Goal: Communication & Community: Answer question/provide support

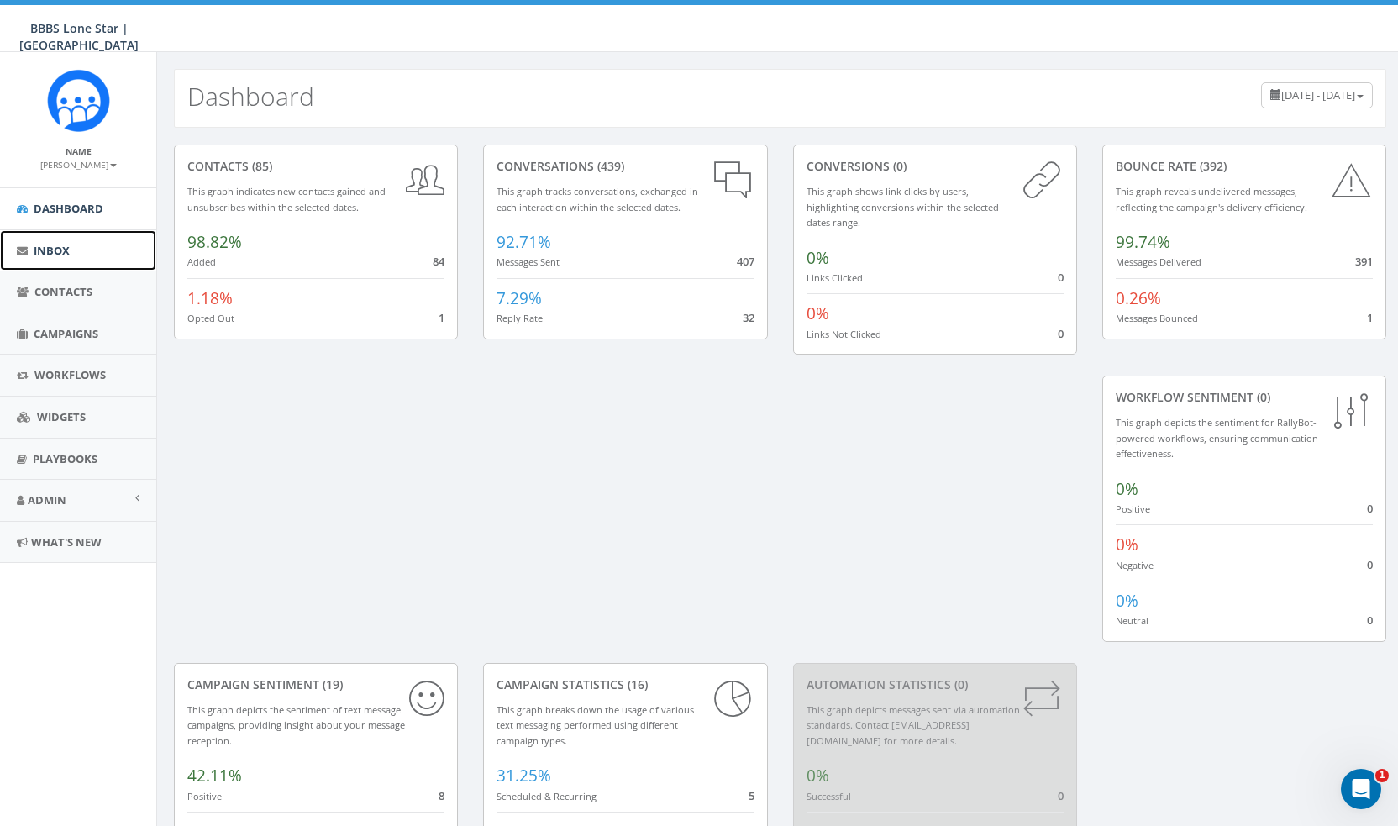
click at [69, 253] on span "Inbox" at bounding box center [52, 250] width 36 height 15
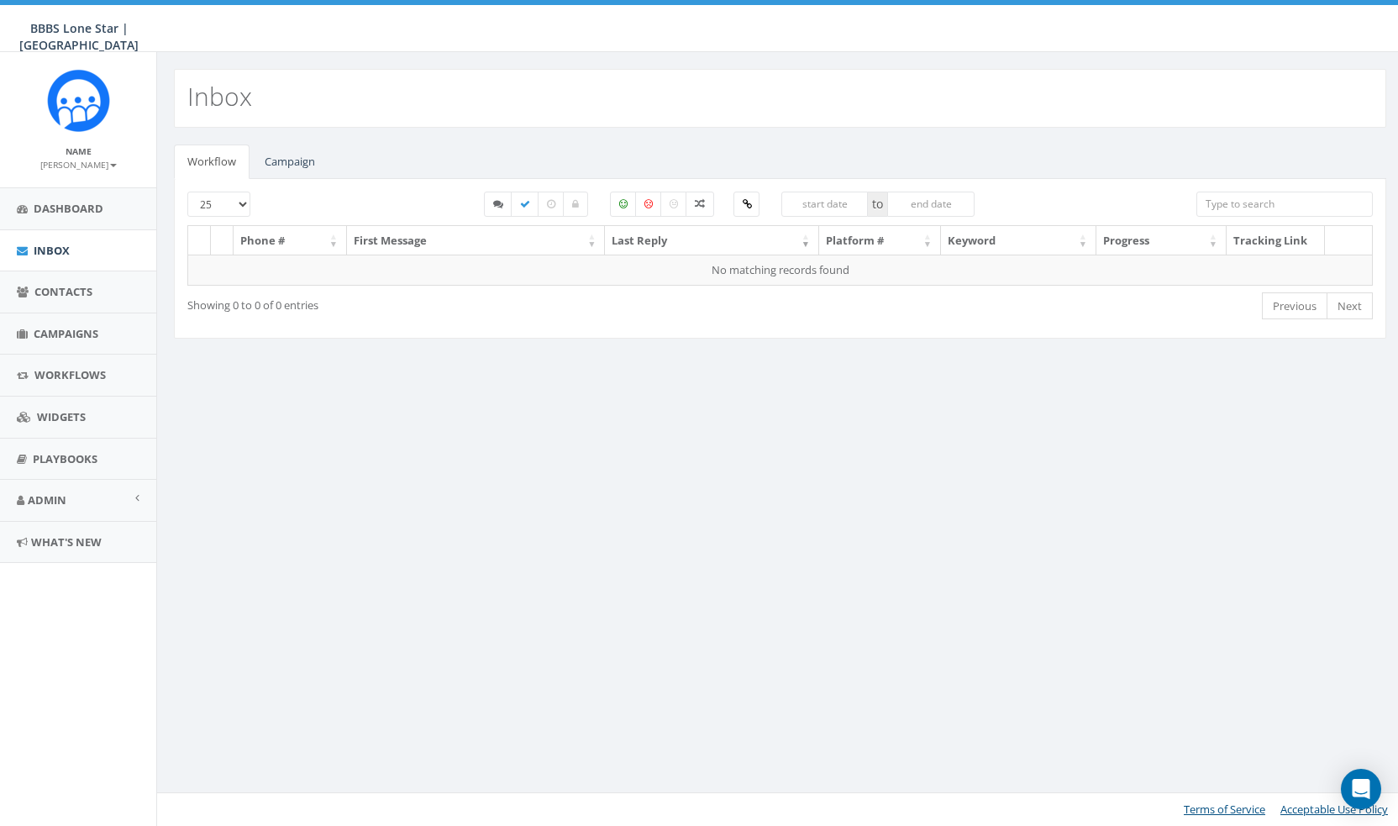
select select
click at [310, 169] on link "Campaign" at bounding box center [289, 162] width 77 height 34
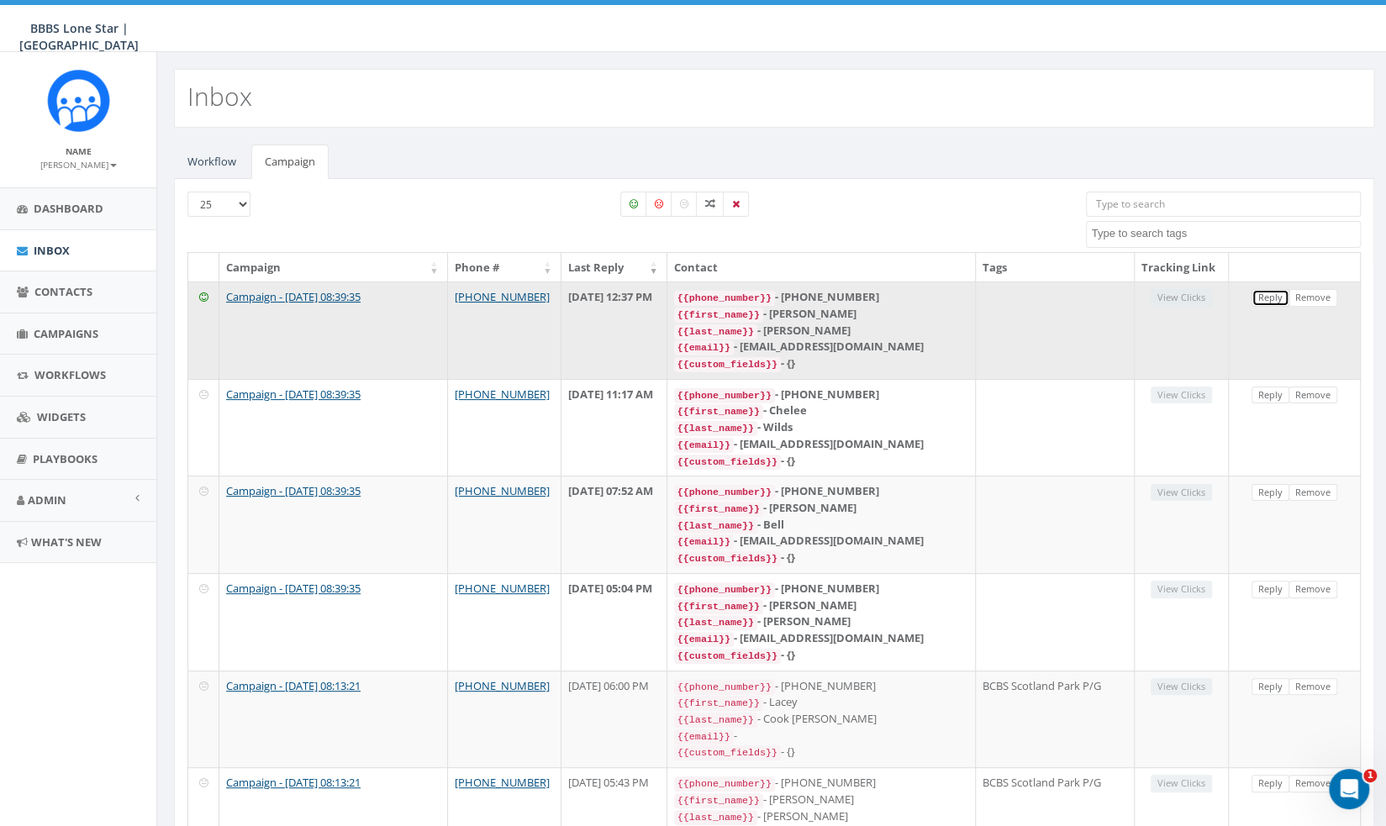
click at [1277, 292] on link "Reply" at bounding box center [1270, 298] width 38 height 18
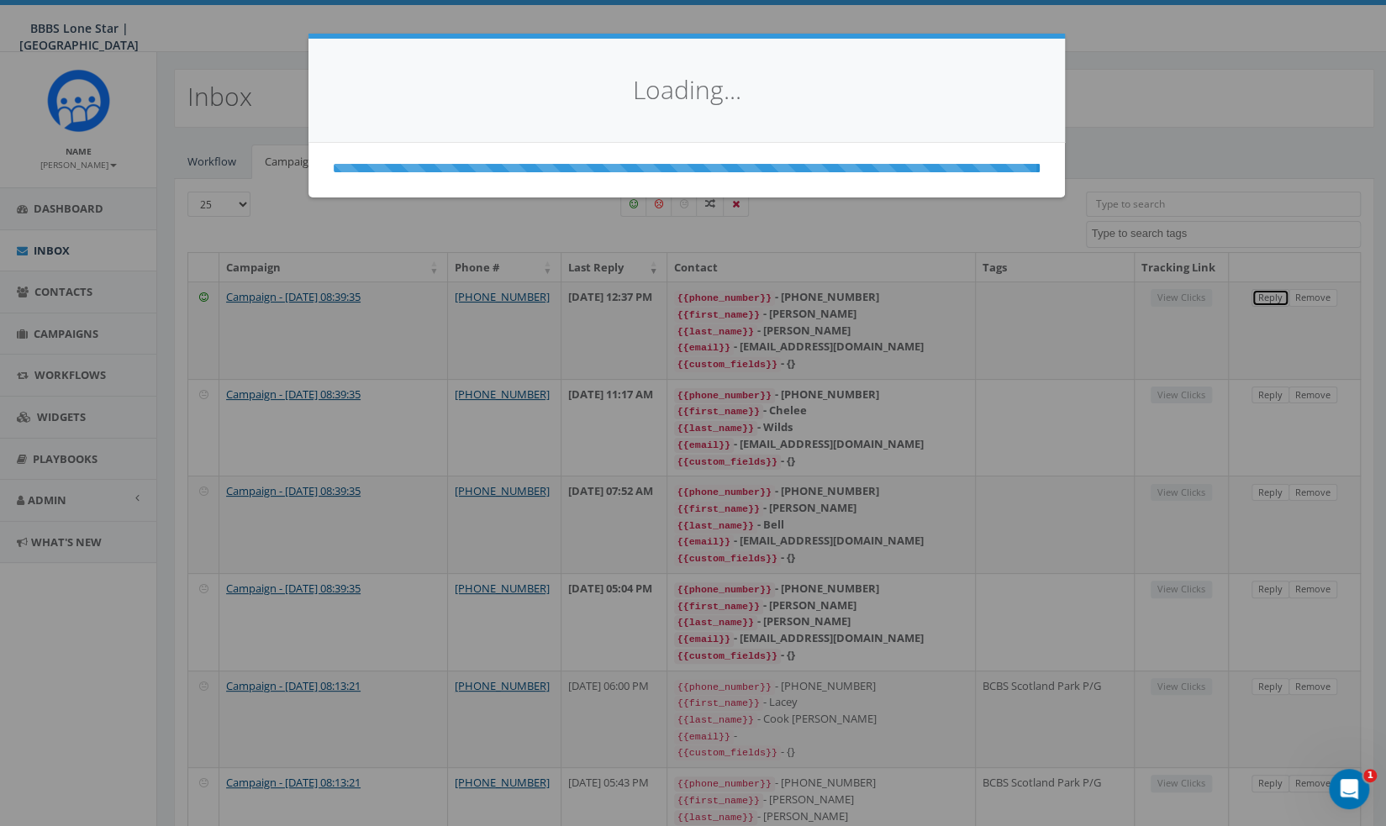
select select
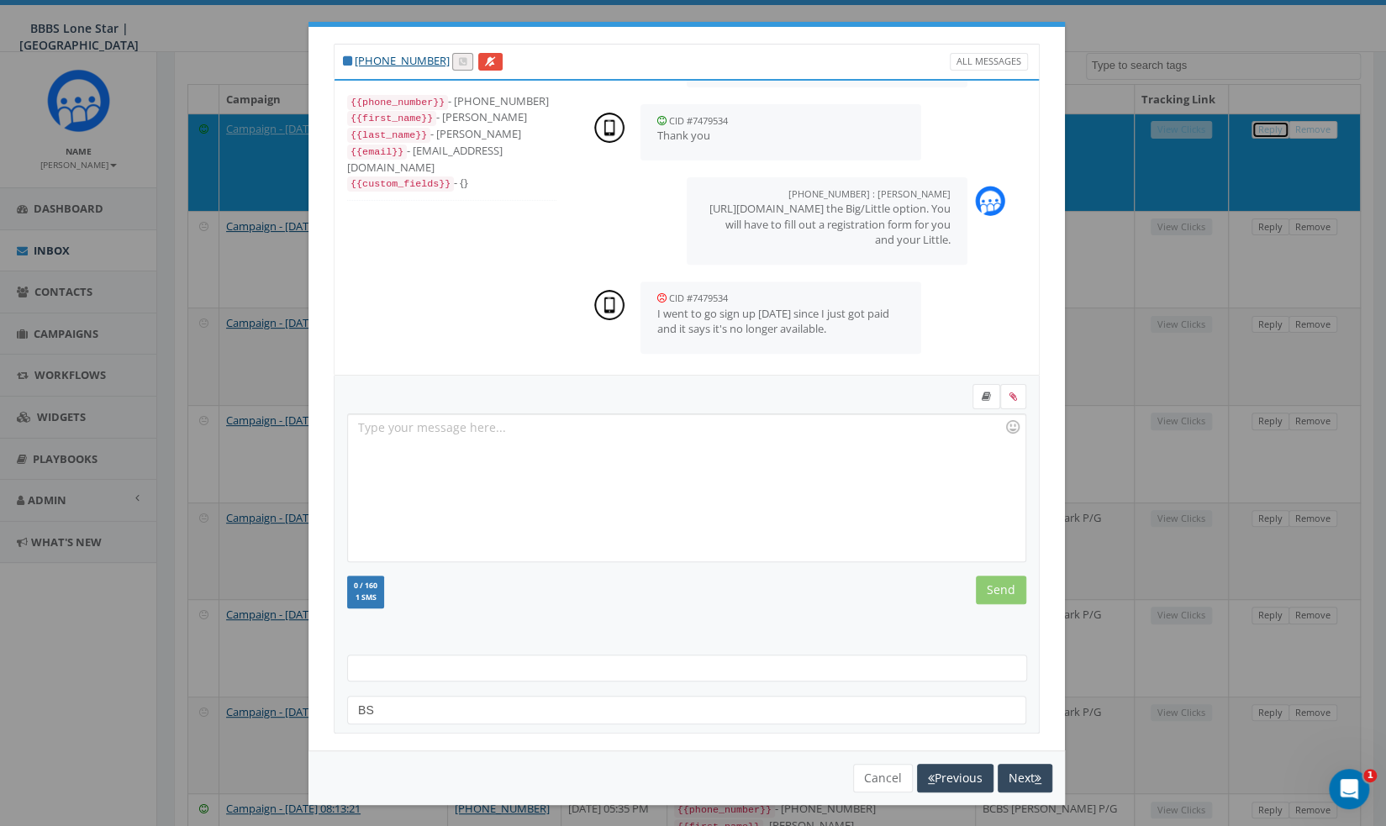
scroll to position [363, 0]
click at [807, 515] on div at bounding box center [686, 487] width 676 height 147
click at [731, 519] on div at bounding box center [686, 487] width 676 height 147
click at [1002, 582] on input "Send" at bounding box center [1001, 590] width 50 height 29
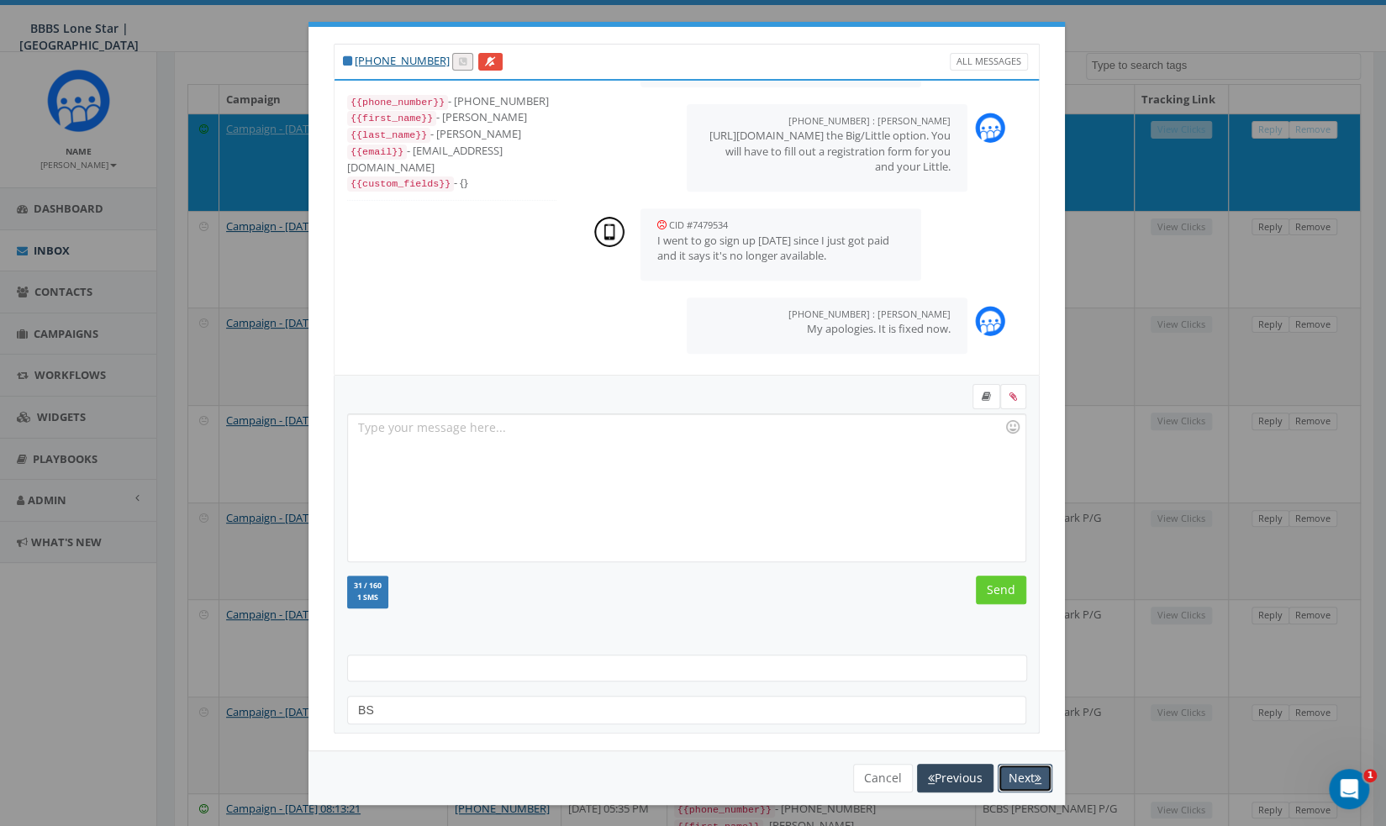
click at [1022, 769] on button "Next" at bounding box center [1025, 778] width 55 height 29
select select
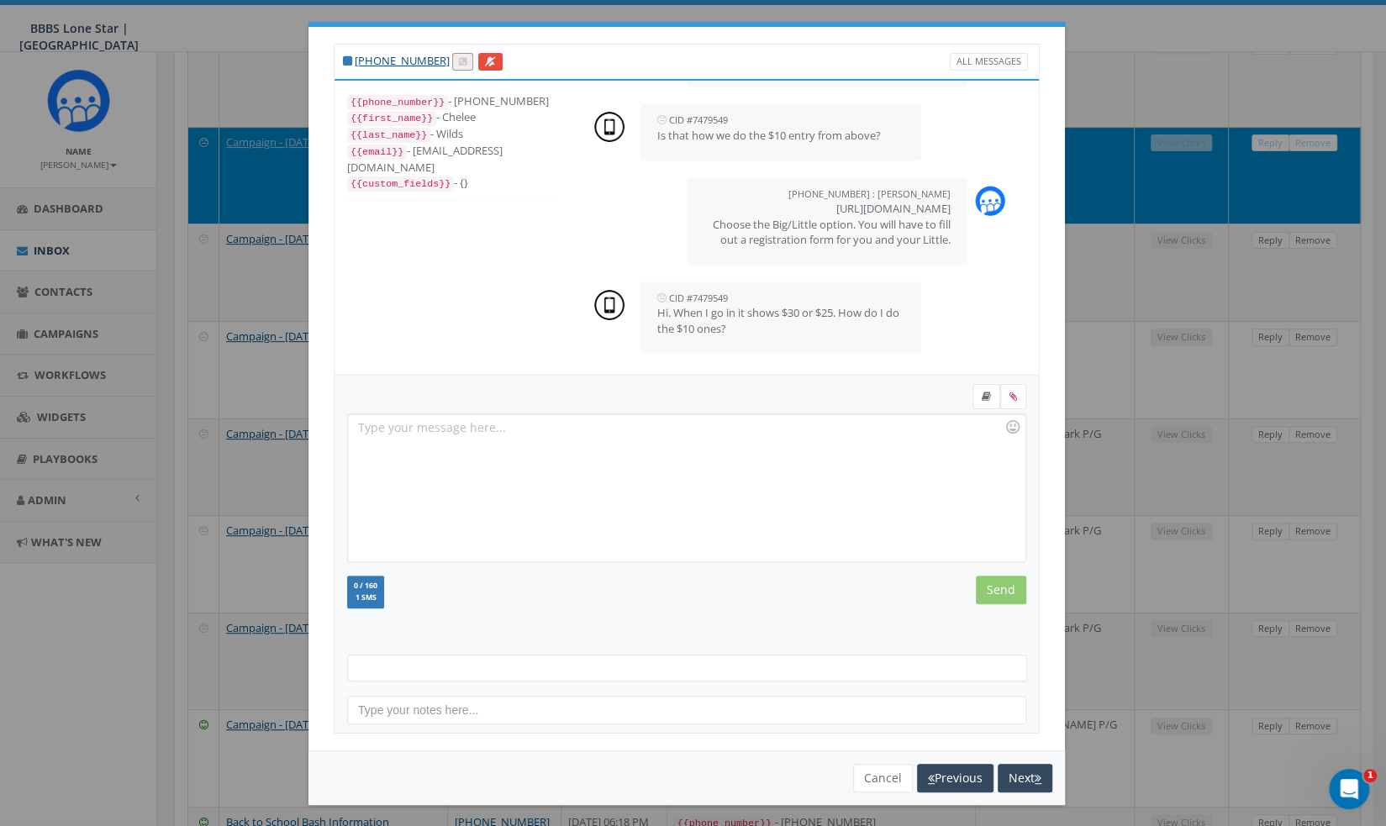
scroll to position [676, 0]
click at [757, 448] on div at bounding box center [686, 487] width 676 height 147
click at [656, 440] on div "You have to choose the Big/Little option." at bounding box center [686, 487] width 676 height 147
click at [989, 584] on input "Send" at bounding box center [1001, 590] width 50 height 29
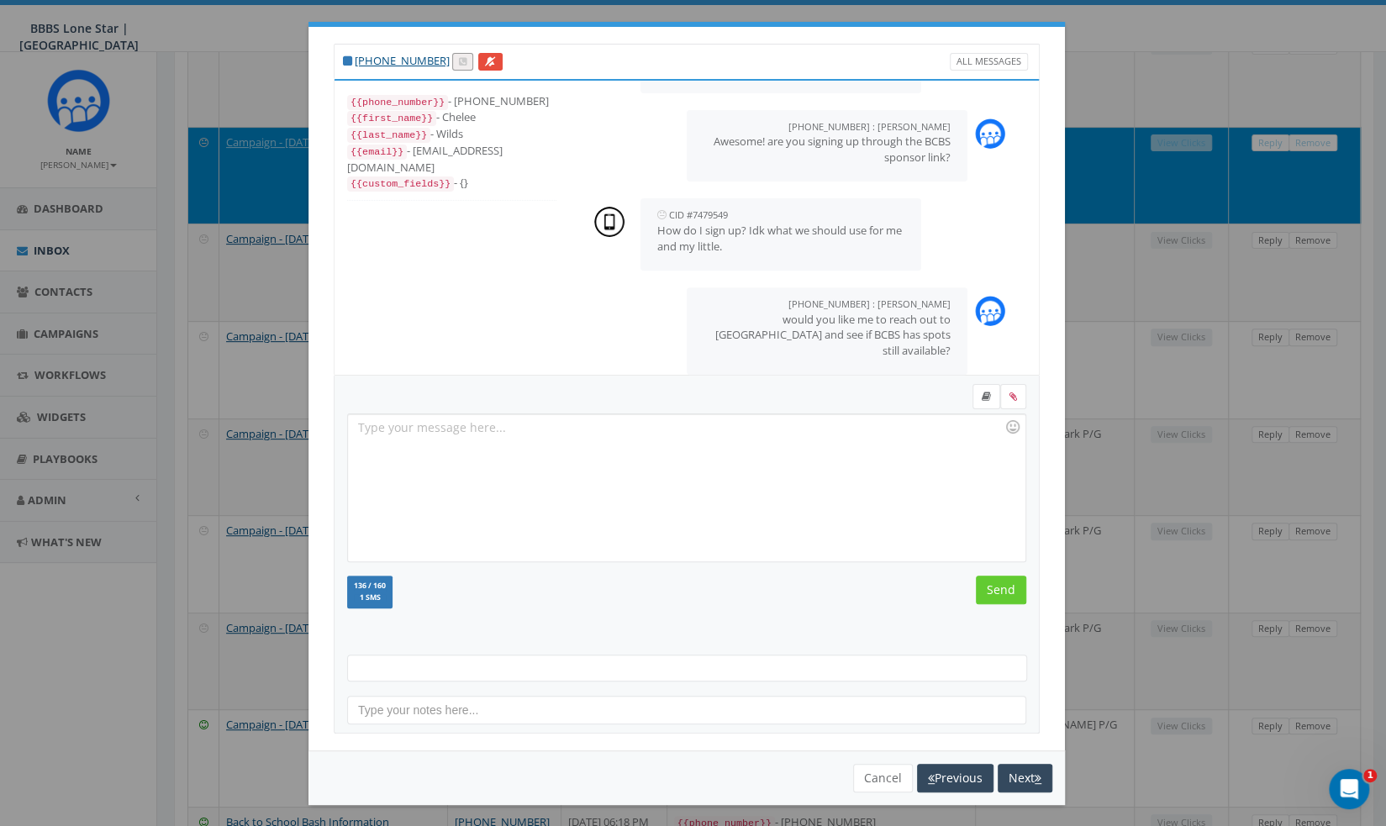
scroll to position [797, 0]
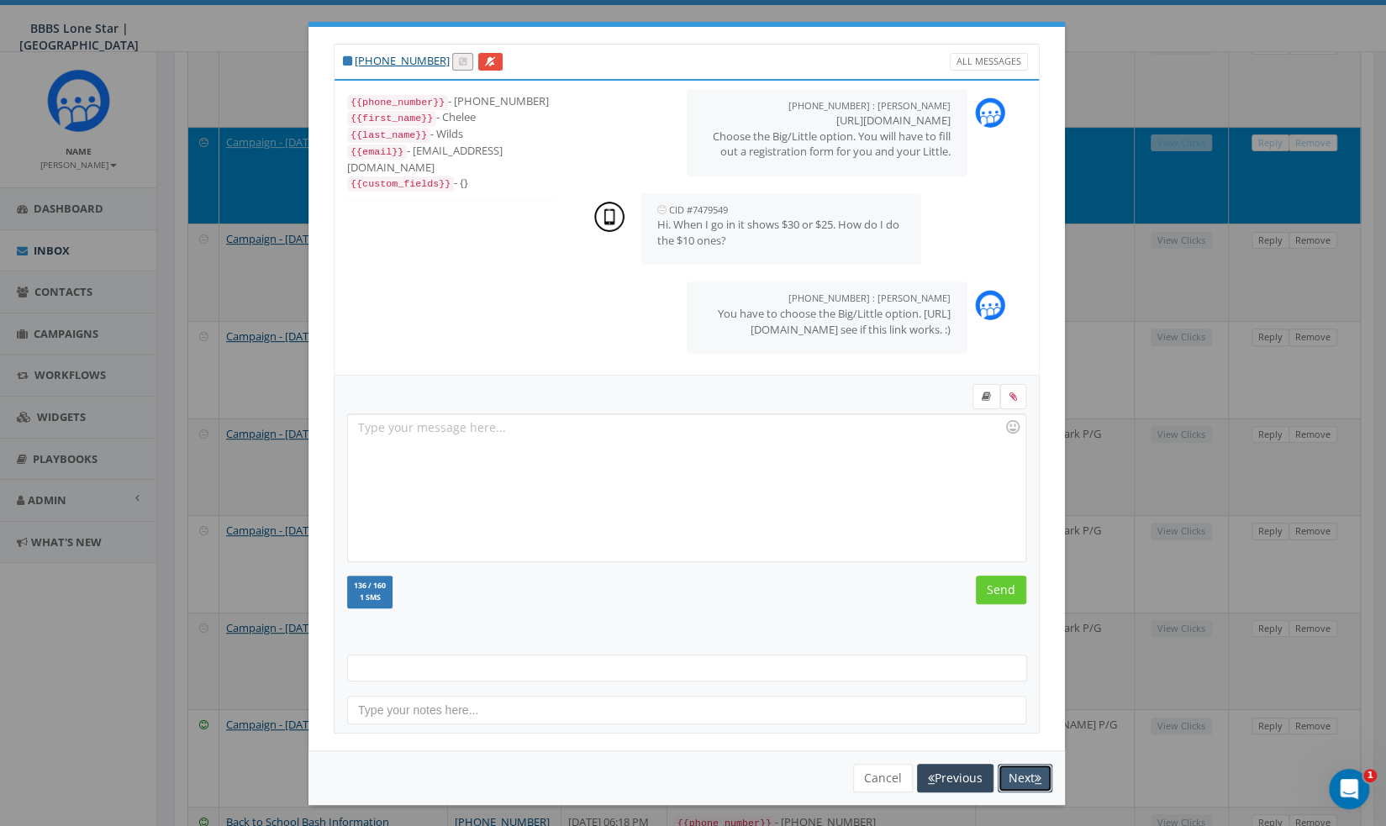
click at [1040, 787] on button "Next" at bounding box center [1025, 778] width 55 height 29
select select
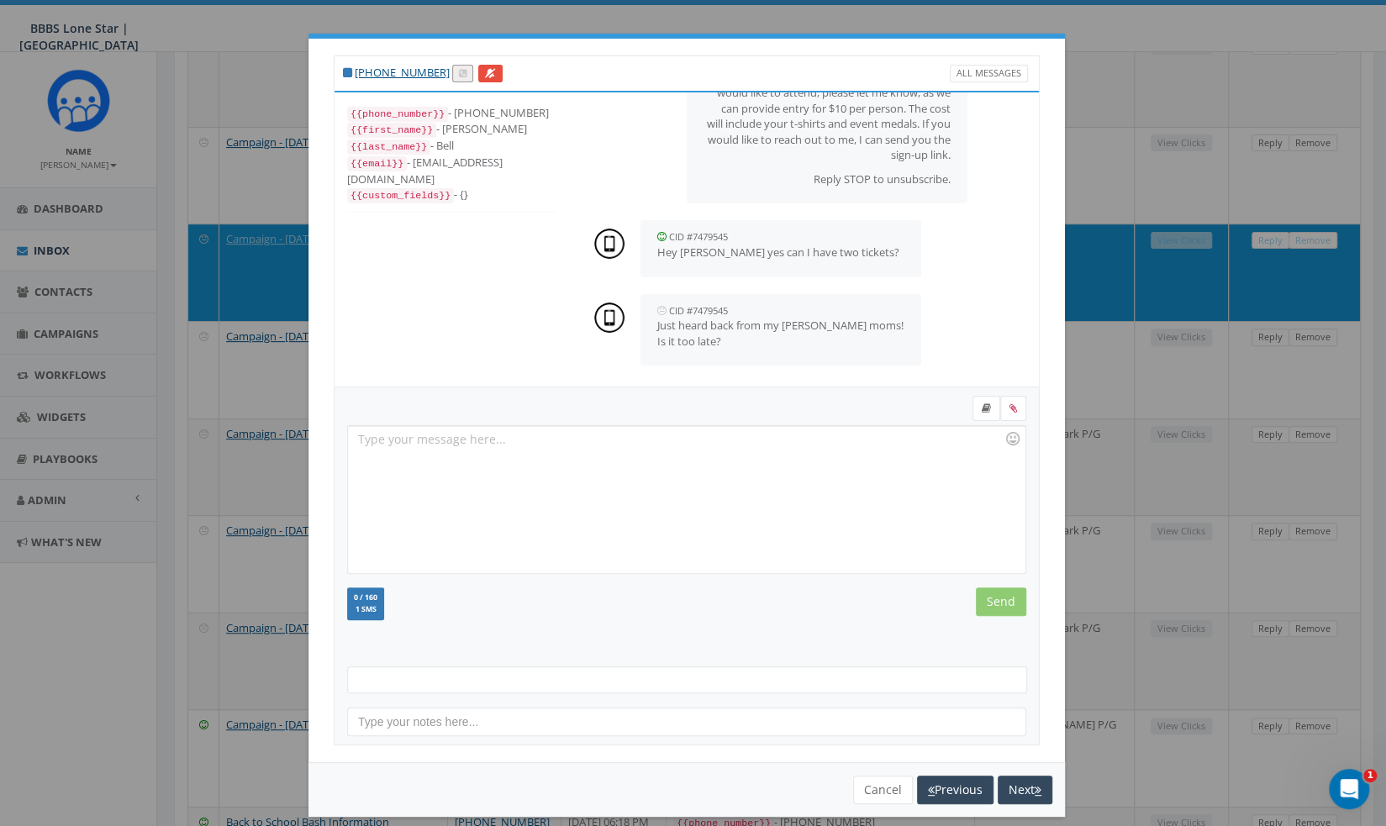
scroll to position [99, 0]
click at [721, 470] on div at bounding box center [686, 499] width 676 height 147
click at [997, 608] on input "Send" at bounding box center [1001, 601] width 50 height 29
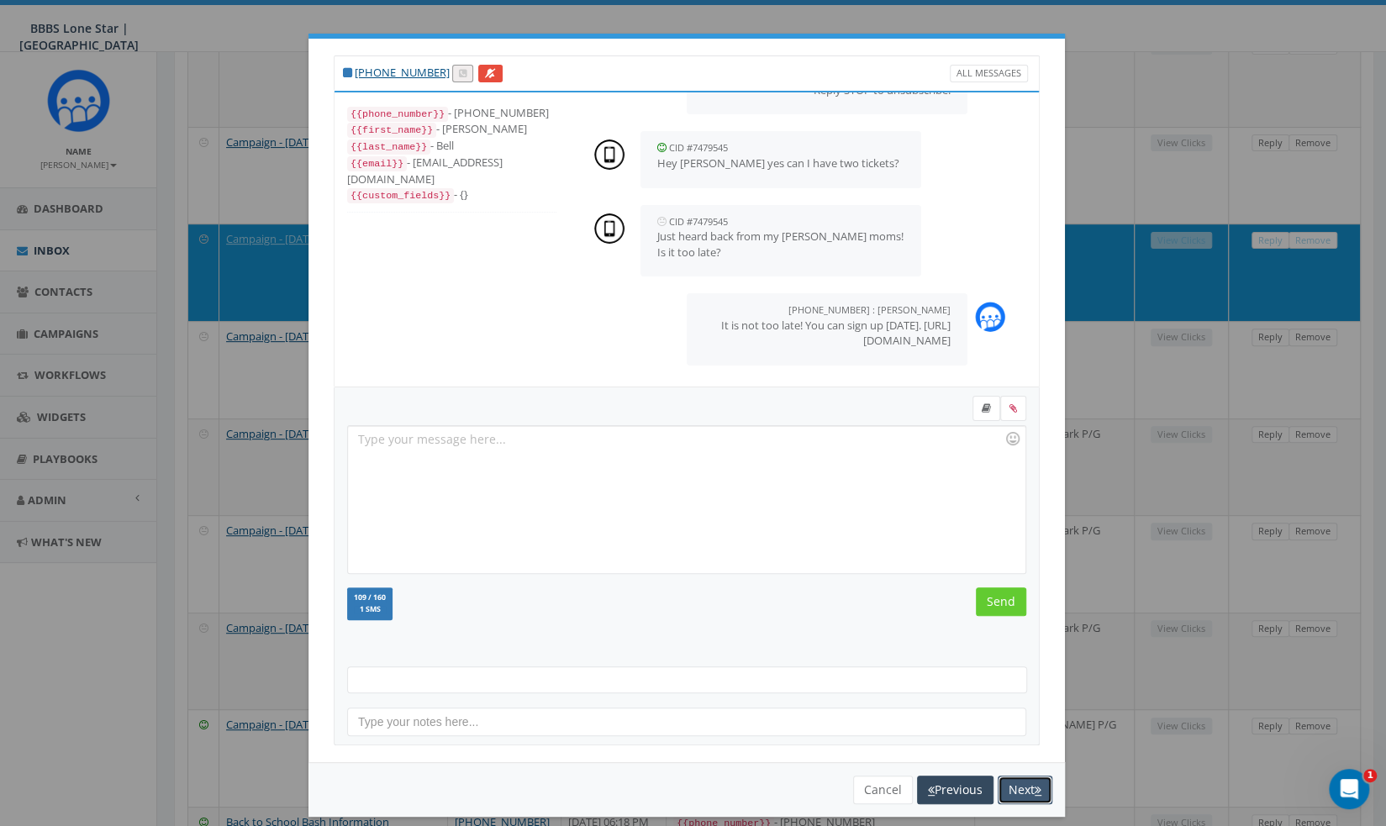
click at [1027, 779] on button "Next" at bounding box center [1025, 790] width 55 height 29
select select
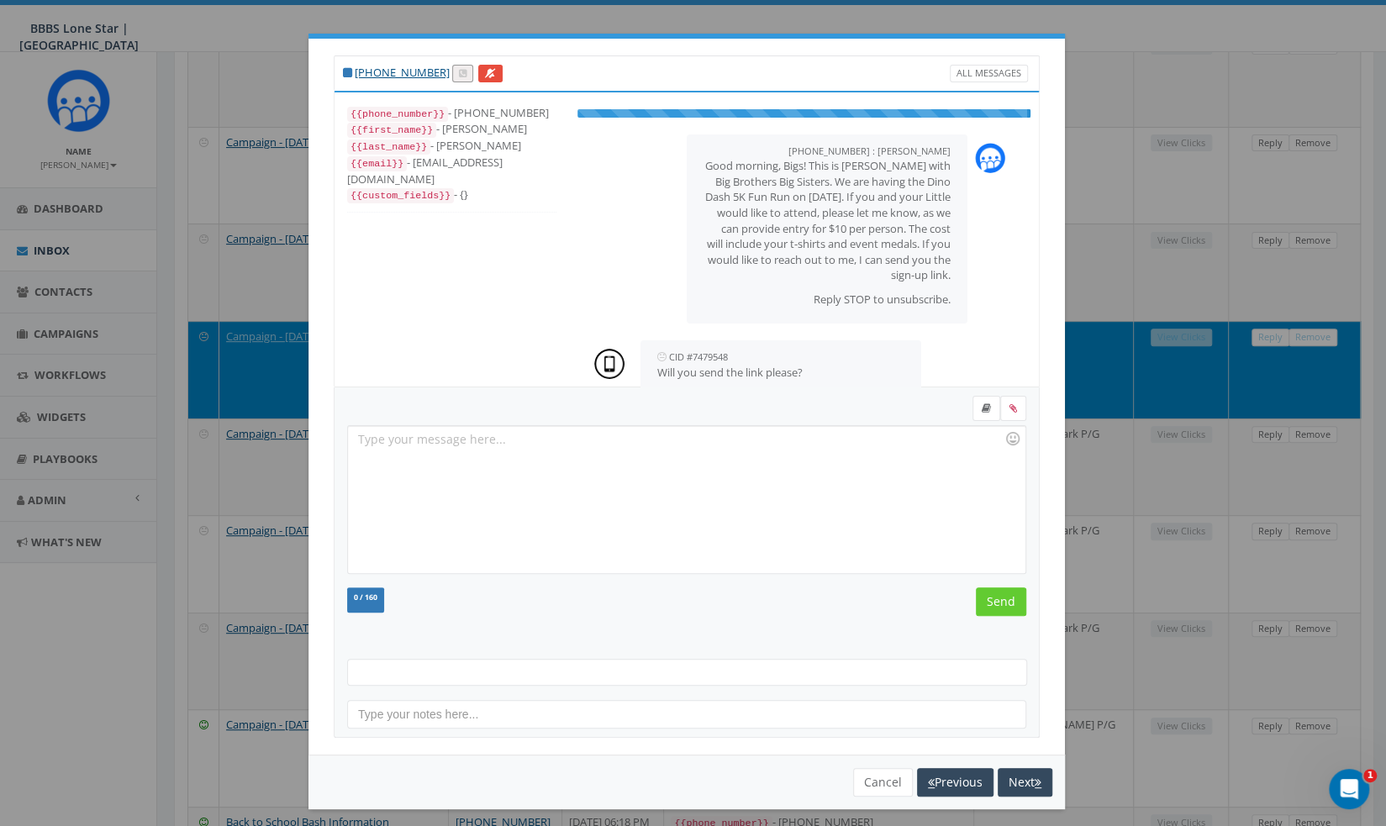
scroll to position [10, 0]
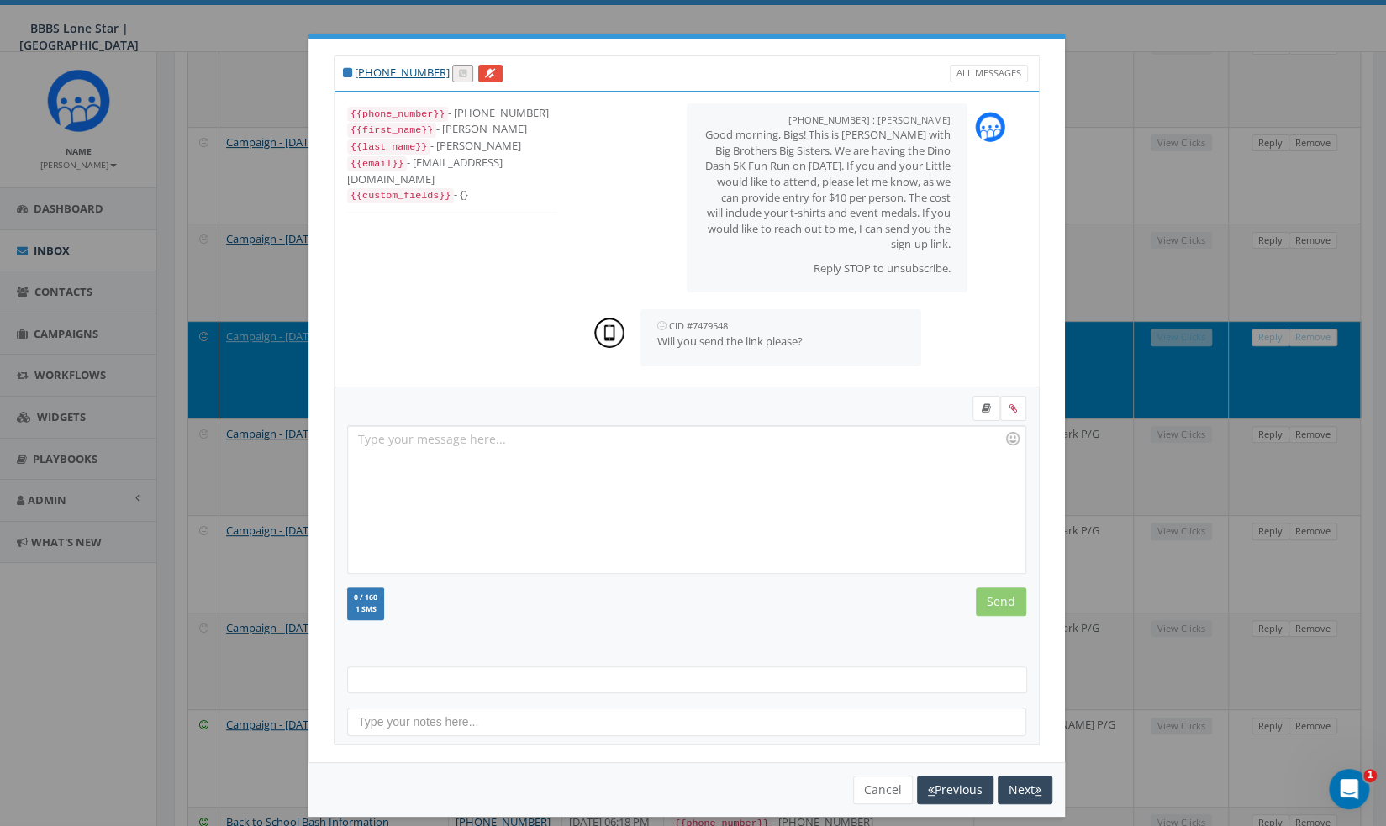
click at [656, 488] on div at bounding box center [686, 499] width 676 height 147
click at [985, 599] on input "Send" at bounding box center [1001, 601] width 50 height 29
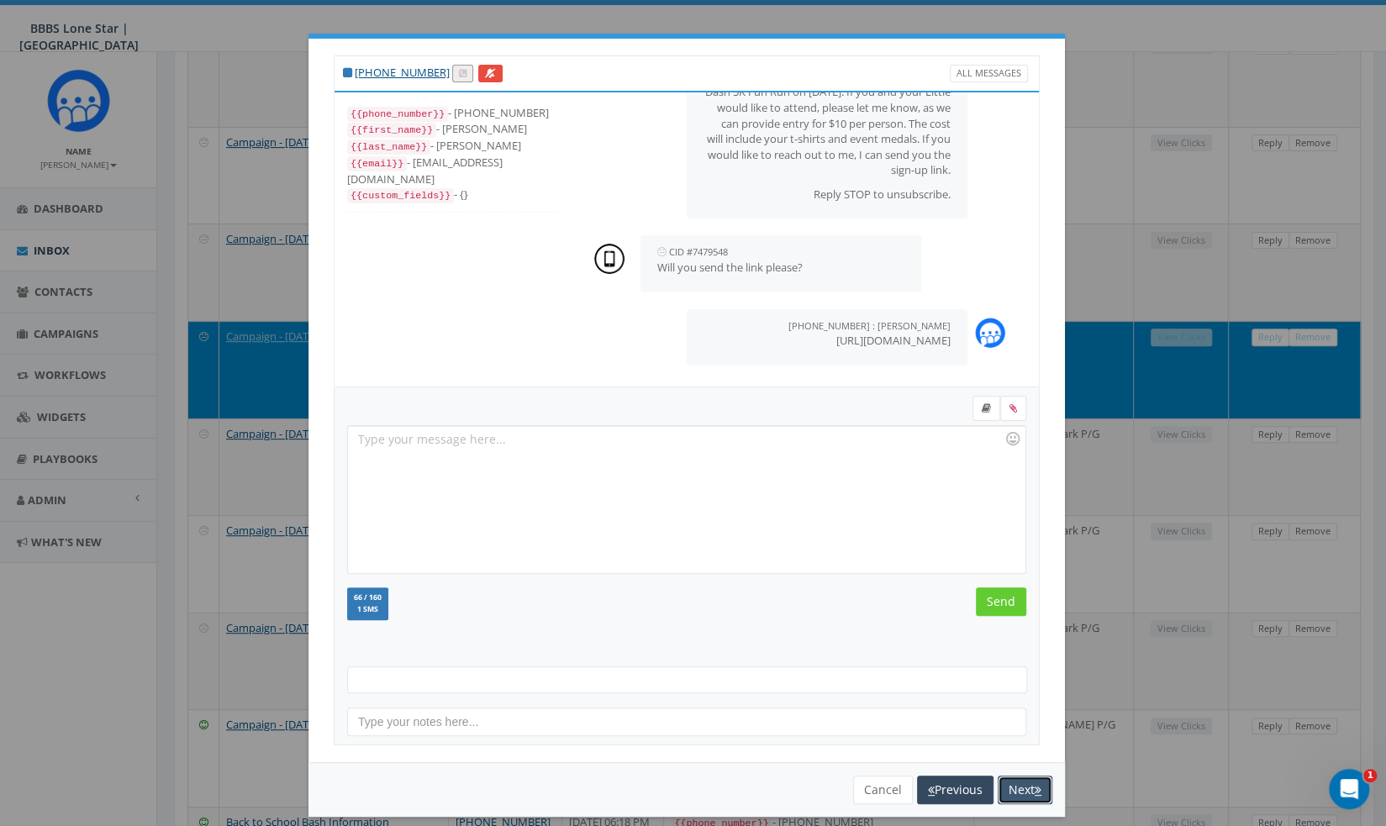
click at [1018, 798] on button "Next" at bounding box center [1025, 790] width 55 height 29
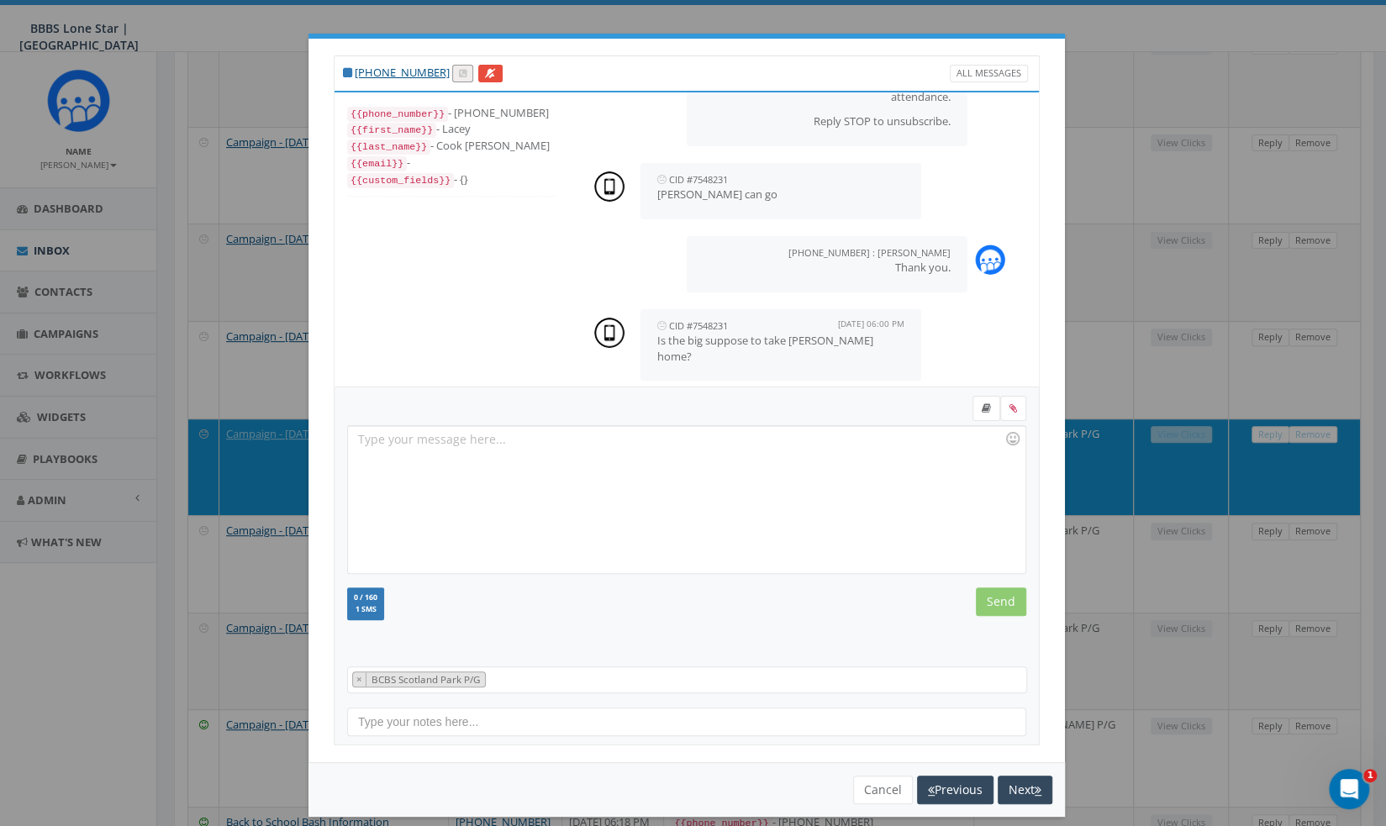
scroll to position [12, 0]
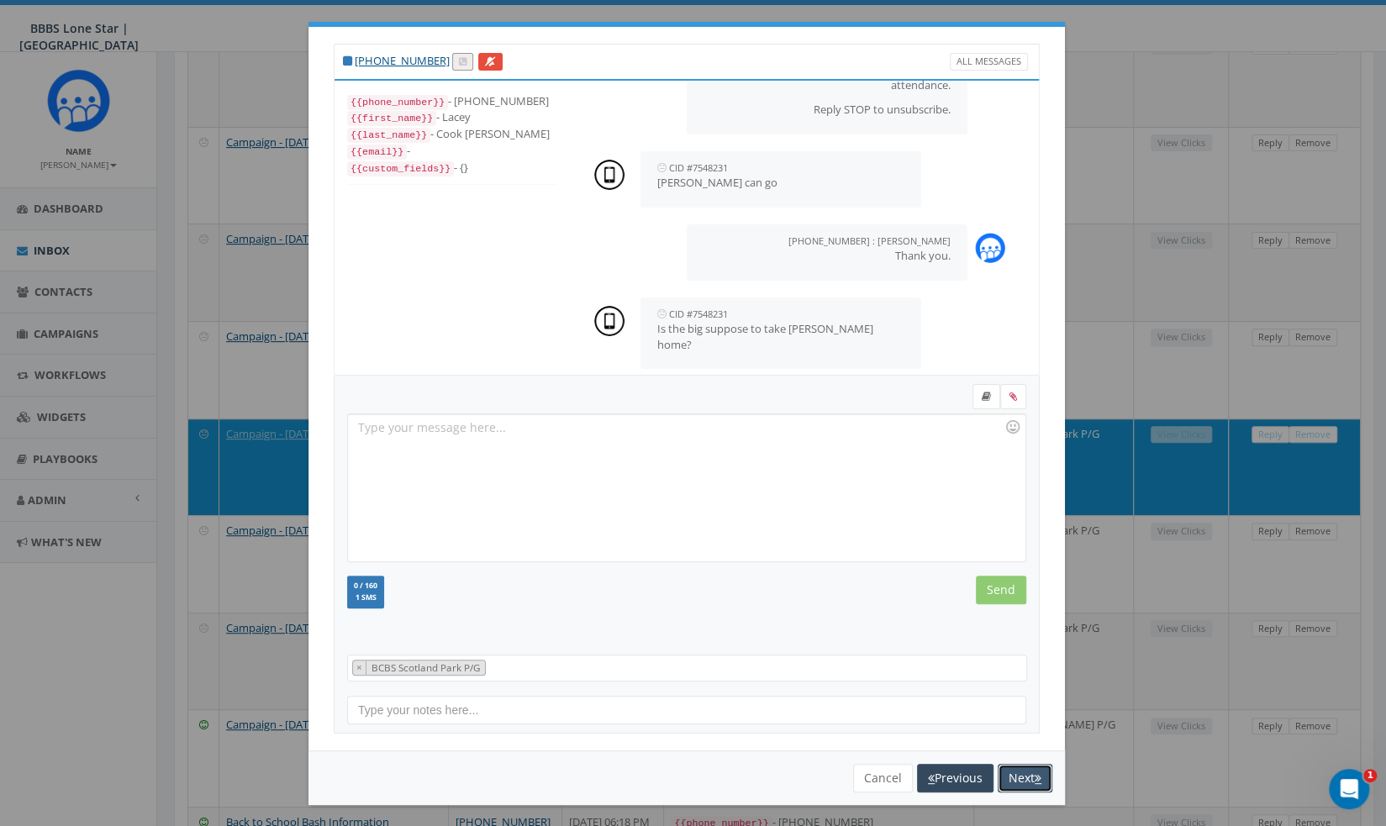
click at [998, 766] on button "Next" at bounding box center [1025, 778] width 55 height 29
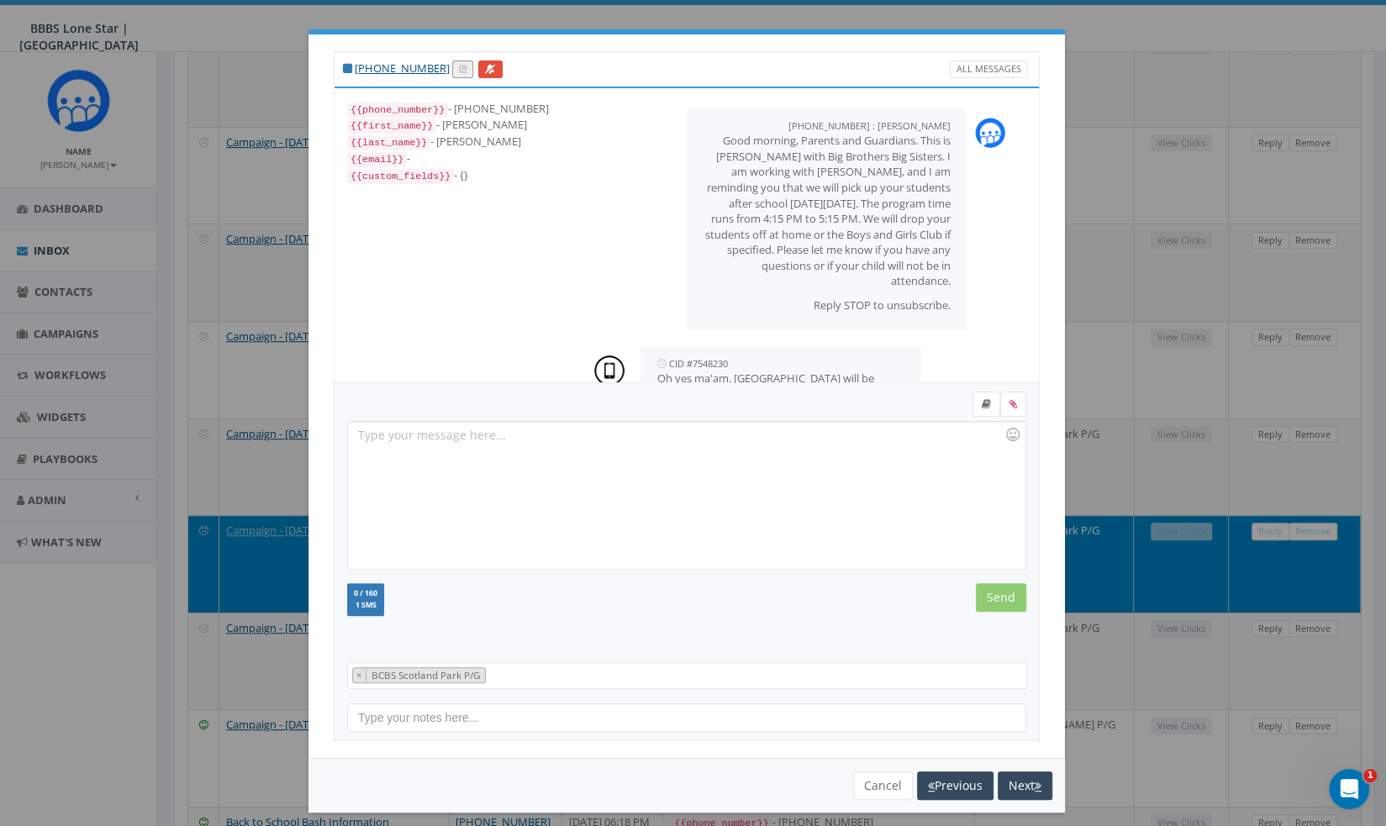
scroll to position [525, 0]
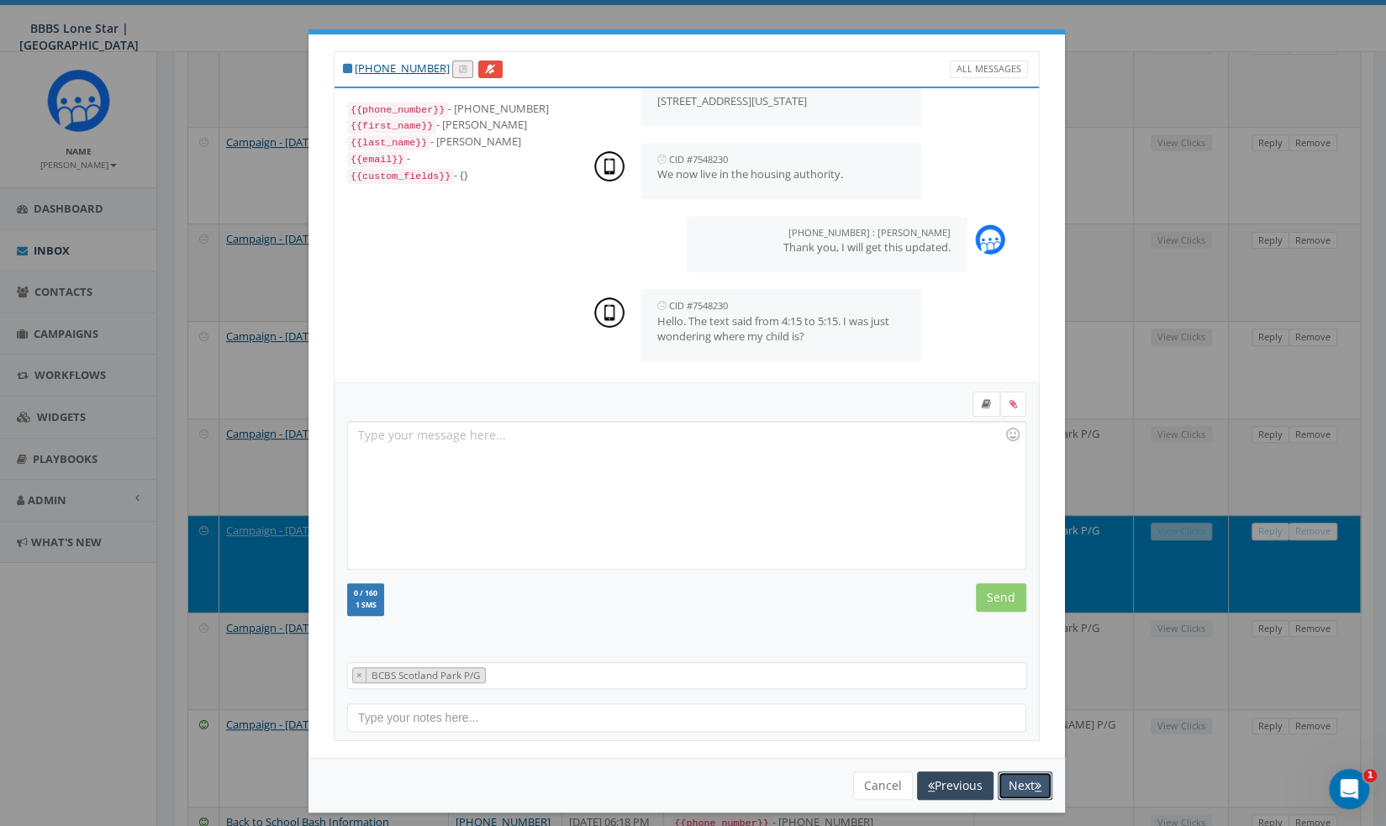
click at [1024, 778] on button "Next" at bounding box center [1025, 785] width 55 height 29
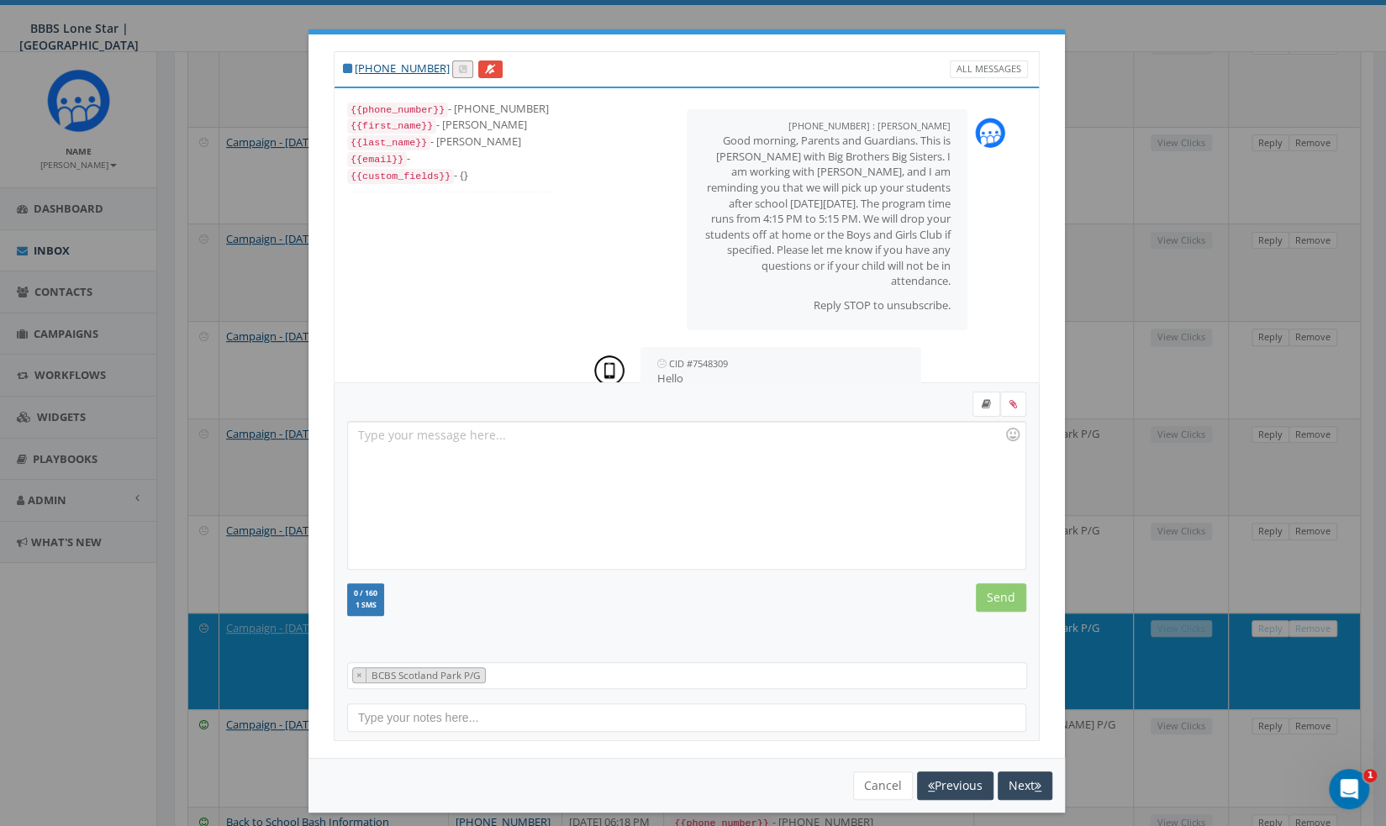
scroll to position [42, 0]
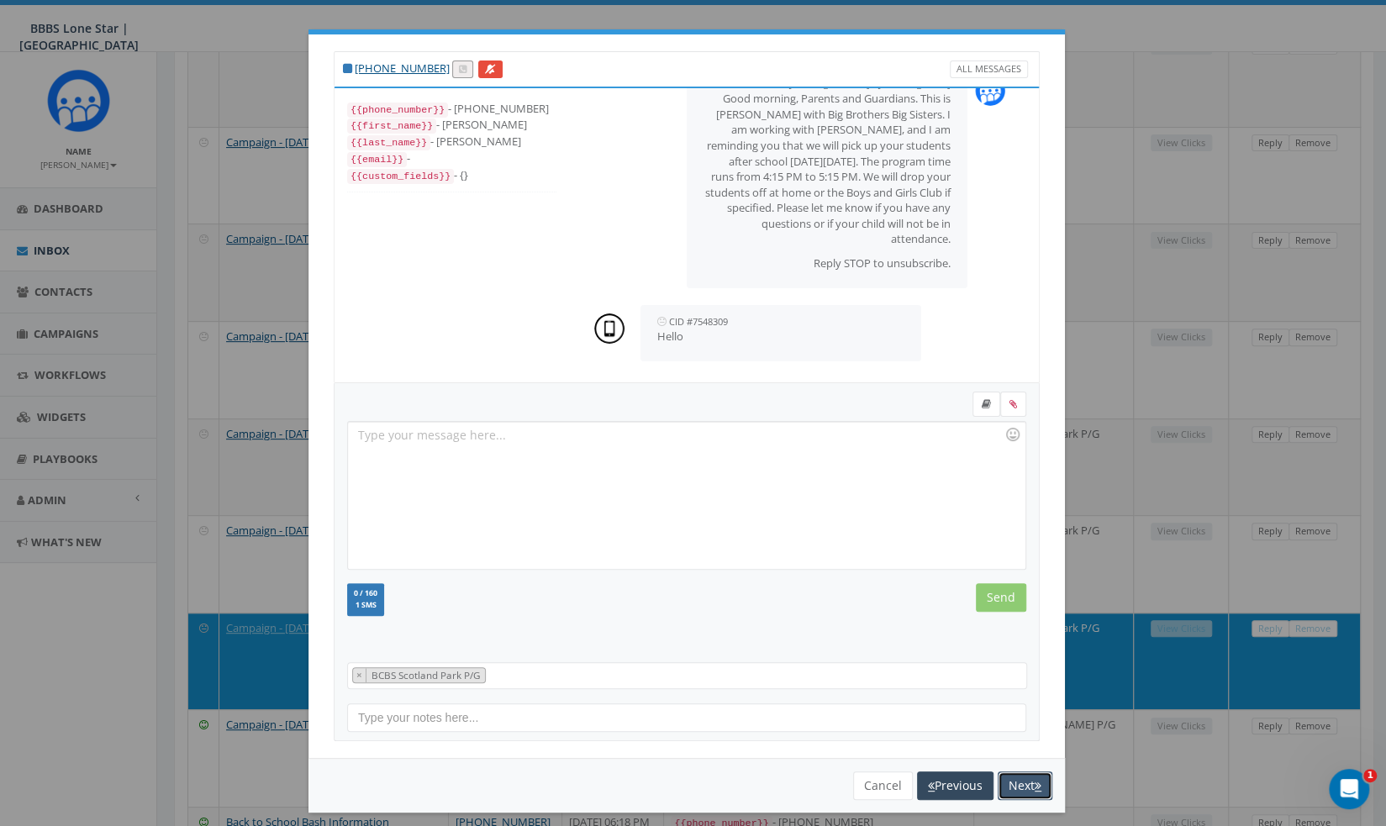
click at [1023, 778] on button "Next" at bounding box center [1025, 785] width 55 height 29
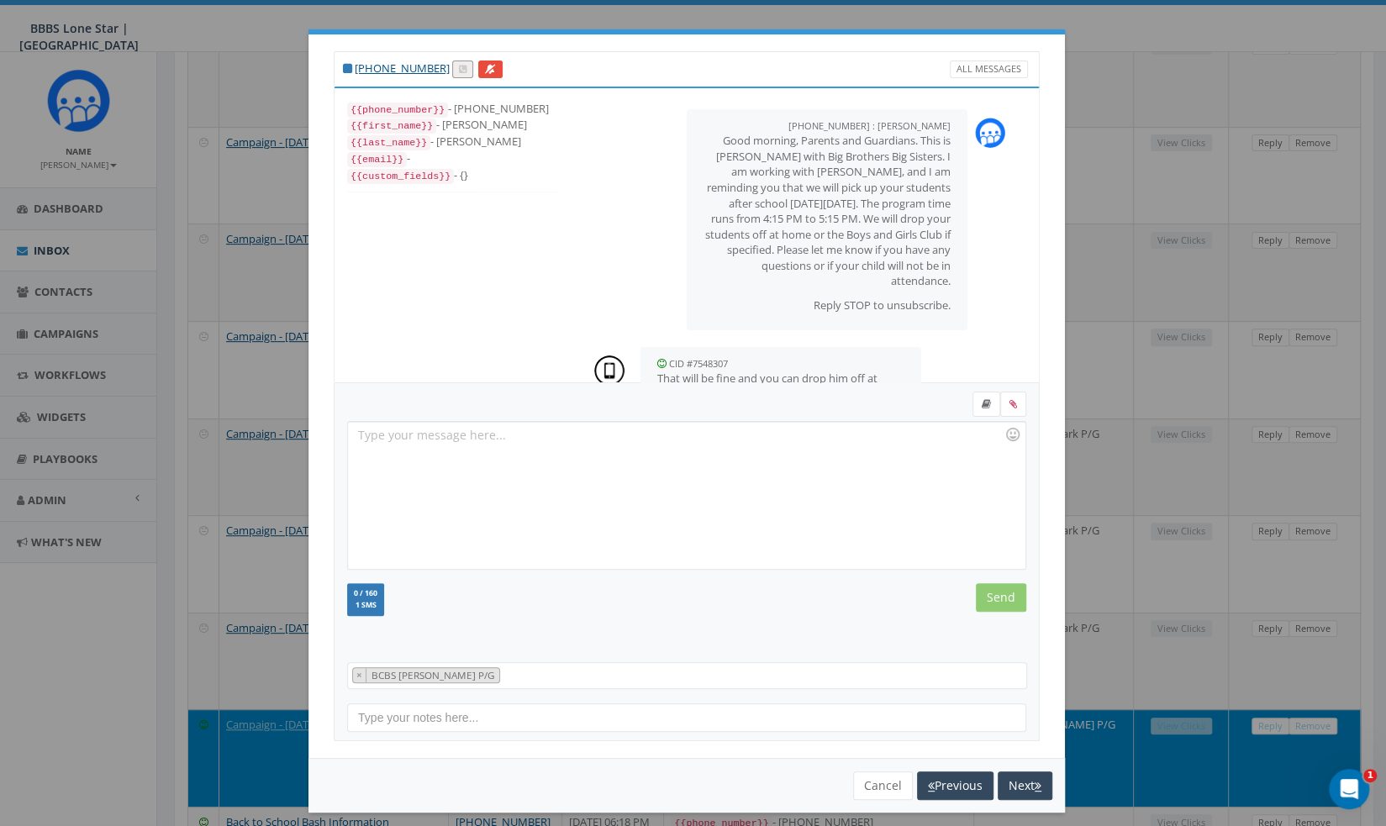
scroll to position [397, 0]
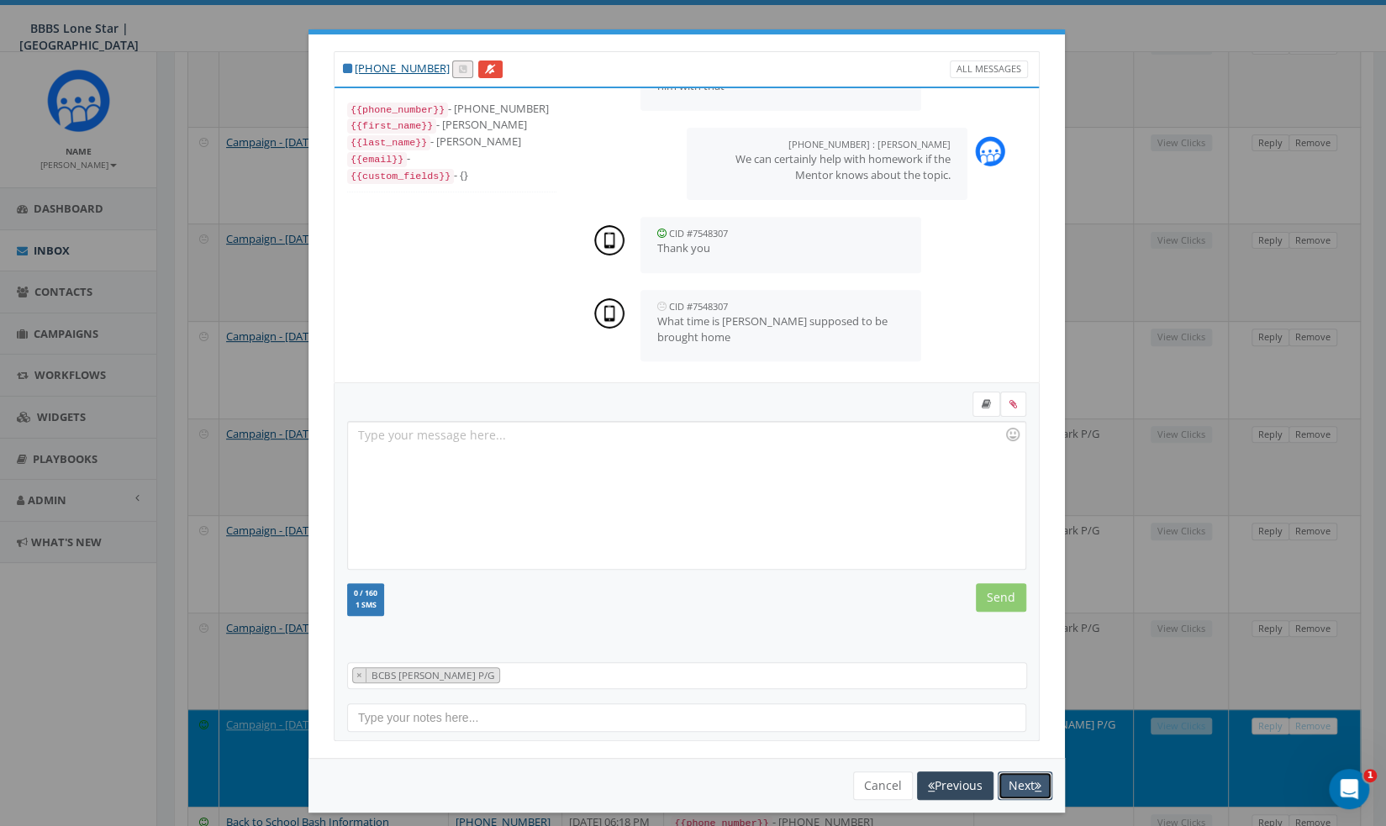
click at [1023, 778] on button "Next" at bounding box center [1025, 785] width 55 height 29
select select
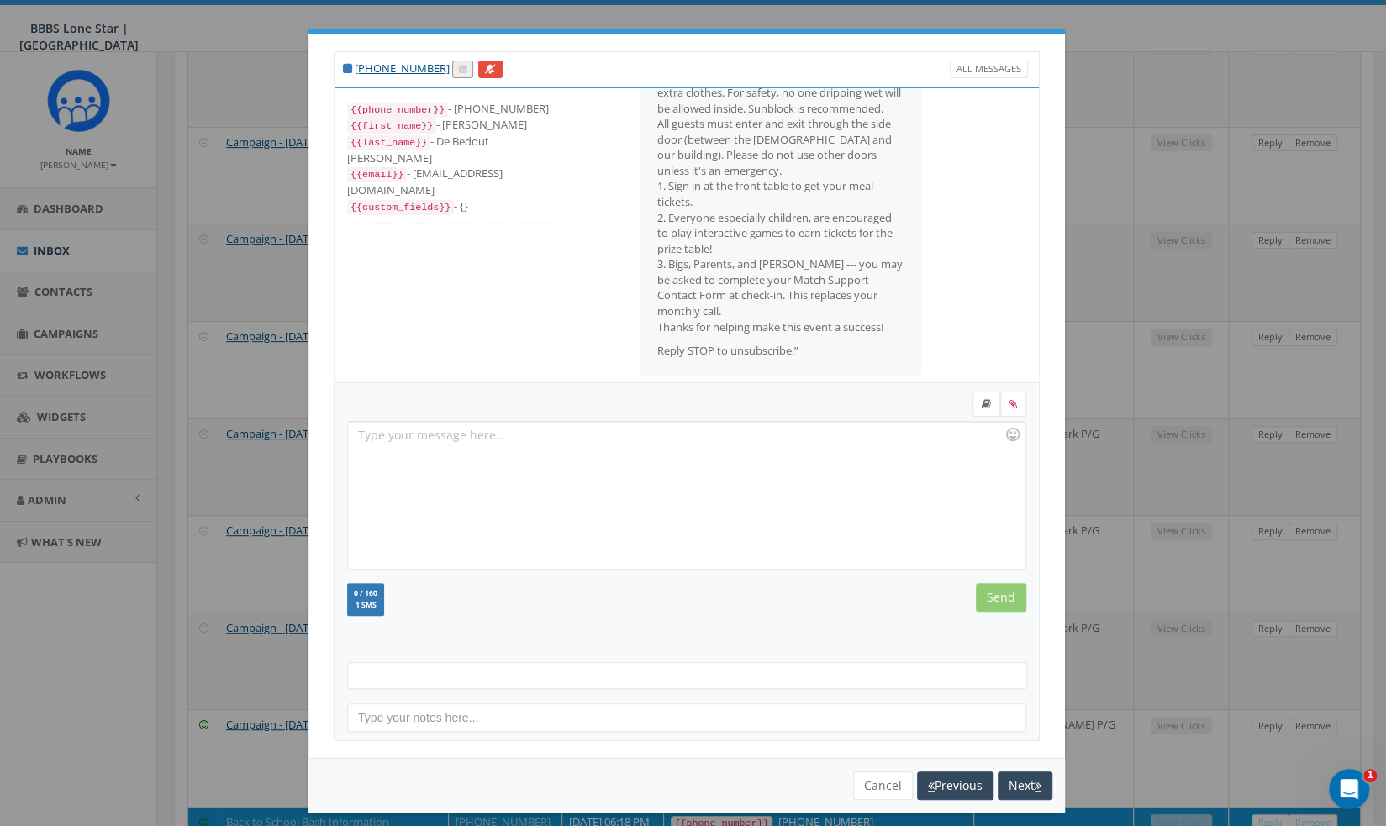
scroll to position [581, 0]
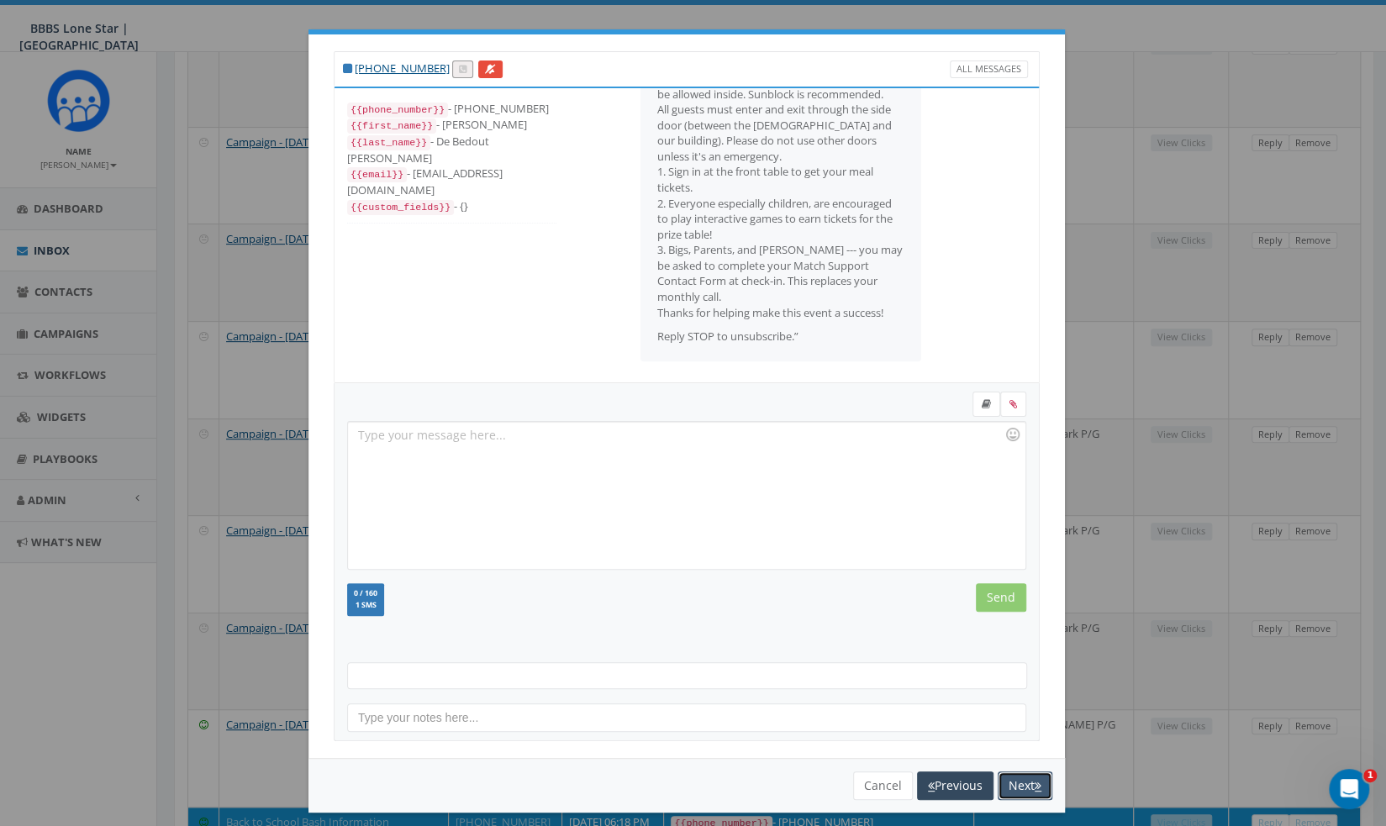
click at [1023, 778] on button "Next" at bounding box center [1025, 785] width 55 height 29
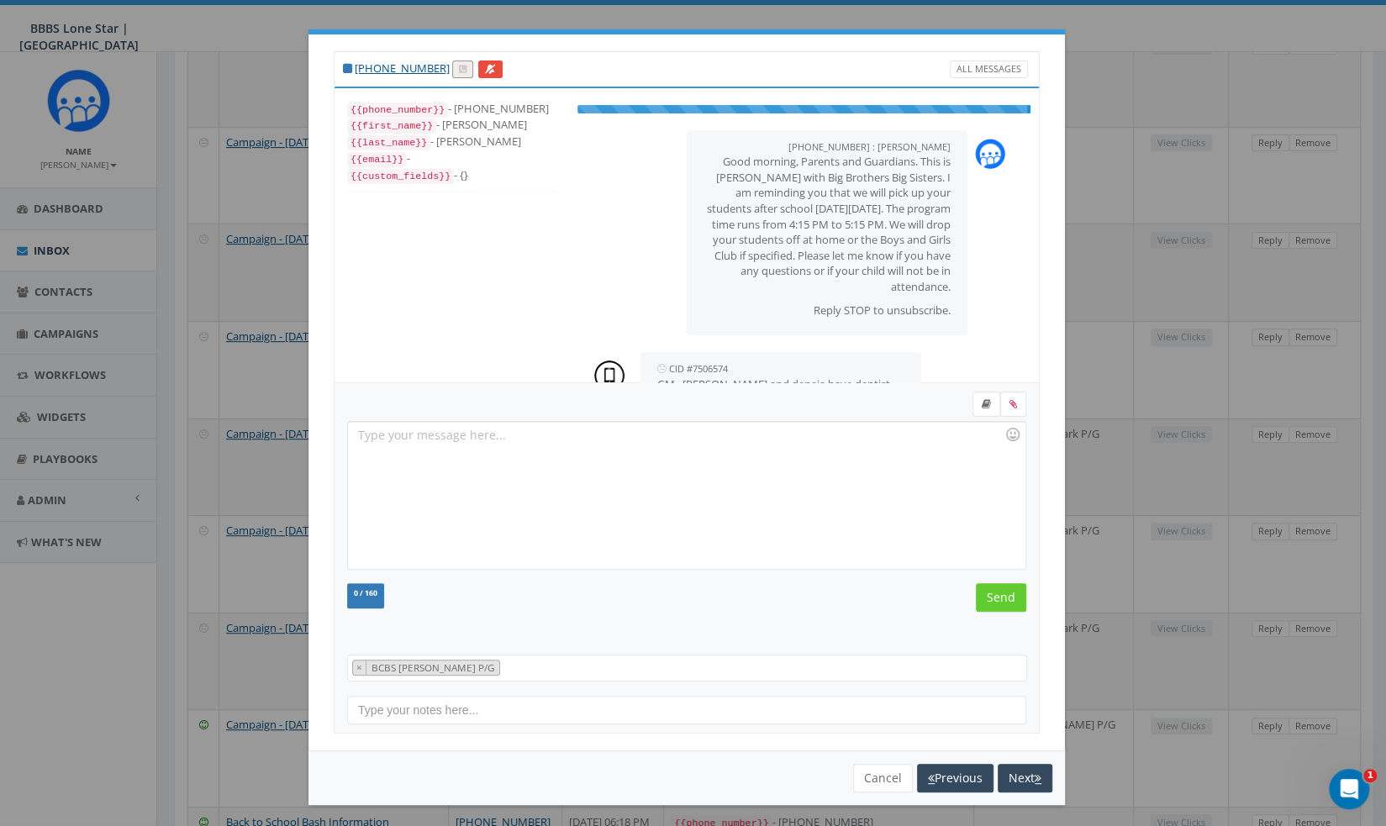
scroll to position [73, 0]
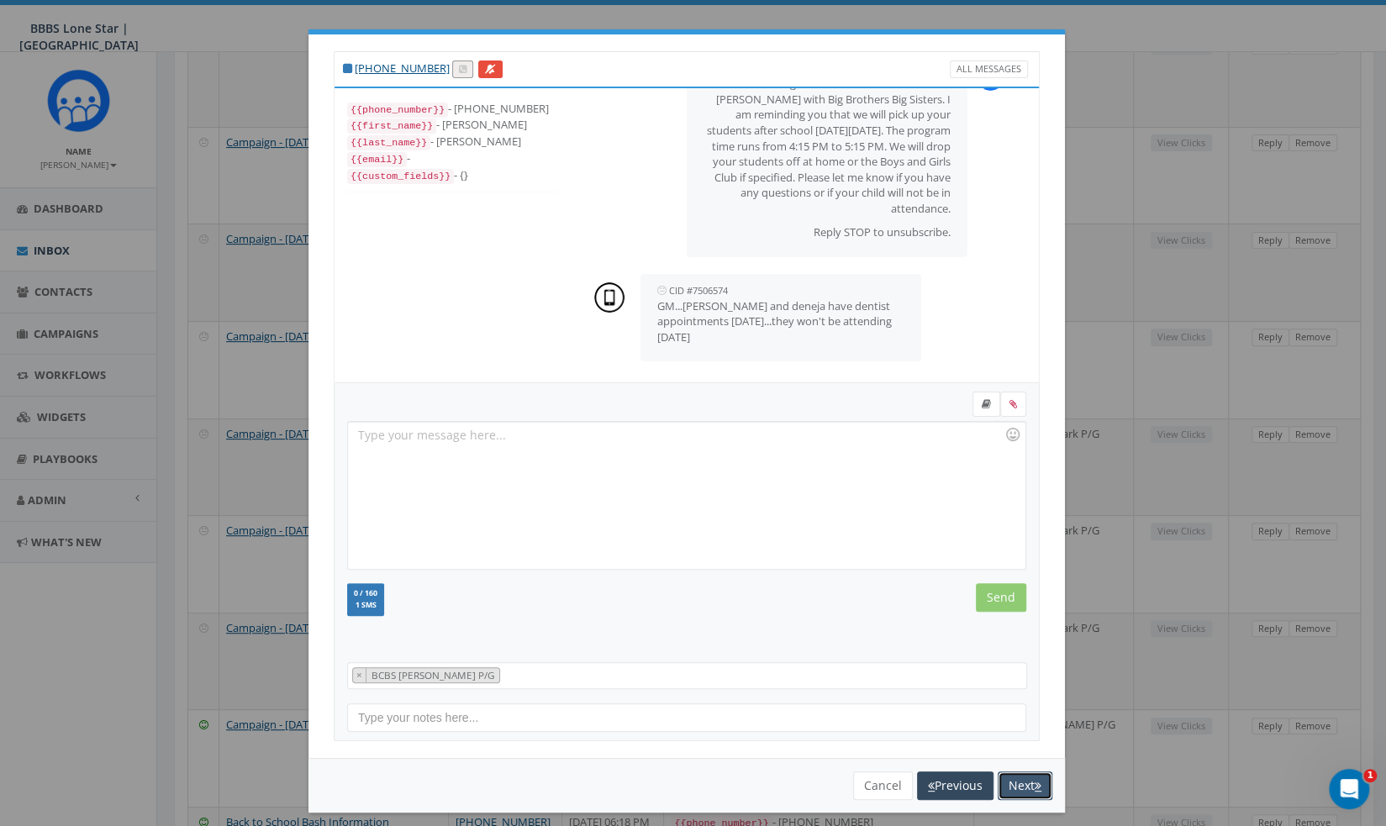
click at [1023, 778] on button "Next" at bounding box center [1025, 785] width 55 height 29
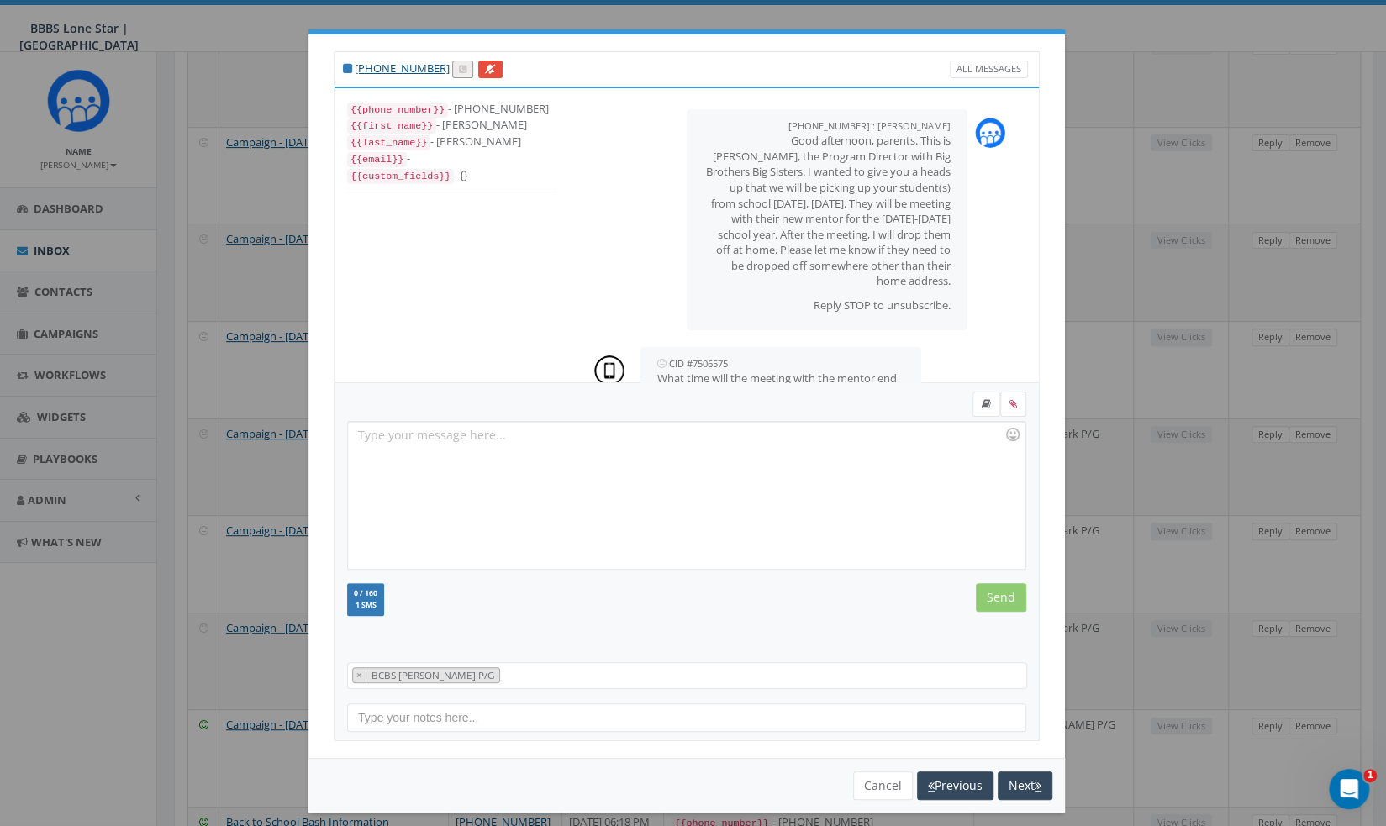
scroll to position [151, 0]
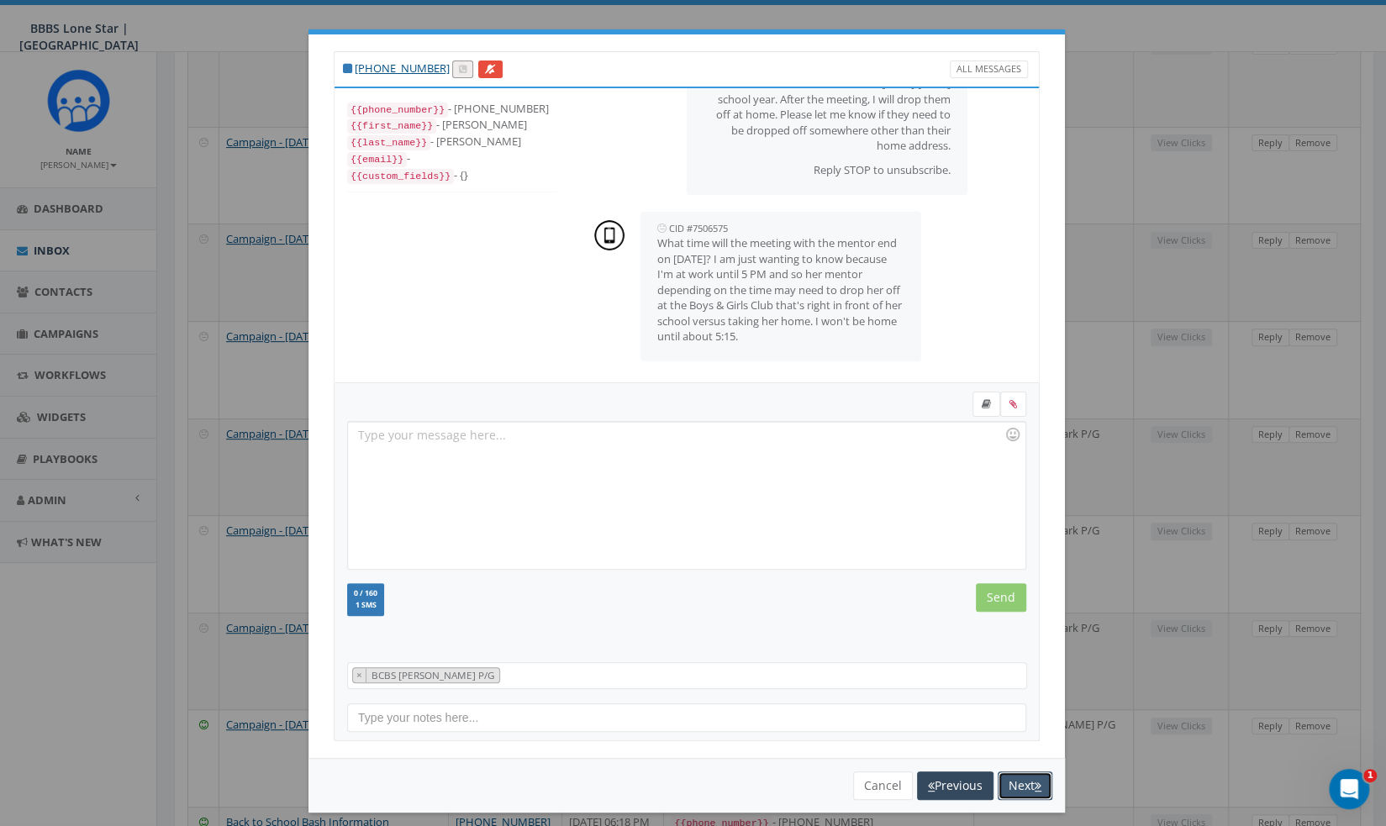
click at [1023, 779] on button "Next" at bounding box center [1025, 785] width 55 height 29
select select
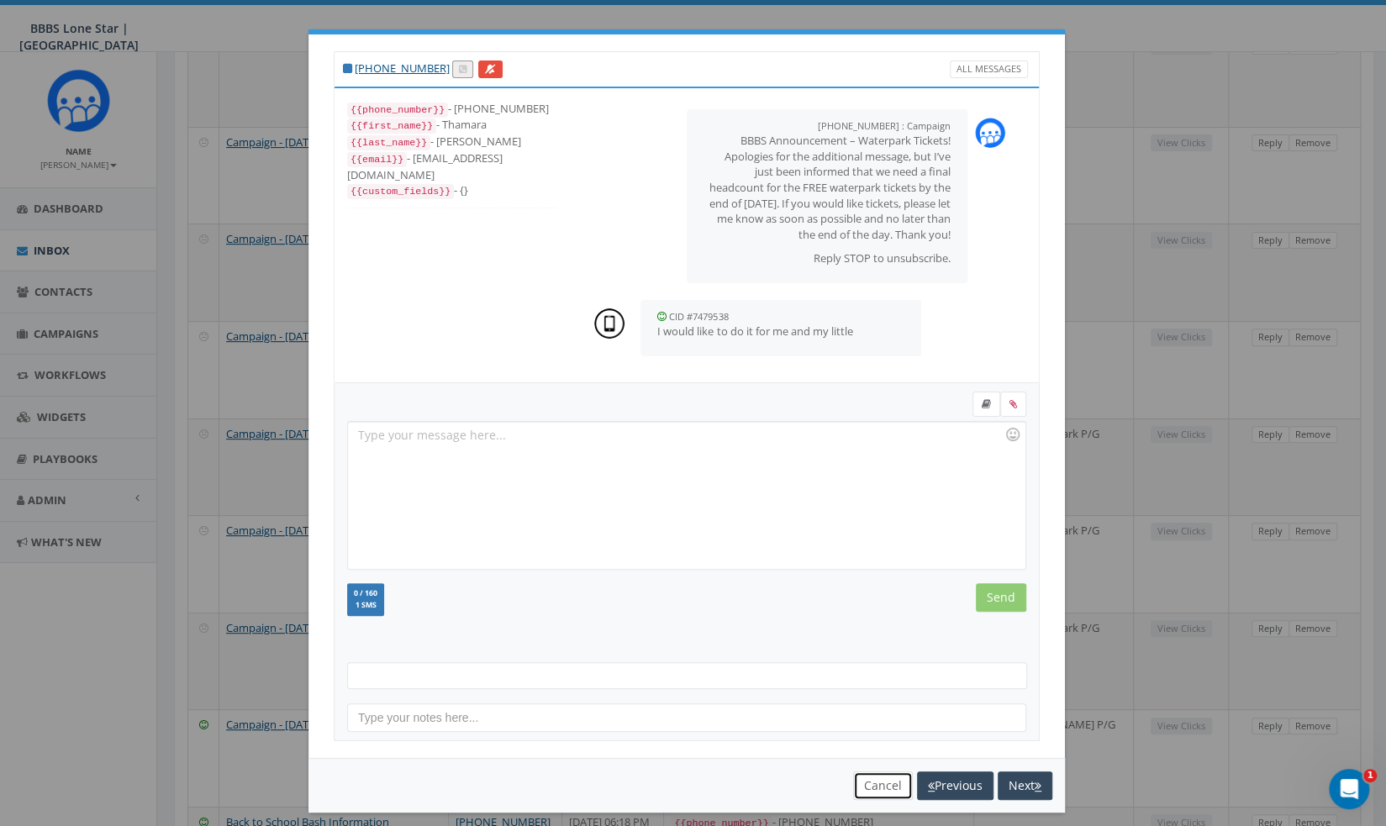
click at [867, 782] on button "Cancel" at bounding box center [883, 785] width 60 height 29
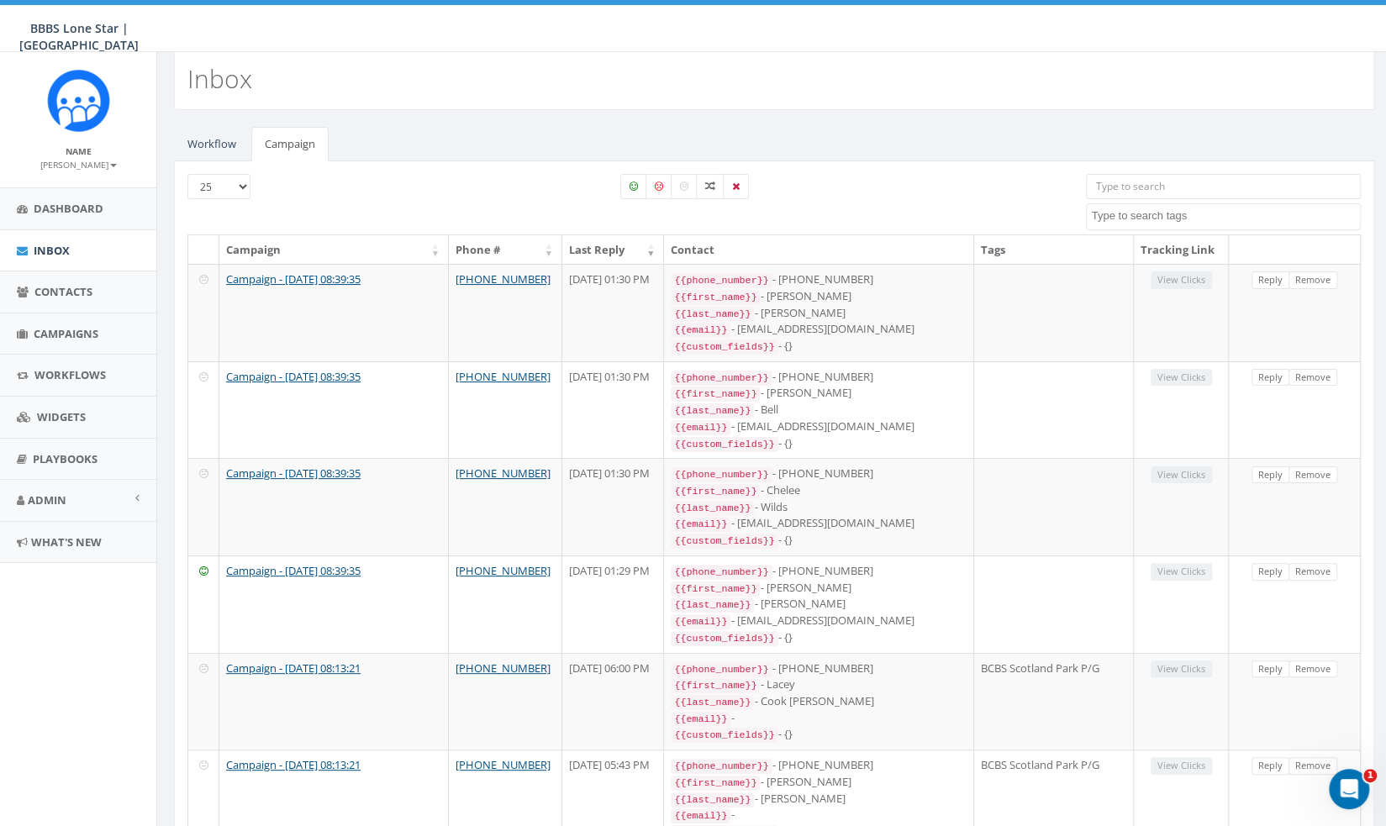
scroll to position [0, 0]
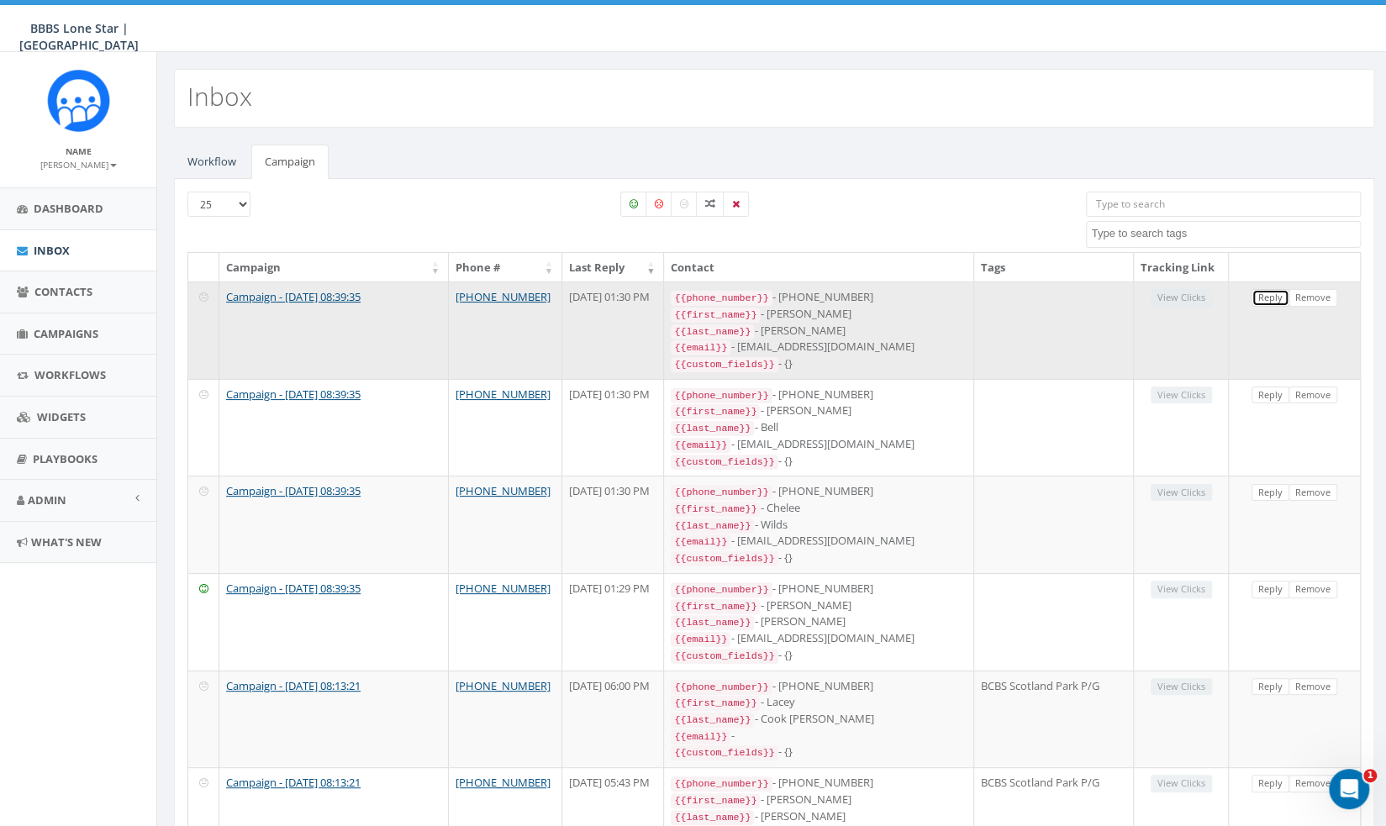
click at [1271, 289] on link "Reply" at bounding box center [1270, 298] width 38 height 18
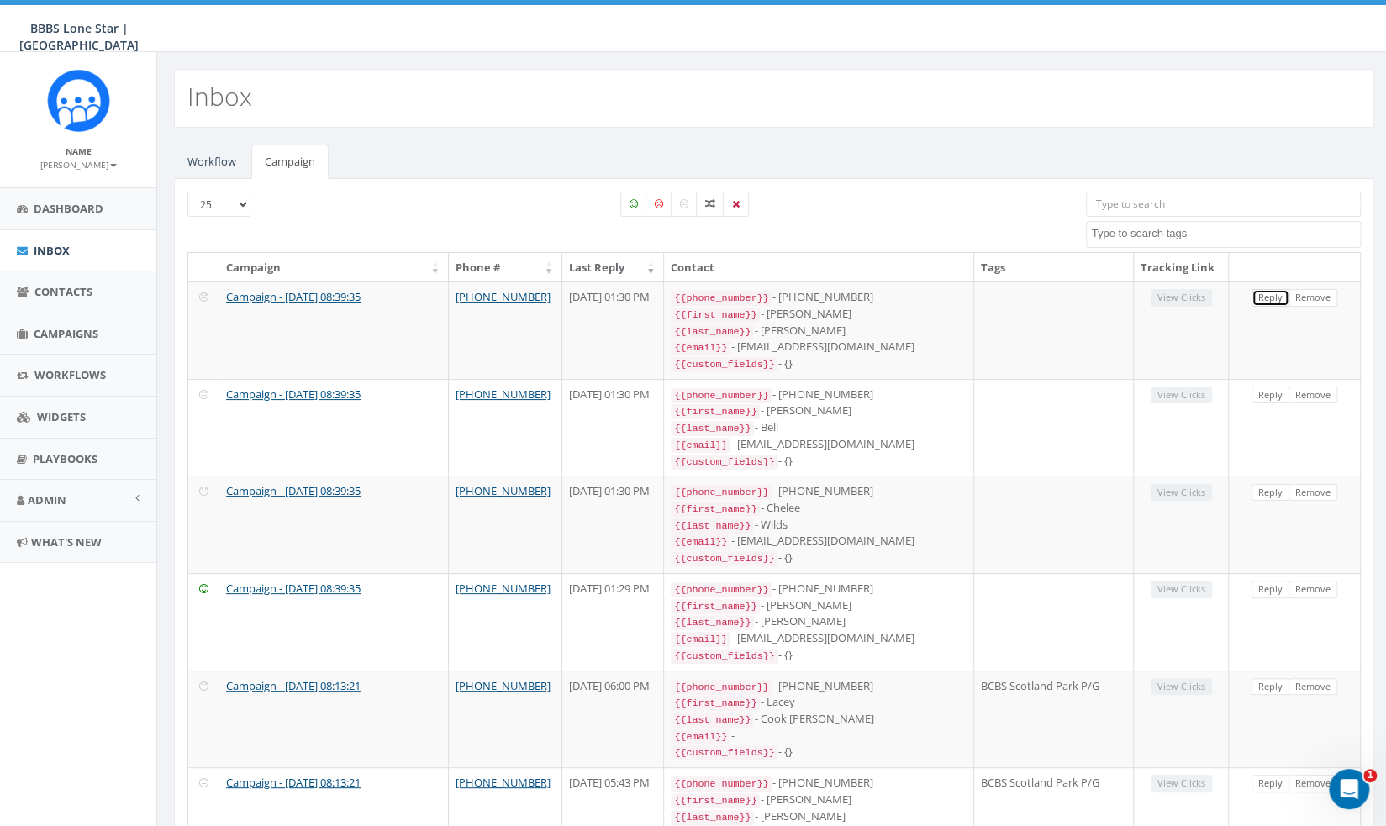
select select
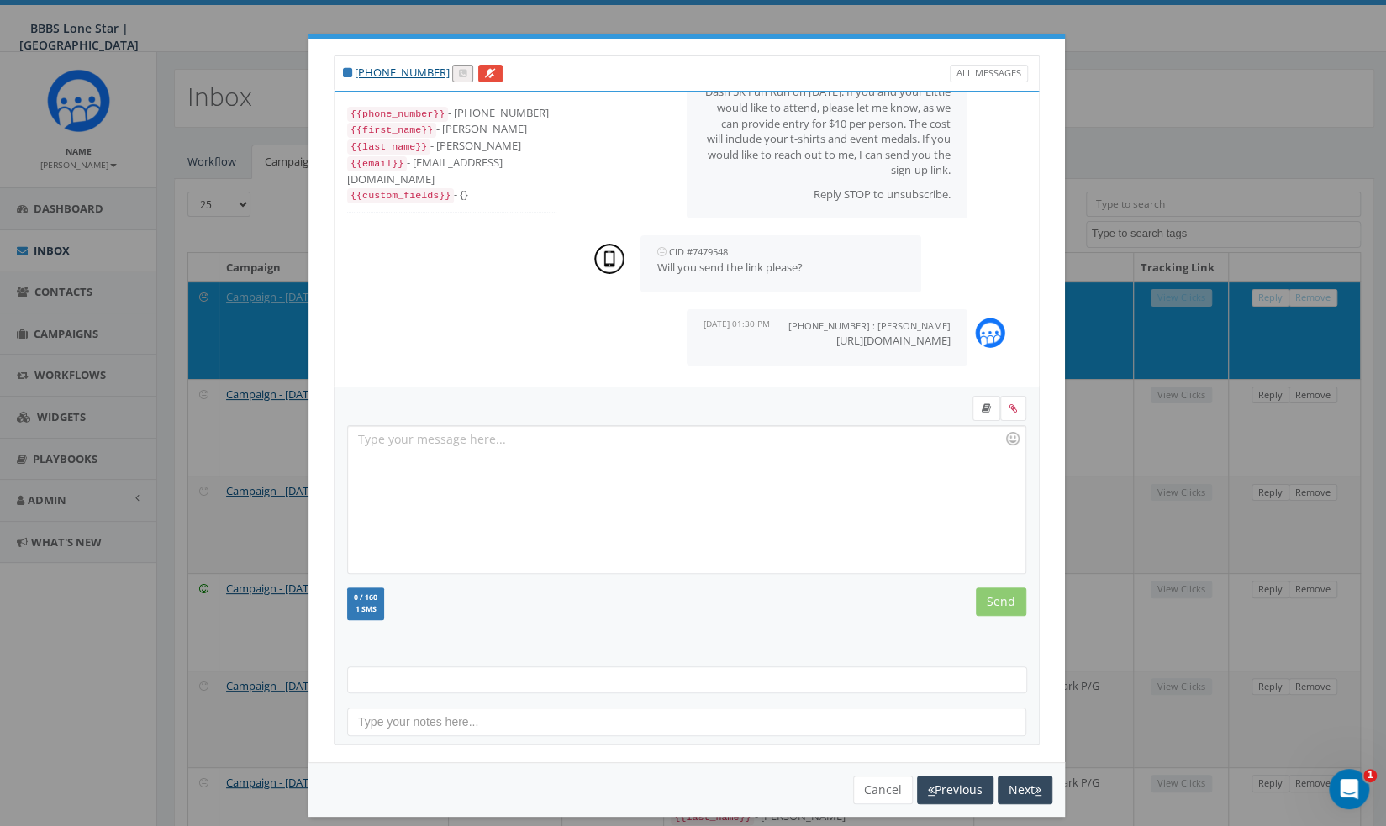
scroll to position [111, 0]
click at [862, 334] on p "[URL][DOMAIN_NAME]" at bounding box center [826, 341] width 247 height 16
drag, startPoint x: 864, startPoint y: 344, endPoint x: 713, endPoint y: 325, distance: 151.6
click at [713, 325] on div "[PHONE_NUMBER] : [PERSON_NAME] [DATE] 01:30 PM [URL][DOMAIN_NAME]" at bounding box center [827, 337] width 281 height 56
copy p "[URL][DOMAIN_NAME]"
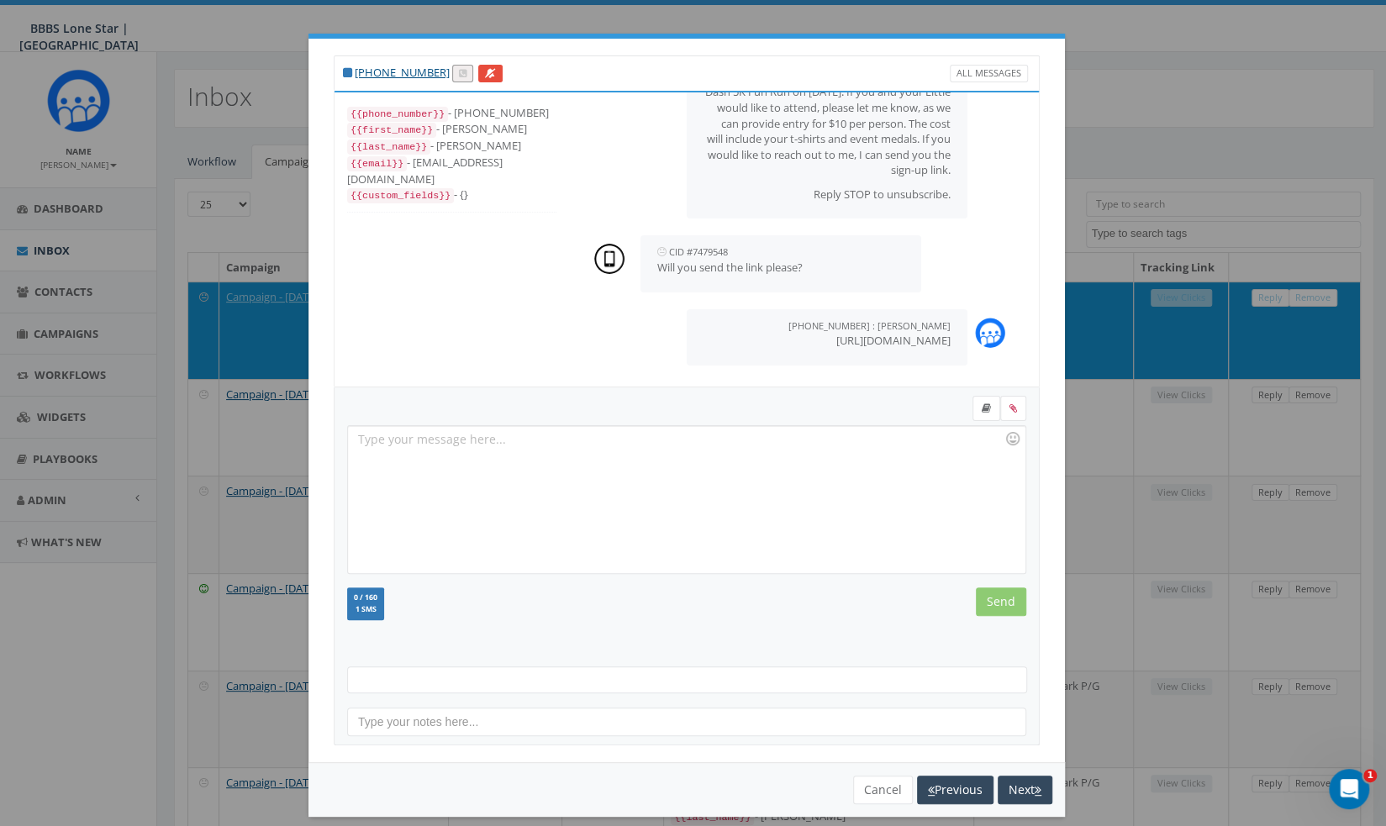
scroll to position [99, 0]
click at [825, 496] on div at bounding box center [686, 499] width 676 height 147
click at [1007, 604] on input "Send" at bounding box center [1001, 601] width 50 height 29
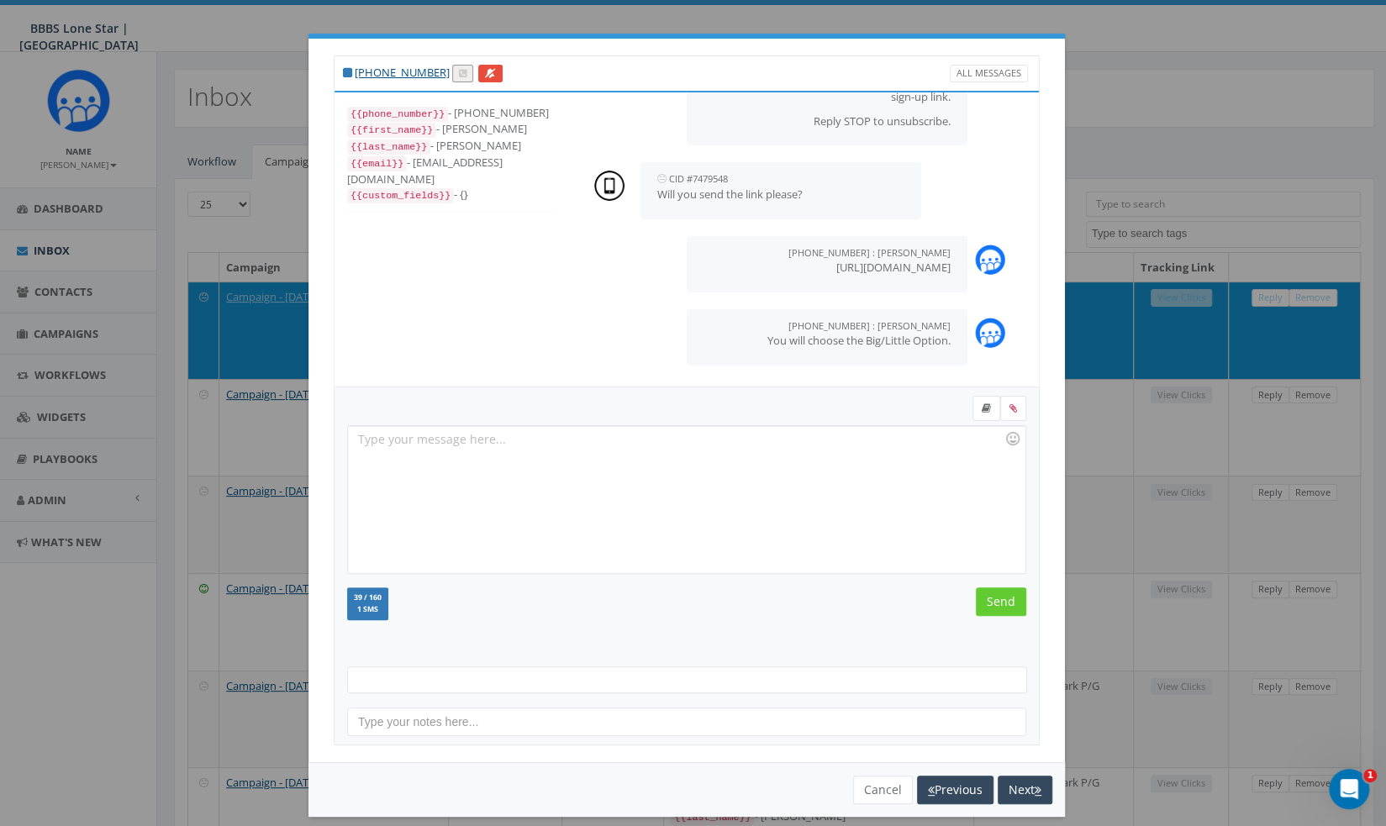
scroll to position [172, 0]
click at [1024, 790] on button "Next" at bounding box center [1025, 790] width 55 height 29
select select
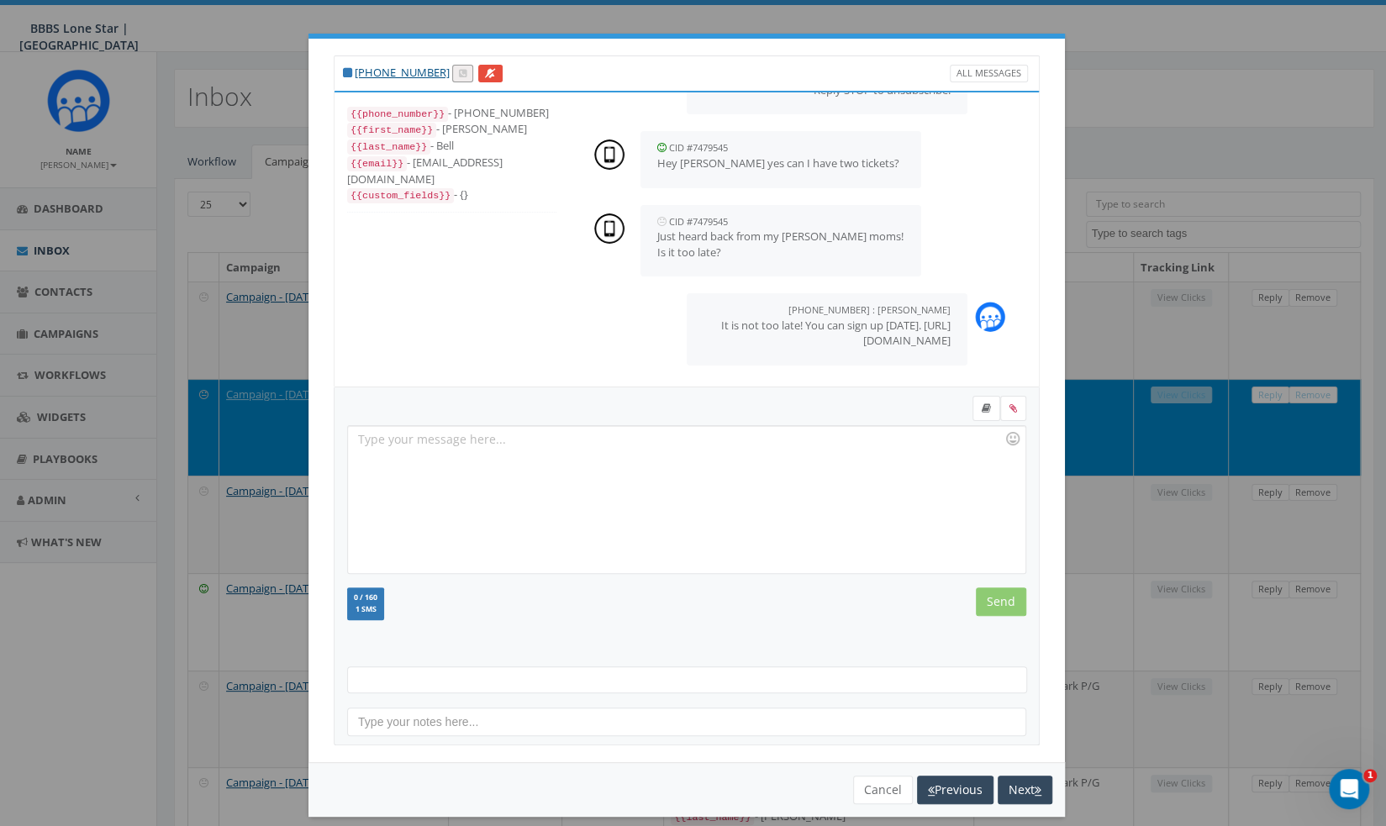
scroll to position [203, 0]
click at [825, 441] on div at bounding box center [686, 499] width 676 height 147
click at [985, 598] on input "Send" at bounding box center [1001, 601] width 50 height 29
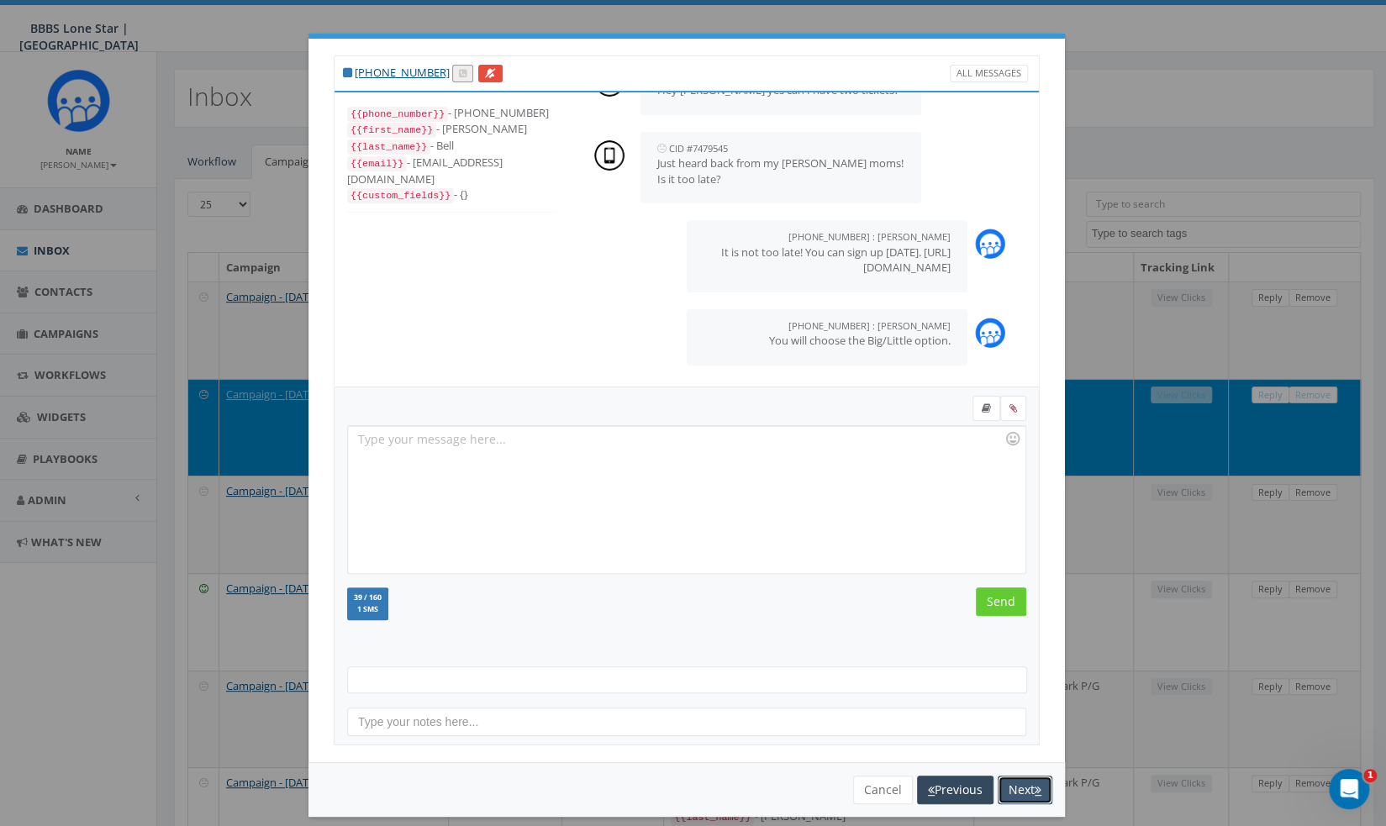
click at [1019, 792] on button "Next" at bounding box center [1025, 790] width 55 height 29
select select
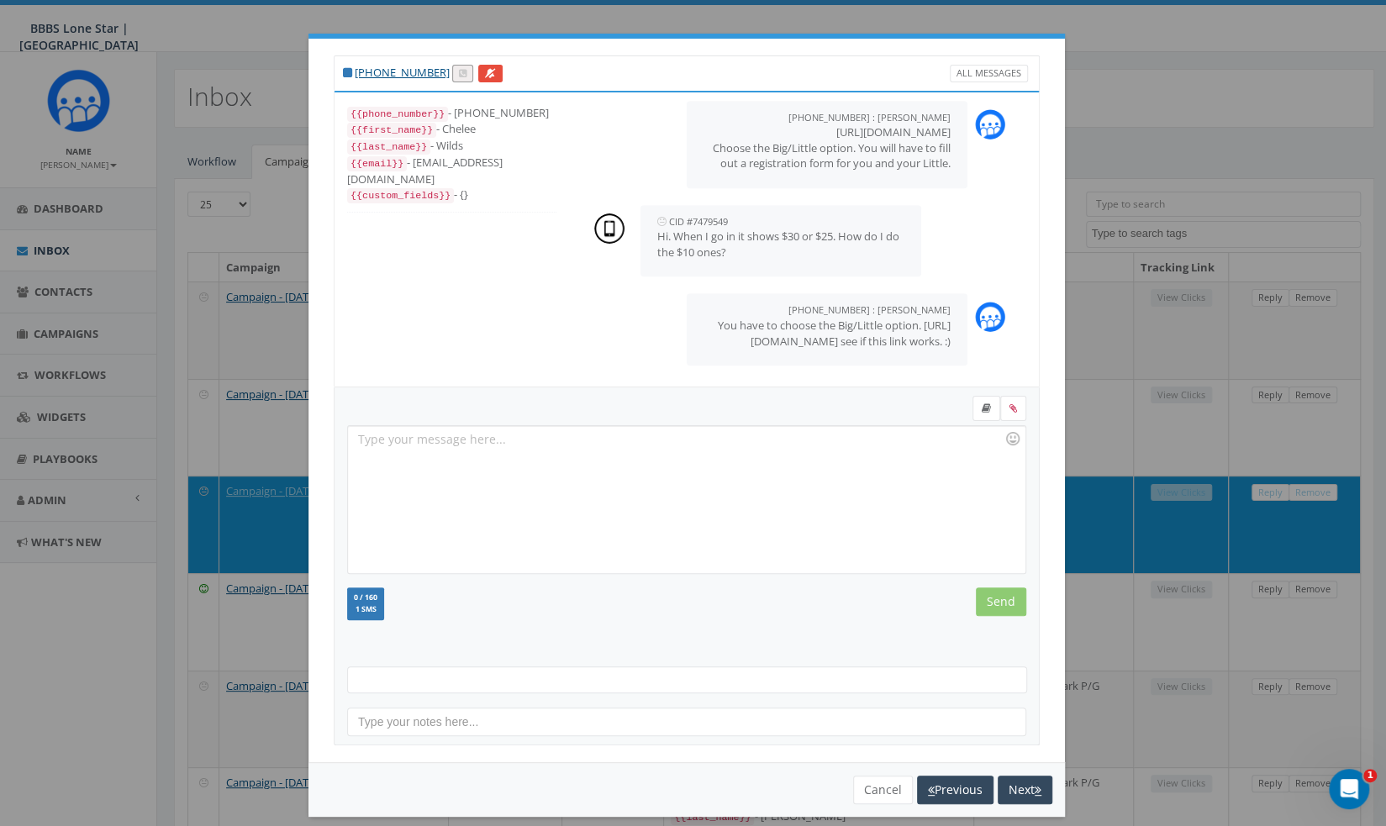
scroll to position [797, 0]
click at [1022, 794] on button "Next" at bounding box center [1025, 790] width 55 height 29
select select
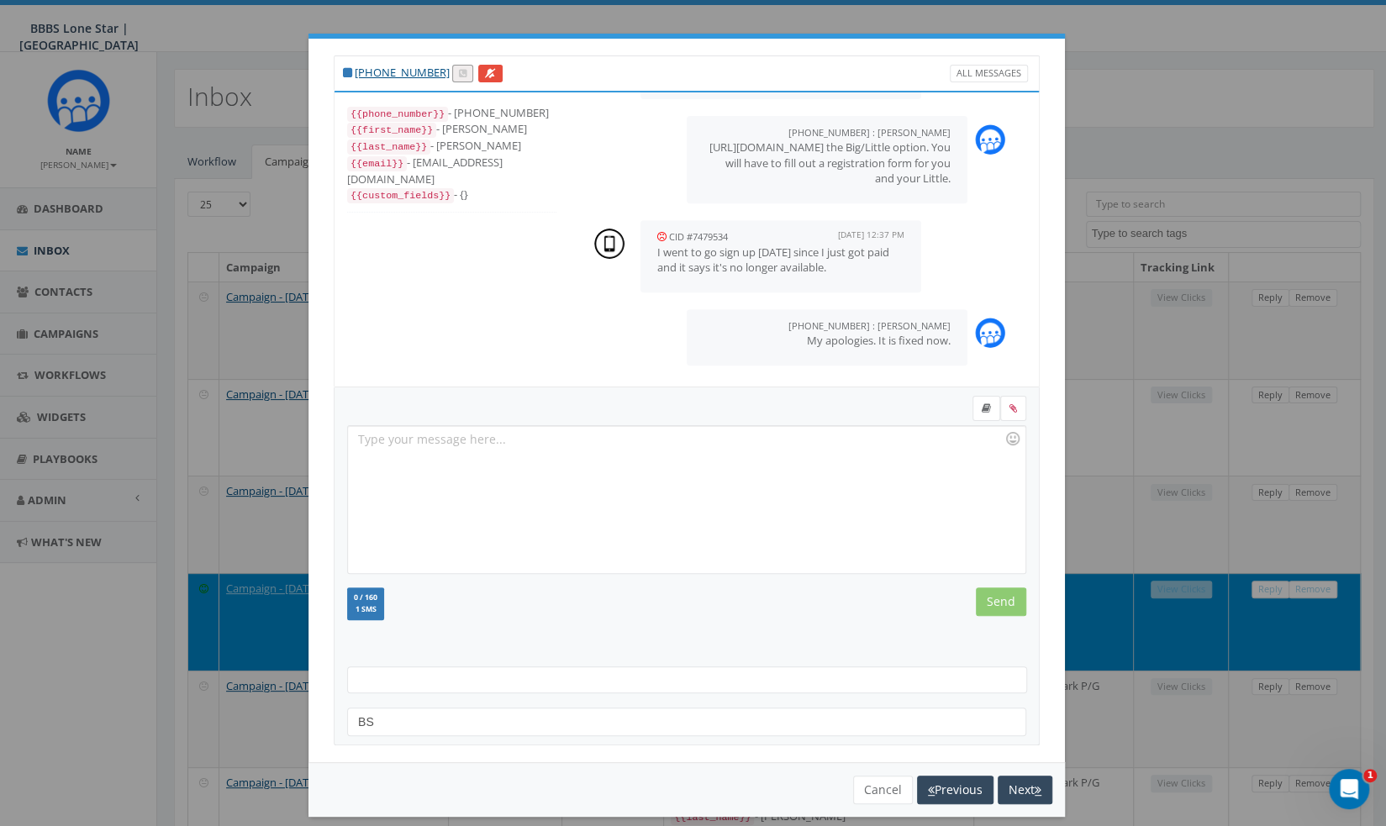
scroll to position [436, 0]
click at [657, 231] on icon at bounding box center [661, 236] width 9 height 11
click at [707, 464] on div at bounding box center [686, 499] width 676 height 147
click at [874, 786] on button "Cancel" at bounding box center [883, 790] width 60 height 29
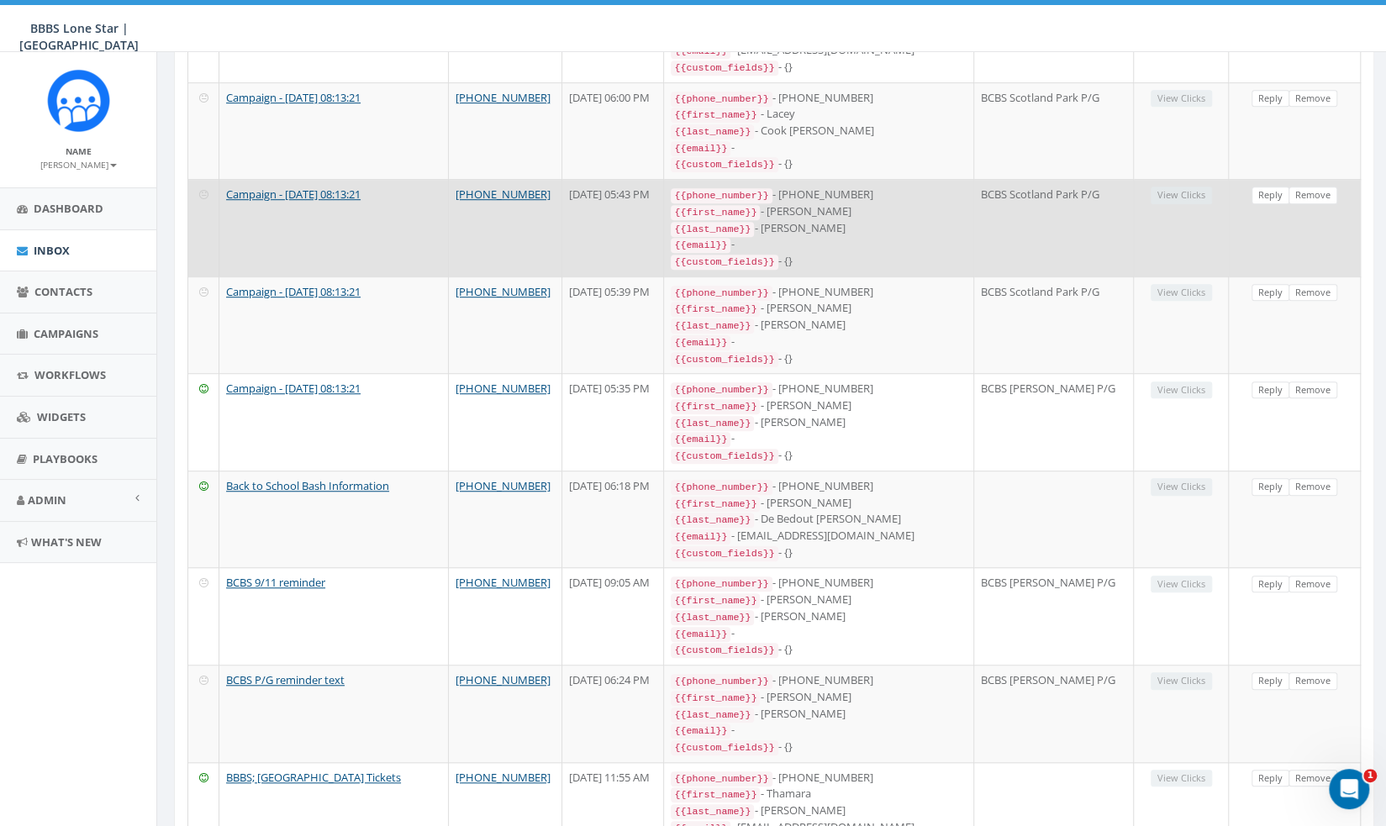
scroll to position [0, 0]
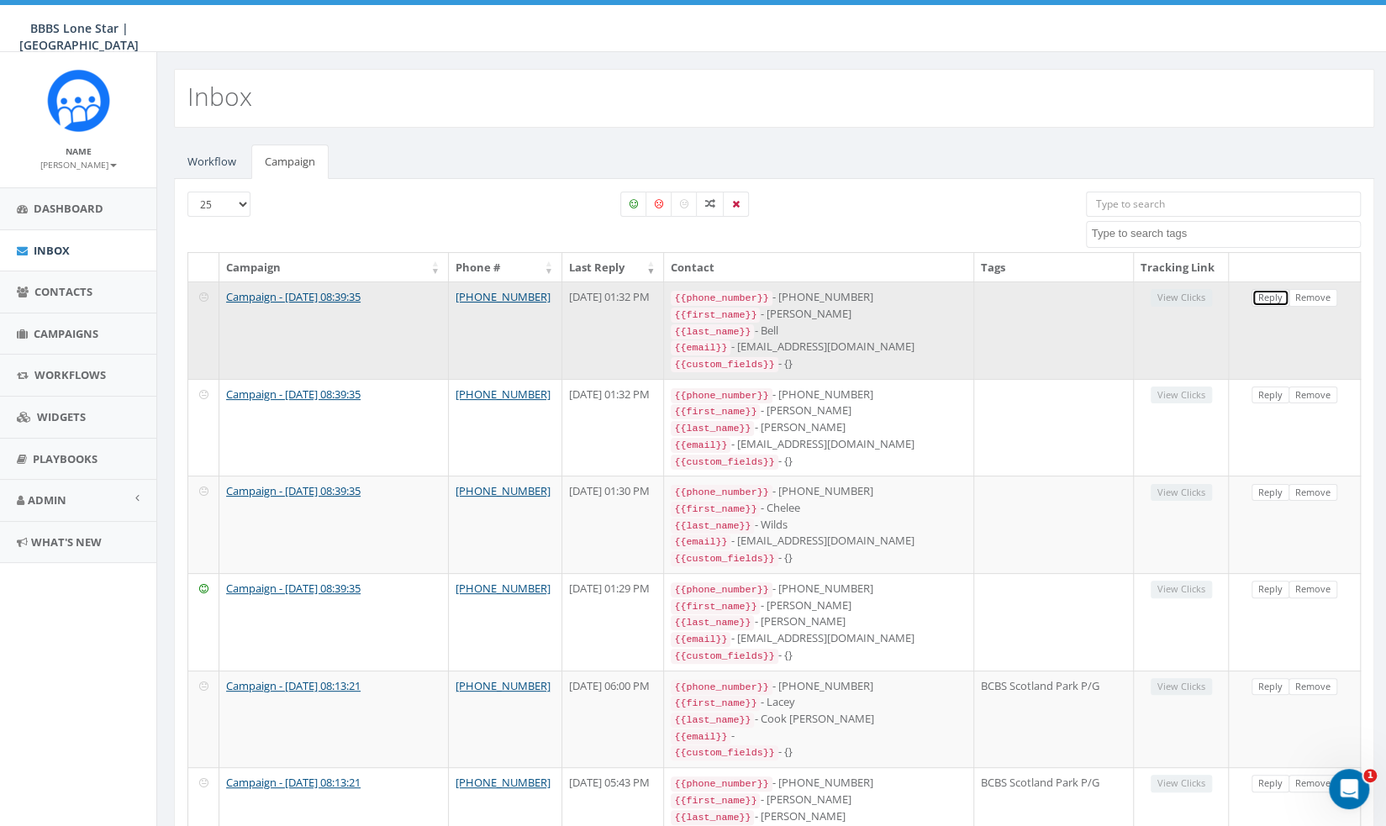
click at [1274, 297] on link "Reply" at bounding box center [1270, 298] width 38 height 18
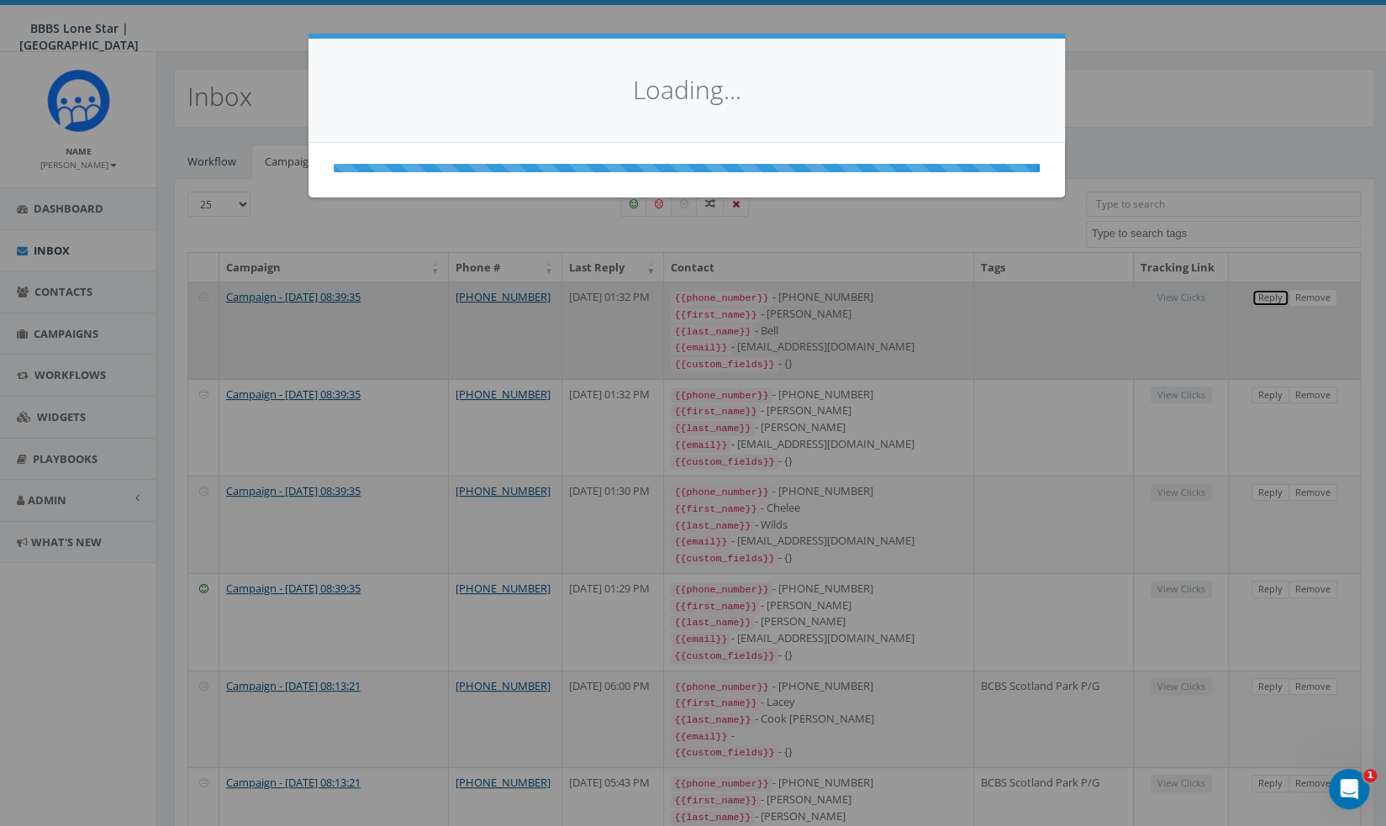
select select
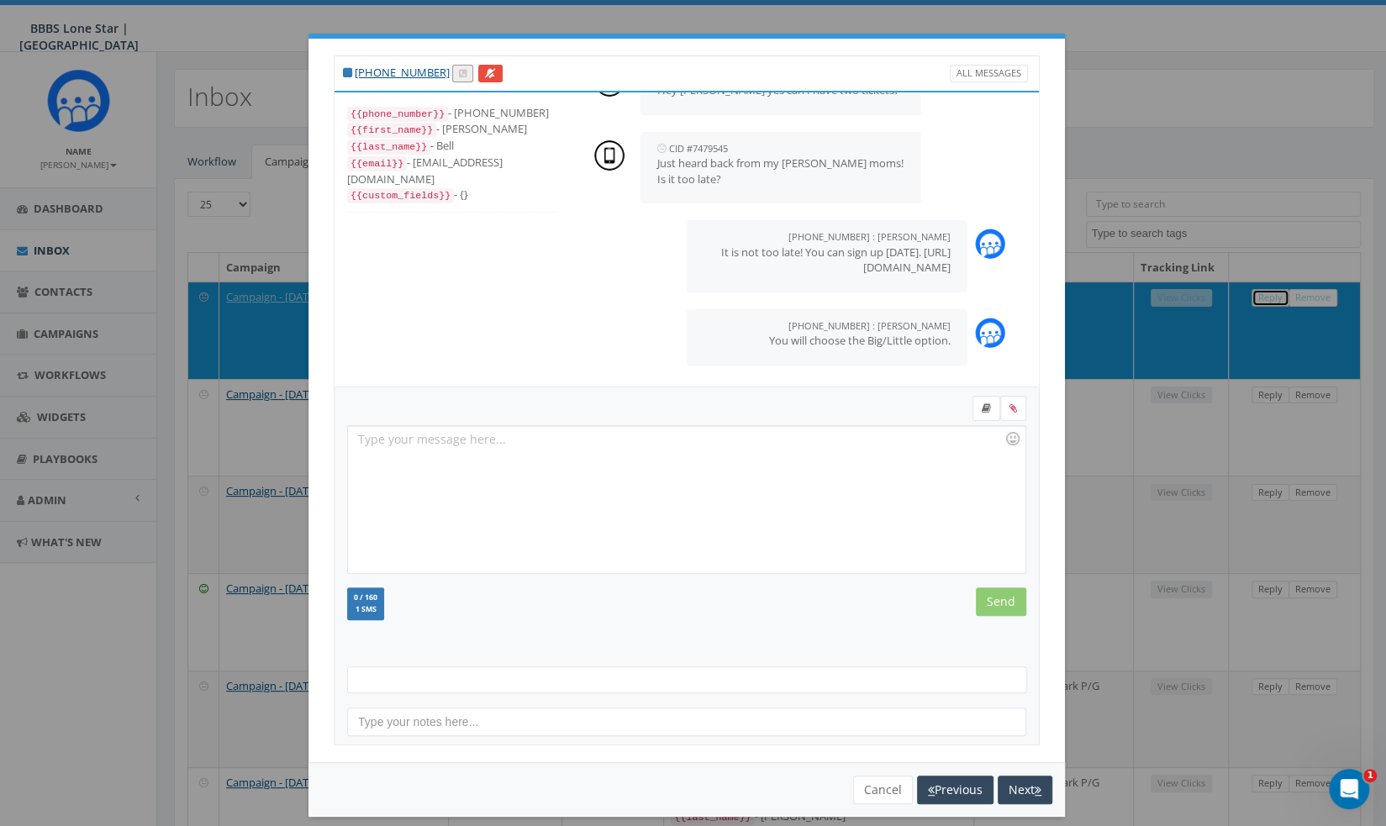
scroll to position [277, 0]
click at [1010, 786] on button "Next" at bounding box center [1025, 790] width 55 height 29
select select
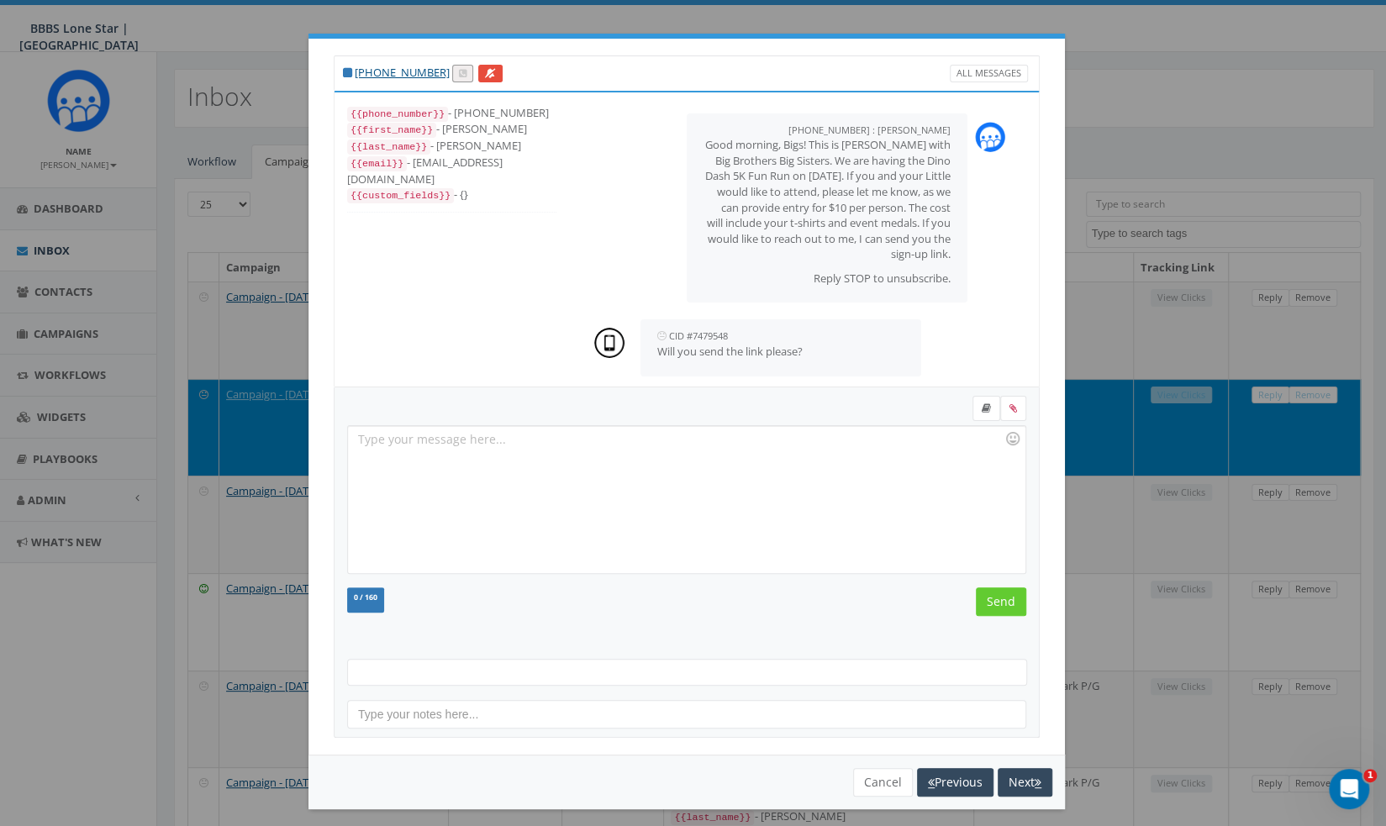
scroll to position [172, 0]
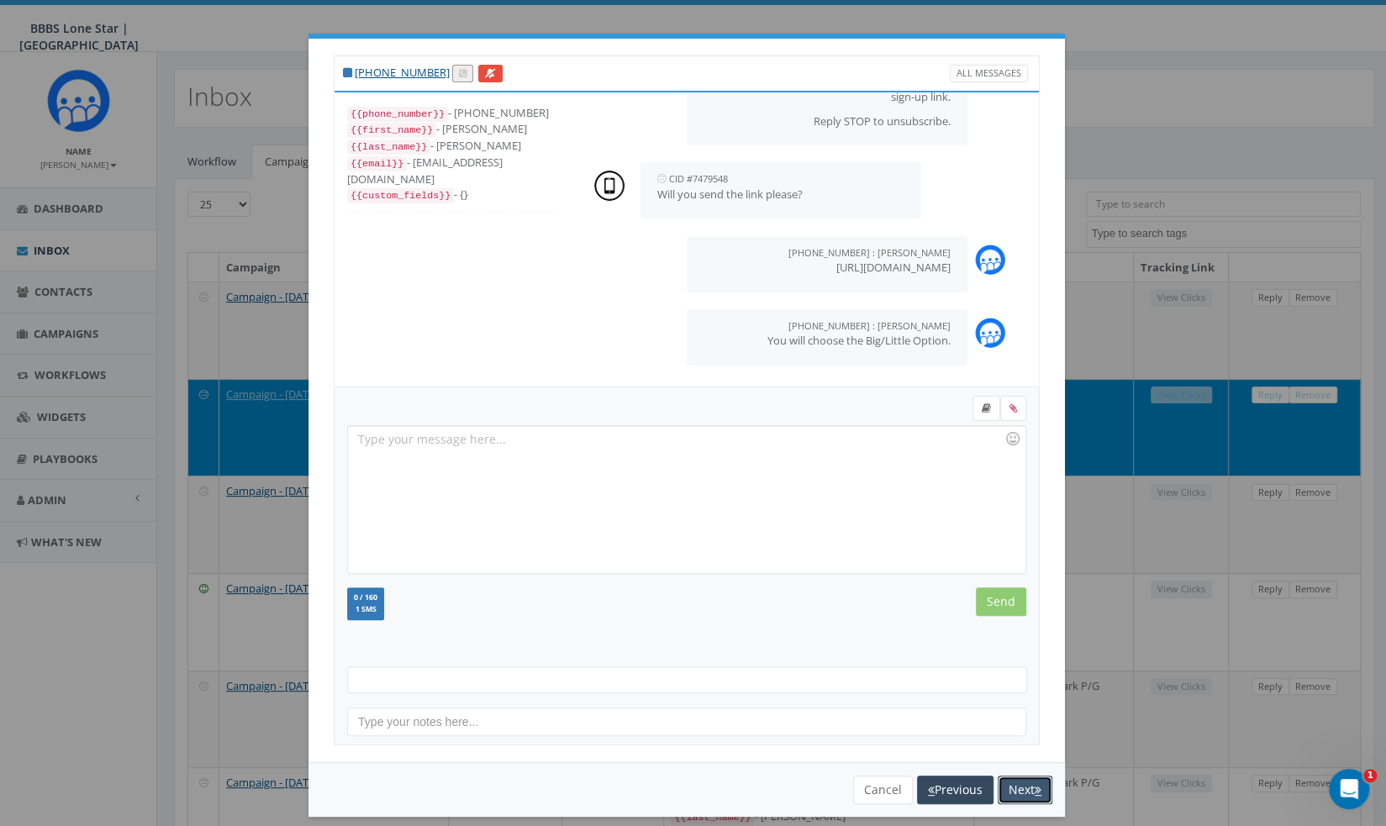
click at [1010, 786] on button "Next" at bounding box center [1025, 790] width 55 height 29
select select
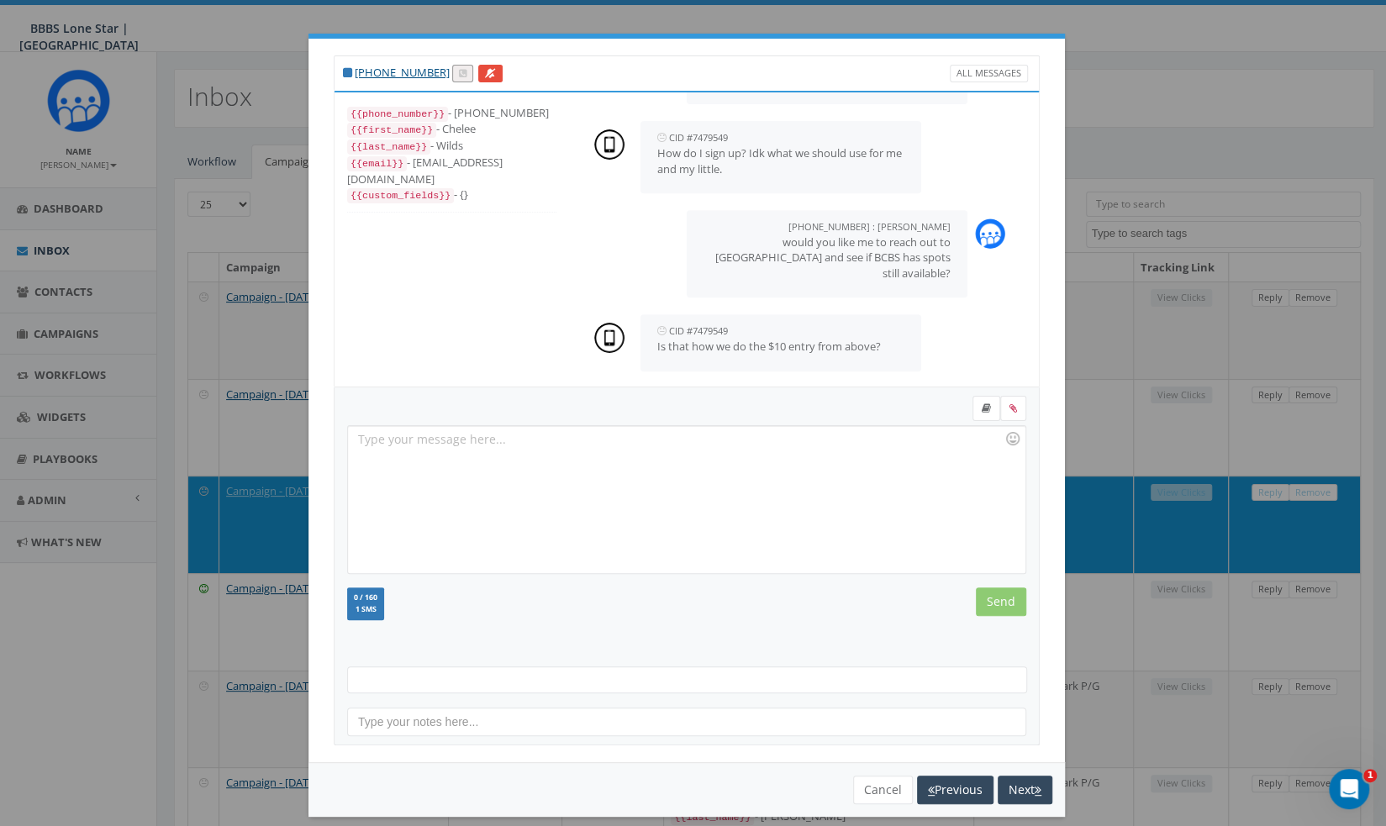
scroll to position [797, 0]
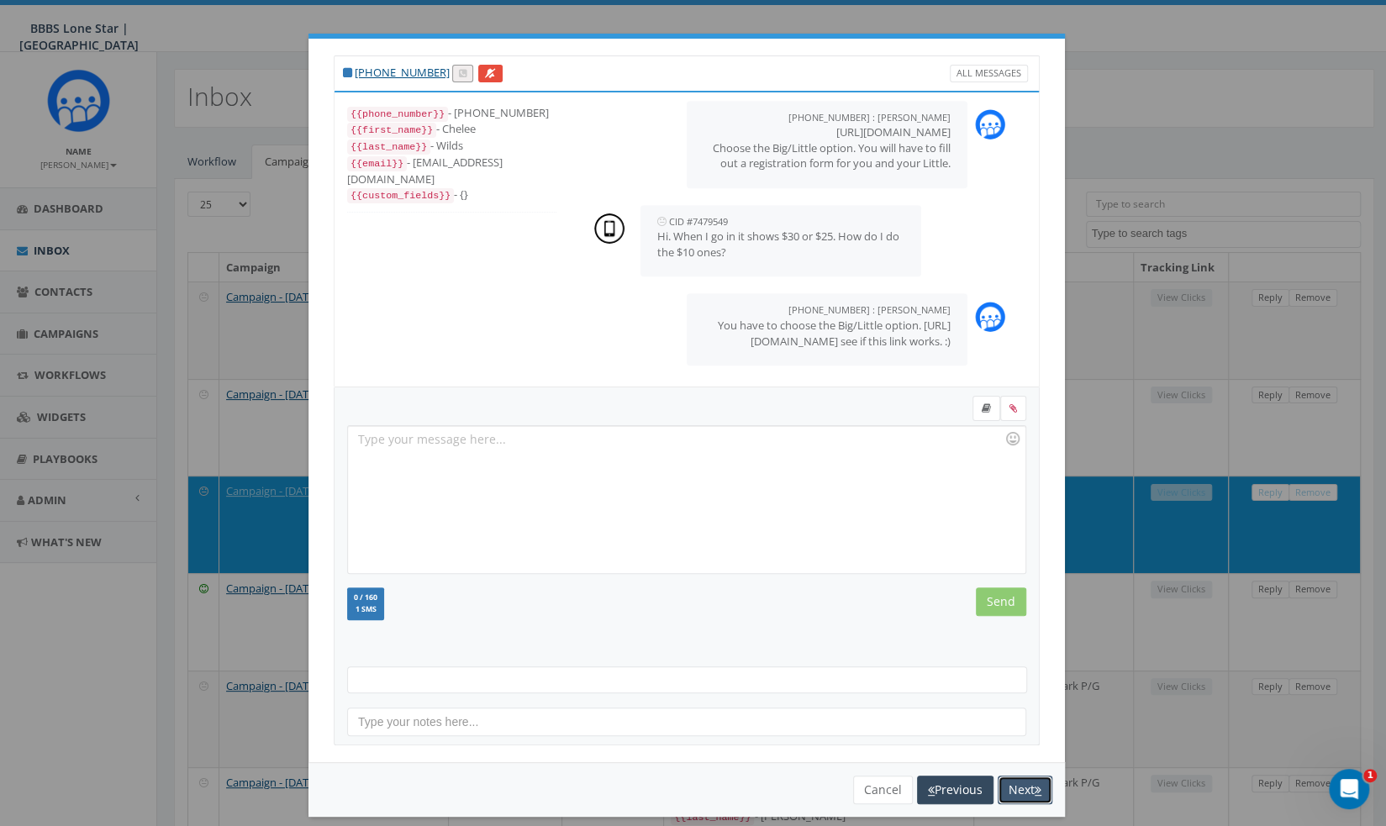
click at [1010, 786] on button "Next" at bounding box center [1025, 790] width 55 height 29
select select
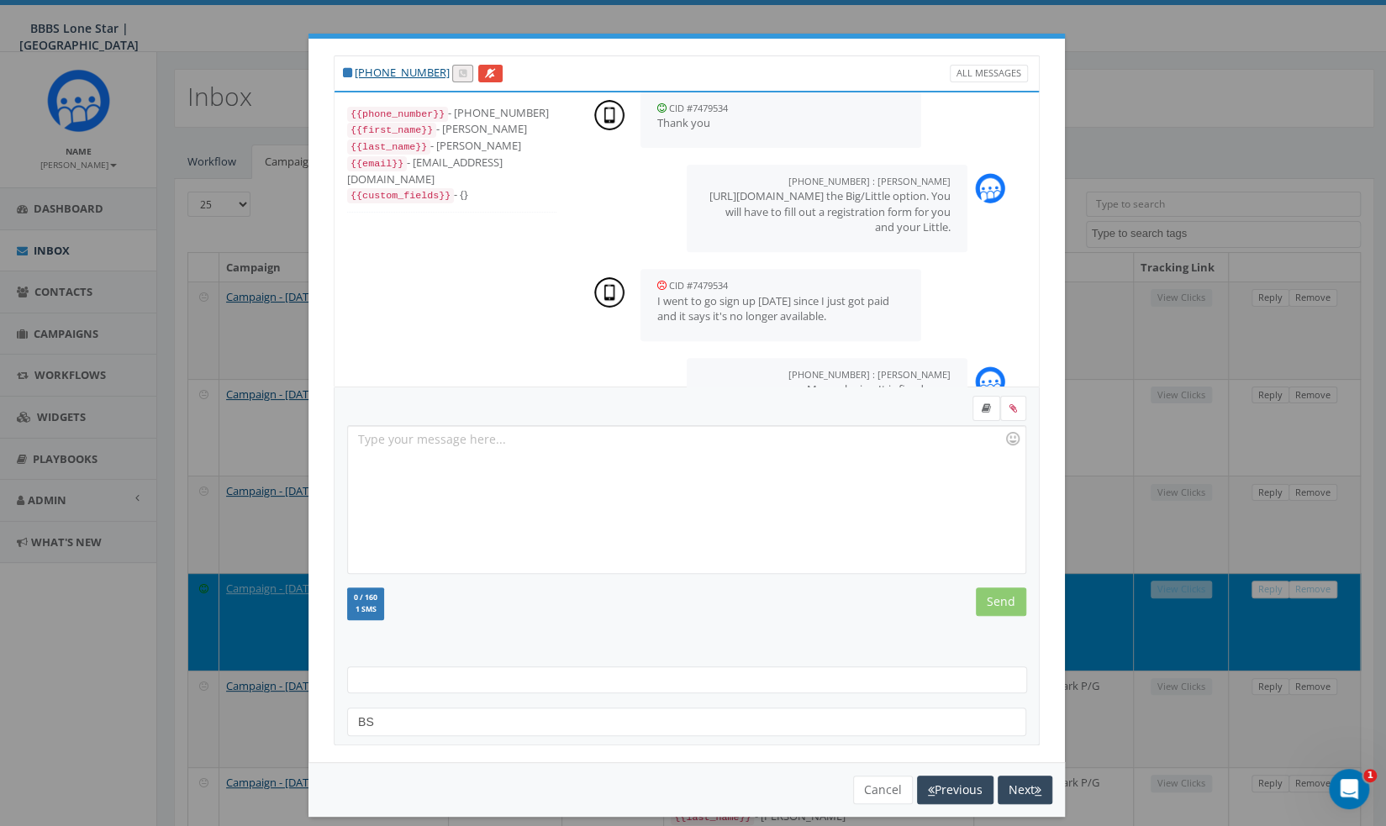
scroll to position [509, 0]
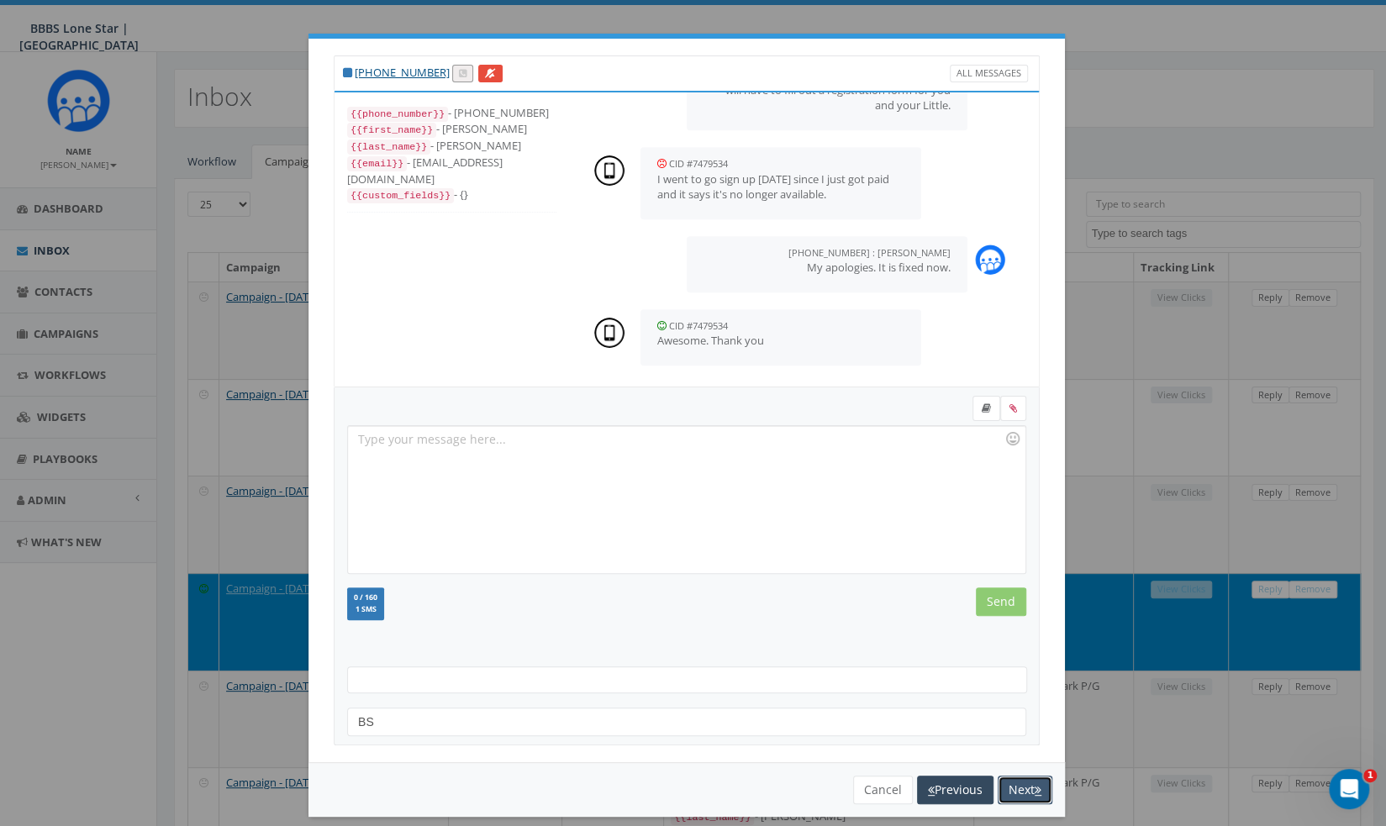
click at [1010, 786] on button "Next" at bounding box center [1025, 790] width 55 height 29
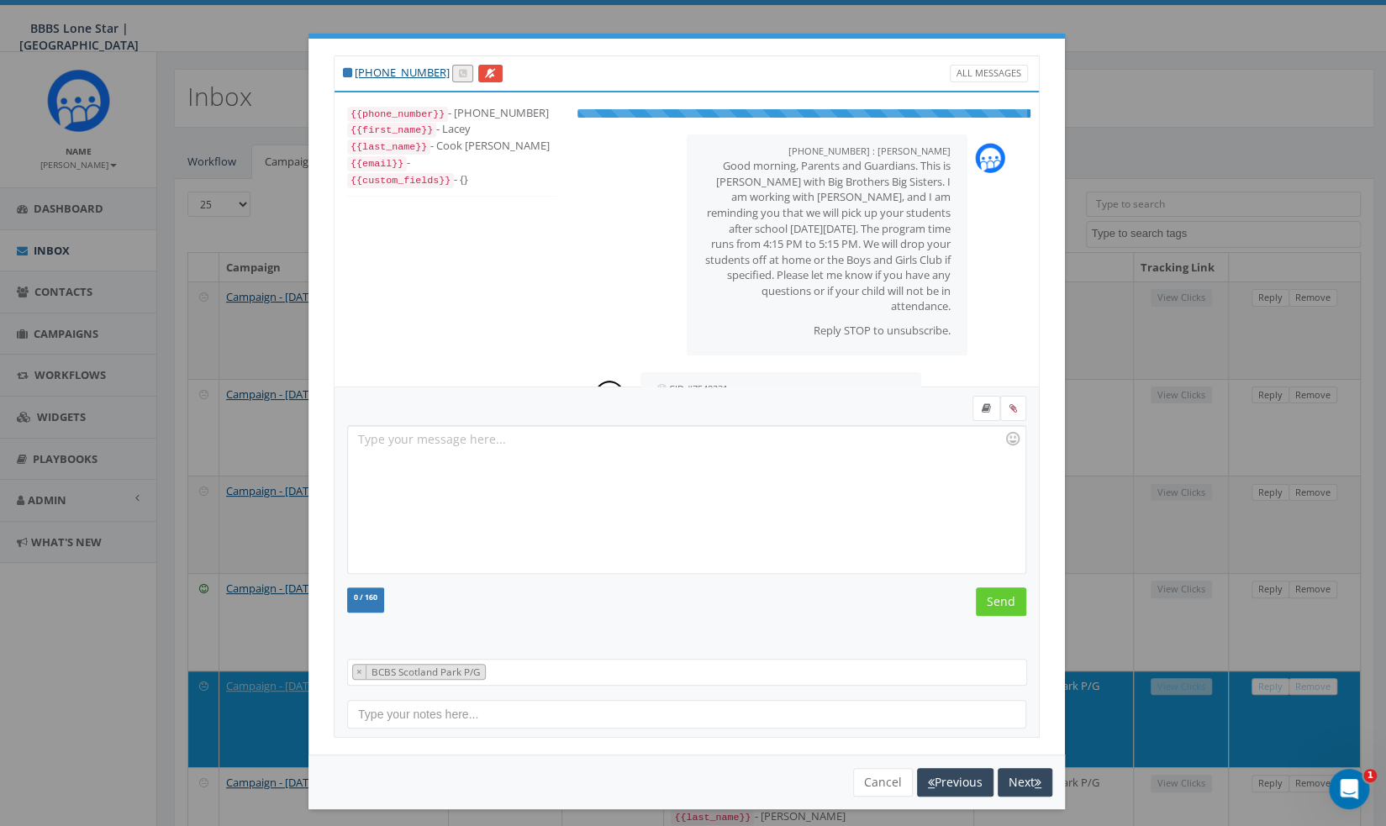
scroll to position [188, 0]
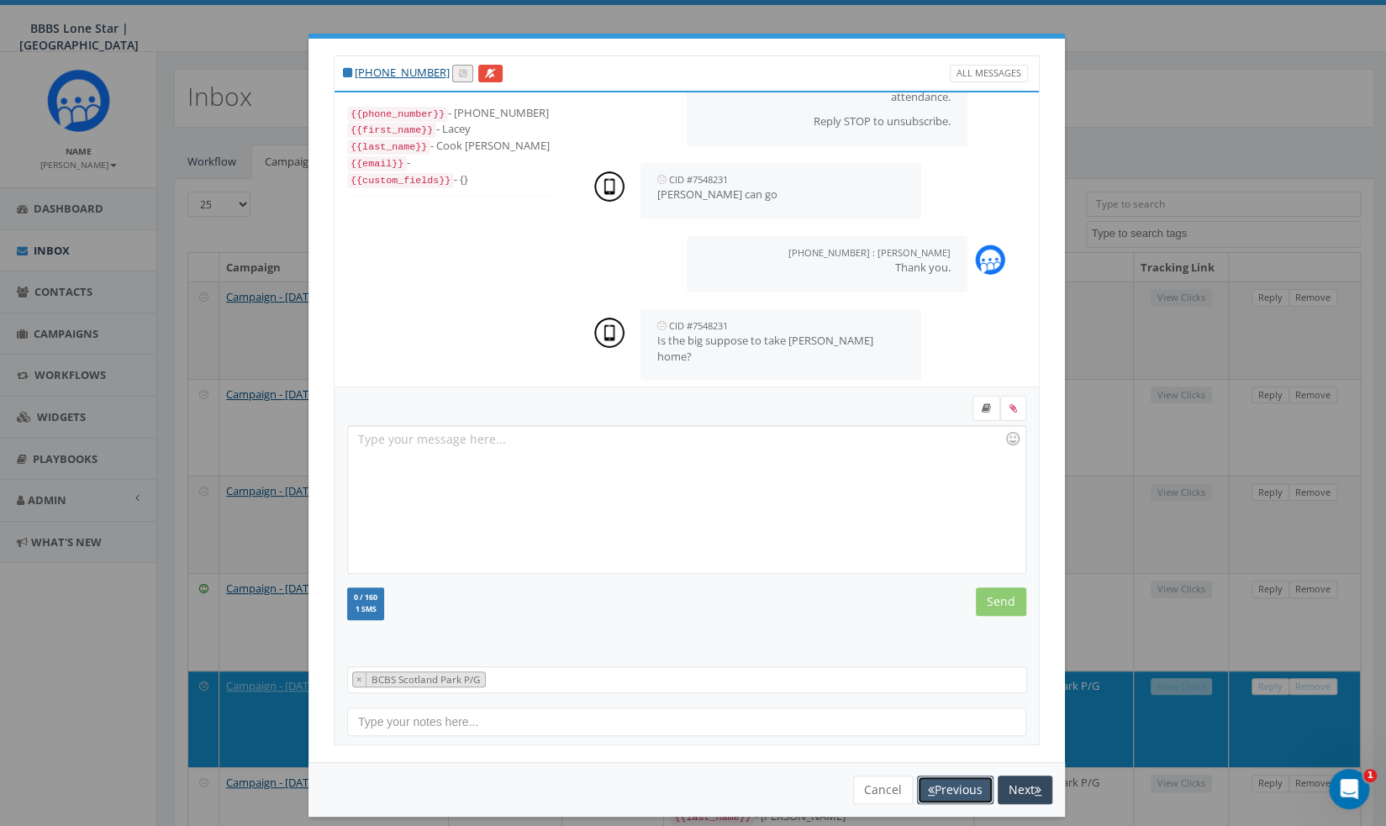
click at [949, 787] on button "Previous" at bounding box center [955, 790] width 76 height 29
select select
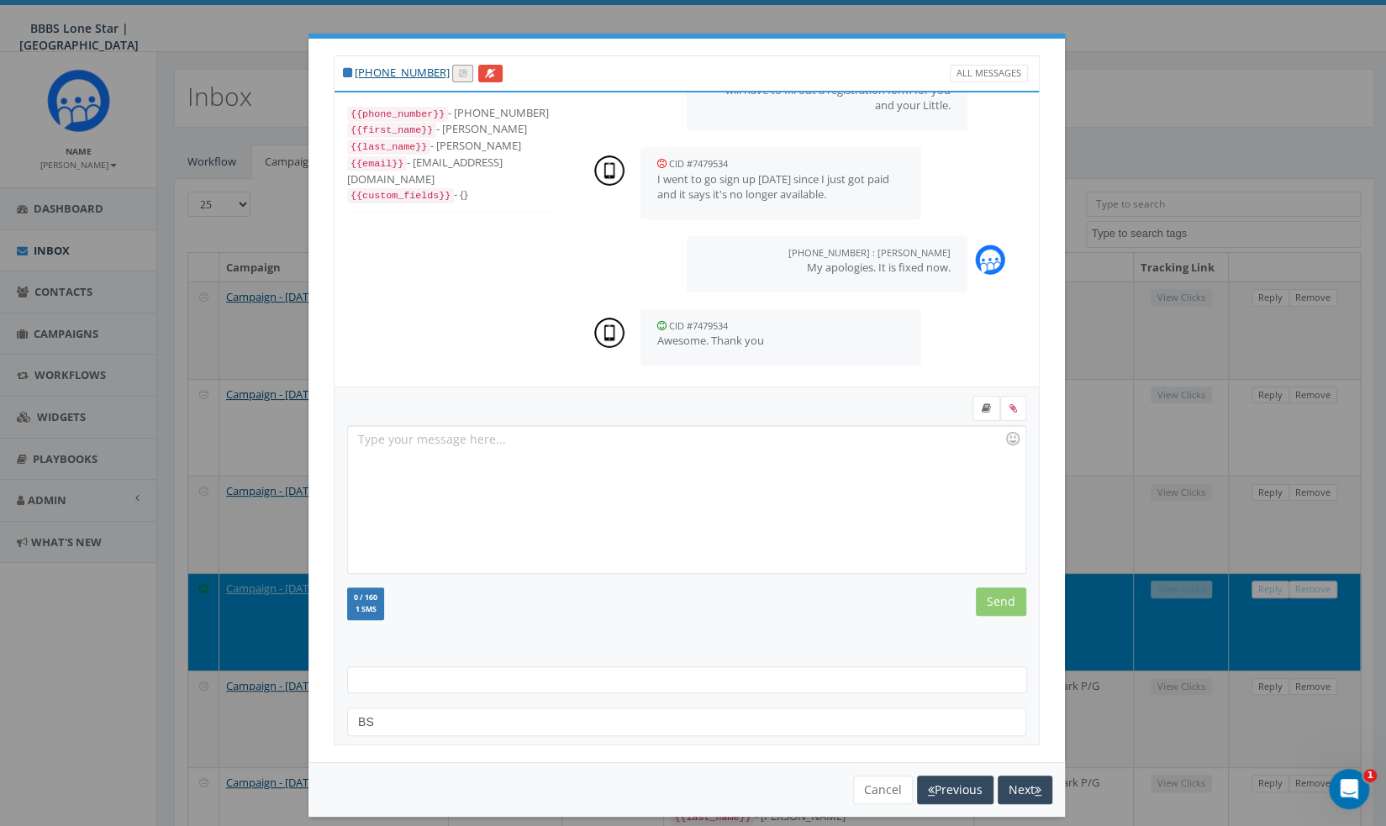
scroll to position [509, 0]
click at [1035, 786] on button "Next" at bounding box center [1025, 790] width 55 height 29
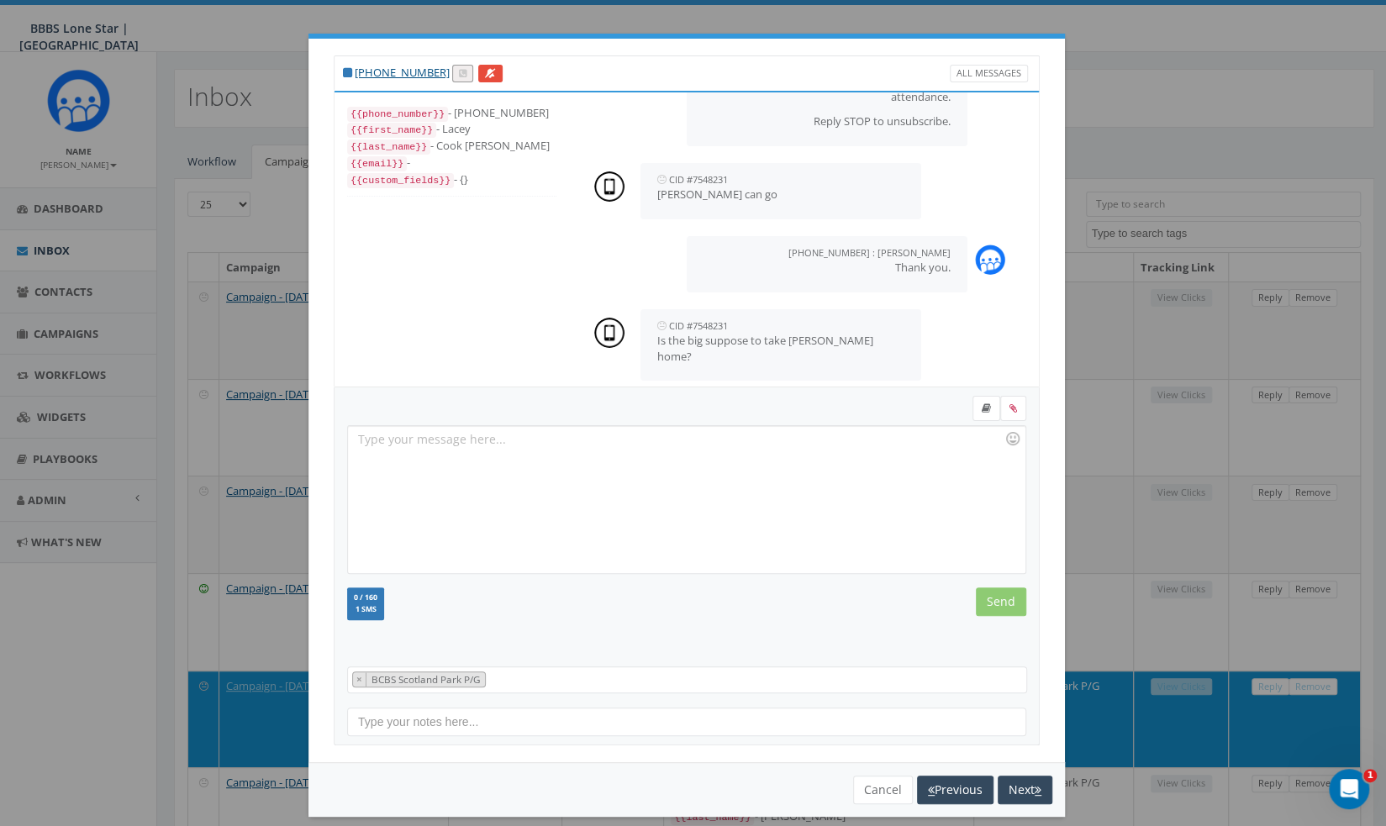
scroll to position [188, 0]
click at [853, 790] on button "Cancel" at bounding box center [883, 790] width 60 height 29
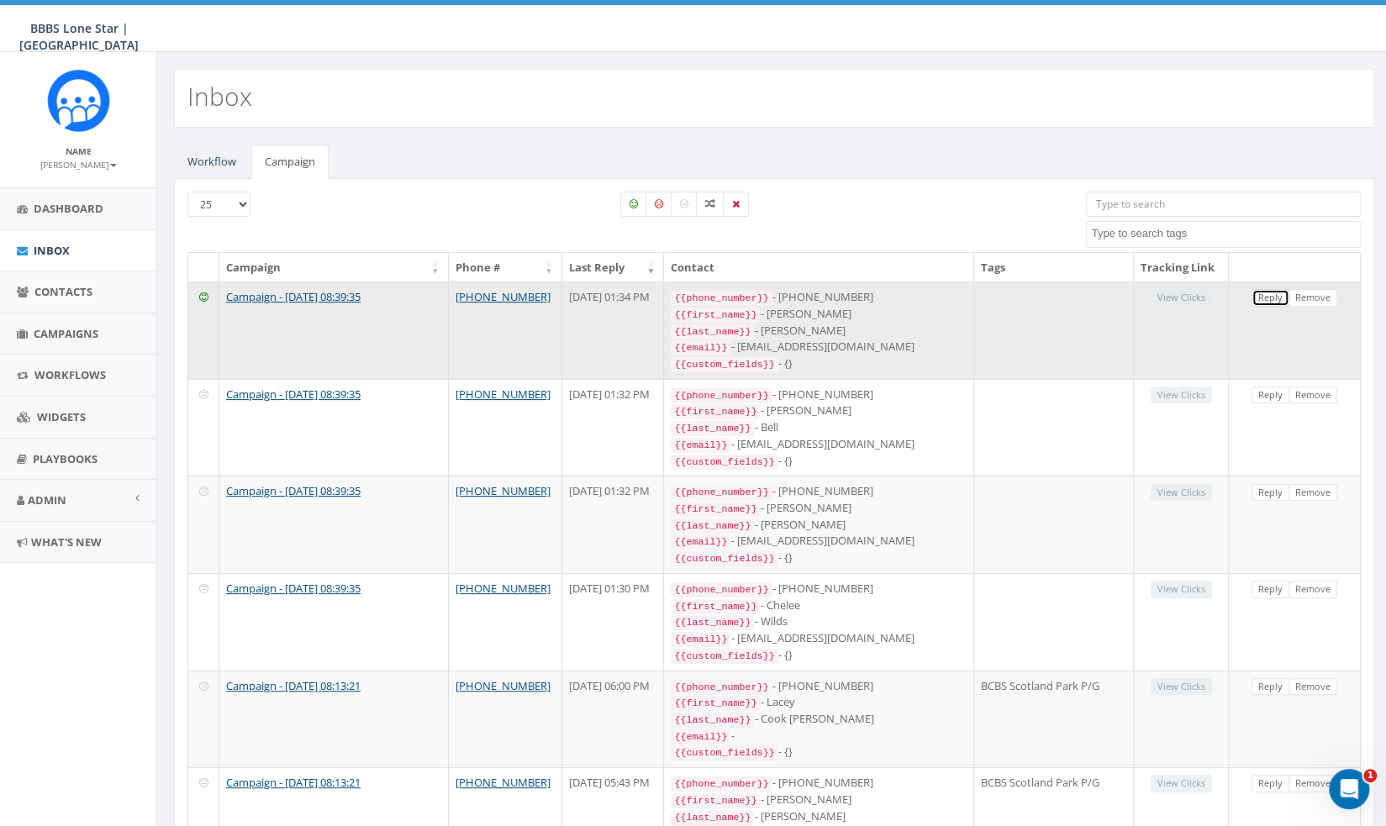
click at [1258, 297] on link "Reply" at bounding box center [1270, 298] width 38 height 18
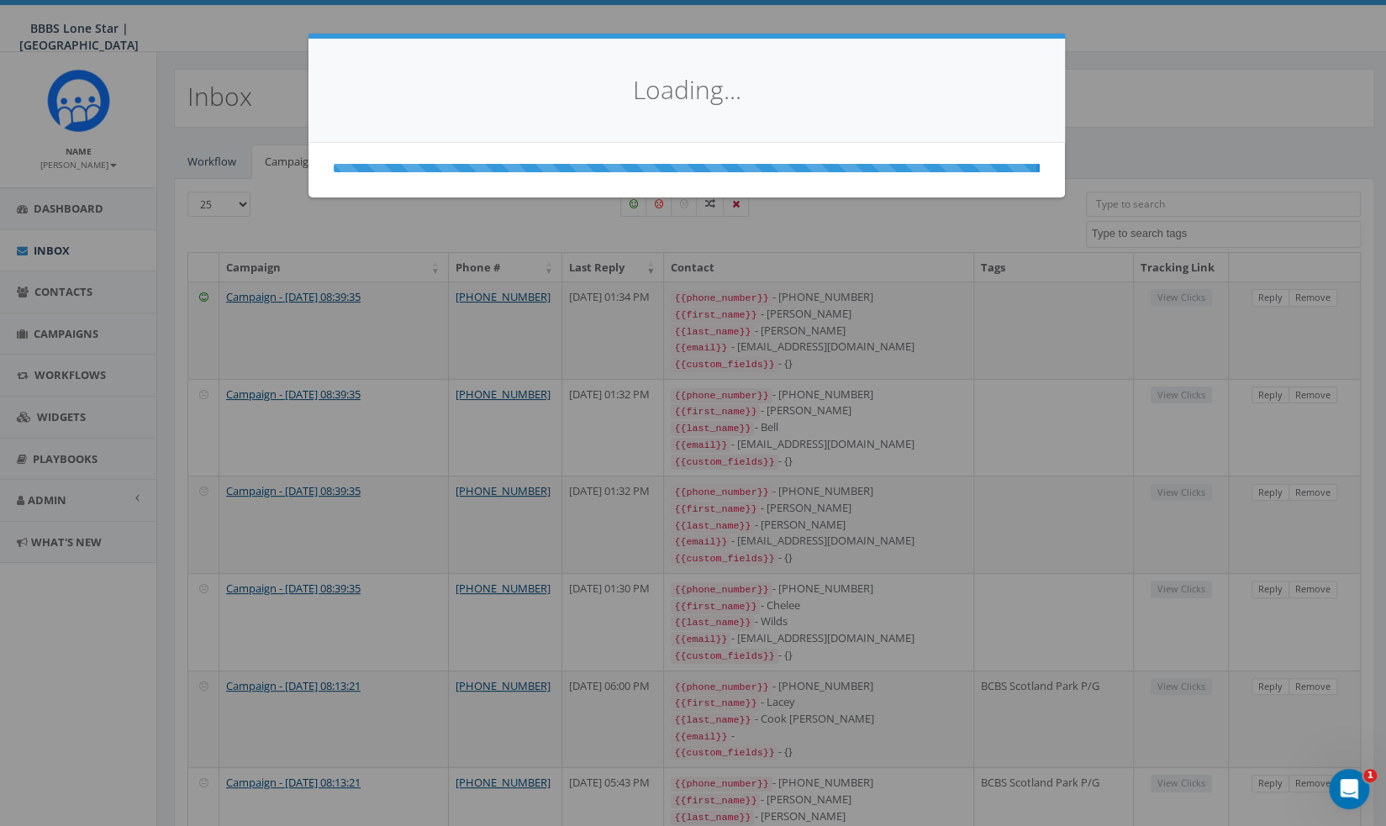
select select
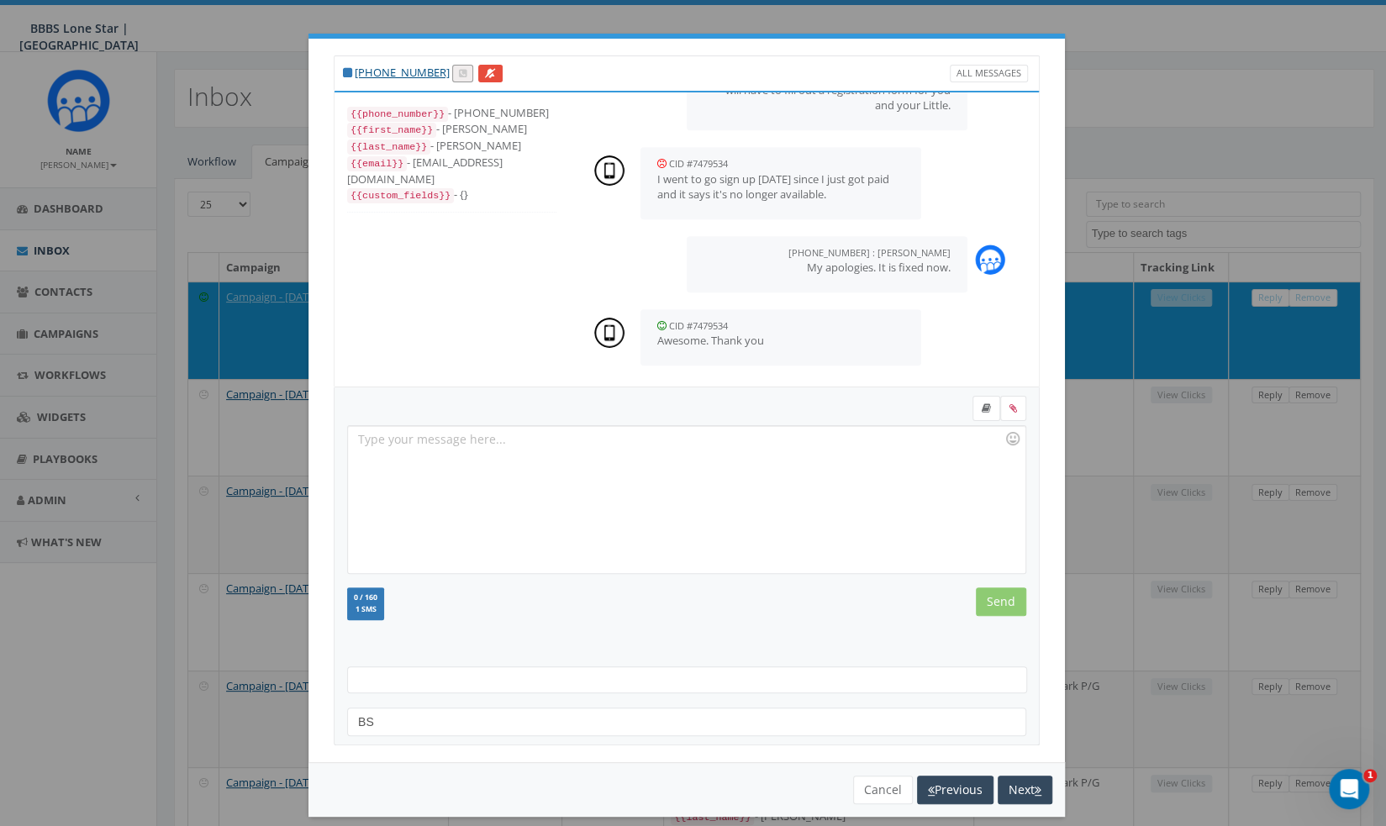
scroll to position [509, 0]
click at [1027, 796] on button "Next" at bounding box center [1025, 790] width 55 height 29
select select
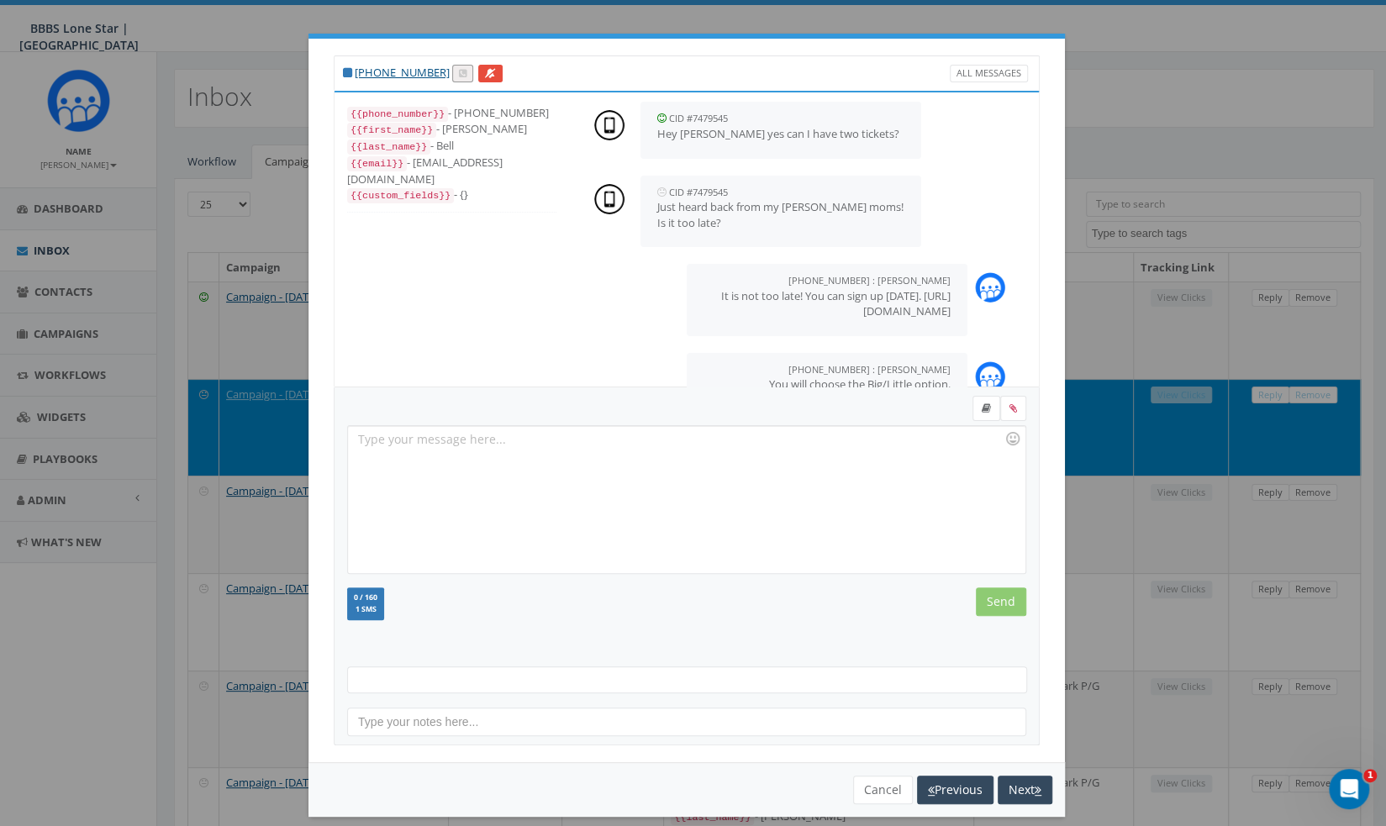
scroll to position [277, 0]
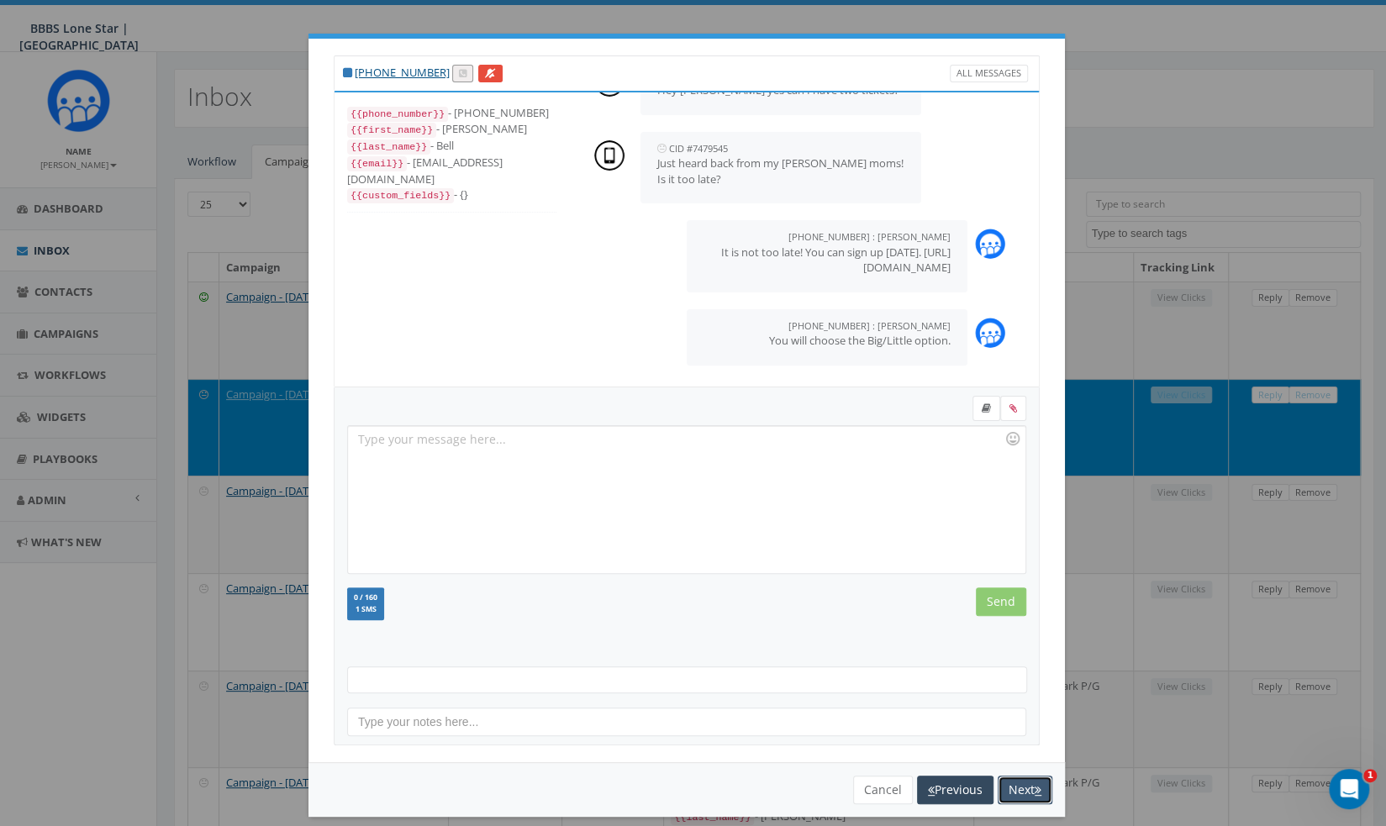
click at [1034, 787] on icon "button" at bounding box center [1037, 790] width 7 height 12
select select
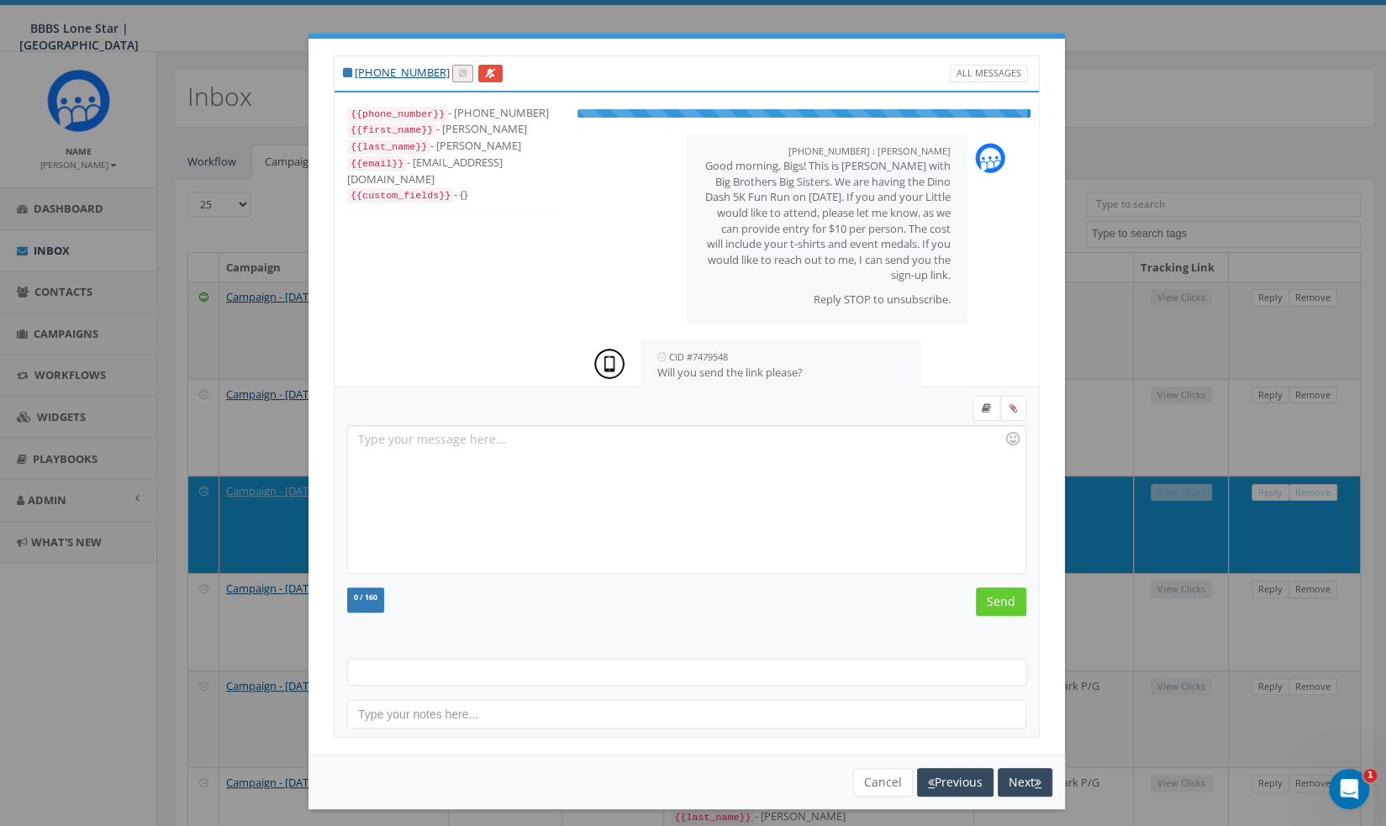
scroll to position [172, 0]
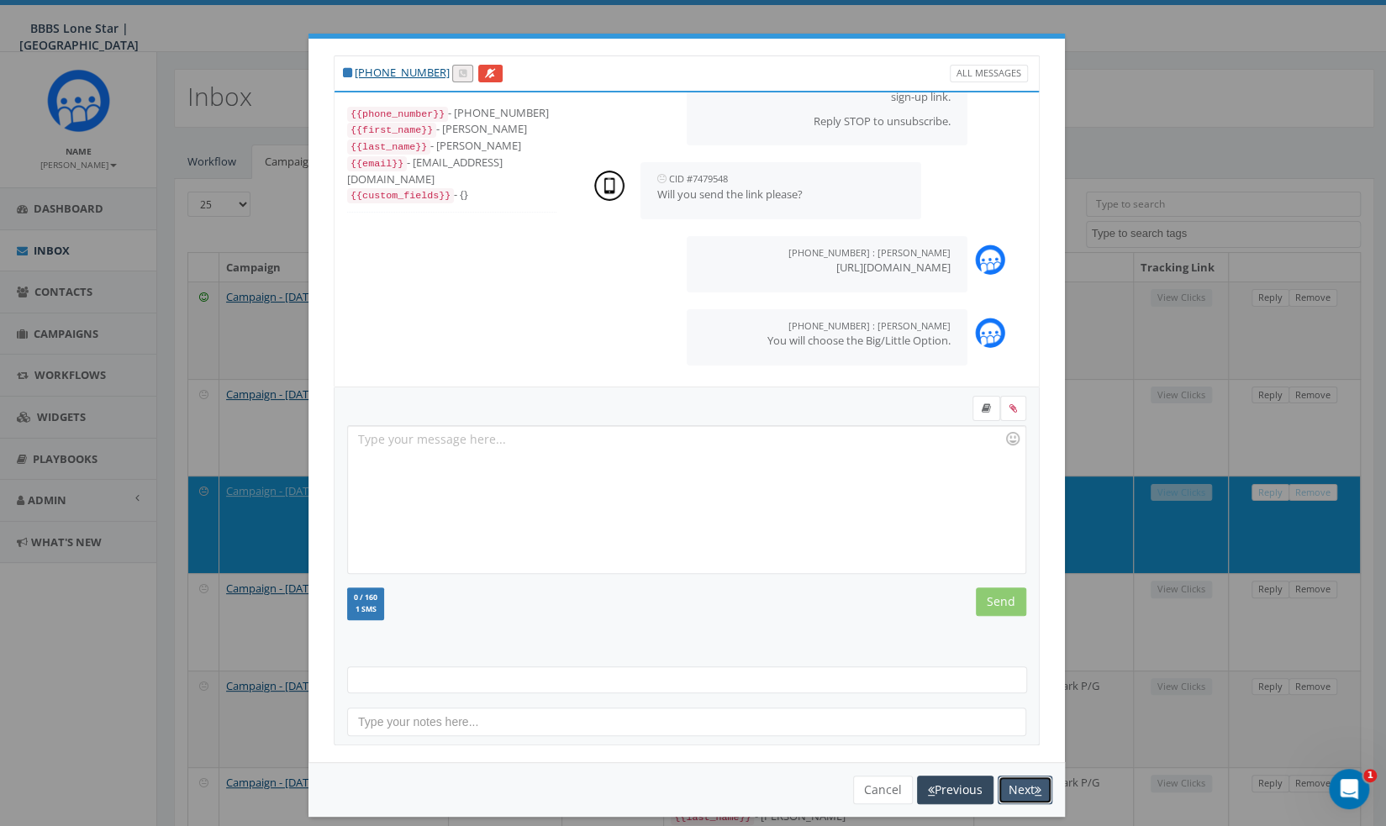
click at [1034, 787] on icon "button" at bounding box center [1037, 790] width 7 height 12
select select
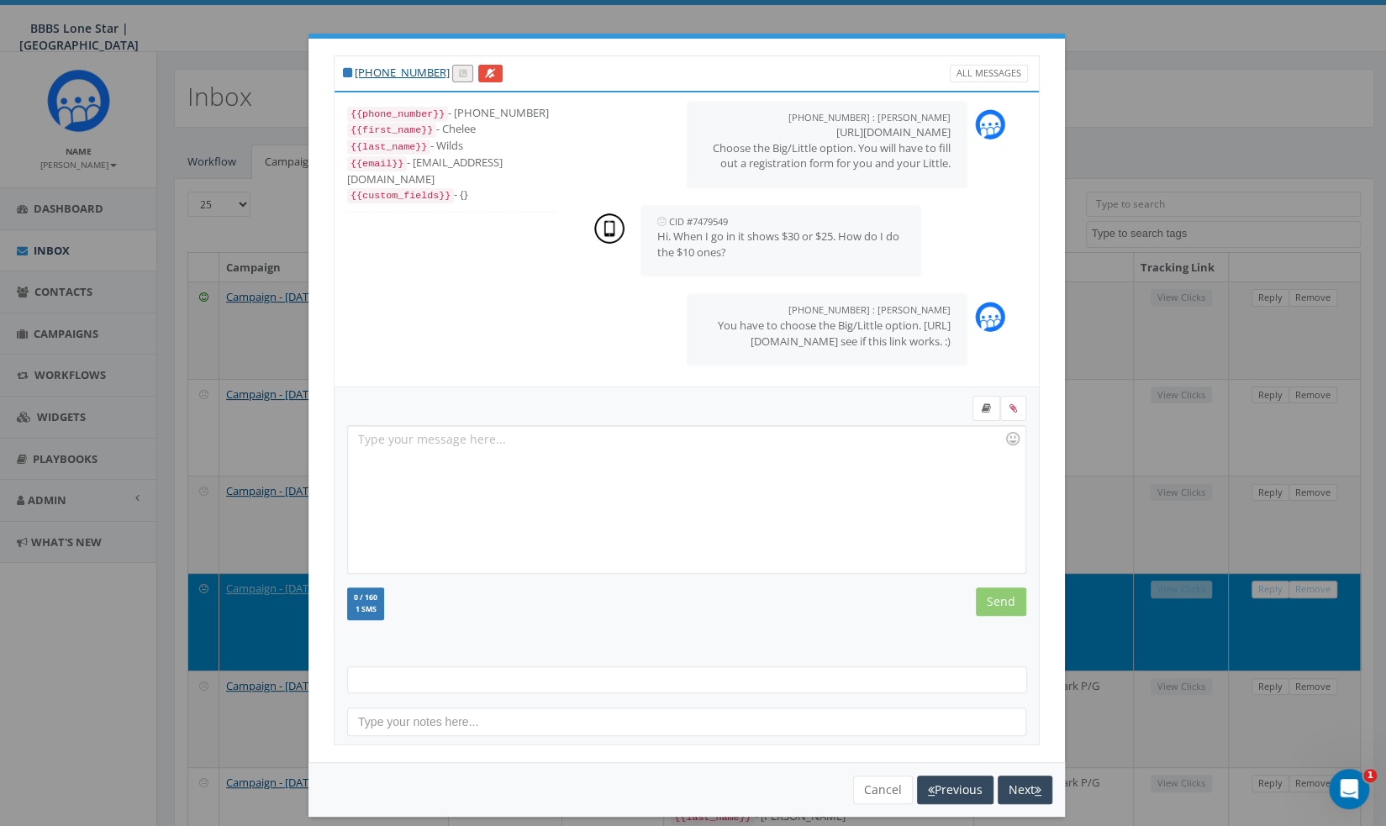
scroll to position [797, 0]
click at [1271, 75] on div "[PHONE_NUMBER] All Messages {{phone_number}} - [PHONE_NUMBER] {{first_name}} - …" at bounding box center [693, 413] width 1386 height 826
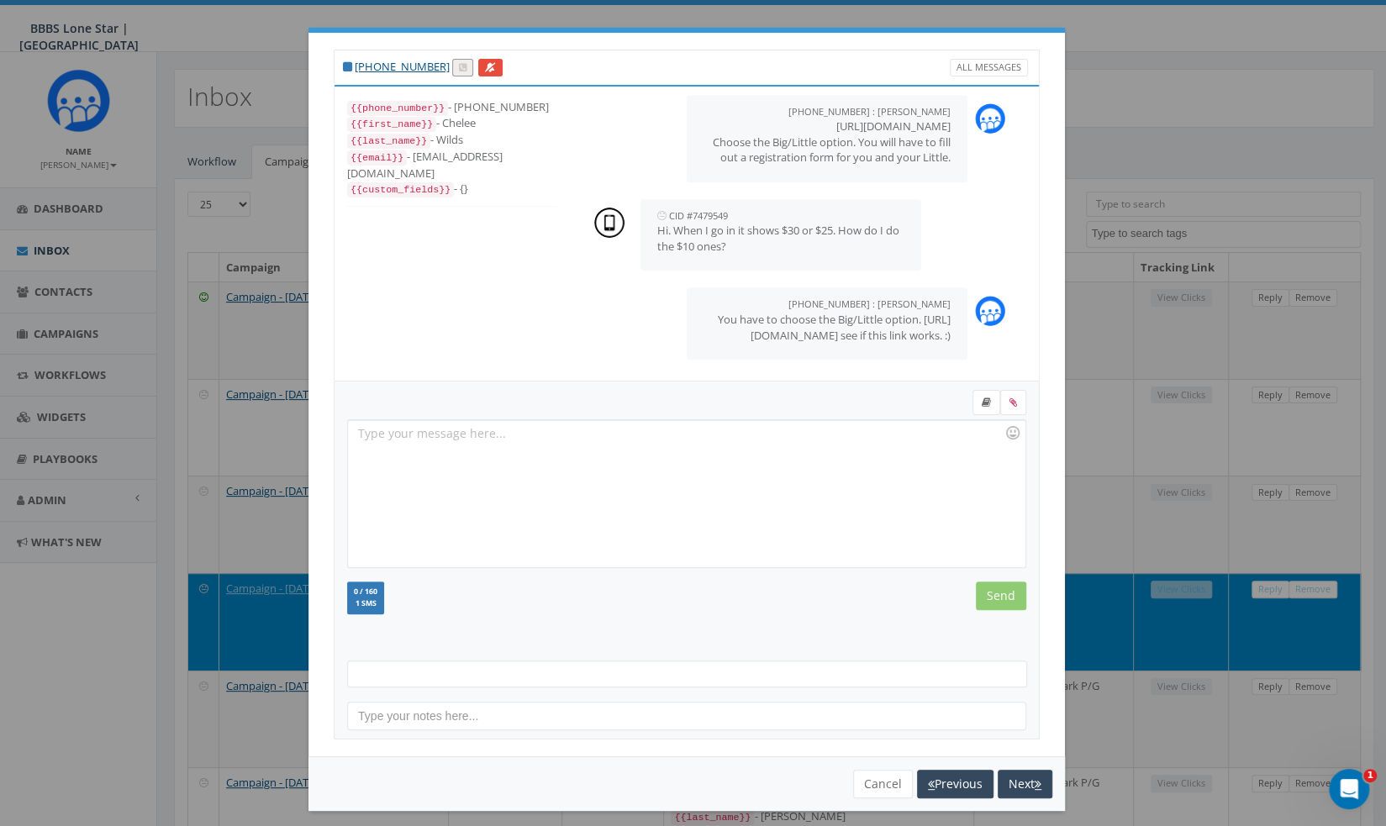
scroll to position [12, 0]
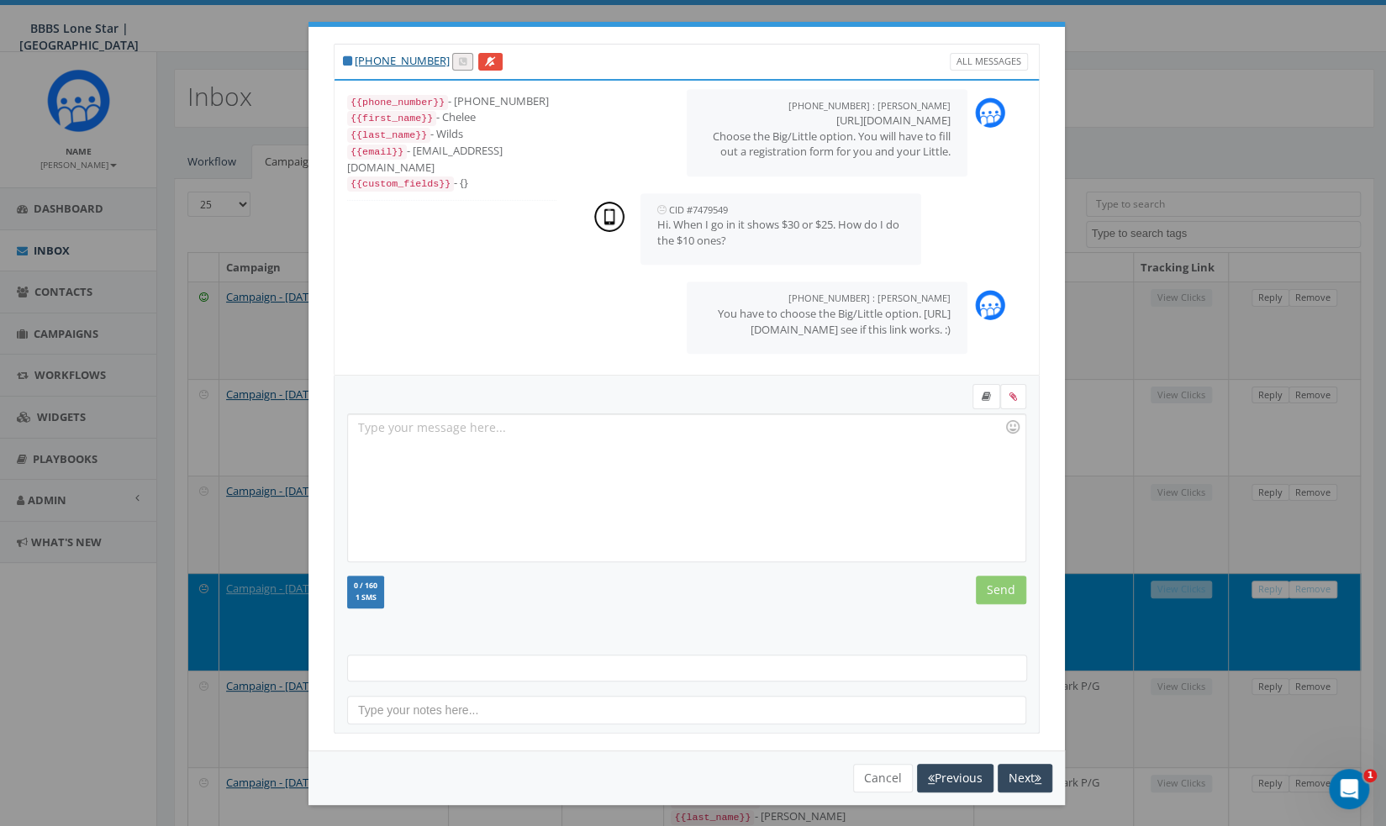
click at [955, 791] on div "You cannot attach more than one file! Please remove the old file and continue t…" at bounding box center [686, 777] width 756 height 55
click at [958, 784] on button "Previous" at bounding box center [955, 778] width 76 height 29
select select
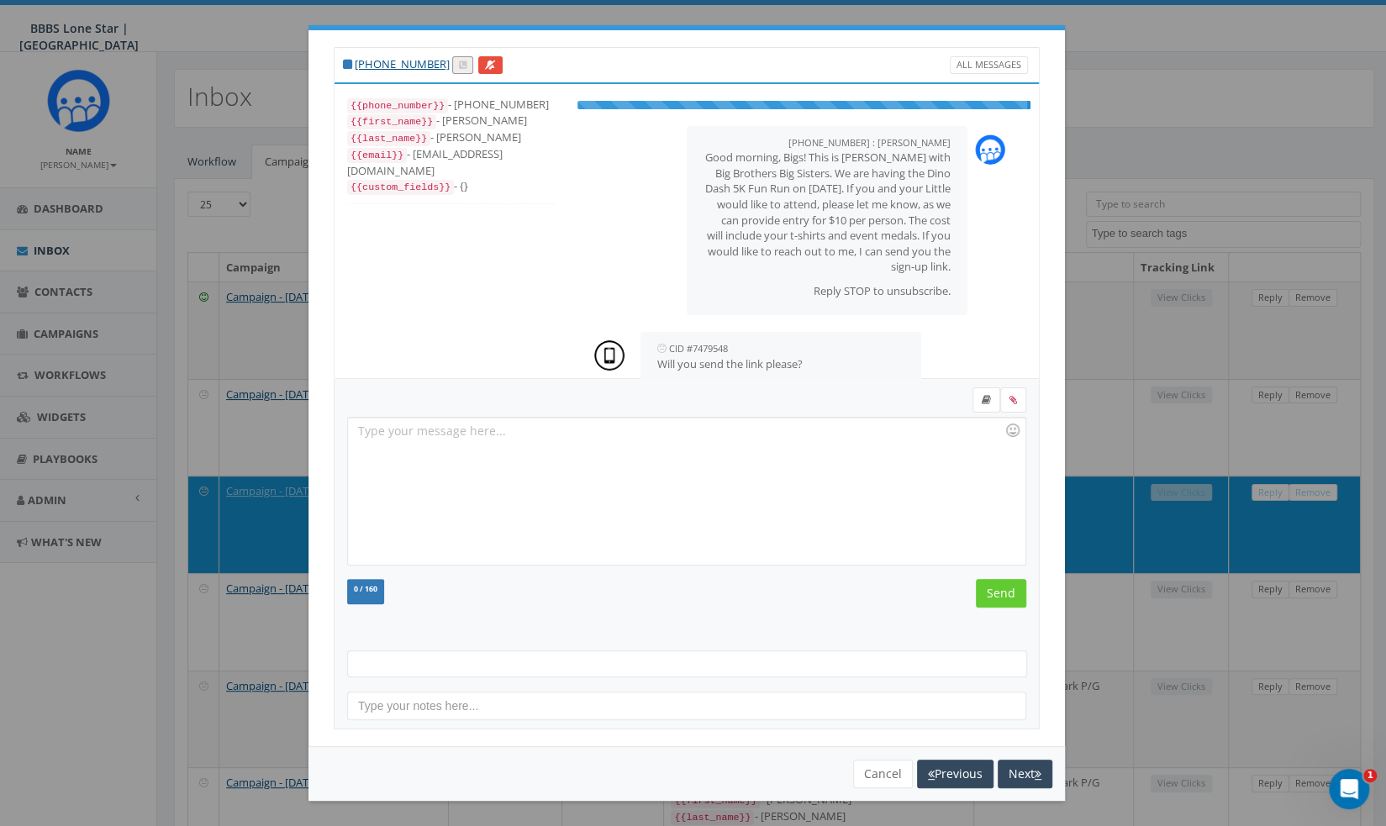
scroll to position [4, 0]
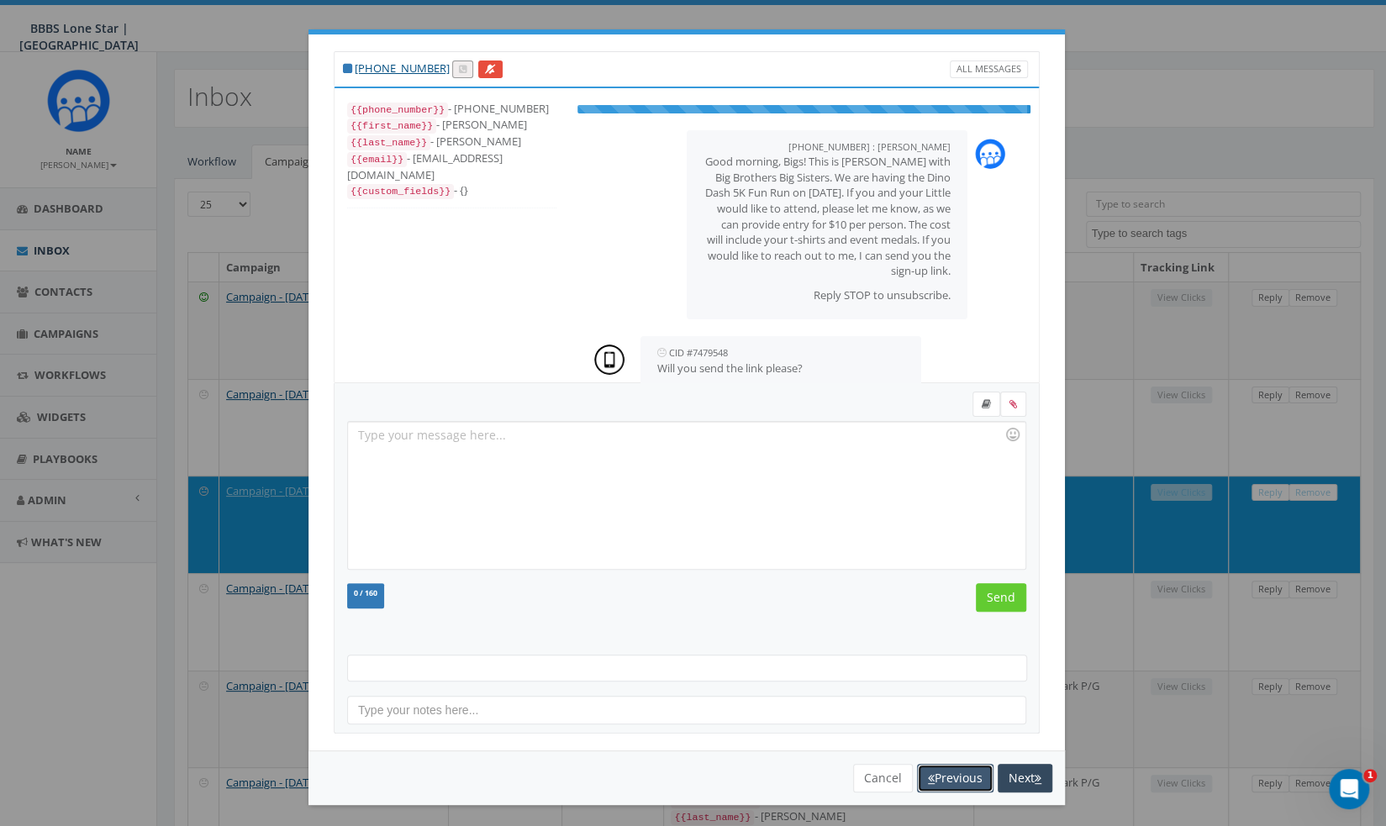
click at [961, 782] on button "Previous" at bounding box center [955, 778] width 76 height 29
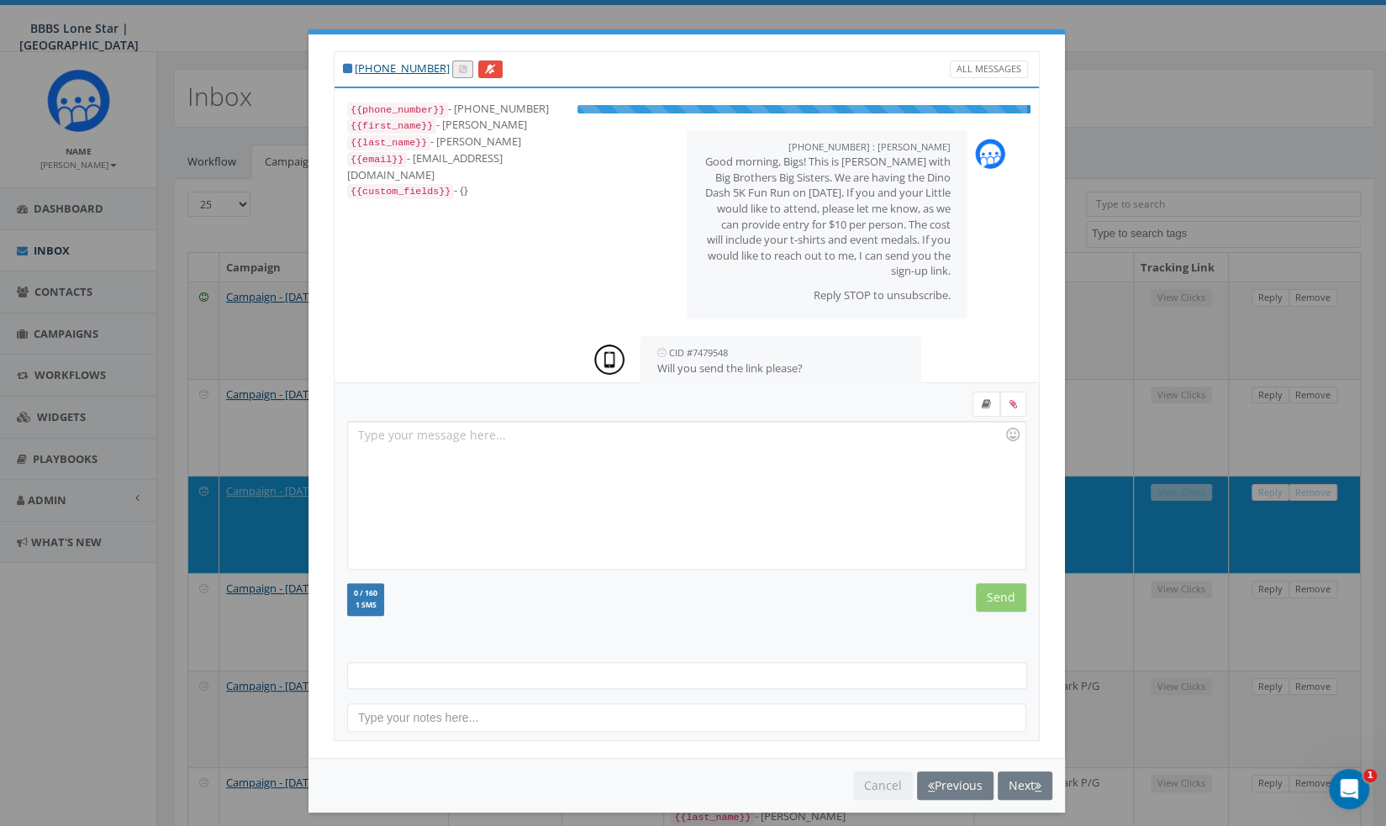
select select
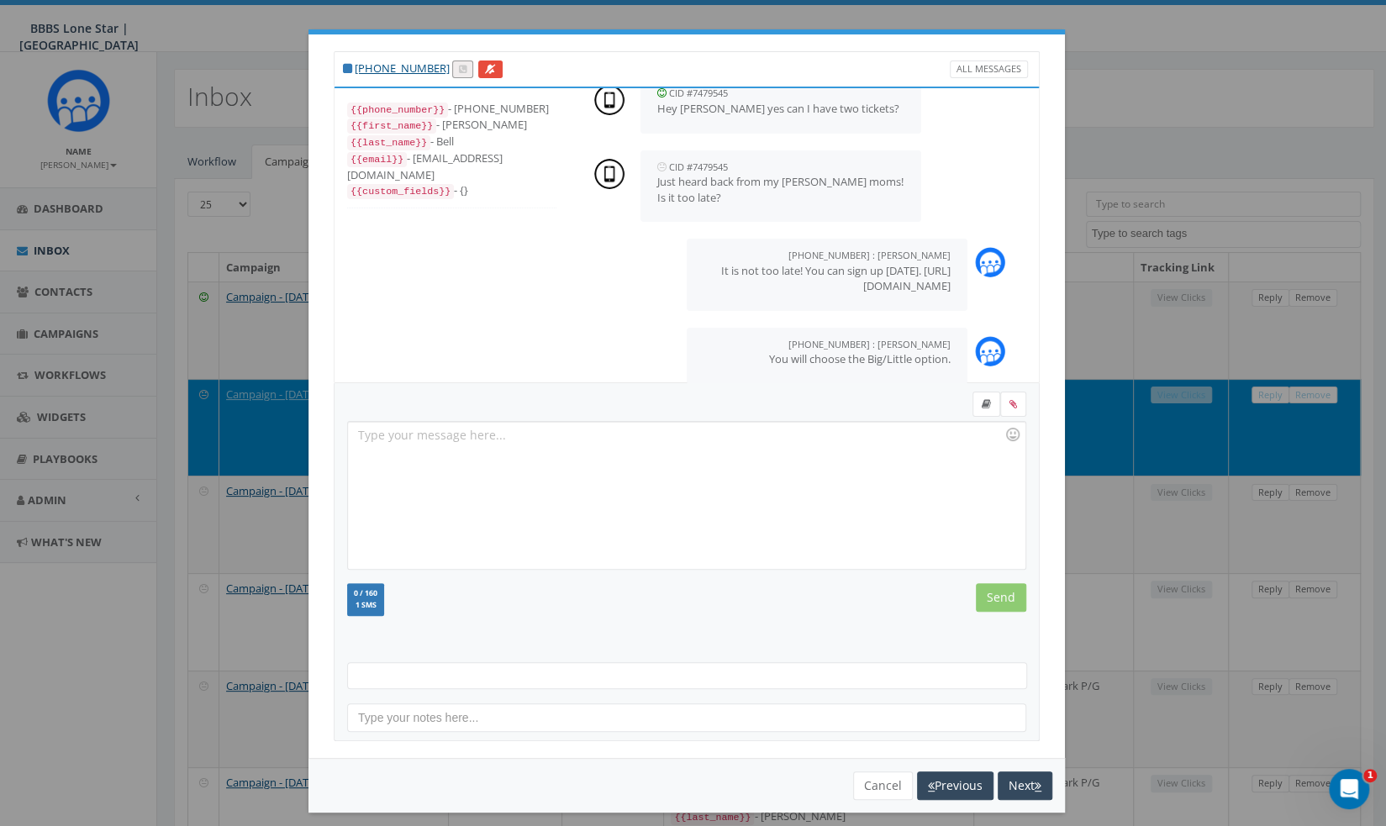
scroll to position [277, 0]
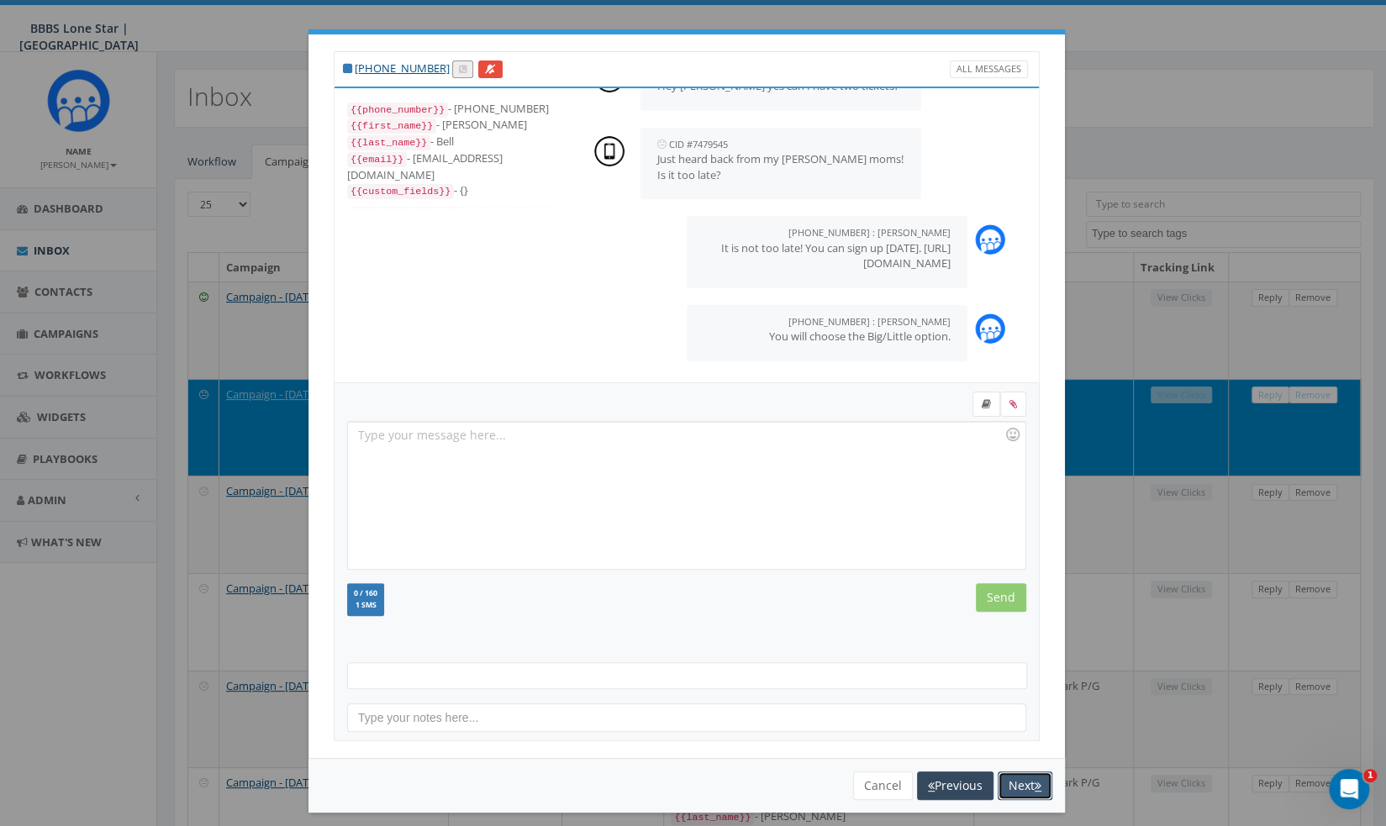
click at [1017, 784] on button "Next" at bounding box center [1025, 785] width 55 height 29
select select
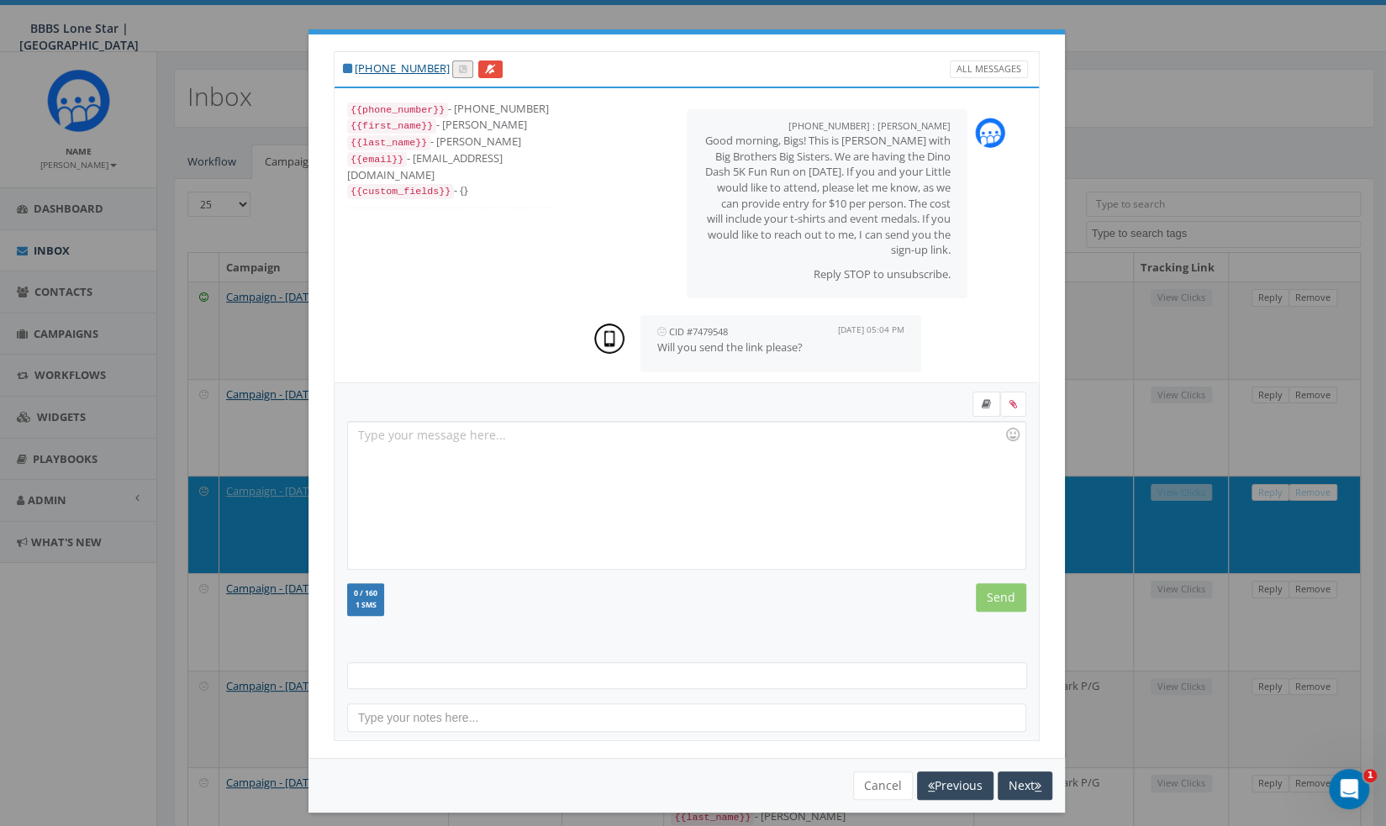
scroll to position [172, 0]
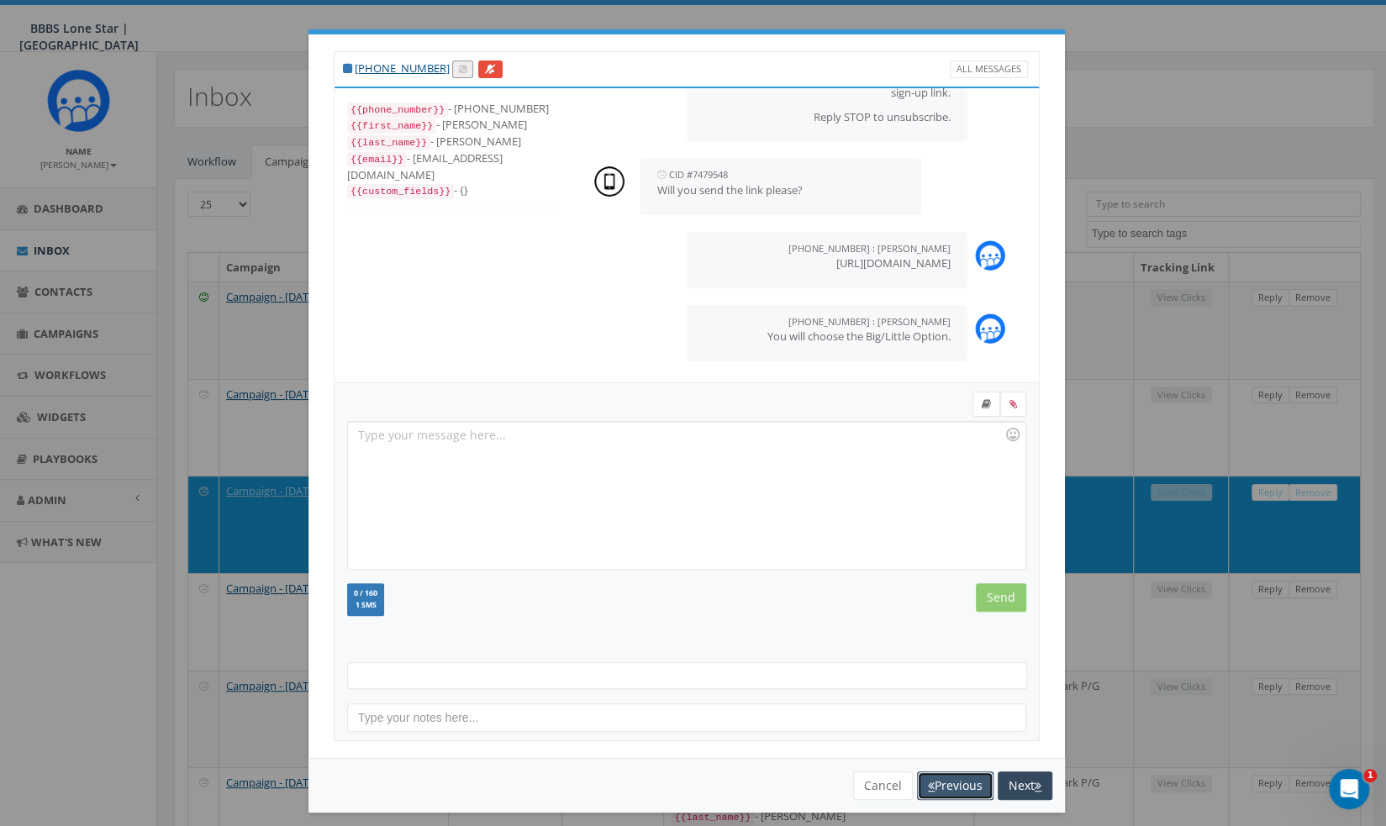
click at [955, 789] on button "Previous" at bounding box center [955, 785] width 76 height 29
select select
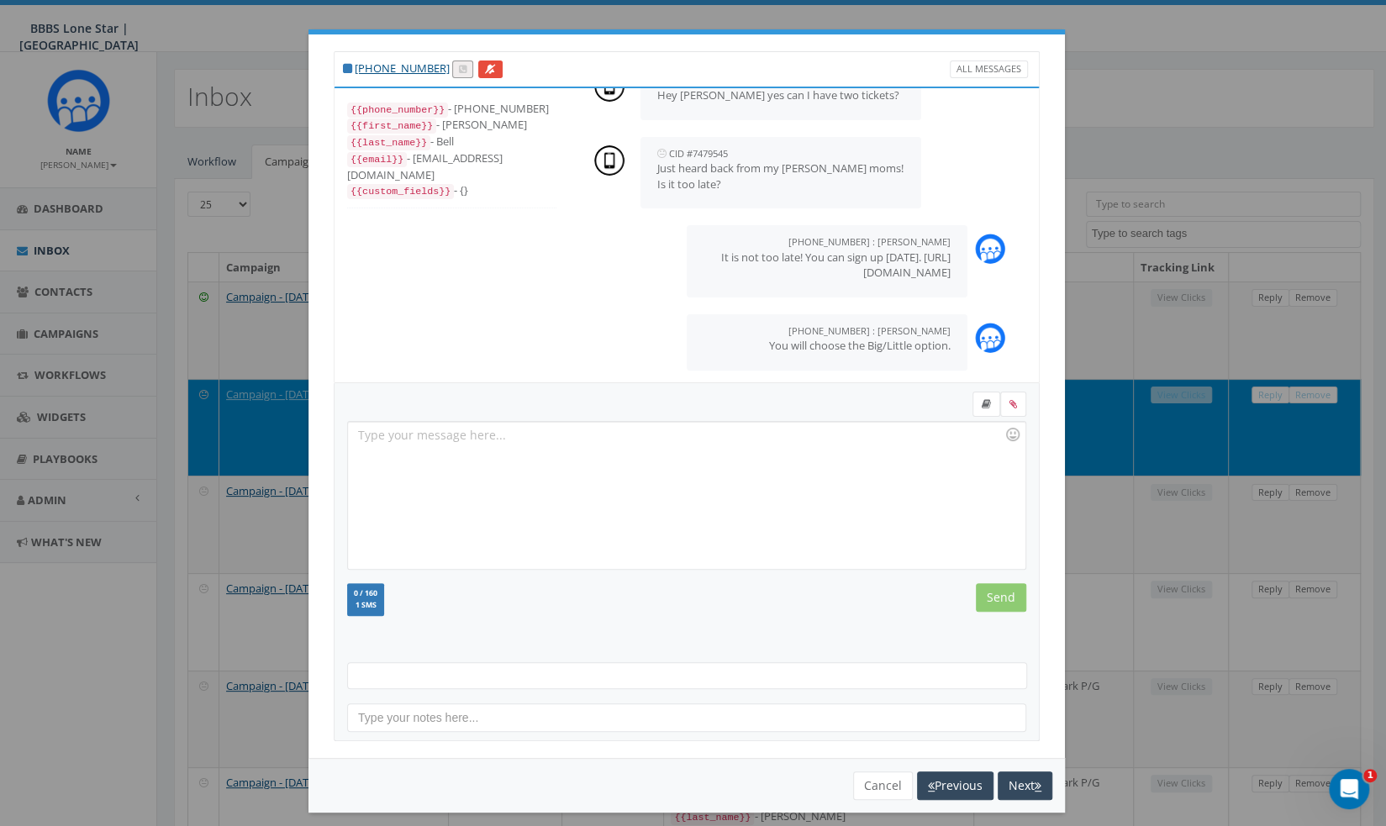
scroll to position [276, 0]
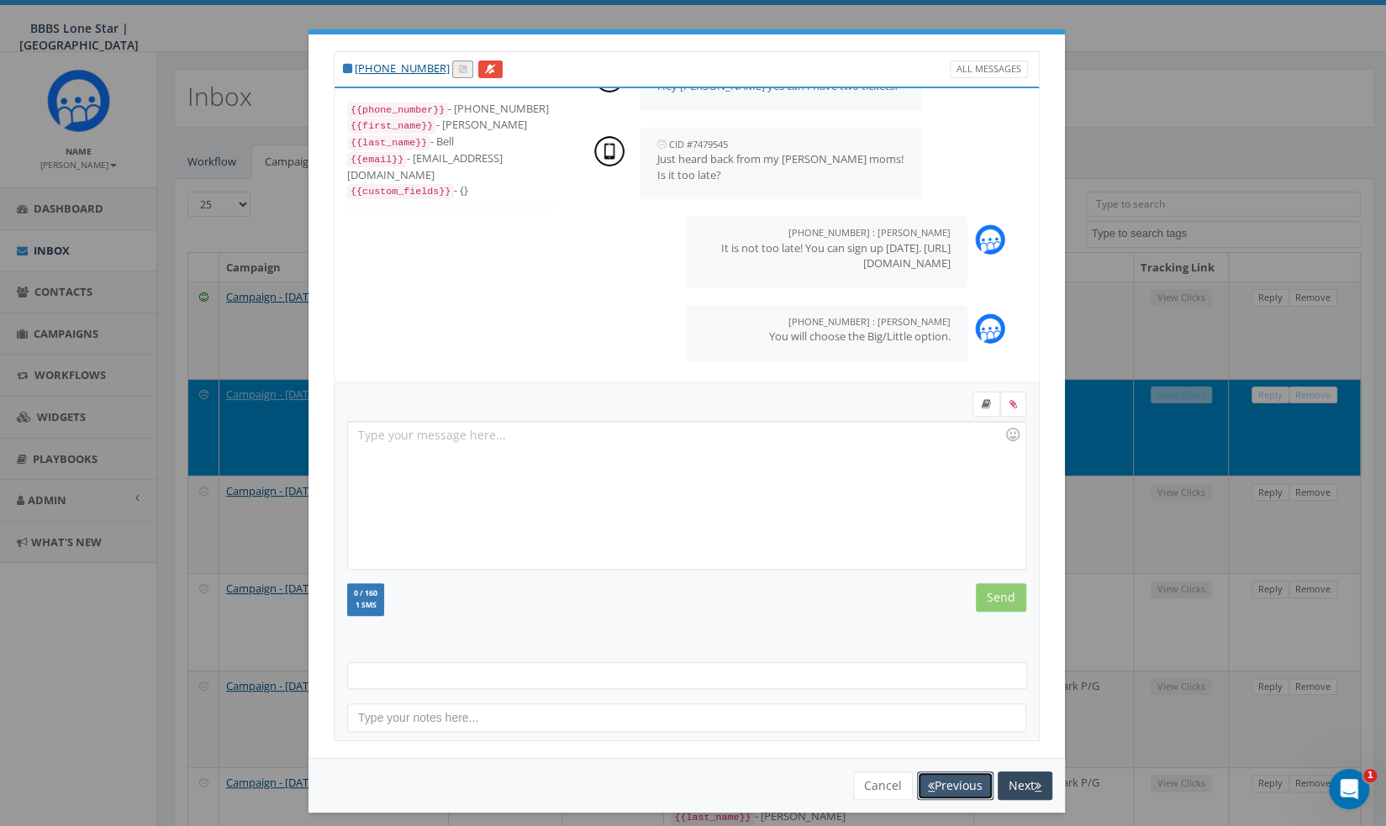
click at [957, 776] on button "Previous" at bounding box center [955, 785] width 76 height 29
select select
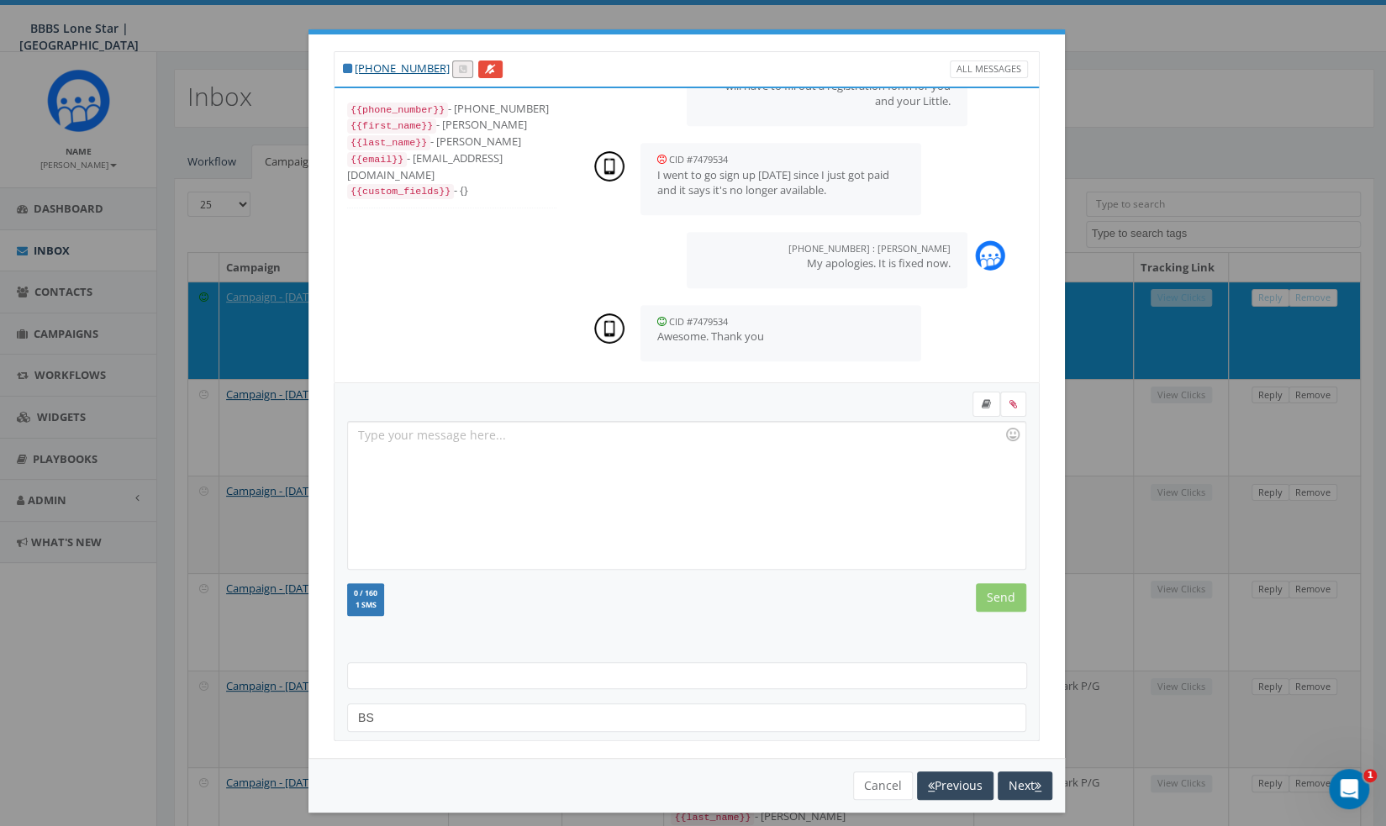
scroll to position [509, 0]
click at [1198, 107] on div "[PHONE_NUMBER] All Messages {{phone_number}} - [PHONE_NUMBER] {{first_name}} - …" at bounding box center [693, 413] width 1386 height 826
click at [869, 786] on button "Cancel" at bounding box center [883, 785] width 60 height 29
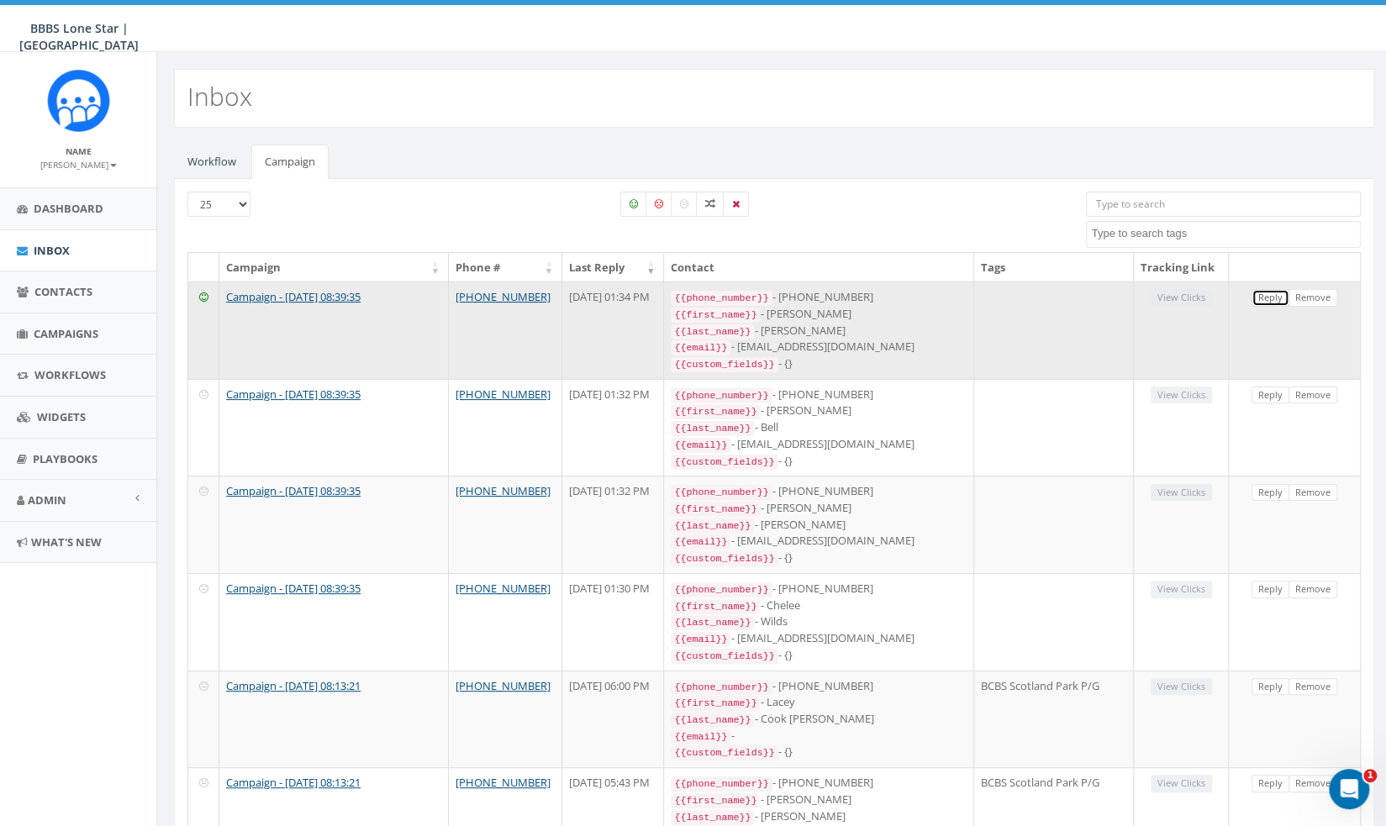
click at [1276, 295] on link "Reply" at bounding box center [1270, 298] width 38 height 18
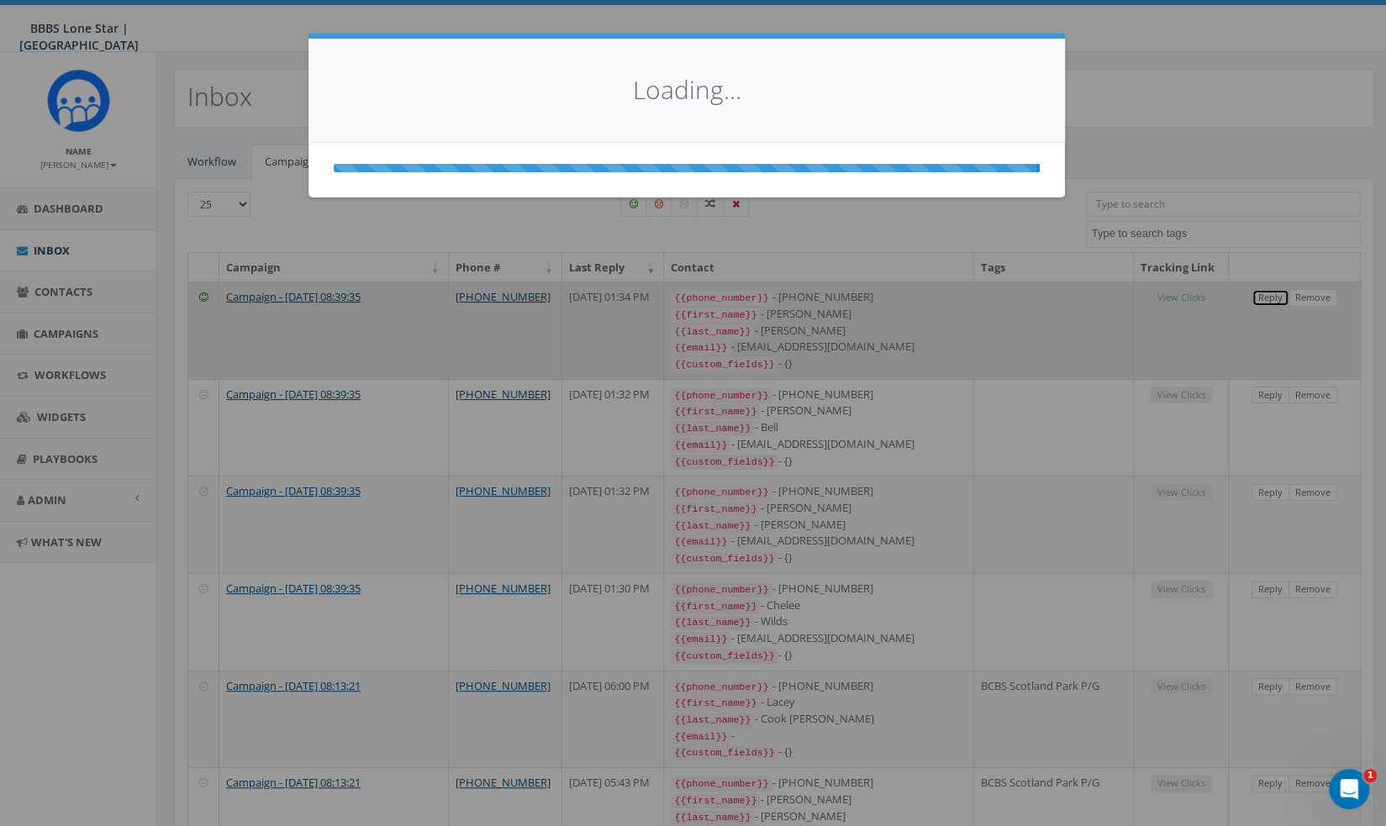
scroll to position [0, 0]
select select
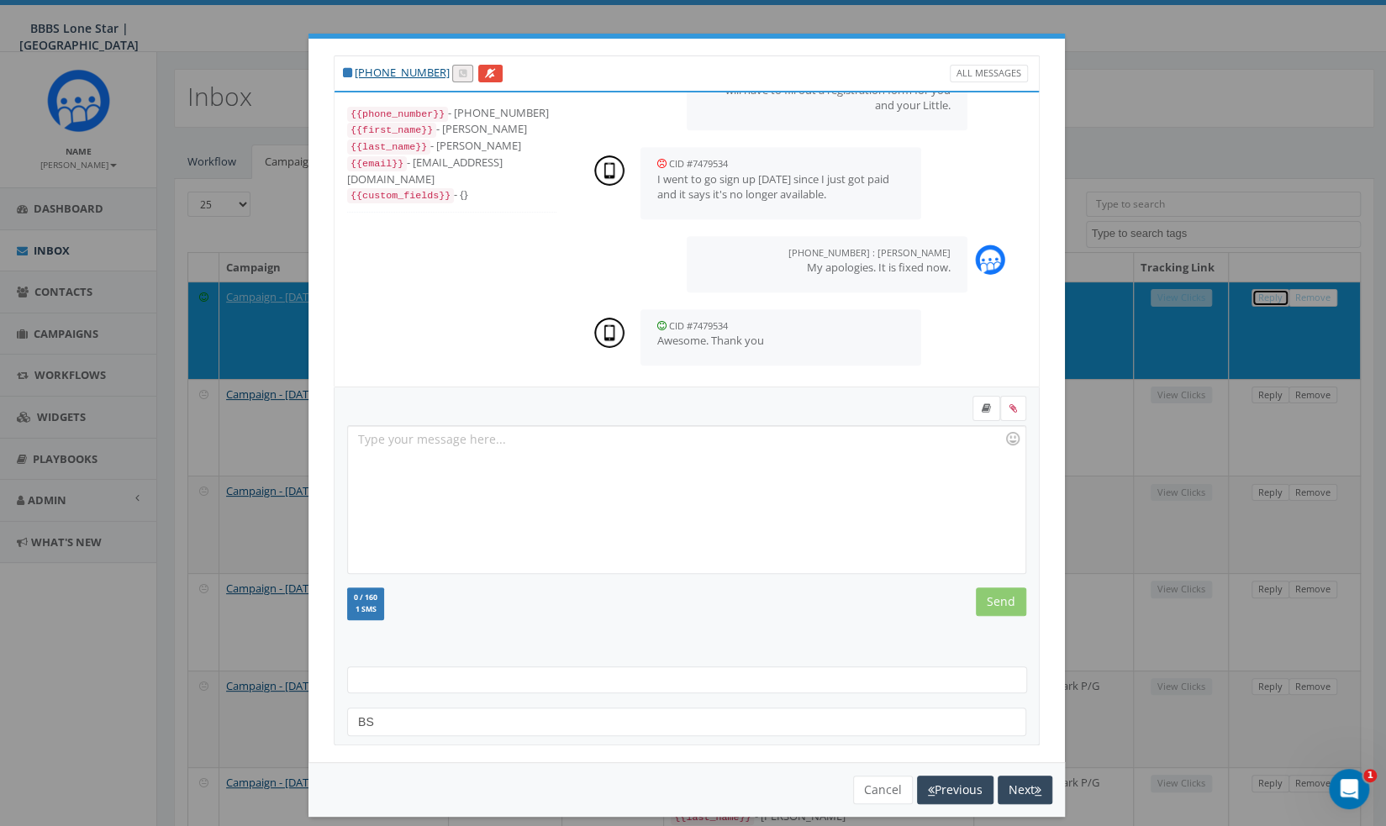
scroll to position [509, 0]
click at [1017, 797] on button "Next" at bounding box center [1025, 790] width 55 height 29
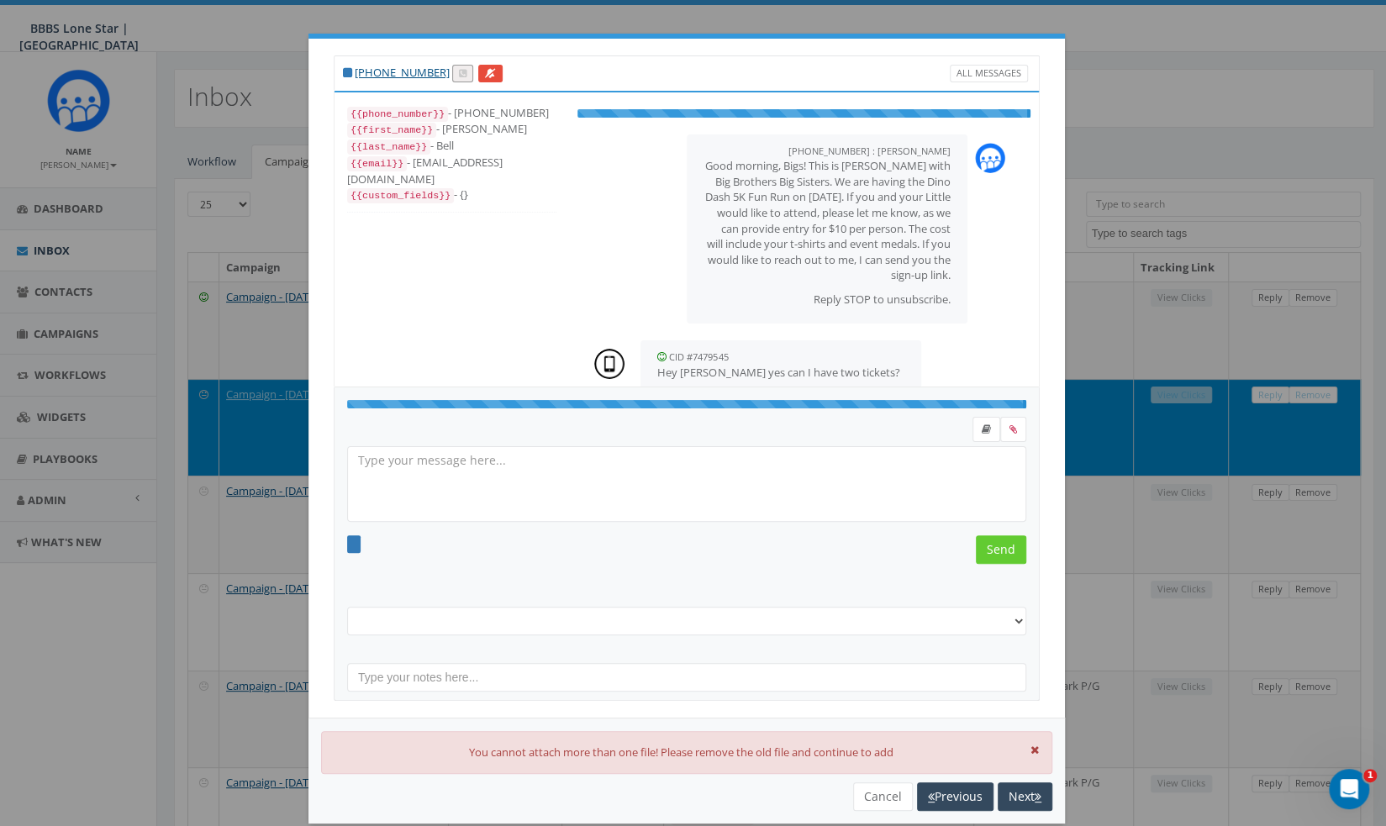
select select
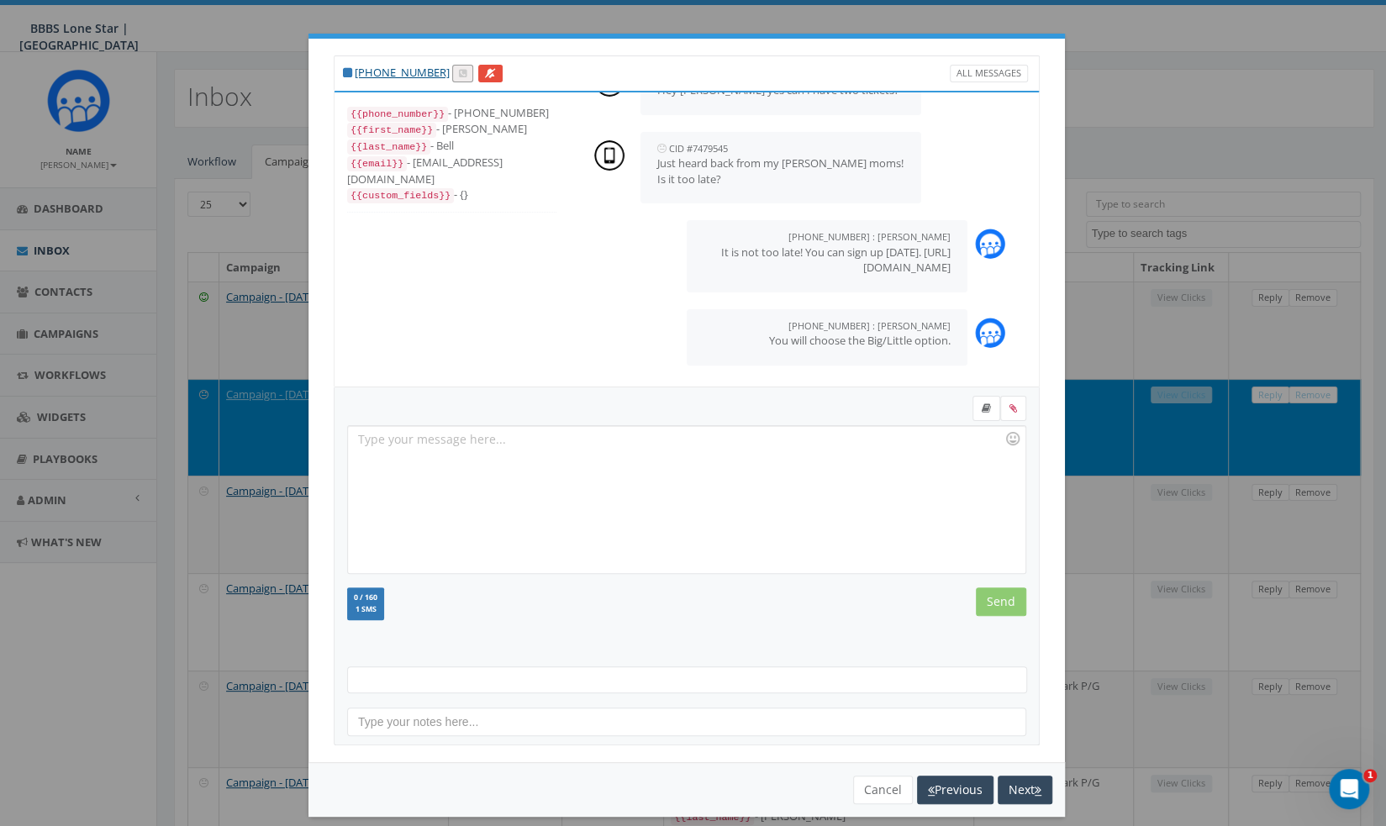
scroll to position [277, 0]
click at [1017, 797] on button "Next" at bounding box center [1025, 790] width 55 height 29
select select
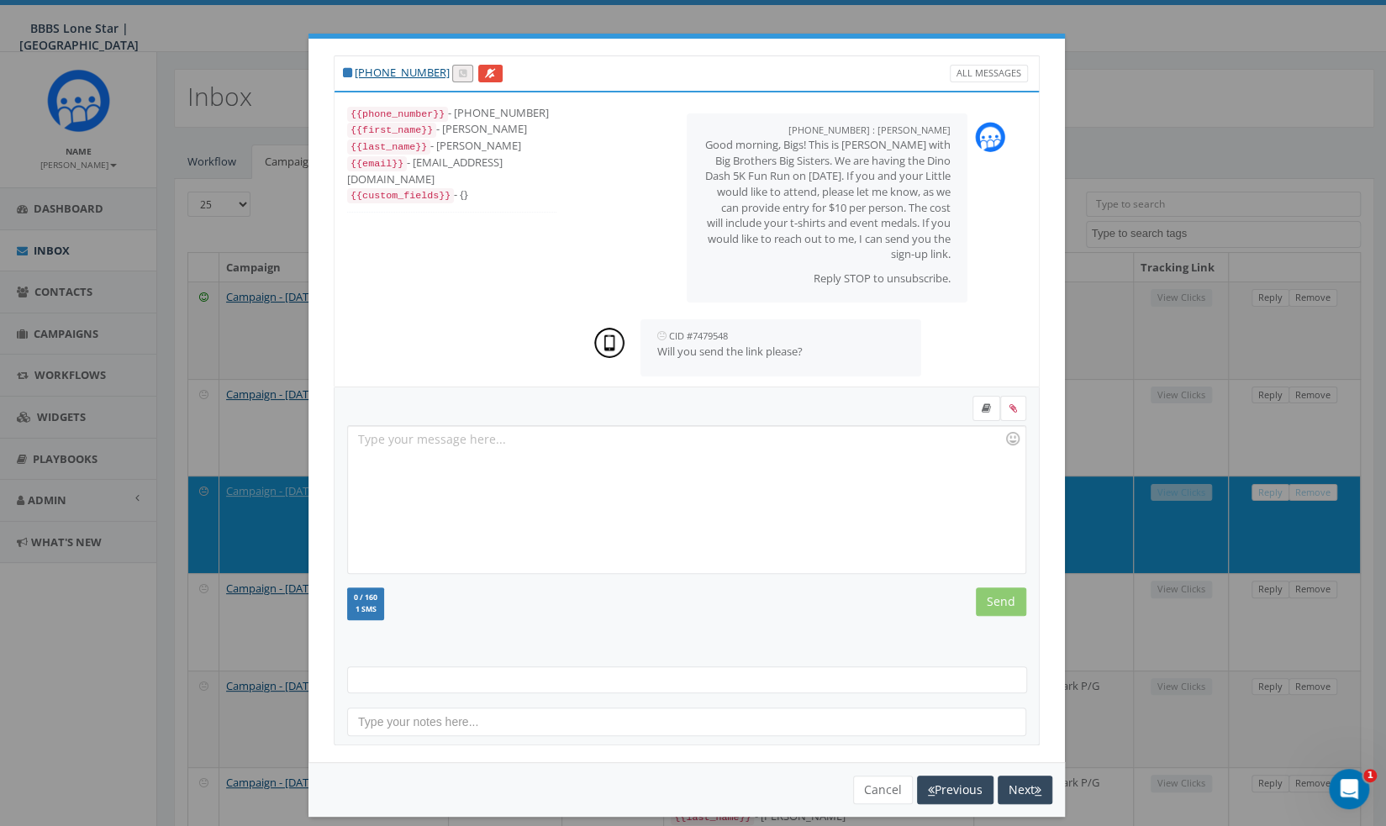
scroll to position [172, 0]
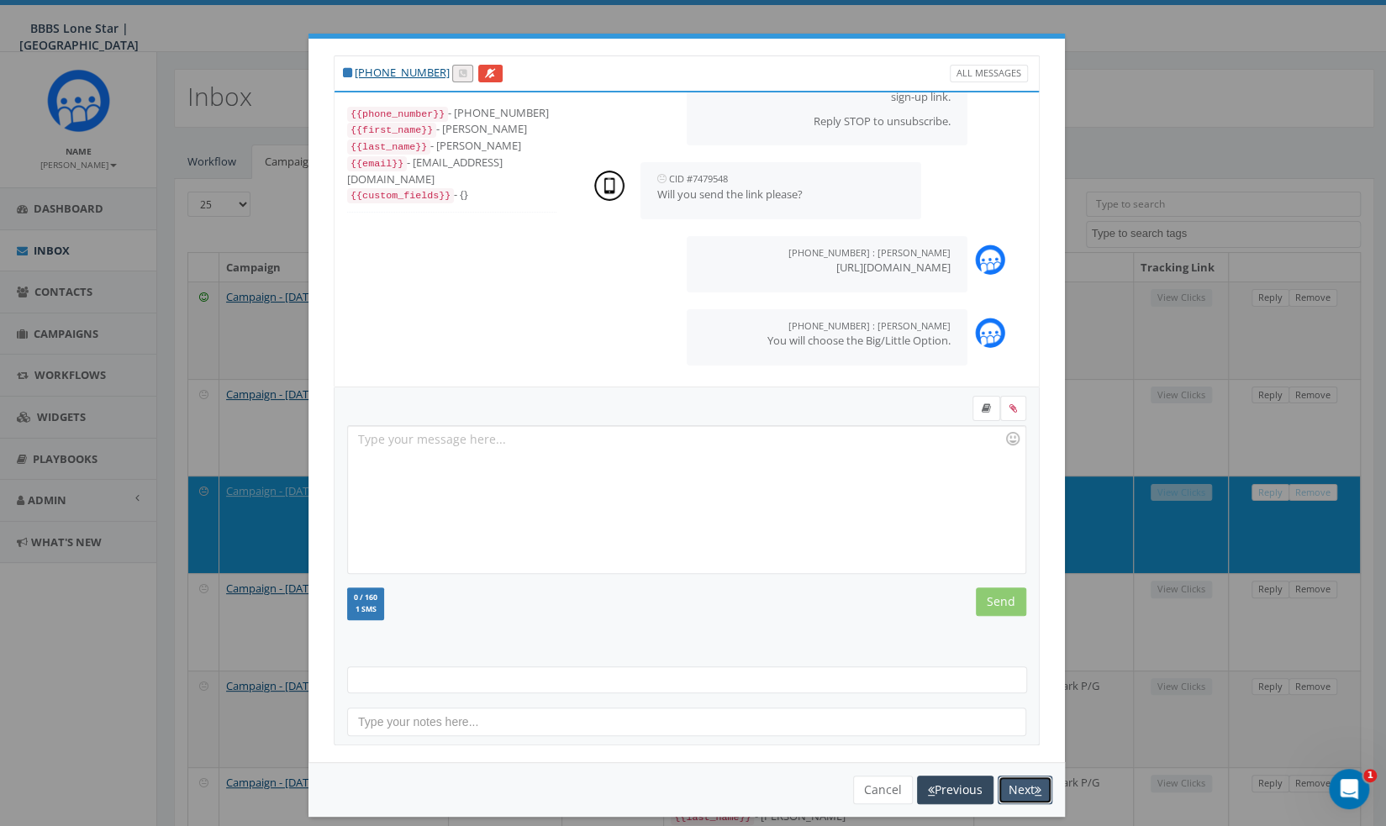
click at [1017, 796] on button "Next" at bounding box center [1025, 790] width 55 height 29
select select
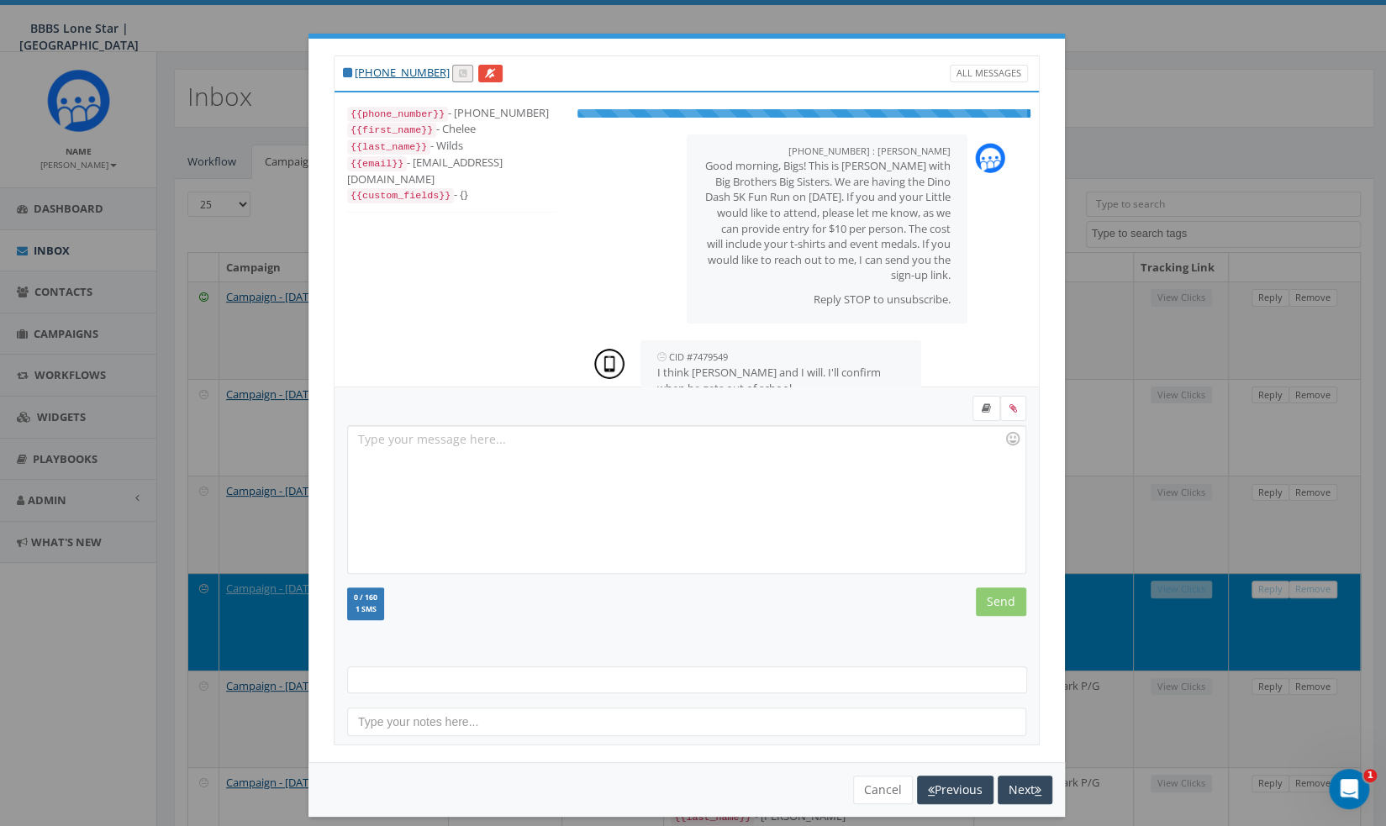
scroll to position [797, 0]
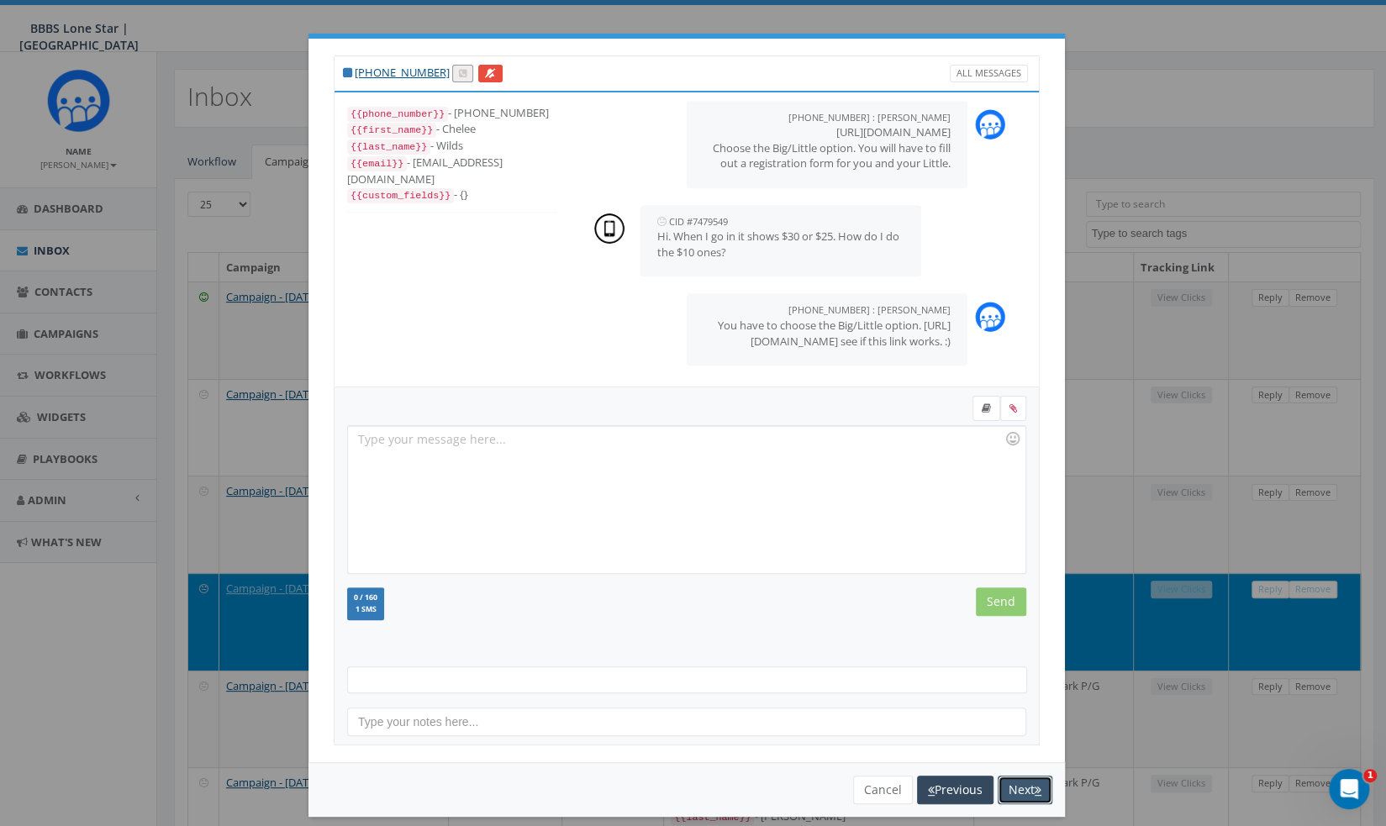
click at [1017, 796] on button "Next" at bounding box center [1025, 790] width 55 height 29
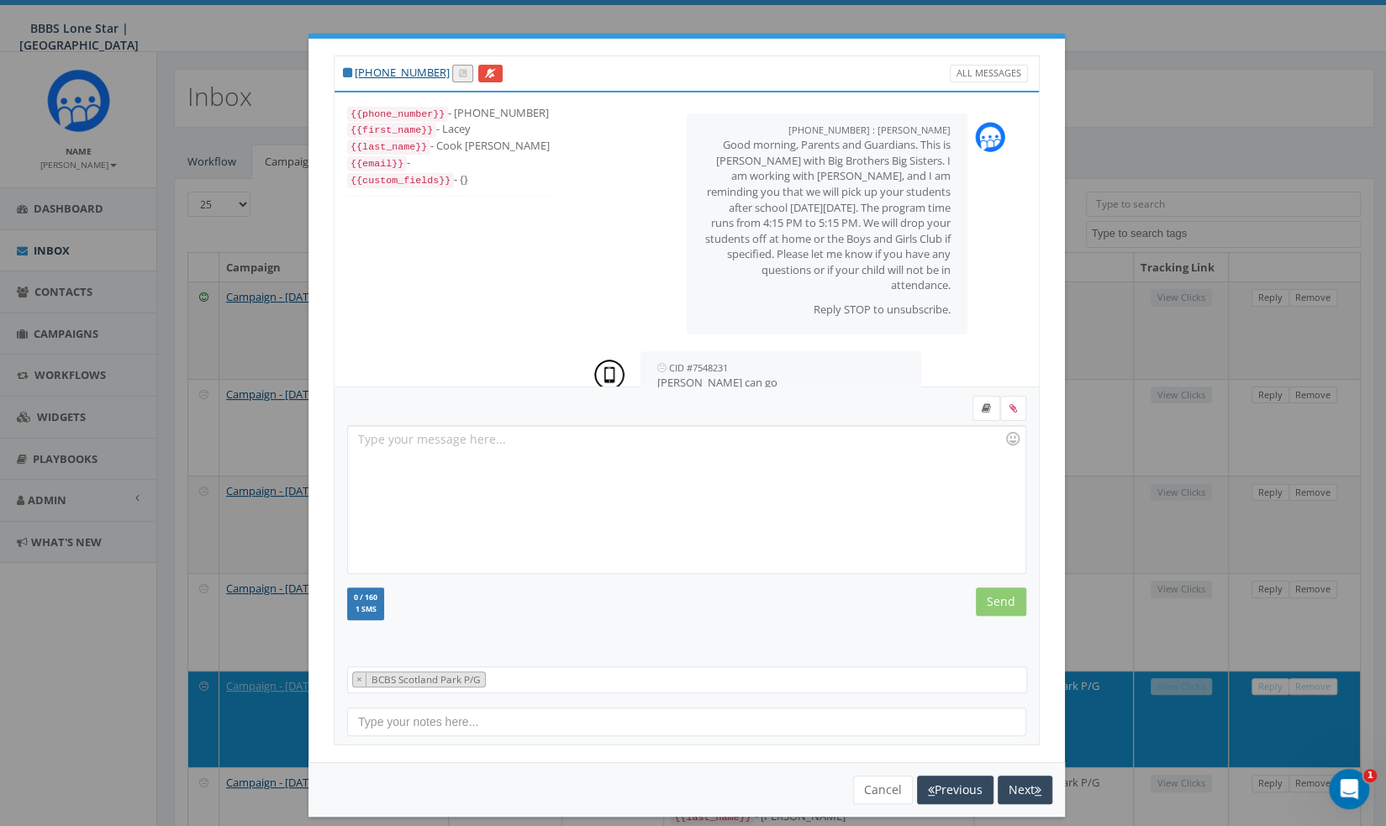
scroll to position [188, 0]
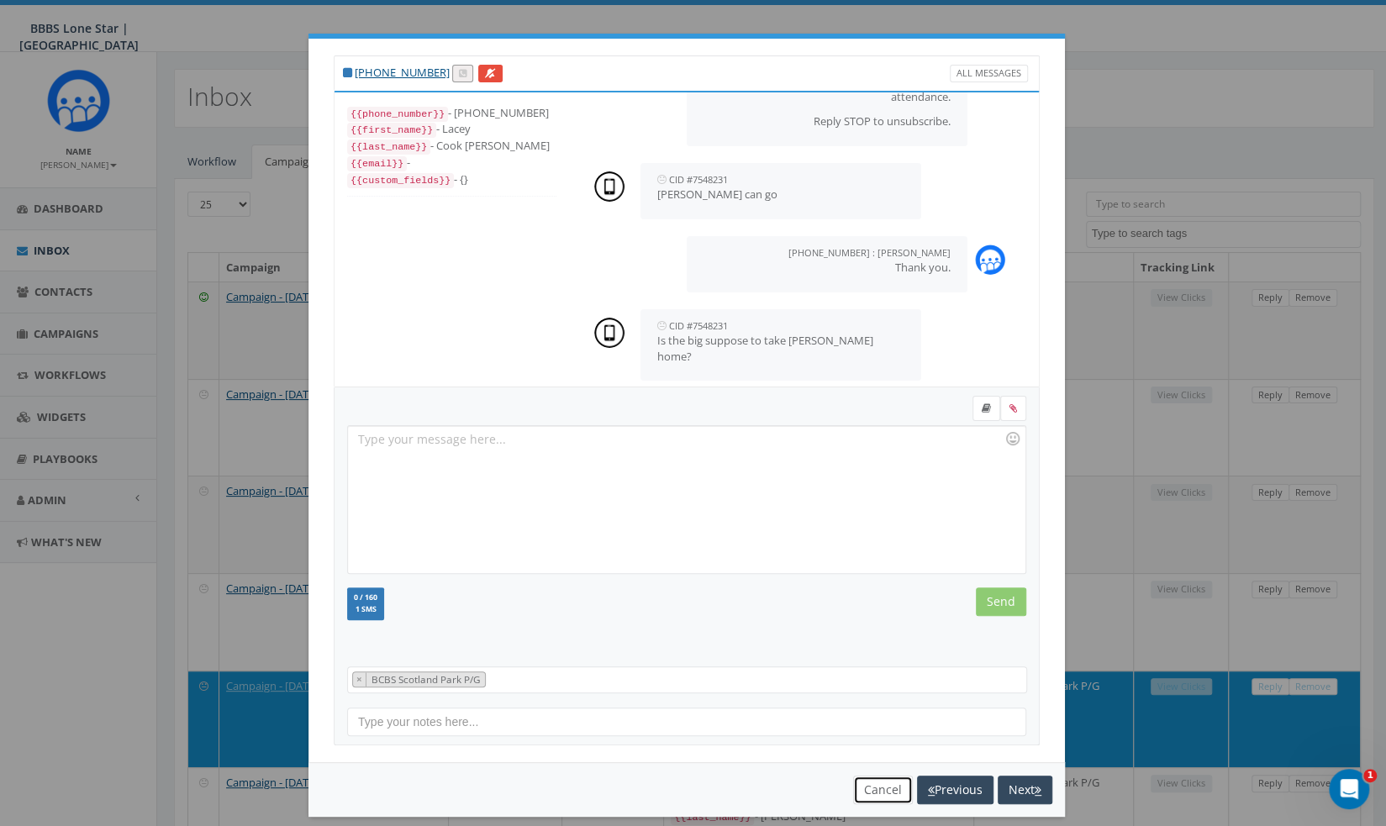
click at [877, 784] on button "Cancel" at bounding box center [883, 790] width 60 height 29
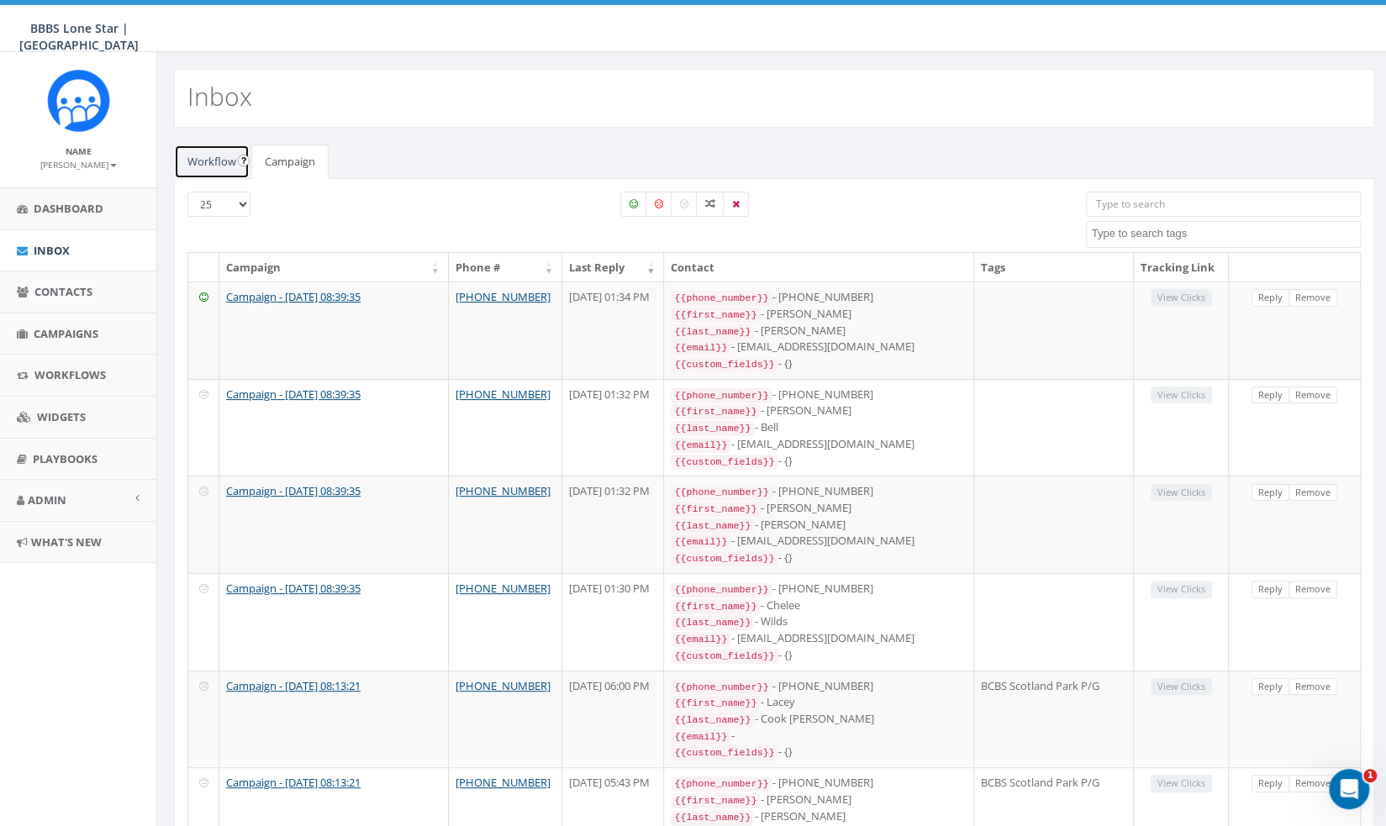
click at [221, 162] on link "Workflow" at bounding box center [212, 162] width 76 height 34
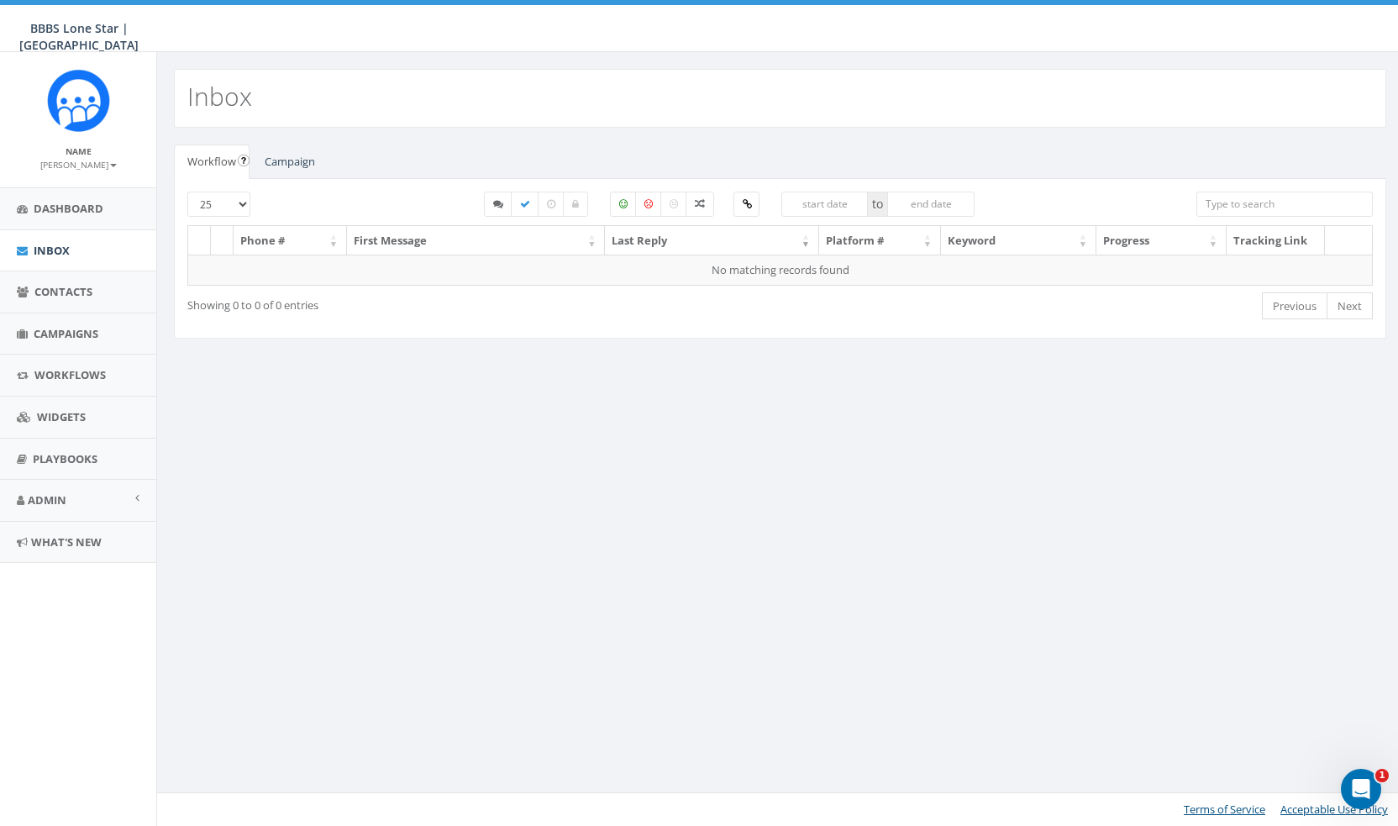
click at [239, 158] on input "image" at bounding box center [244, 161] width 12 height 12
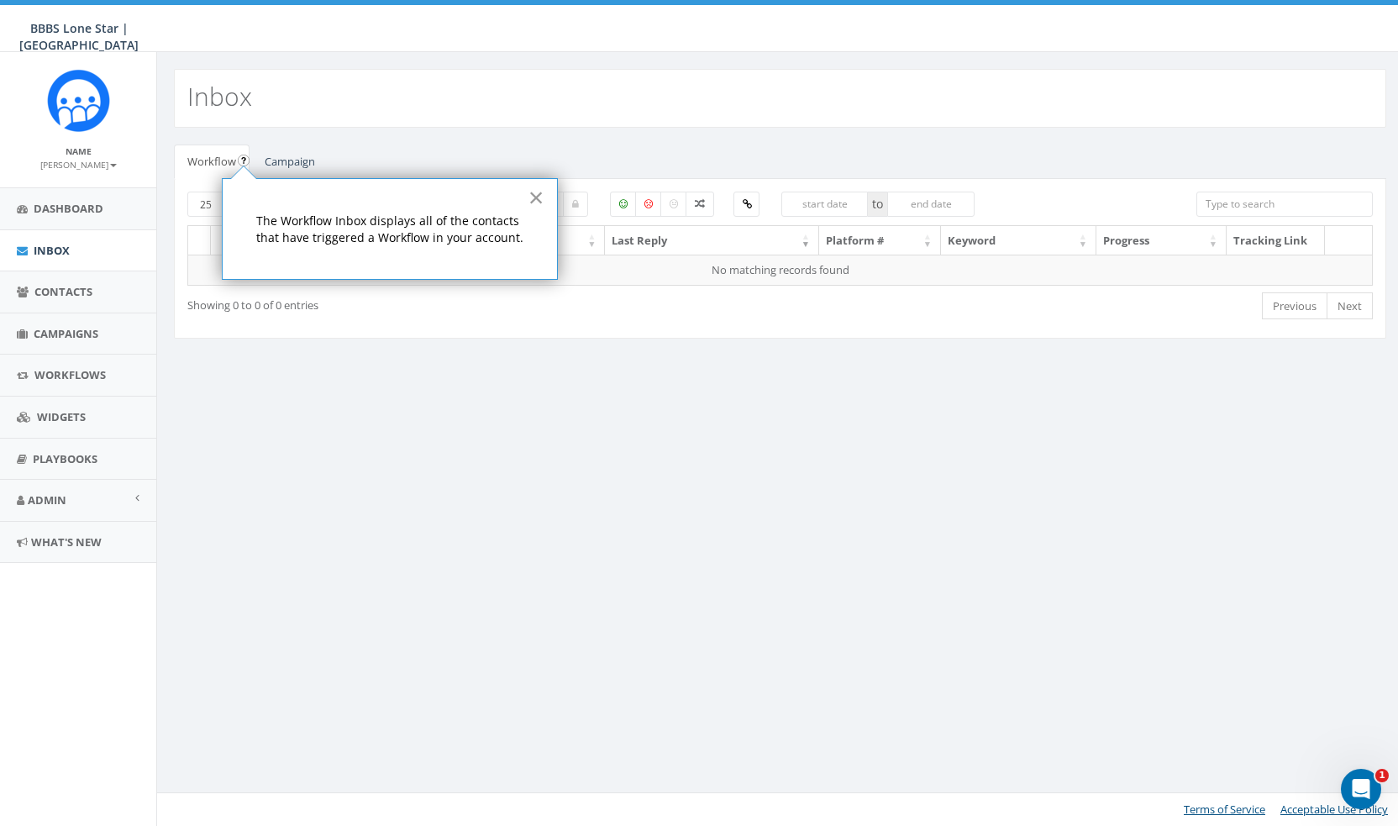
click at [536, 196] on button "×" at bounding box center [537, 197] width 16 height 27
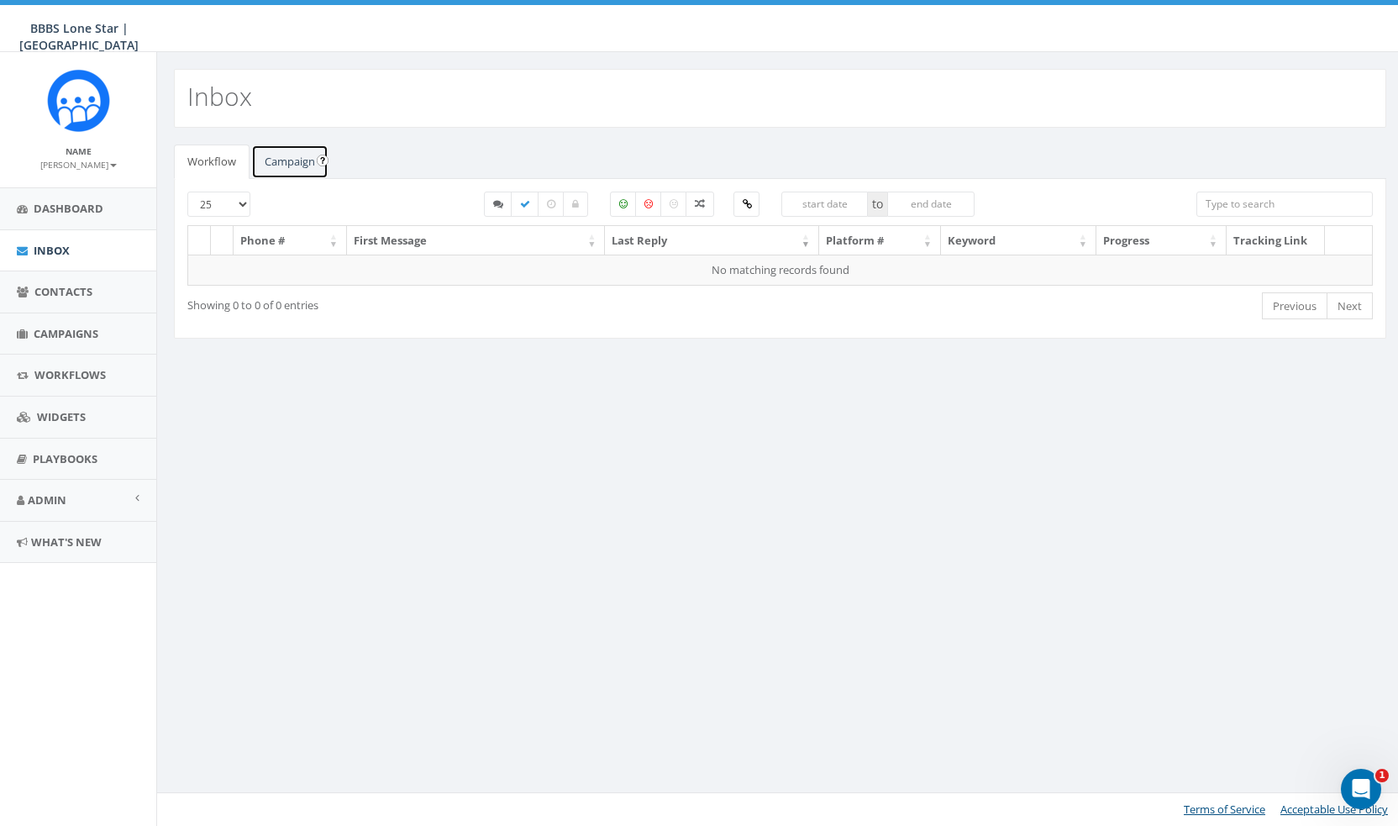
click at [279, 165] on link "Campaign" at bounding box center [289, 162] width 77 height 34
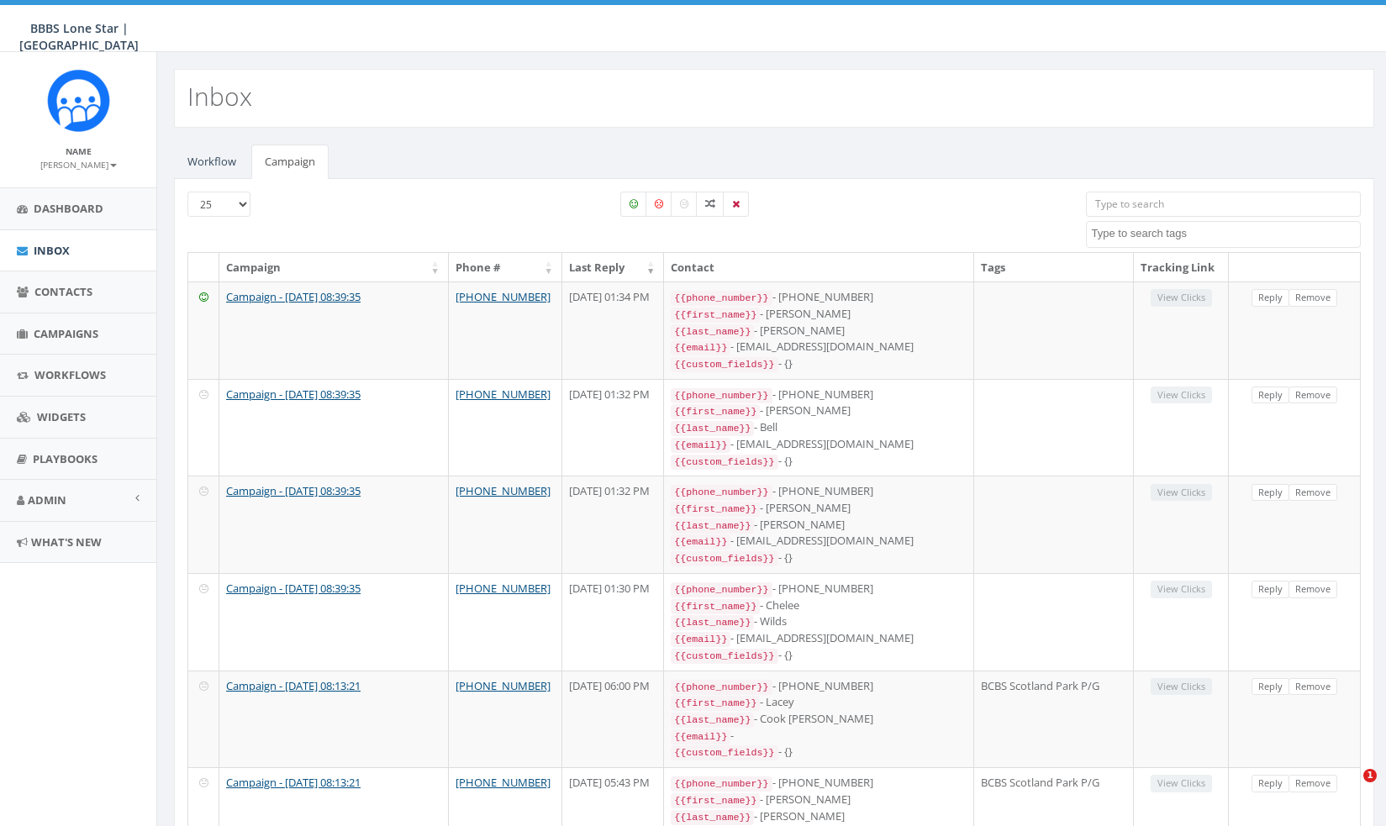
select select
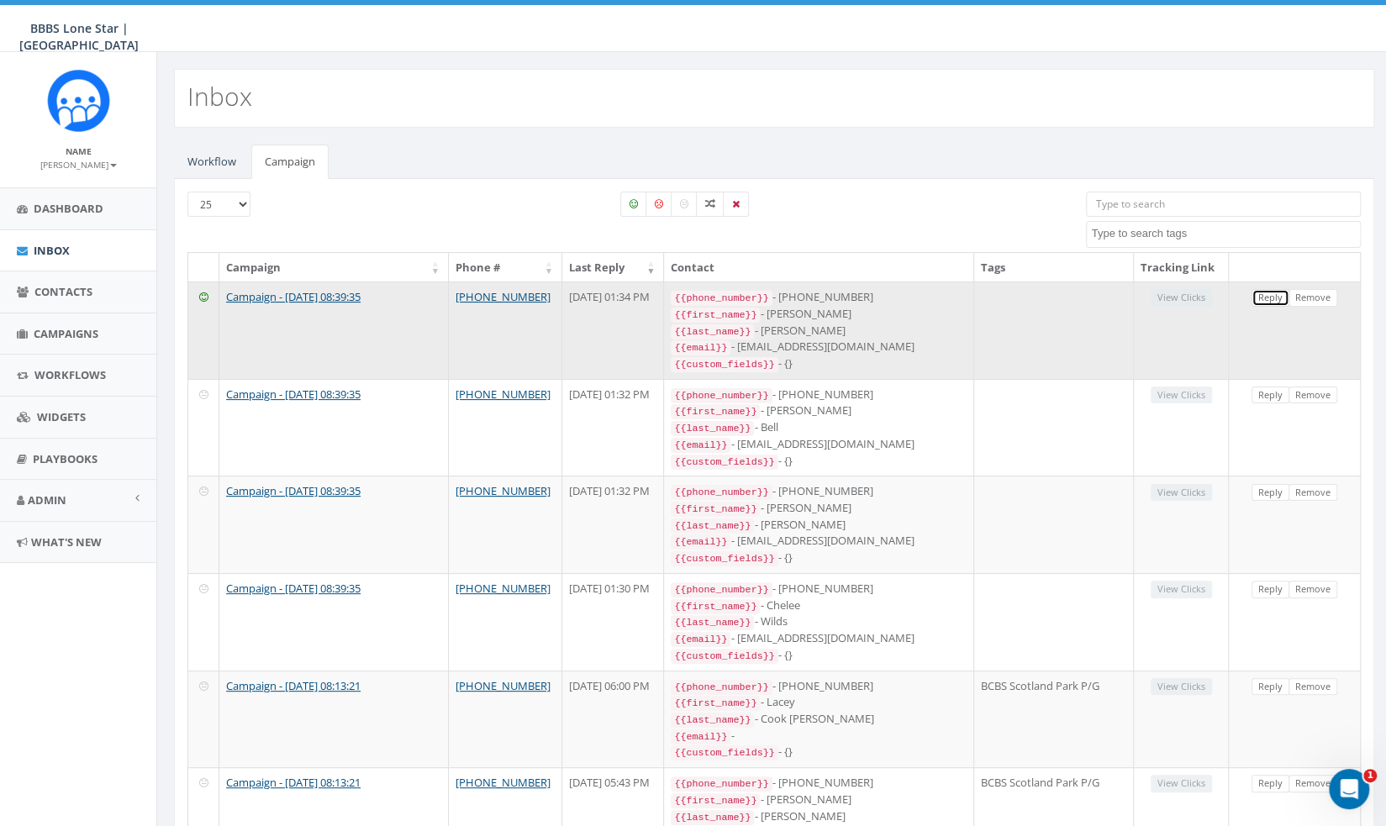
click at [1259, 292] on link "Reply" at bounding box center [1270, 298] width 38 height 18
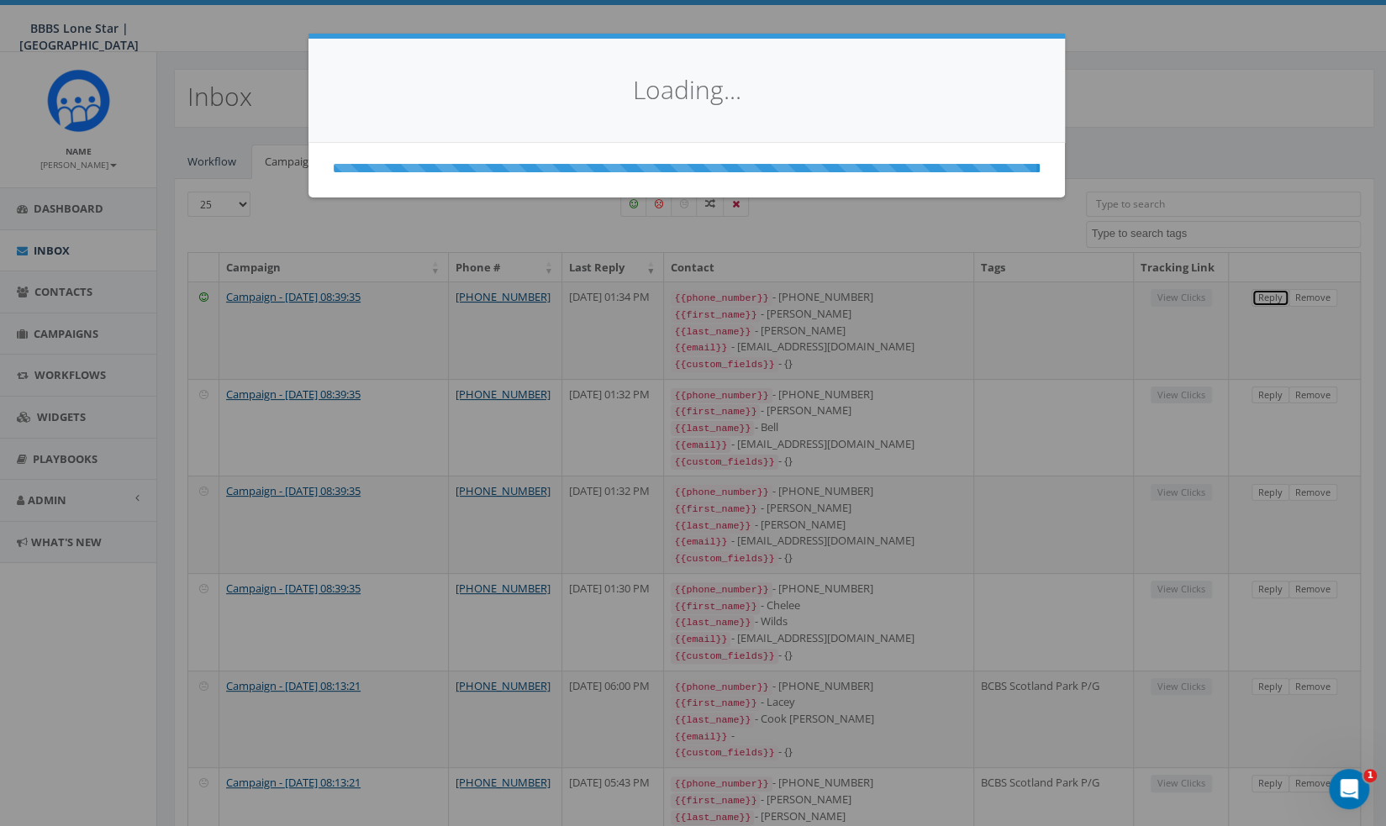
select select
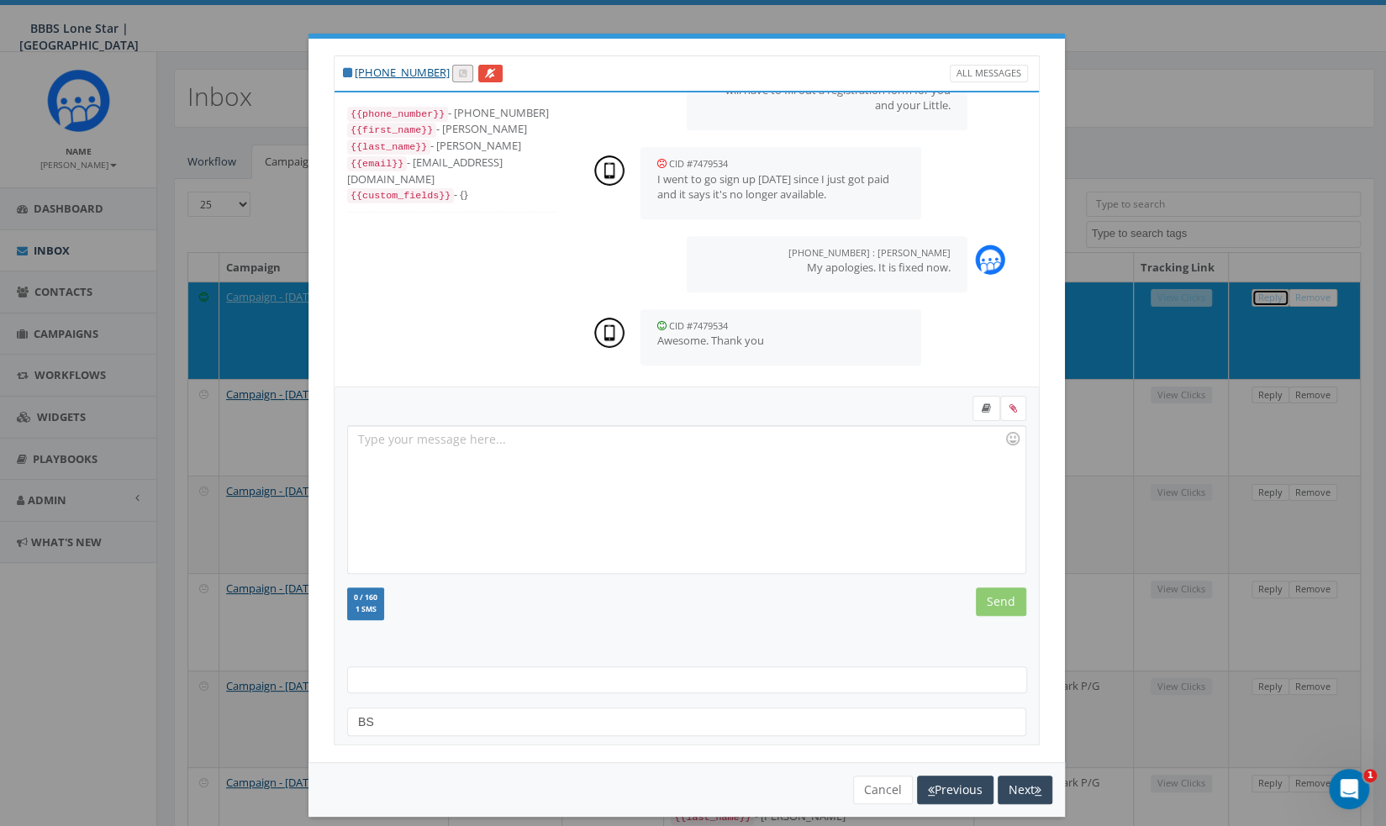
scroll to position [509, 0]
click at [1040, 789] on button "Next" at bounding box center [1025, 790] width 55 height 29
select select
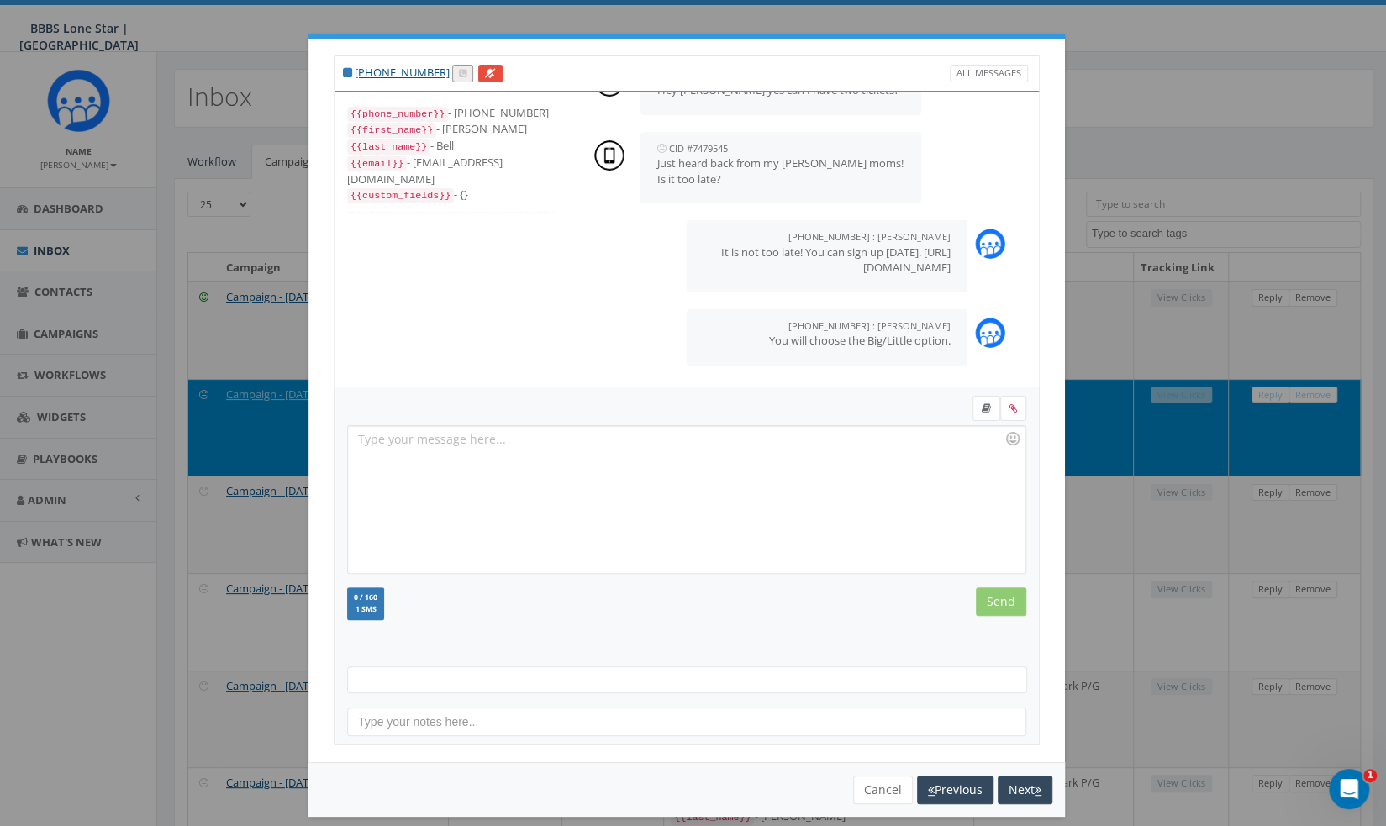
scroll to position [277, 0]
click at [1014, 782] on button "Next" at bounding box center [1025, 790] width 55 height 29
select select
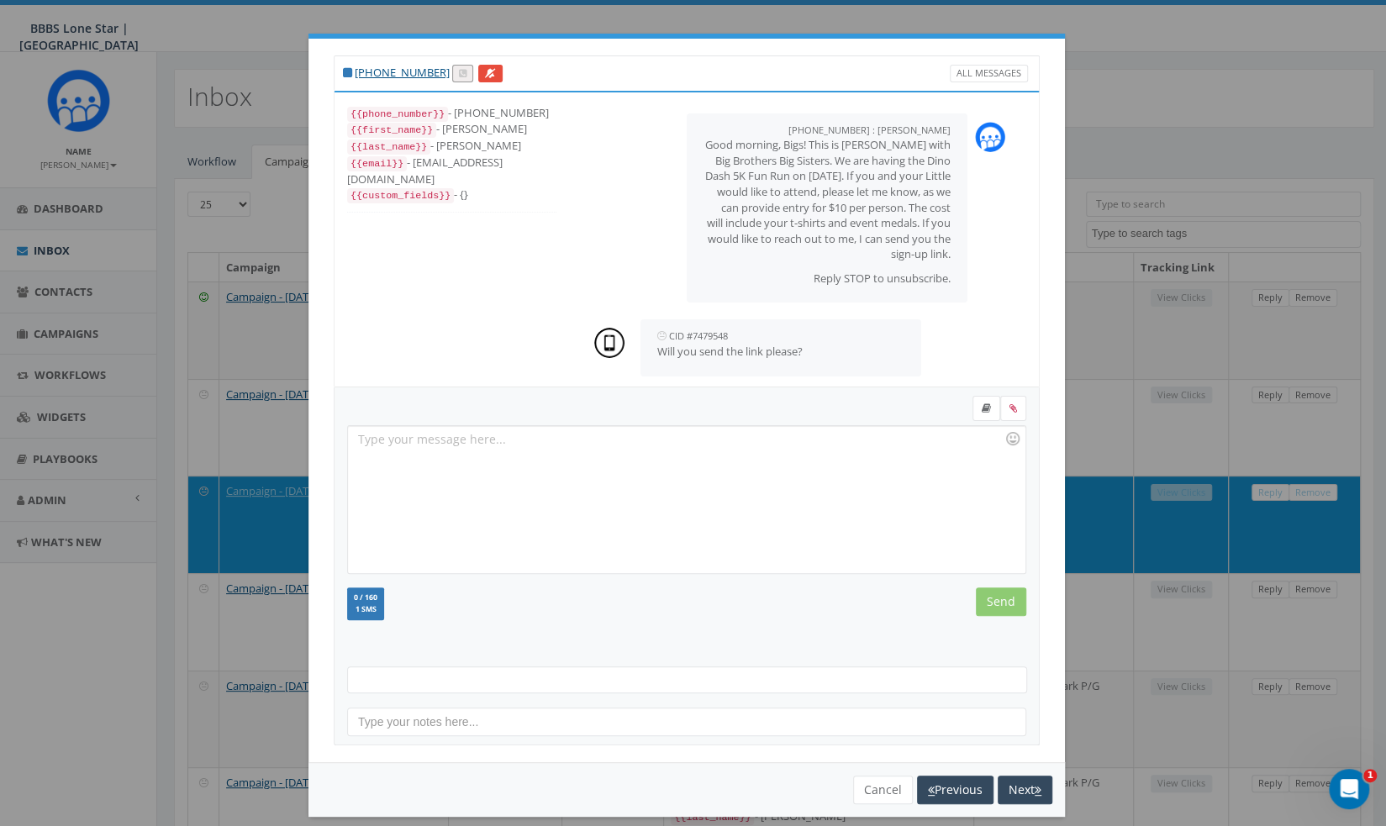
scroll to position [172, 0]
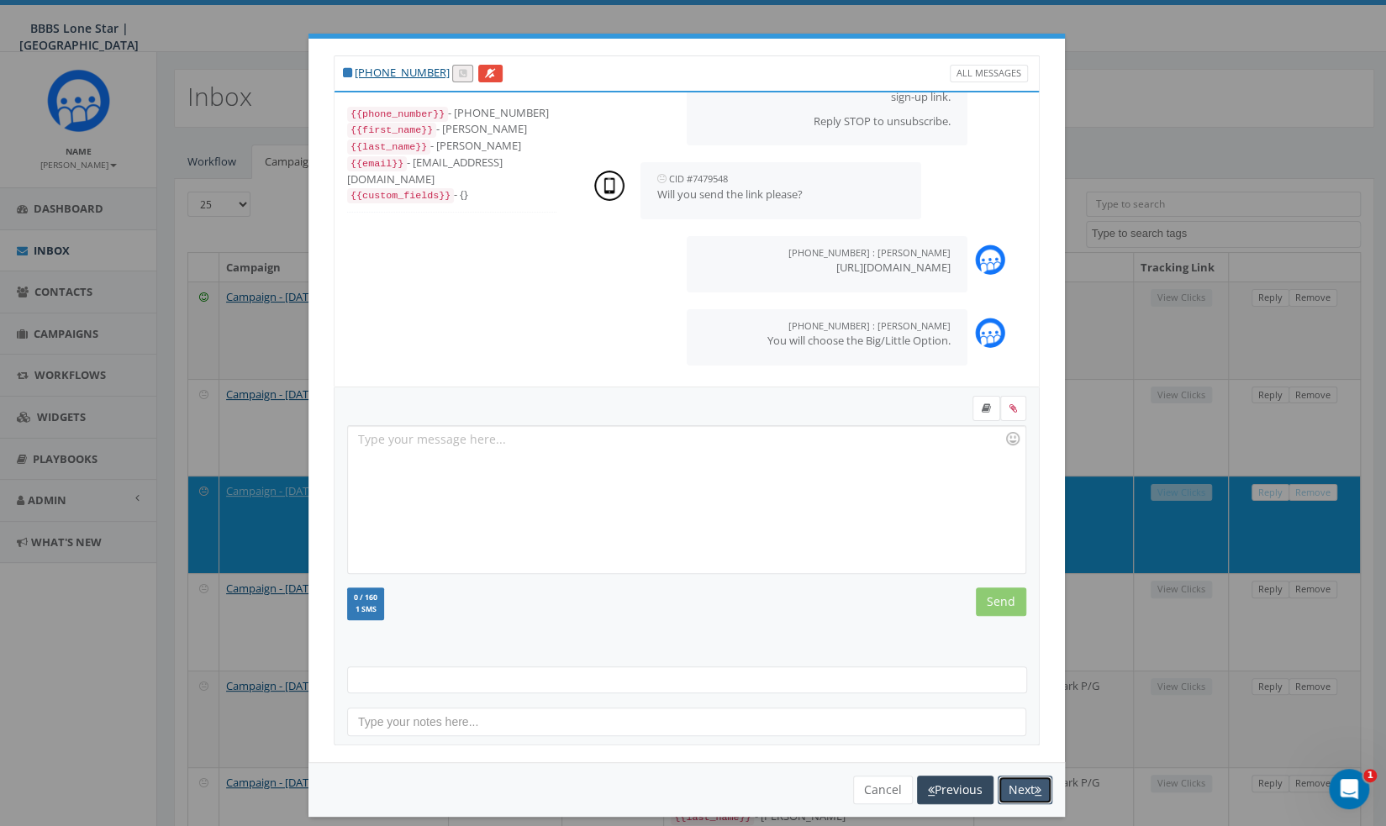
click at [1014, 782] on button "Next" at bounding box center [1025, 790] width 55 height 29
select select
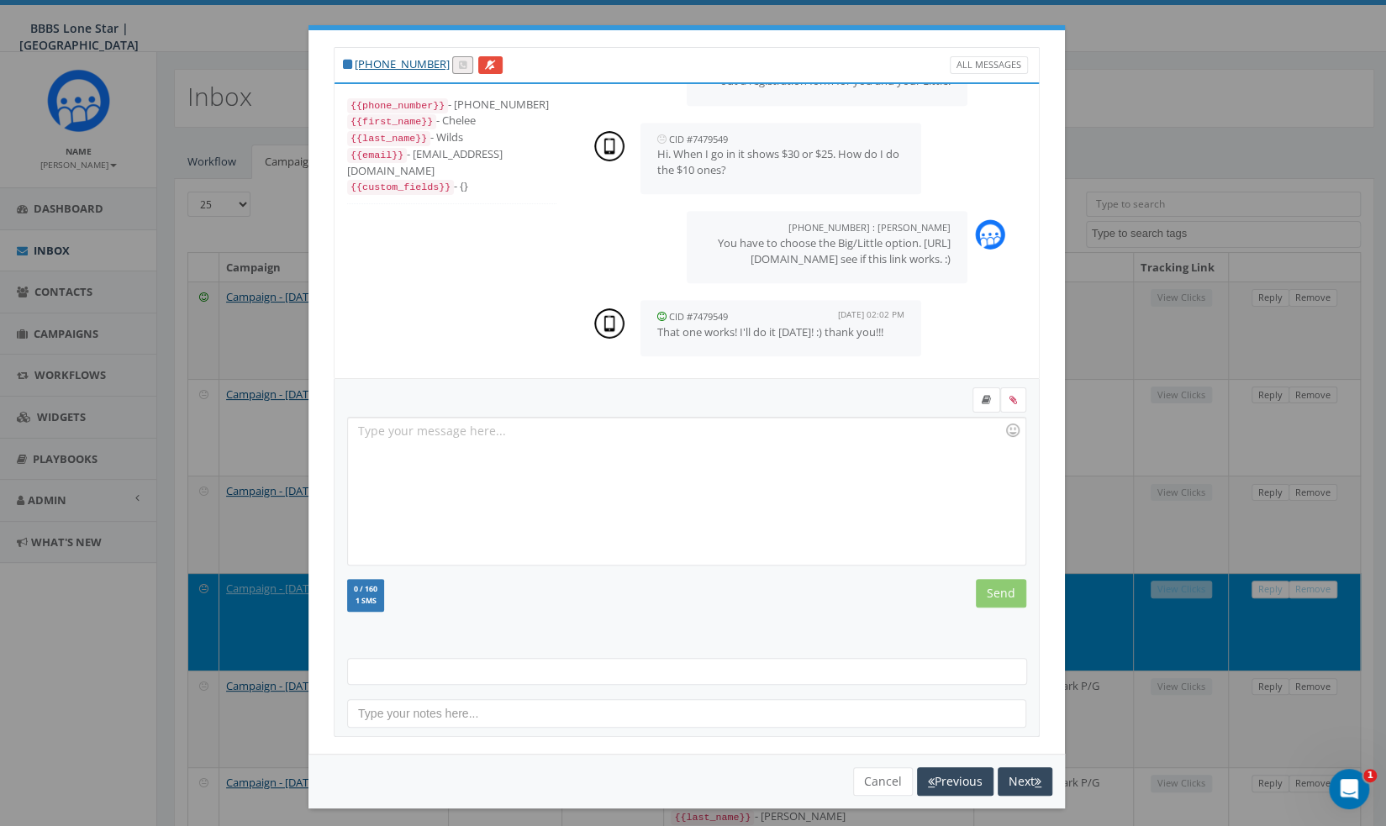
scroll to position [12, 0]
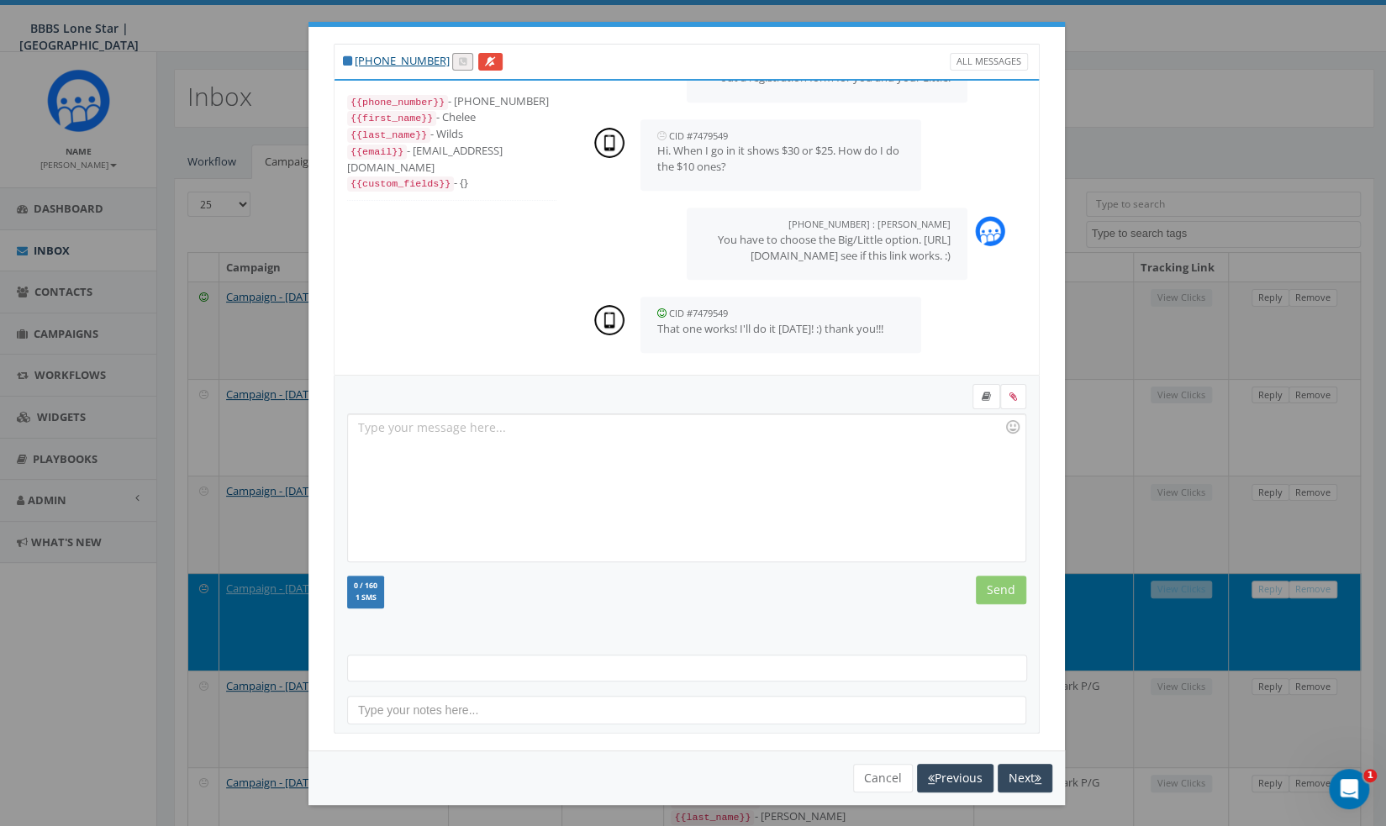
click at [822, 473] on div at bounding box center [686, 487] width 676 height 147
click at [987, 582] on input "Send" at bounding box center [1001, 590] width 50 height 29
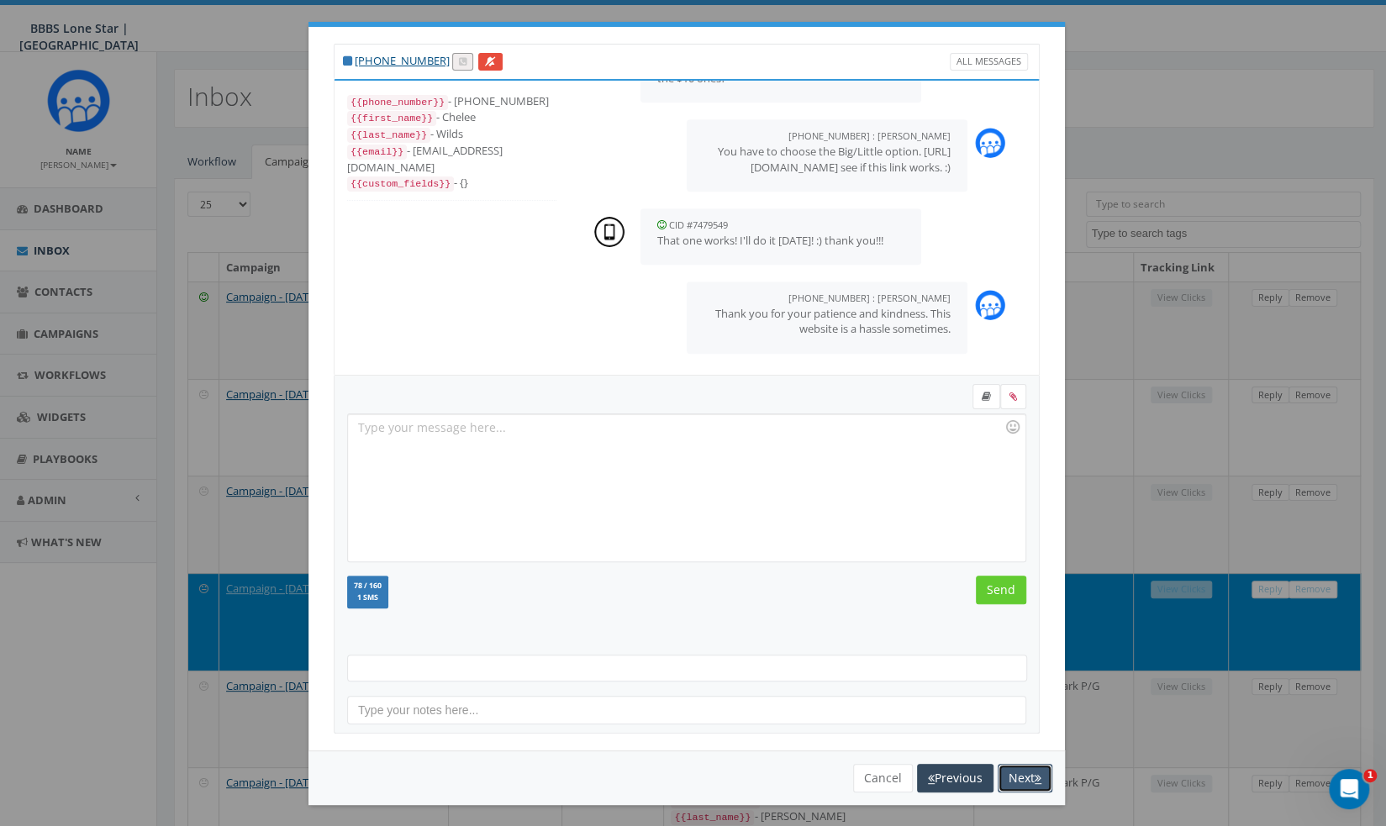
click at [1024, 767] on button "Next" at bounding box center [1025, 778] width 55 height 29
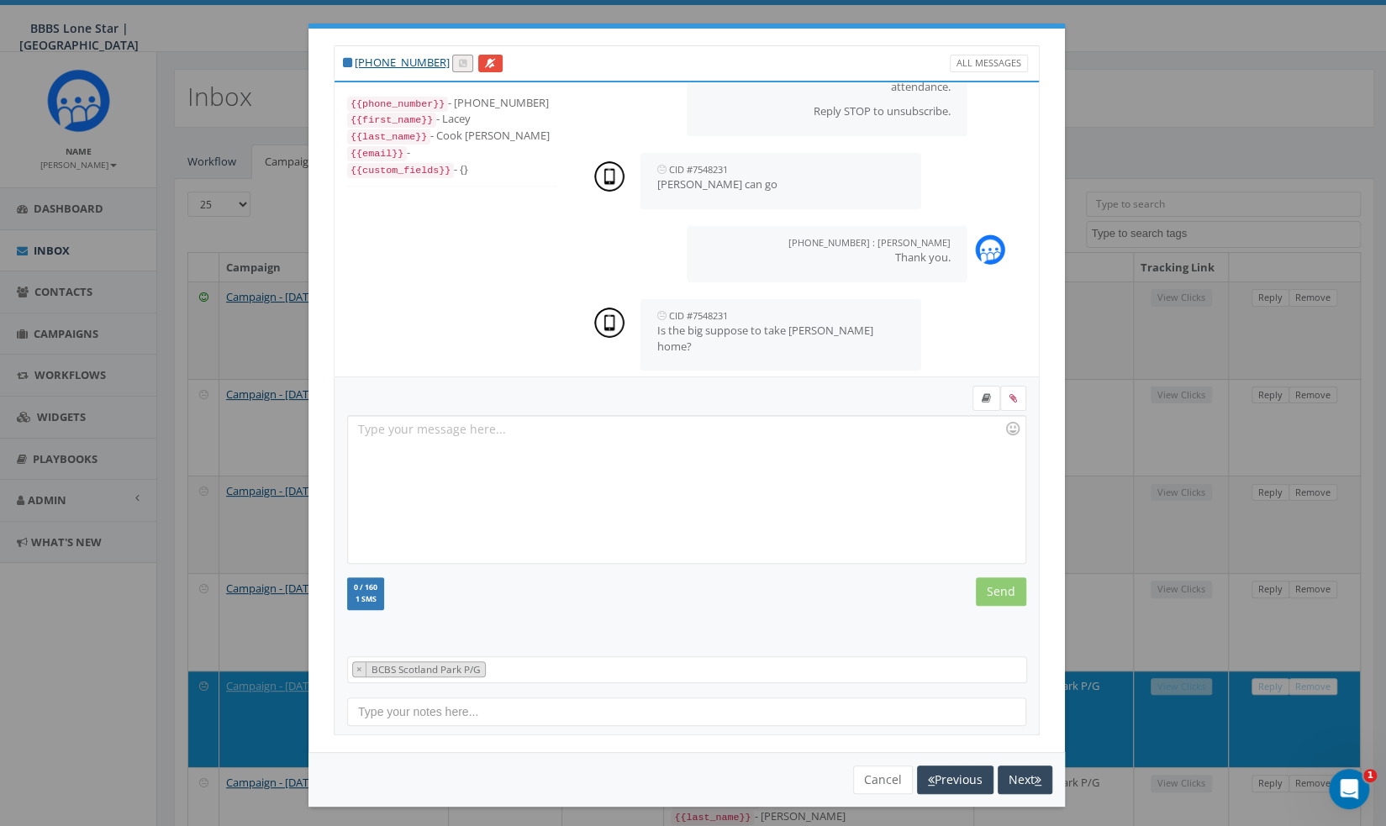
scroll to position [12, 0]
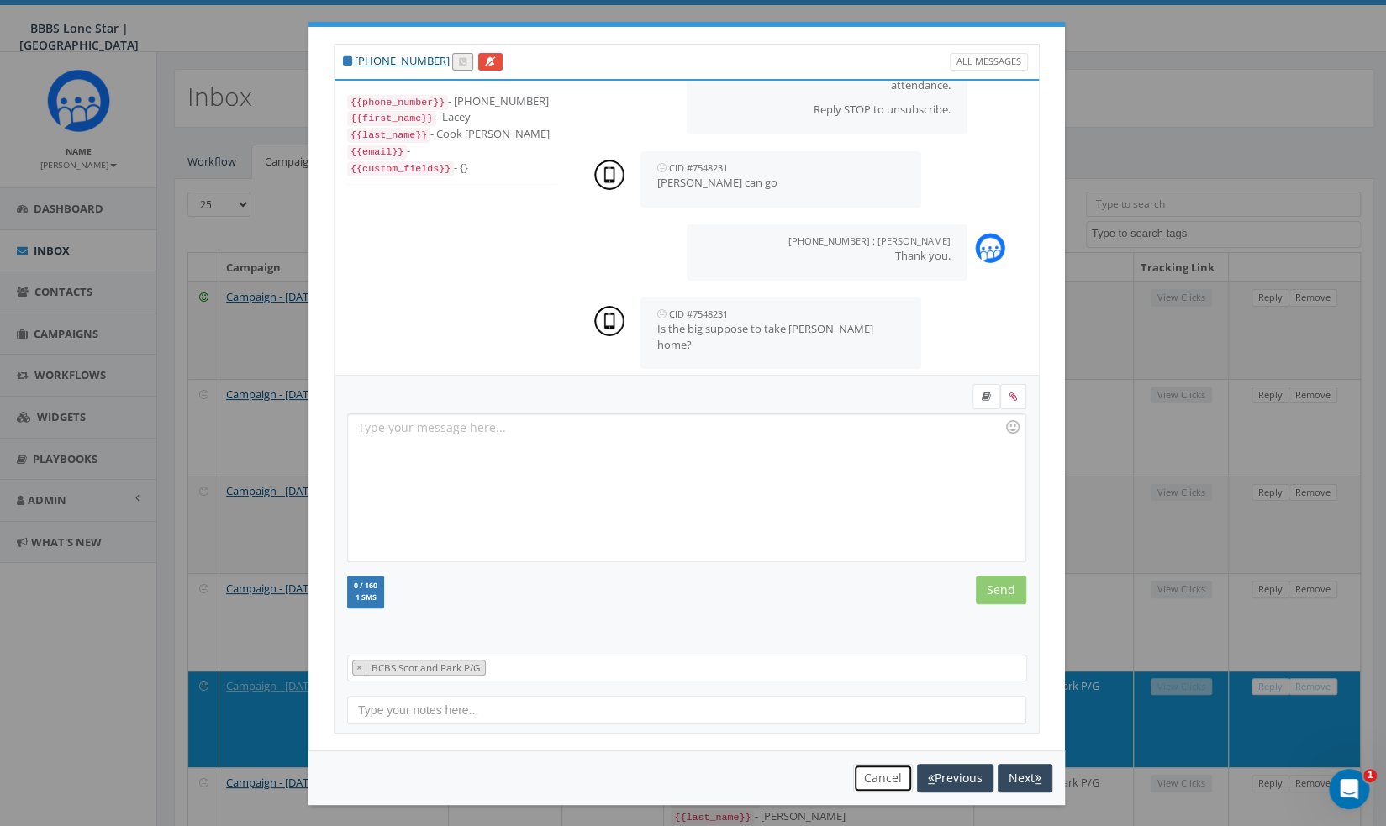
click at [896, 774] on button "Cancel" at bounding box center [883, 778] width 60 height 29
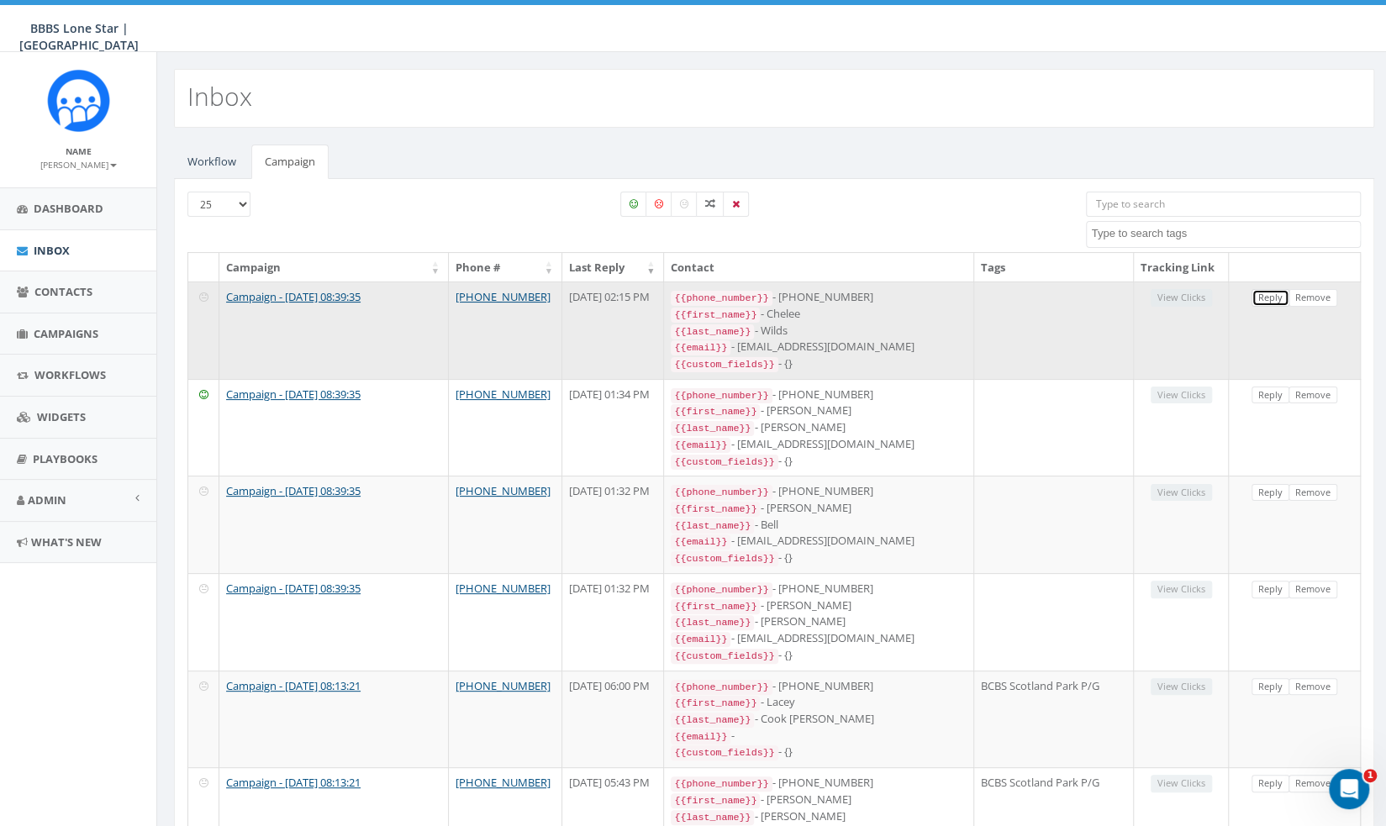
click at [1267, 292] on link "Reply" at bounding box center [1270, 298] width 38 height 18
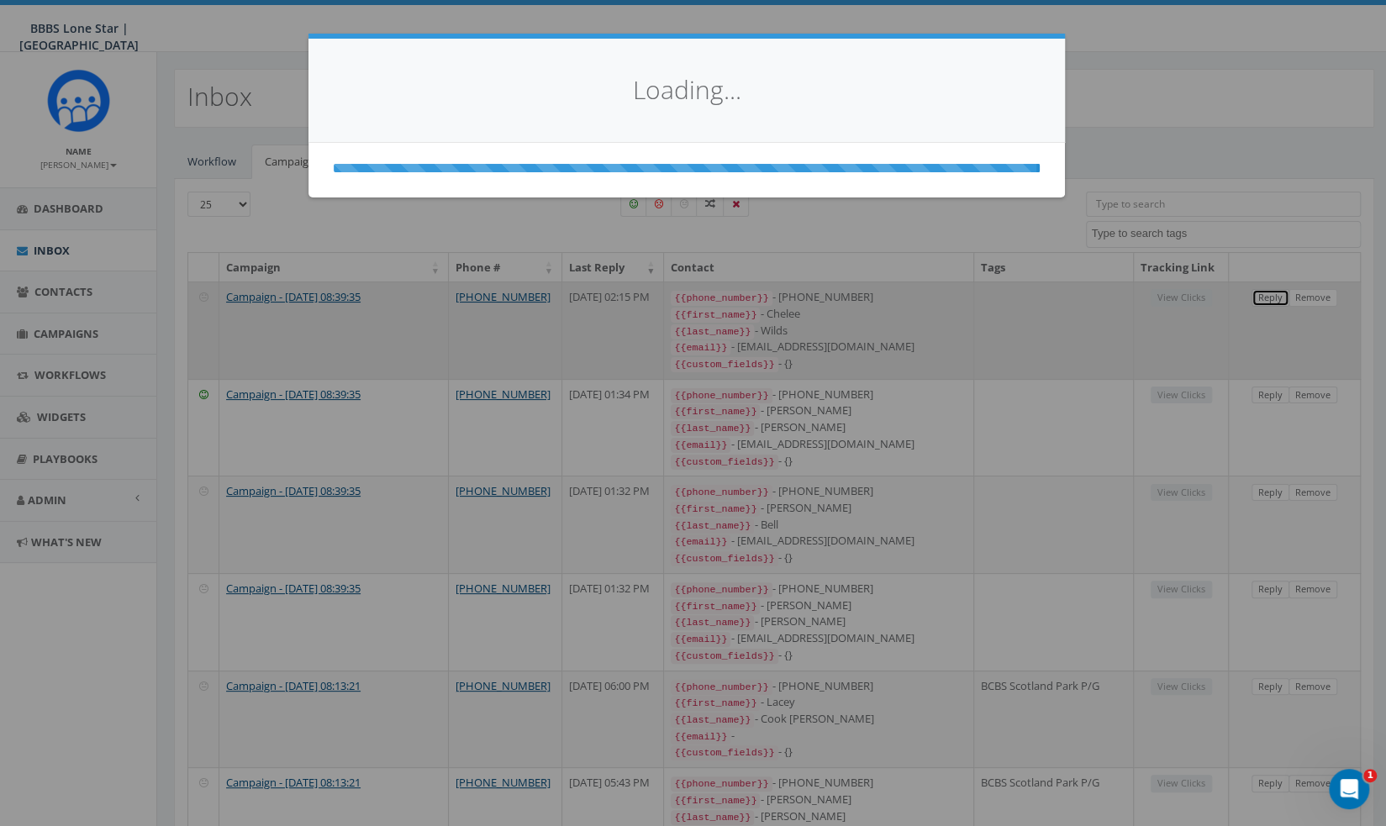
scroll to position [0, 0]
select select
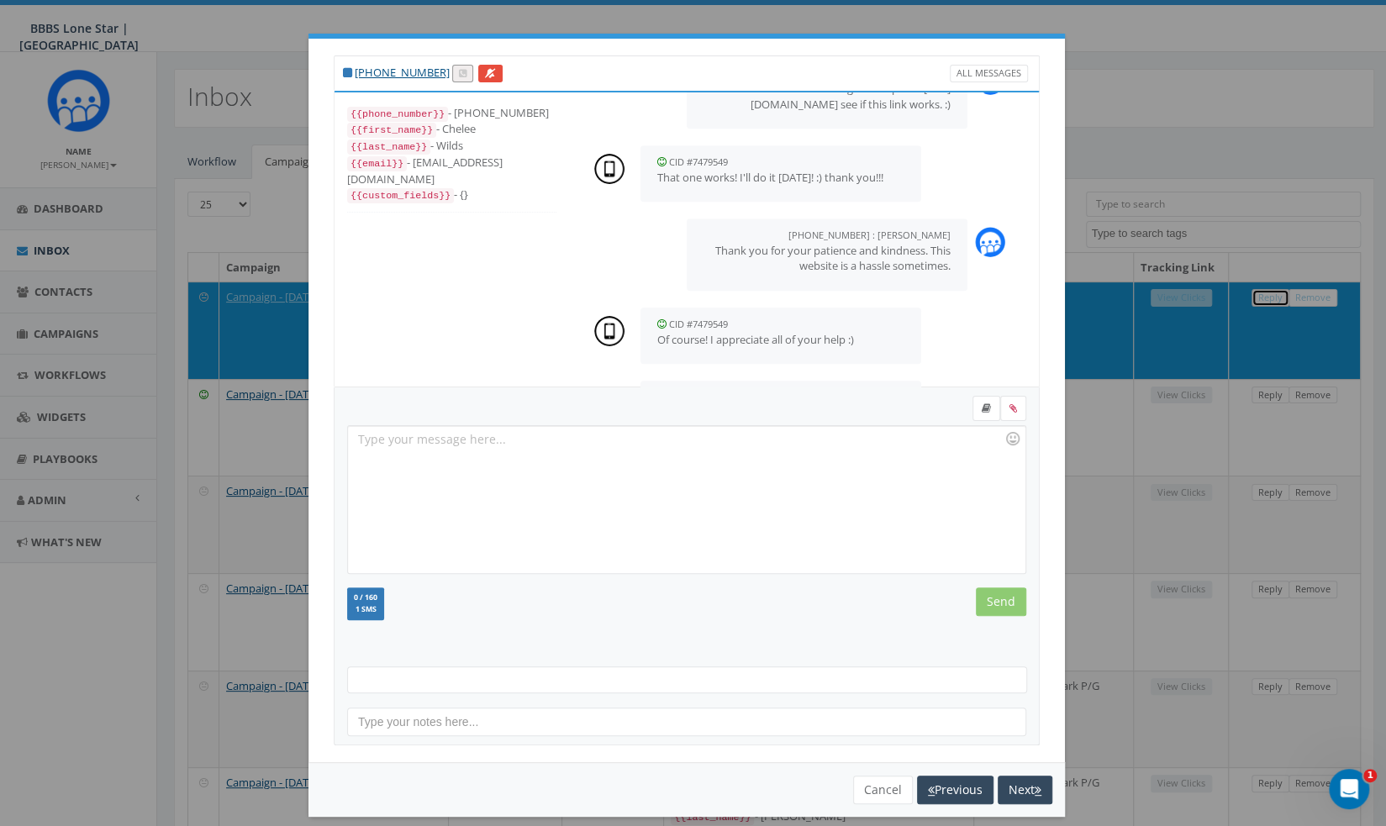
scroll to position [1178, 0]
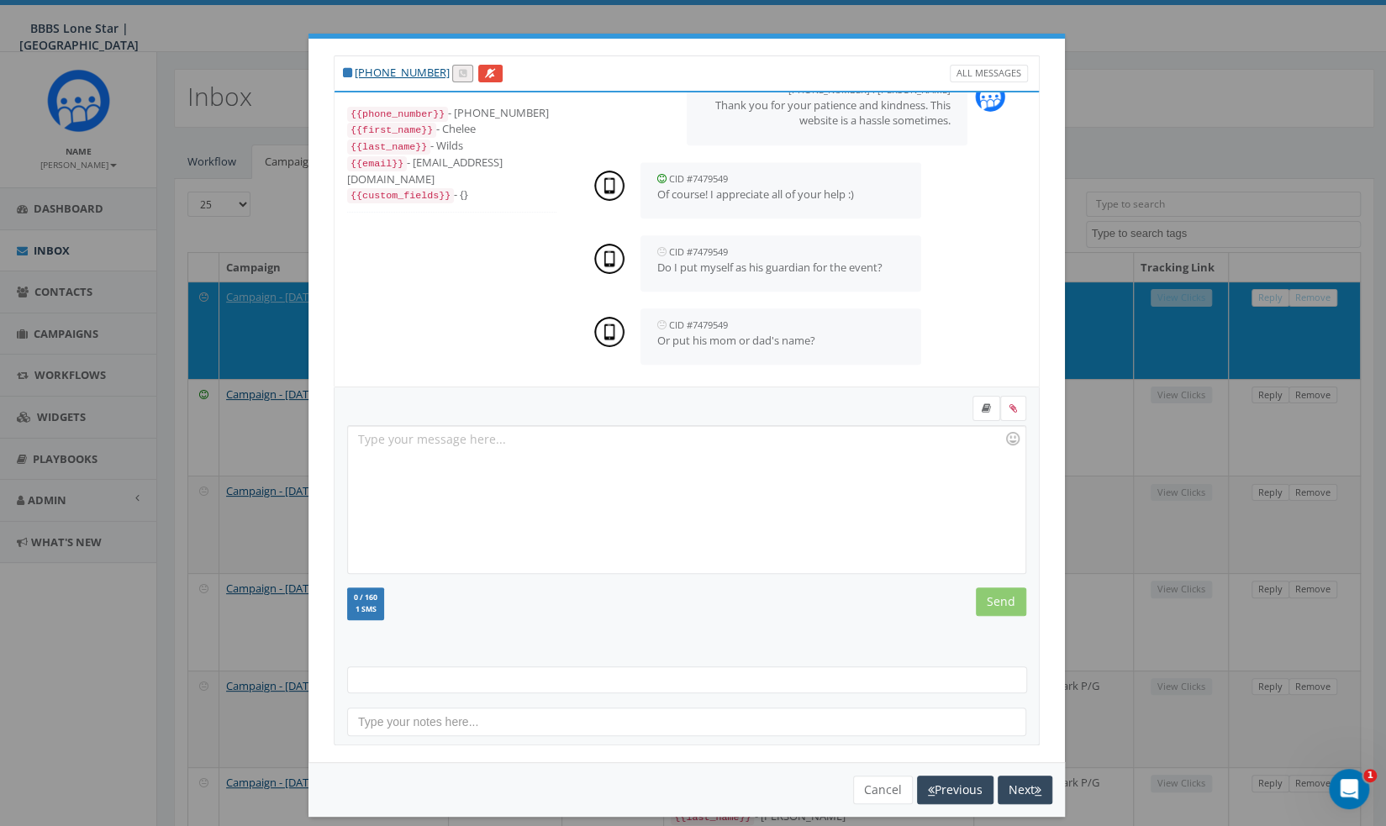
click at [753, 464] on div at bounding box center [686, 499] width 676 height 147
click at [1000, 604] on input "Send" at bounding box center [1001, 601] width 50 height 29
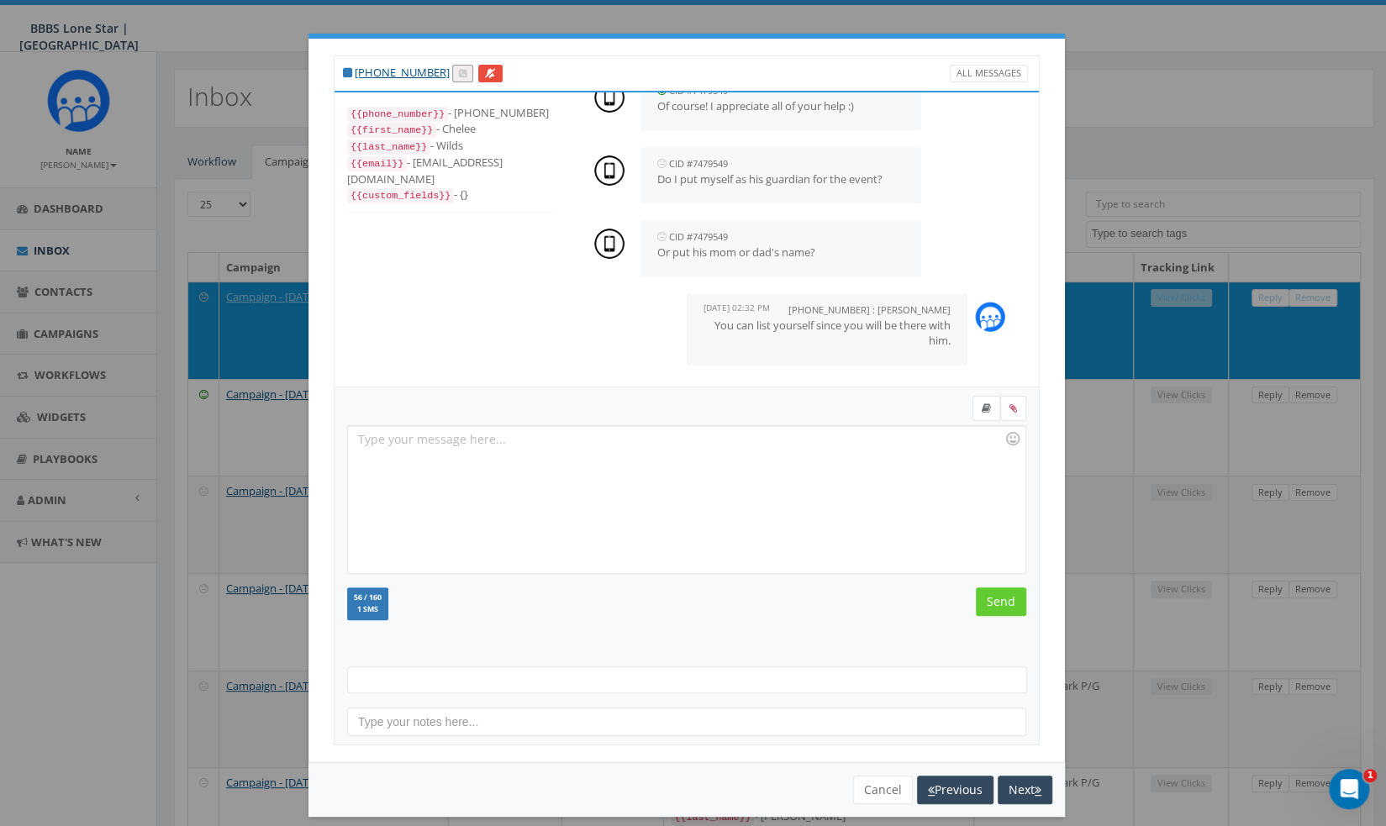
scroll to position [1267, 0]
click at [1036, 794] on button "Next" at bounding box center [1025, 790] width 55 height 29
select select
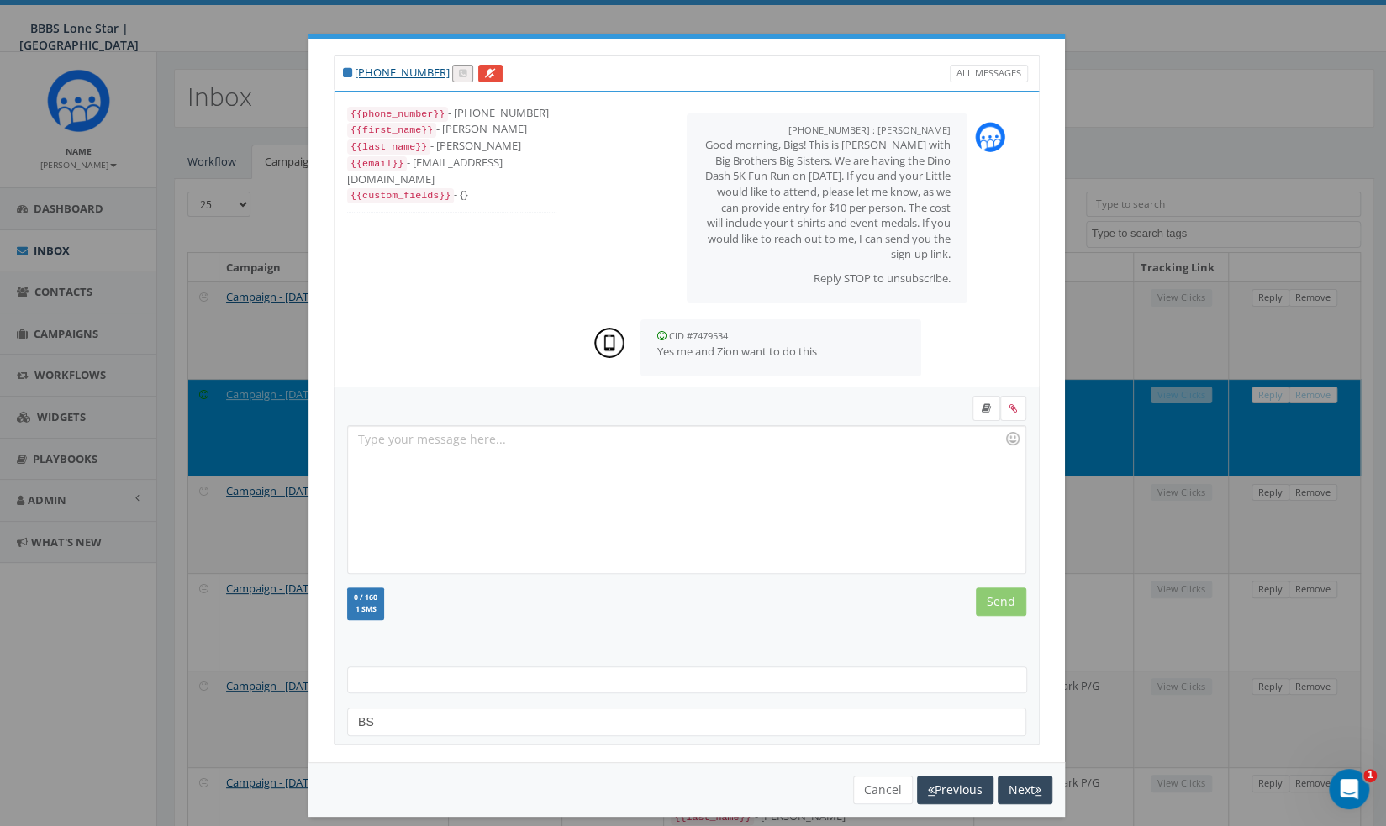
scroll to position [509, 0]
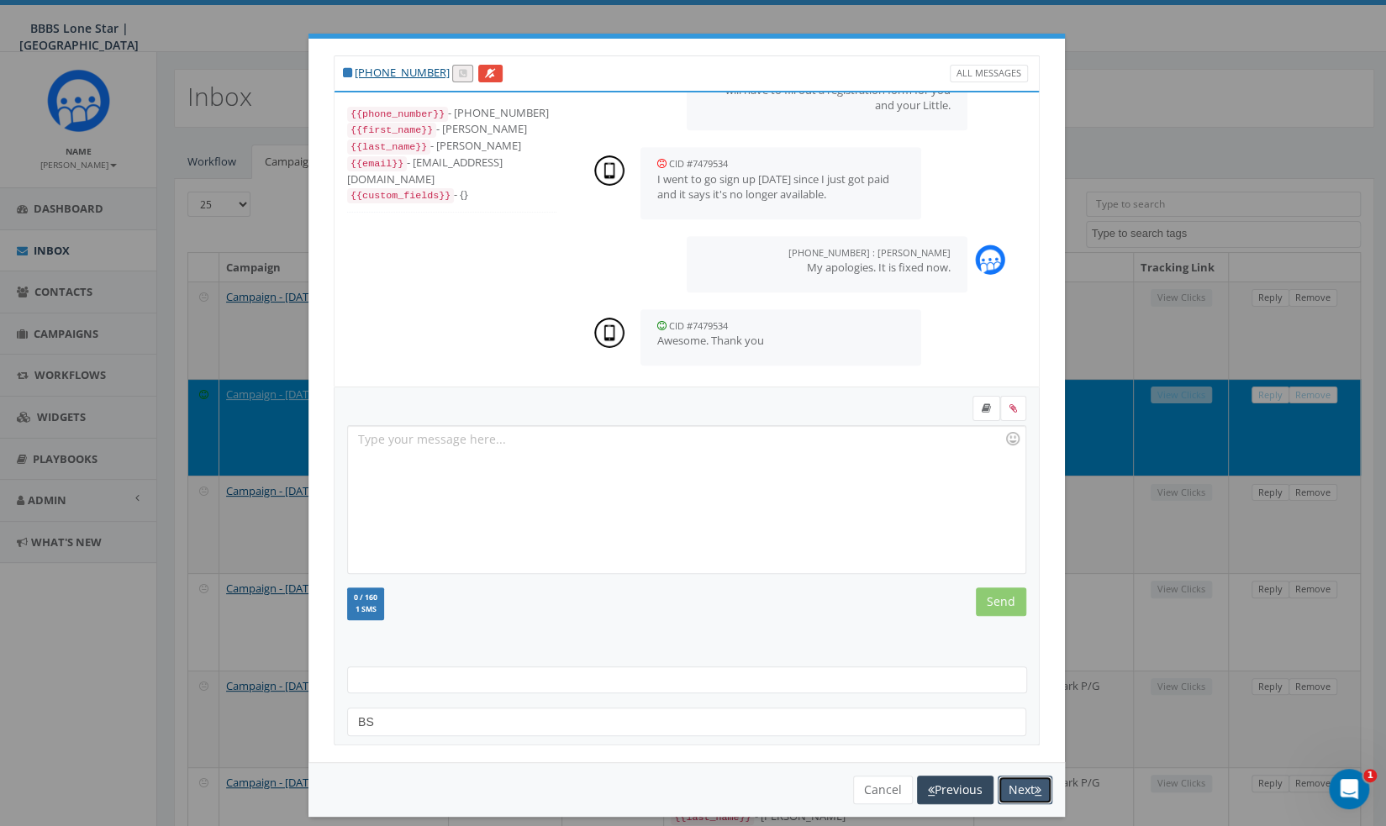
click at [1036, 794] on button "Next" at bounding box center [1025, 790] width 55 height 29
select select
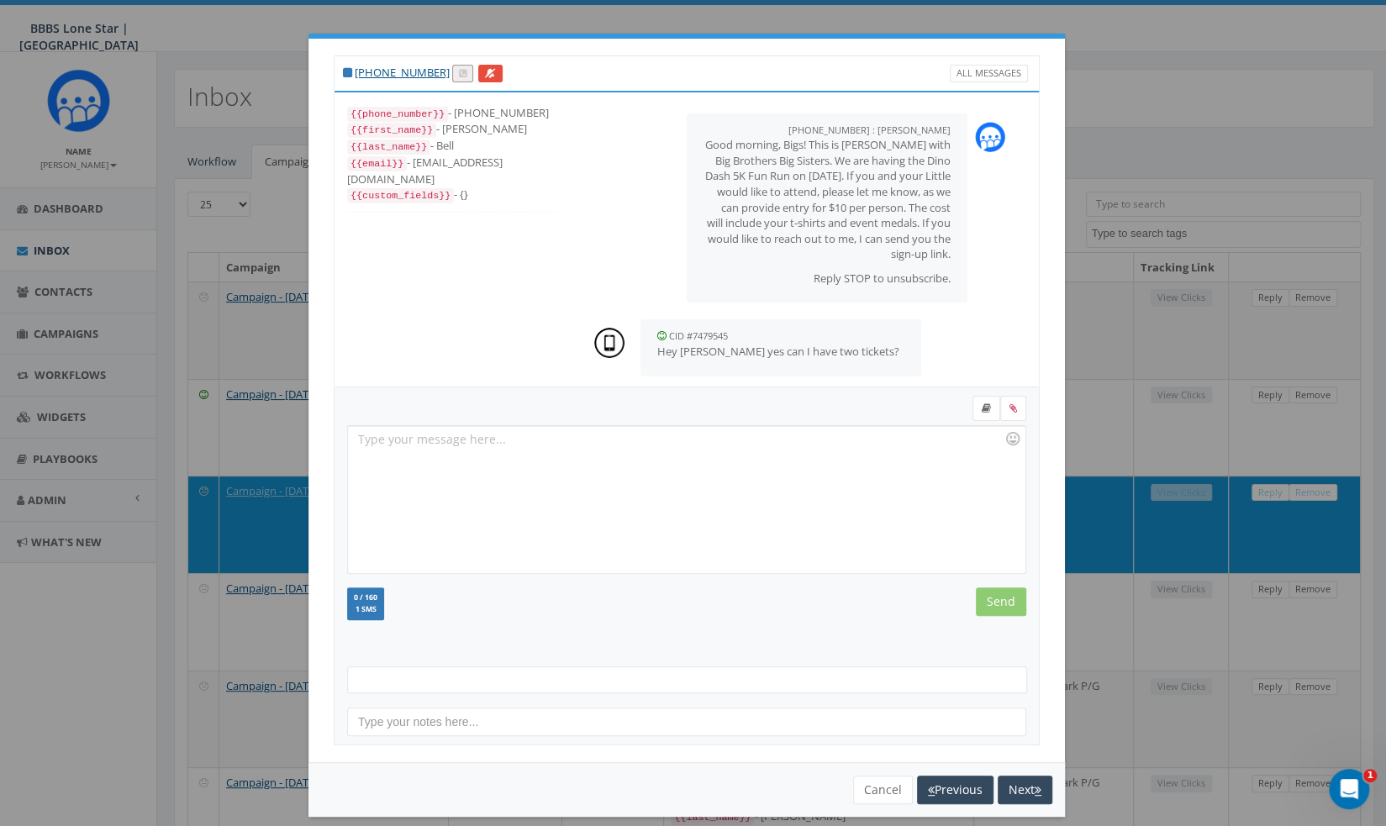
scroll to position [277, 0]
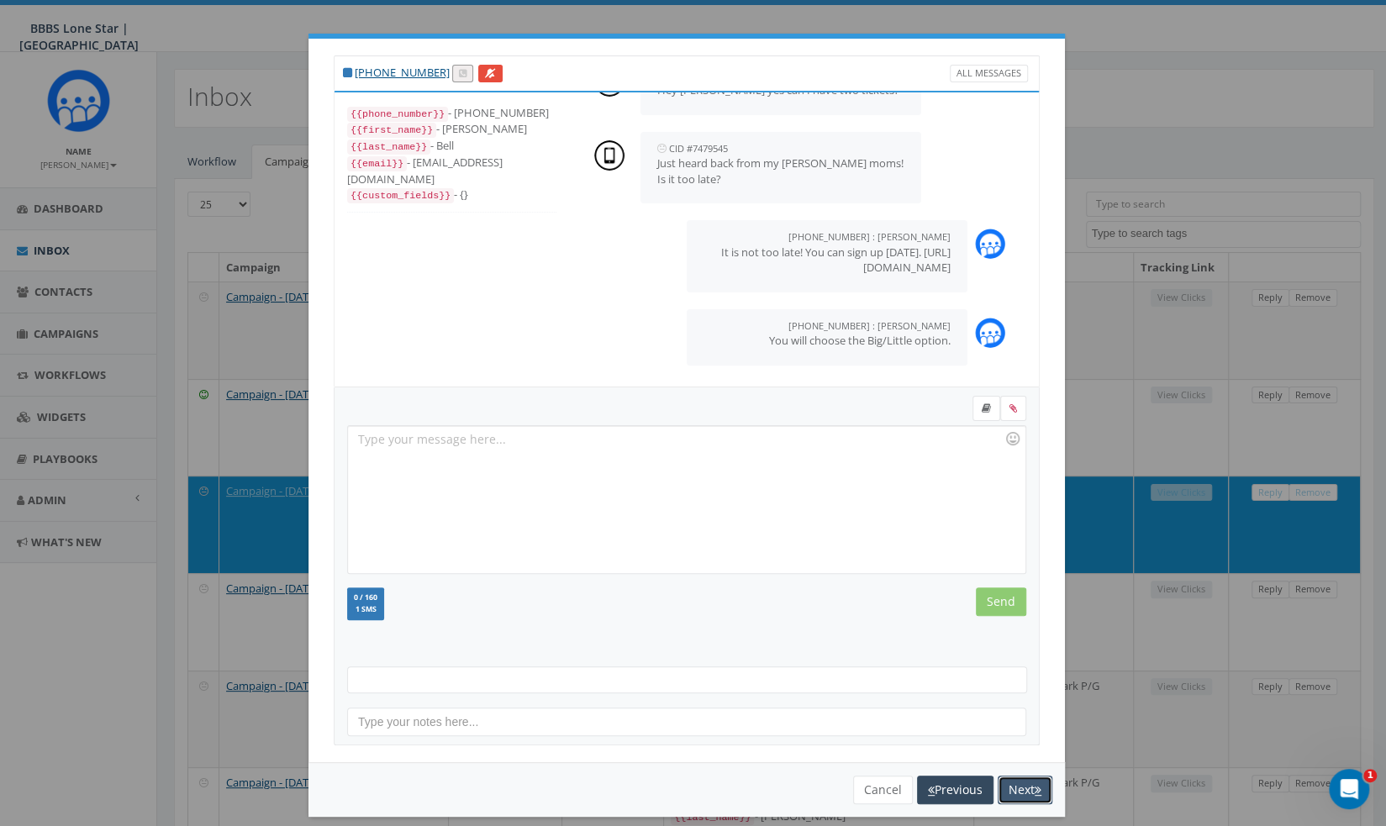
click at [1036, 794] on button "Next" at bounding box center [1025, 790] width 55 height 29
select select
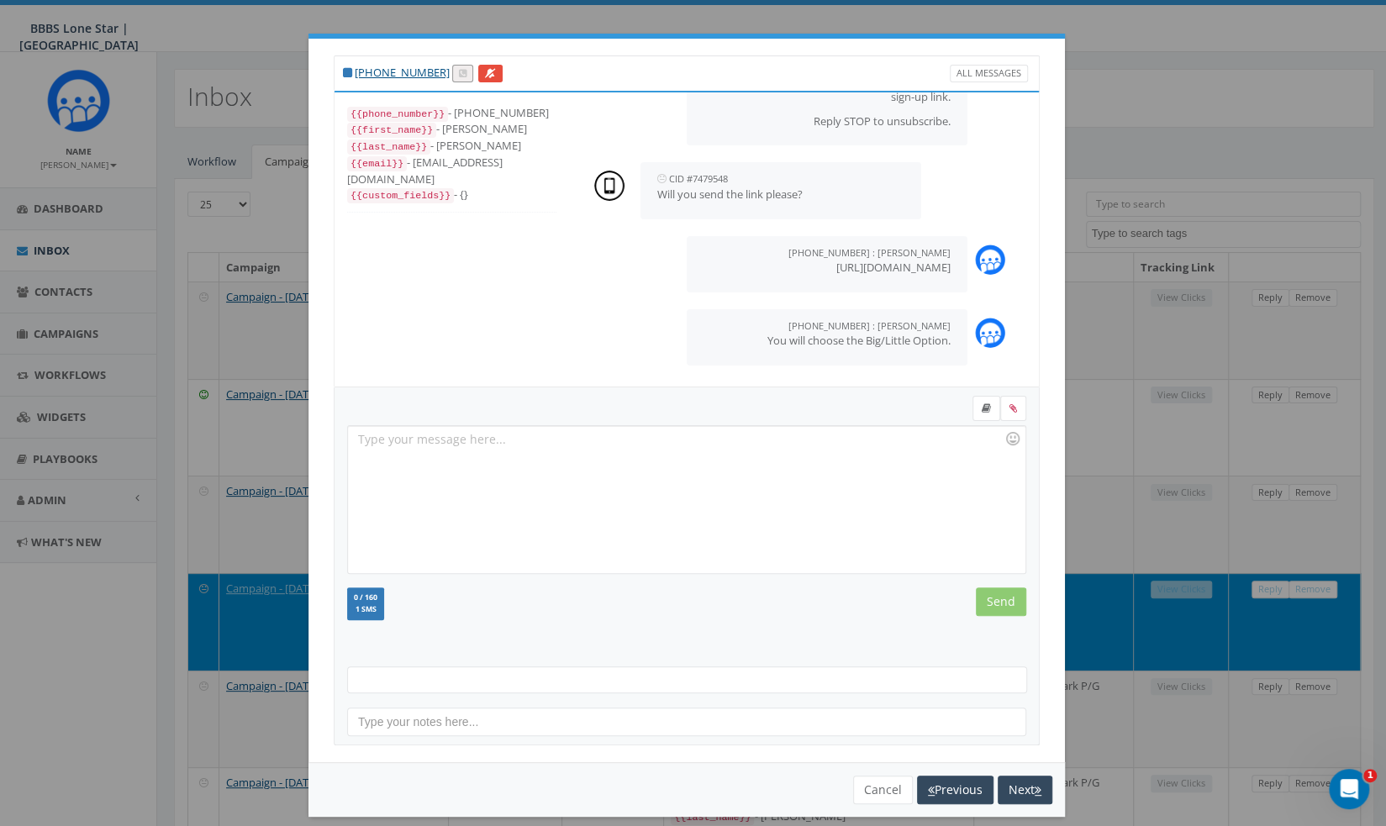
scroll to position [172, 0]
click at [1036, 794] on button "Next" at bounding box center [1025, 790] width 55 height 29
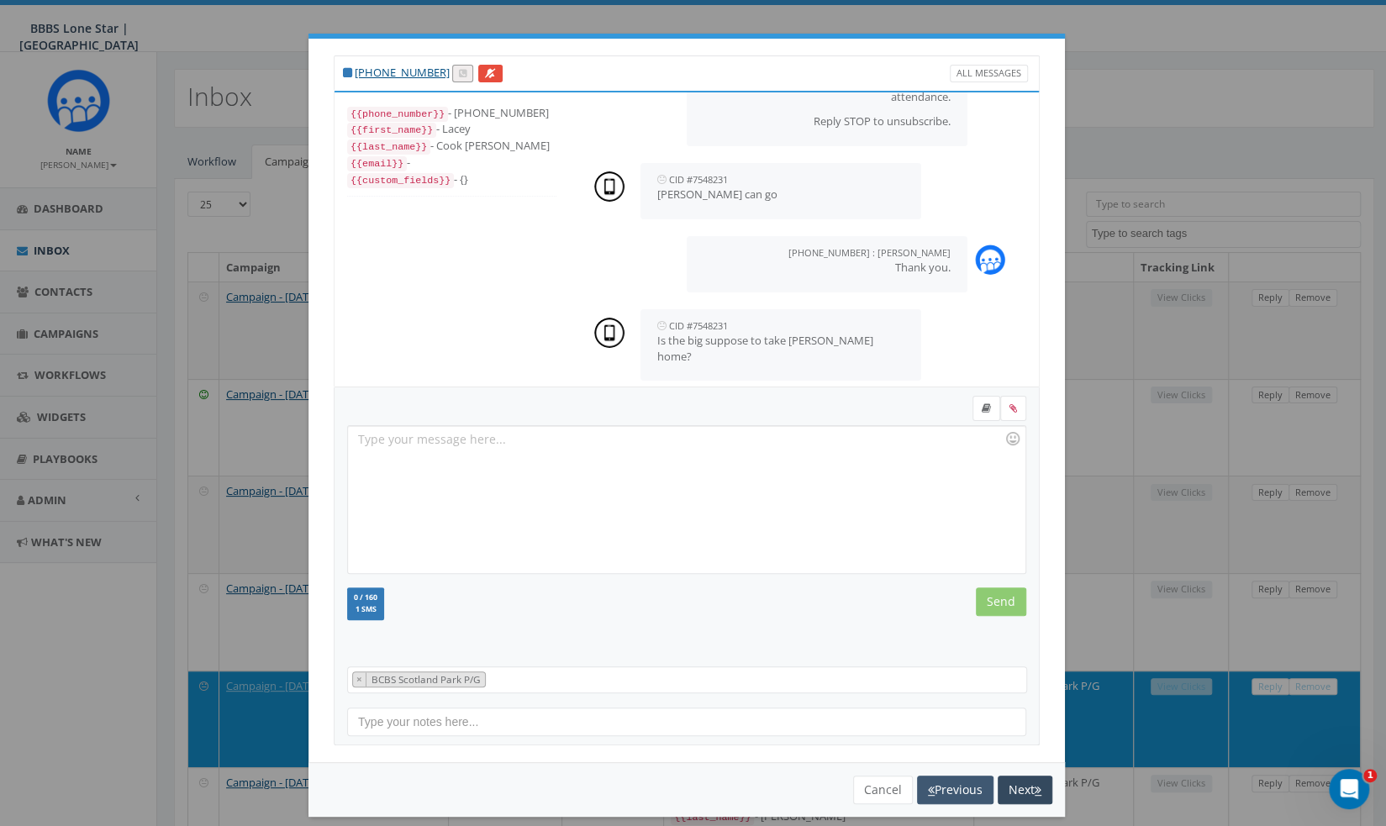
scroll to position [188, 0]
click at [951, 791] on button "Previous" at bounding box center [955, 790] width 76 height 29
select select
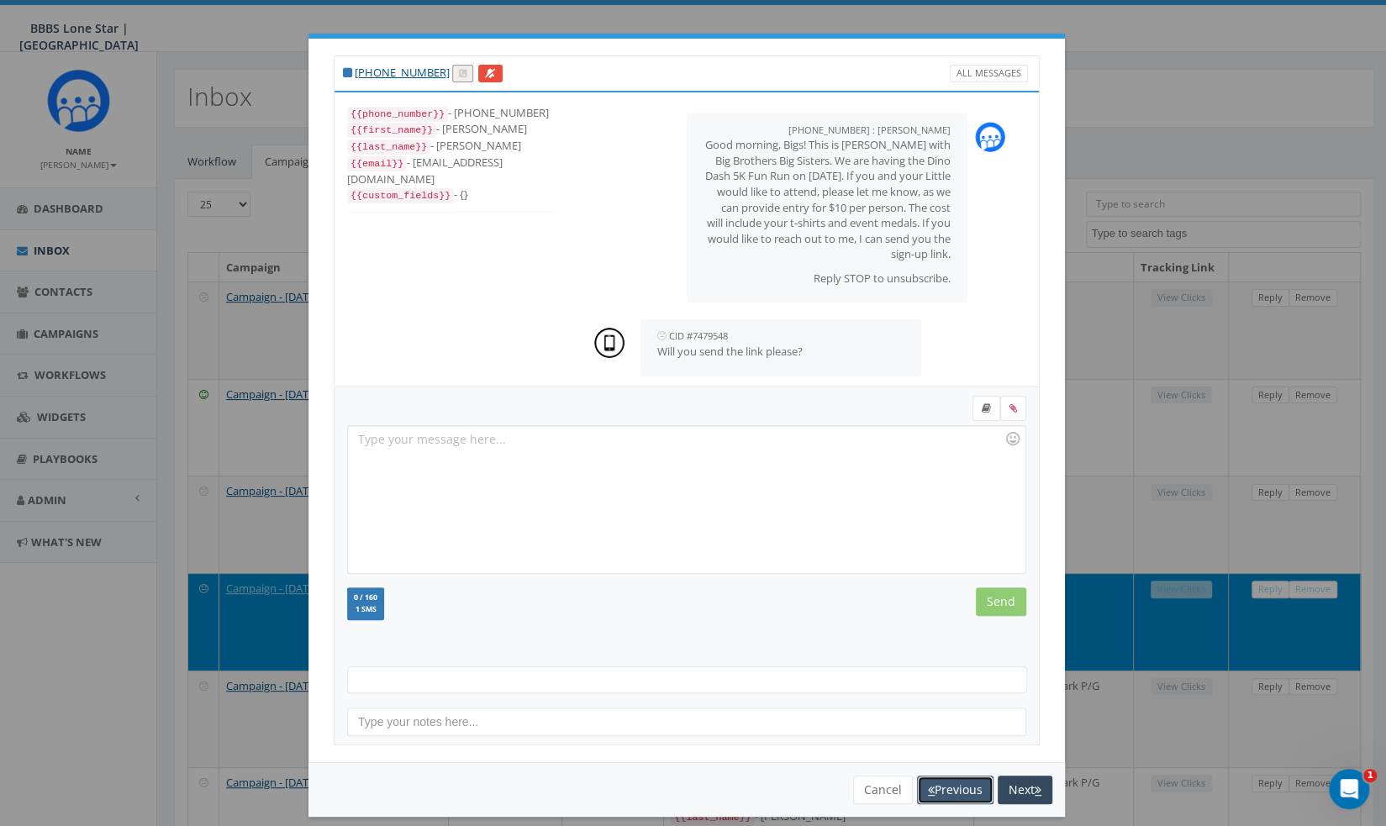
scroll to position [172, 0]
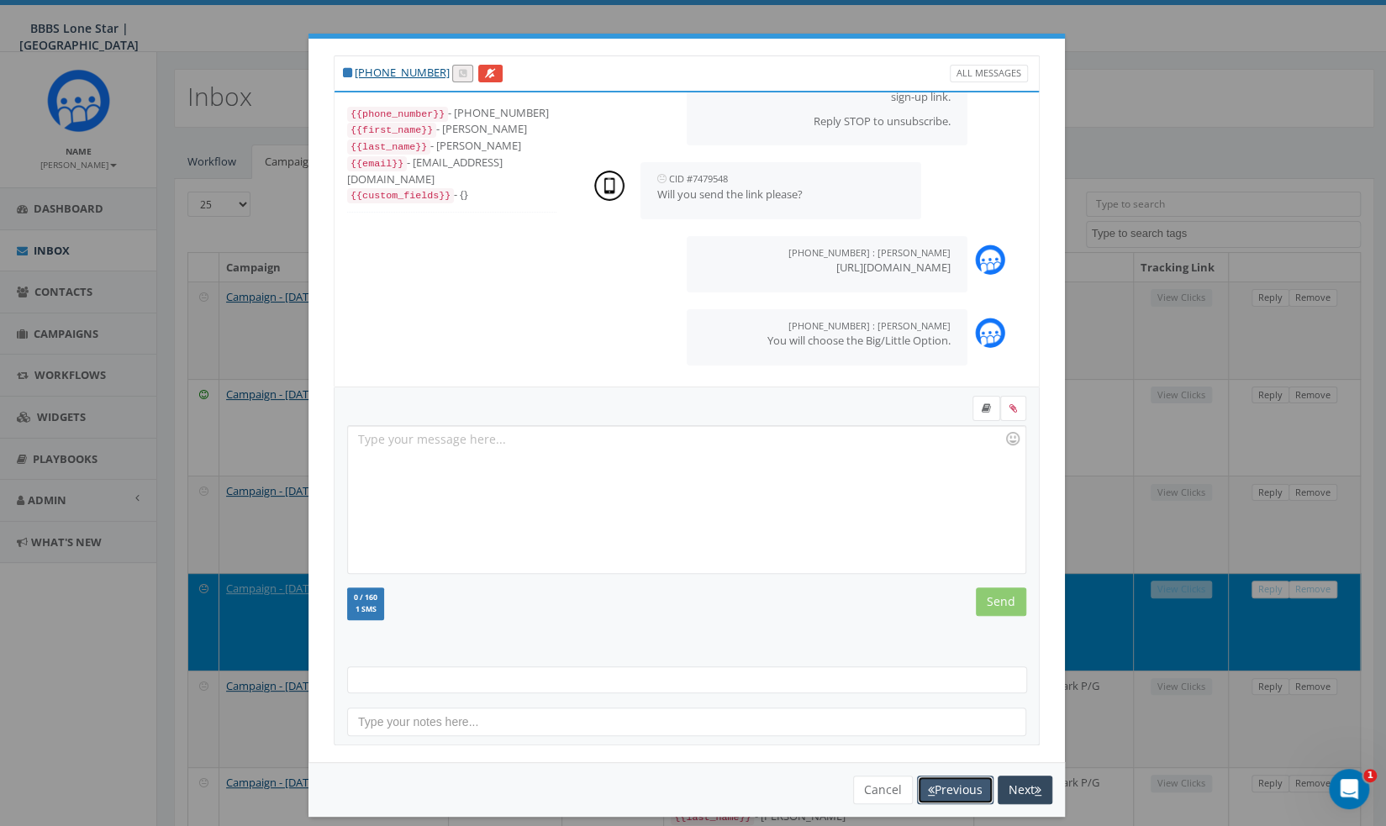
click at [951, 791] on button "Previous" at bounding box center [955, 790] width 76 height 29
select select
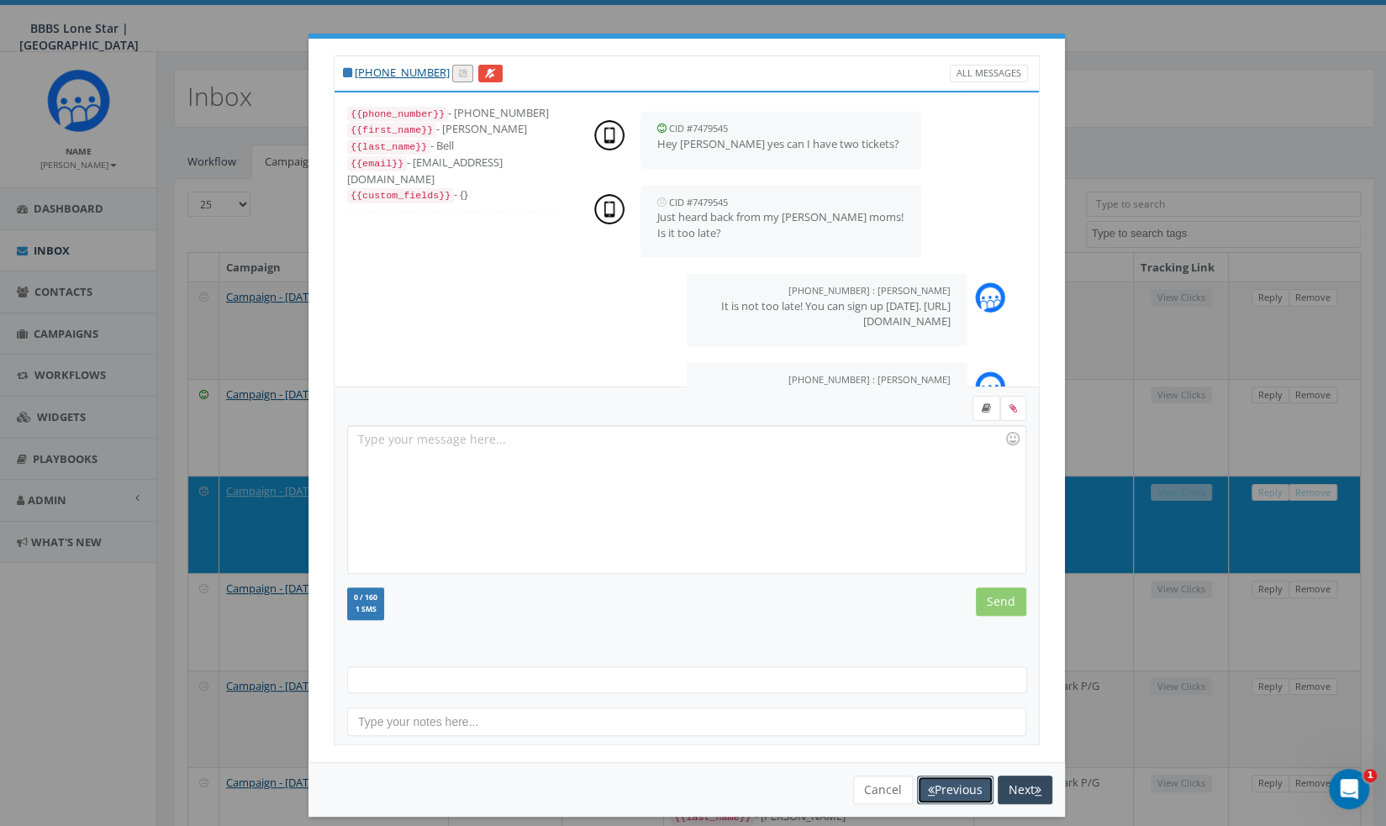
click at [951, 791] on button "Previous" at bounding box center [955, 790] width 76 height 29
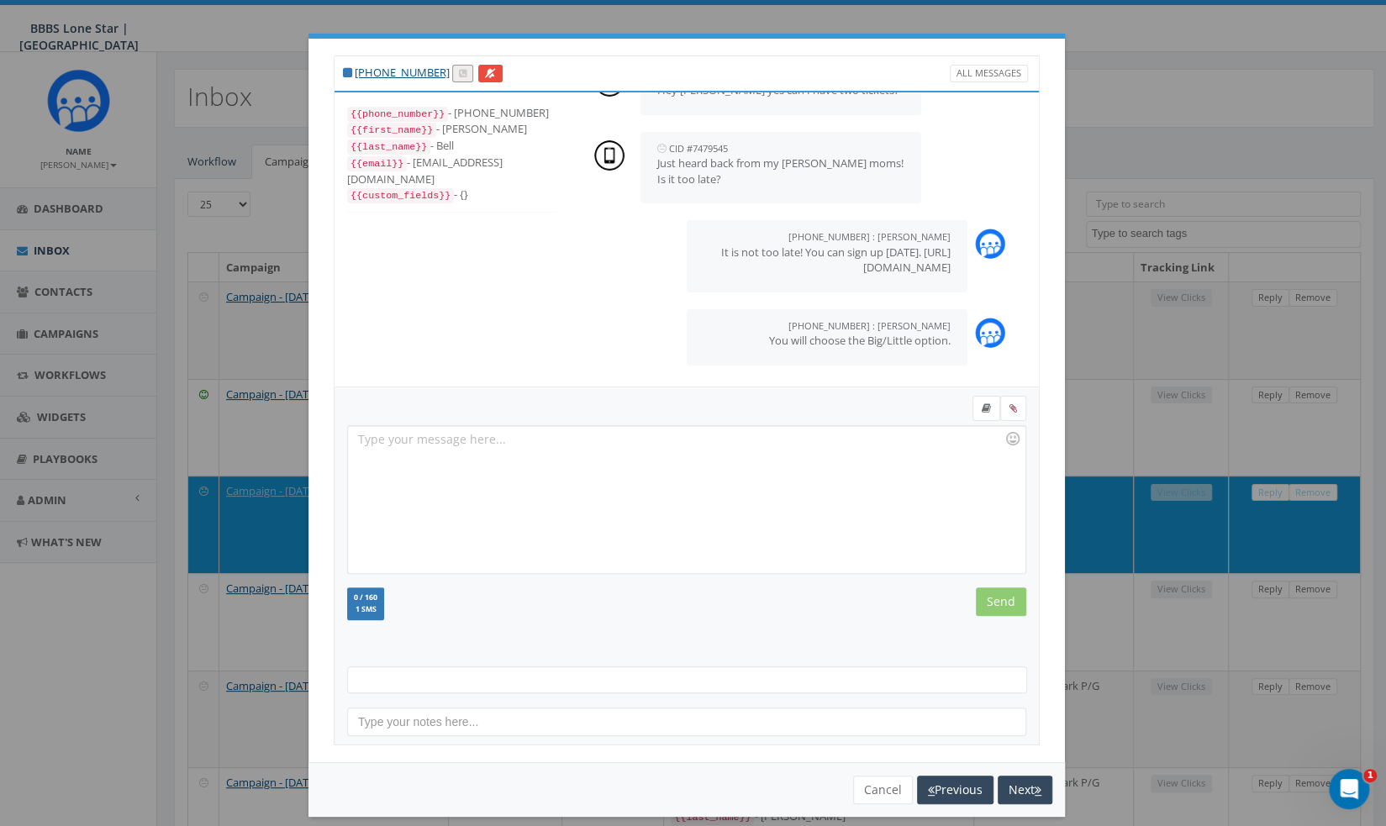
select select
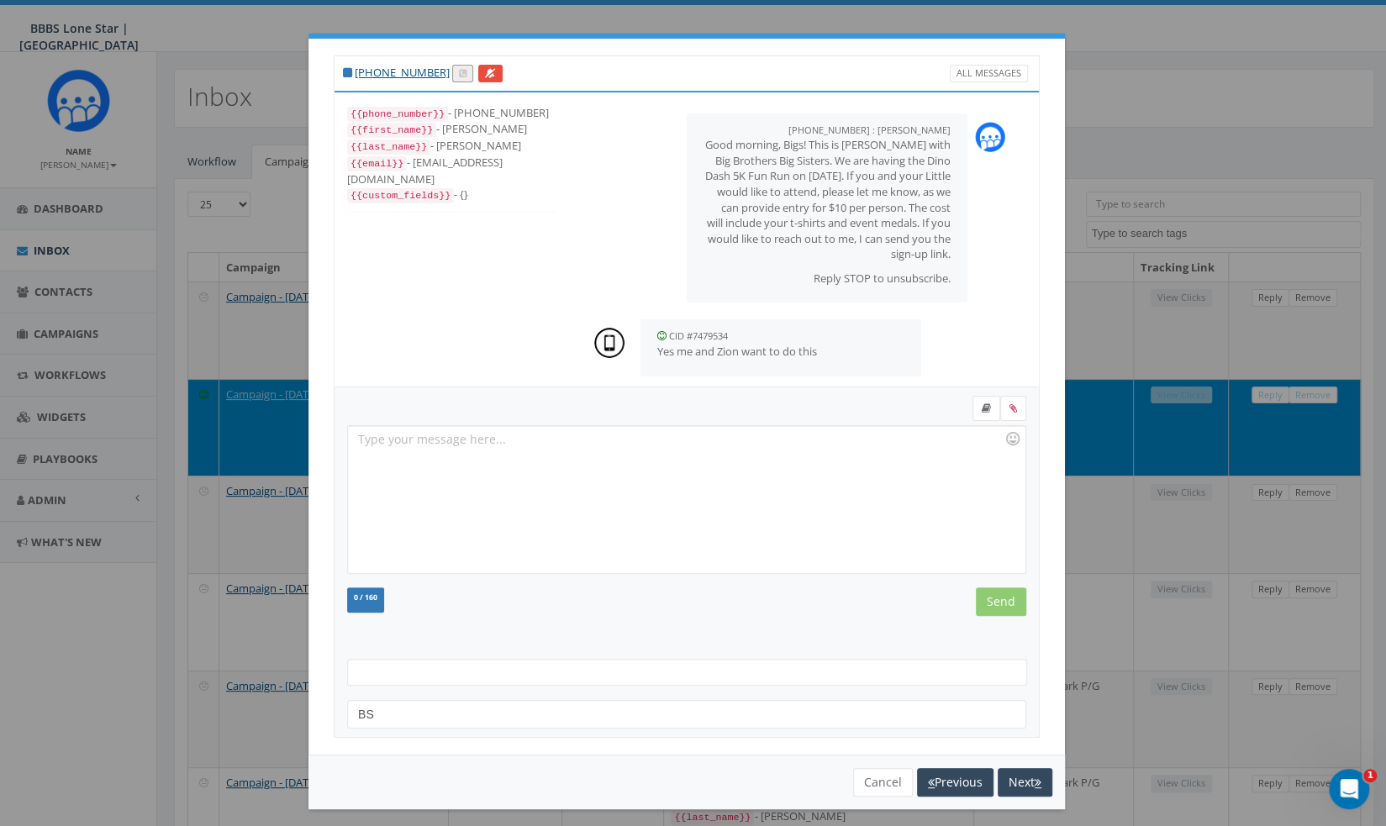
scroll to position [509, 0]
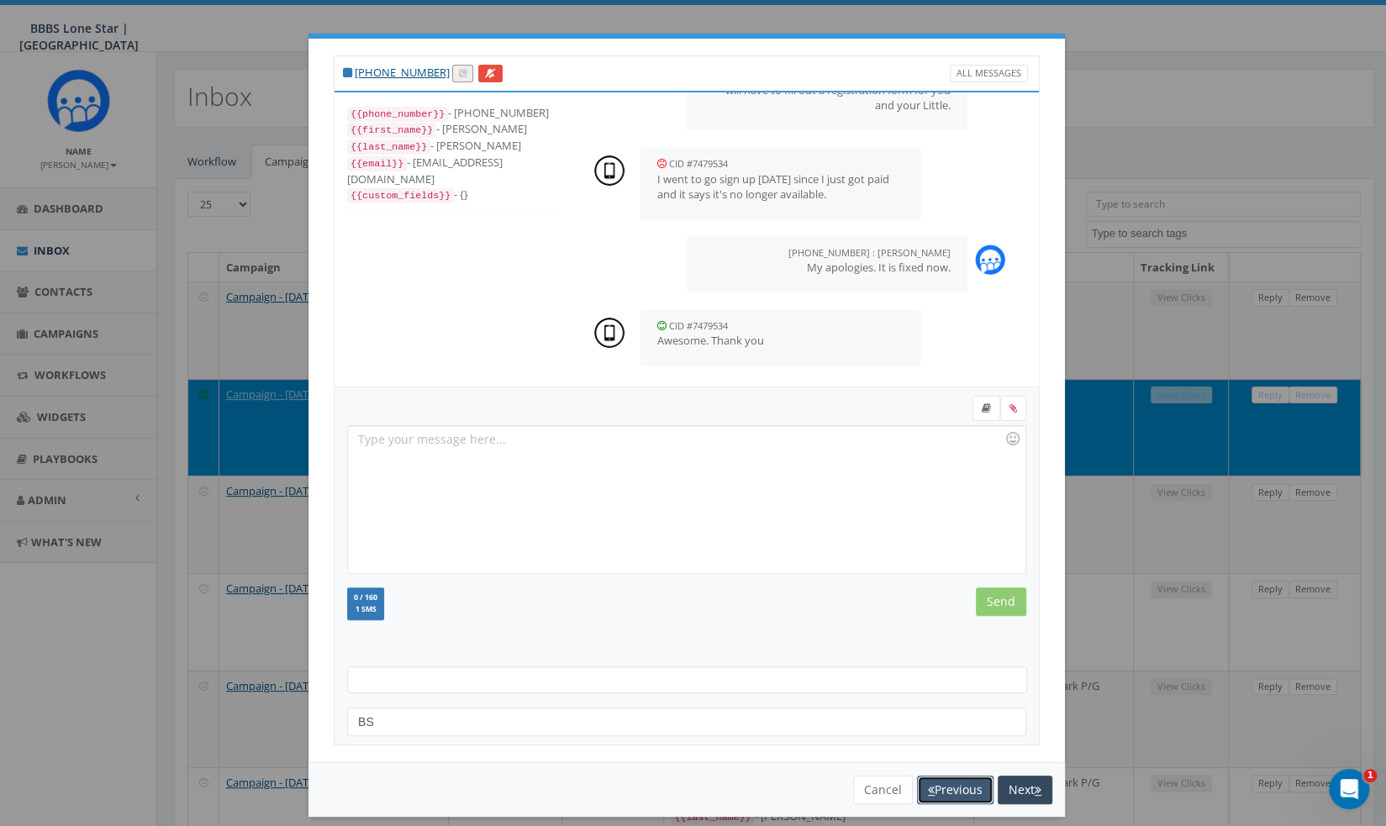
click at [951, 791] on button "Previous" at bounding box center [955, 790] width 76 height 29
select select
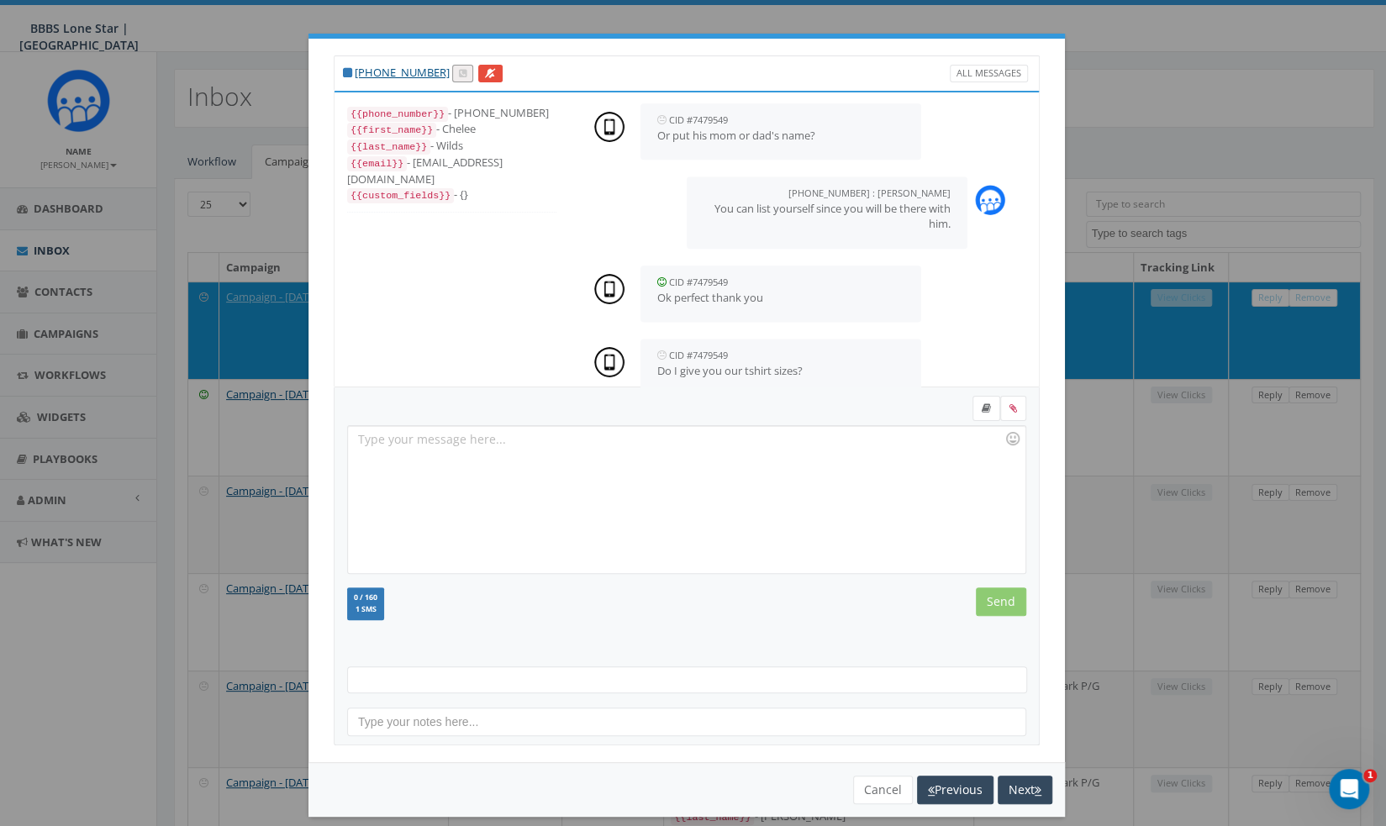
scroll to position [1414, 0]
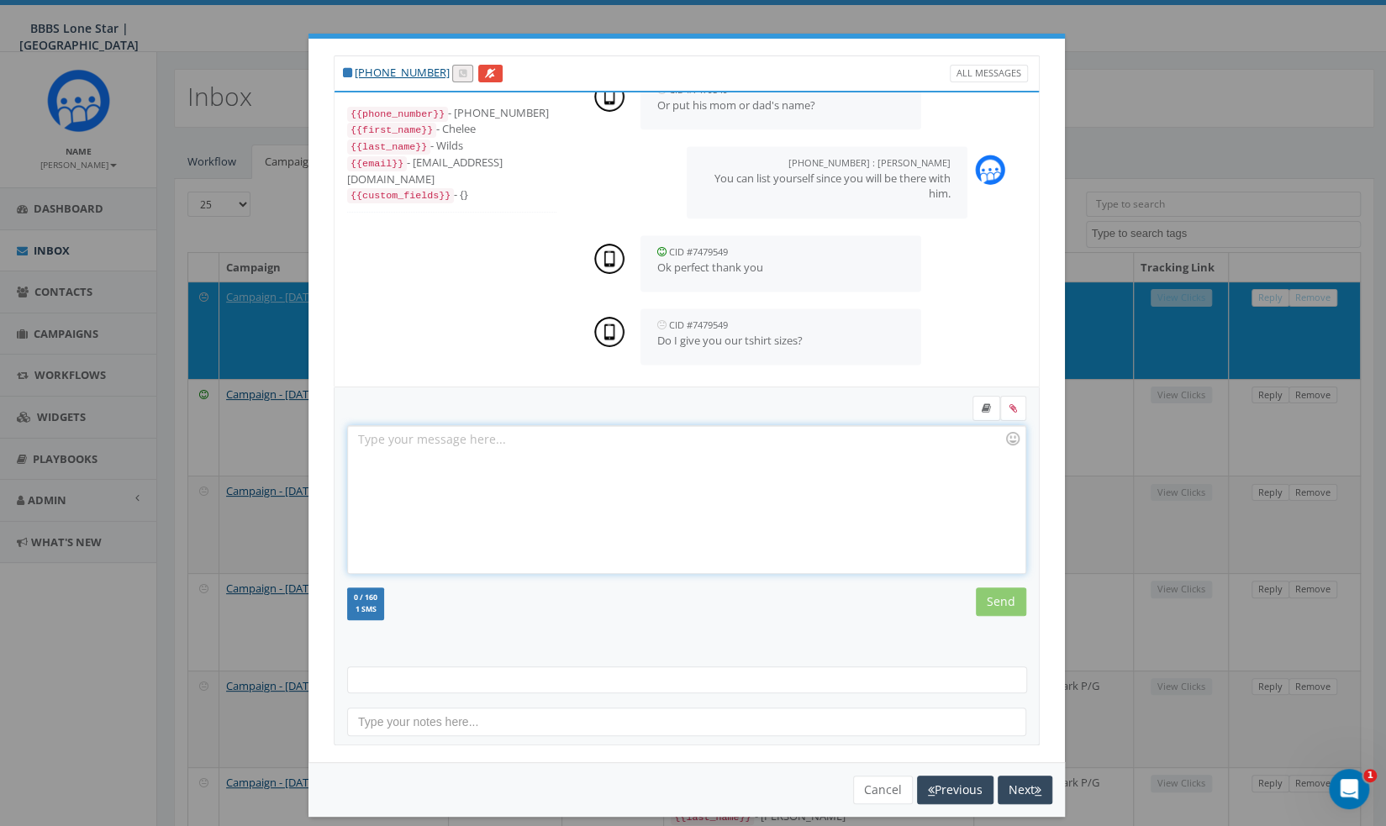
click at [861, 463] on div at bounding box center [686, 499] width 676 height 147
click at [985, 608] on input "Send" at bounding box center [1001, 601] width 50 height 29
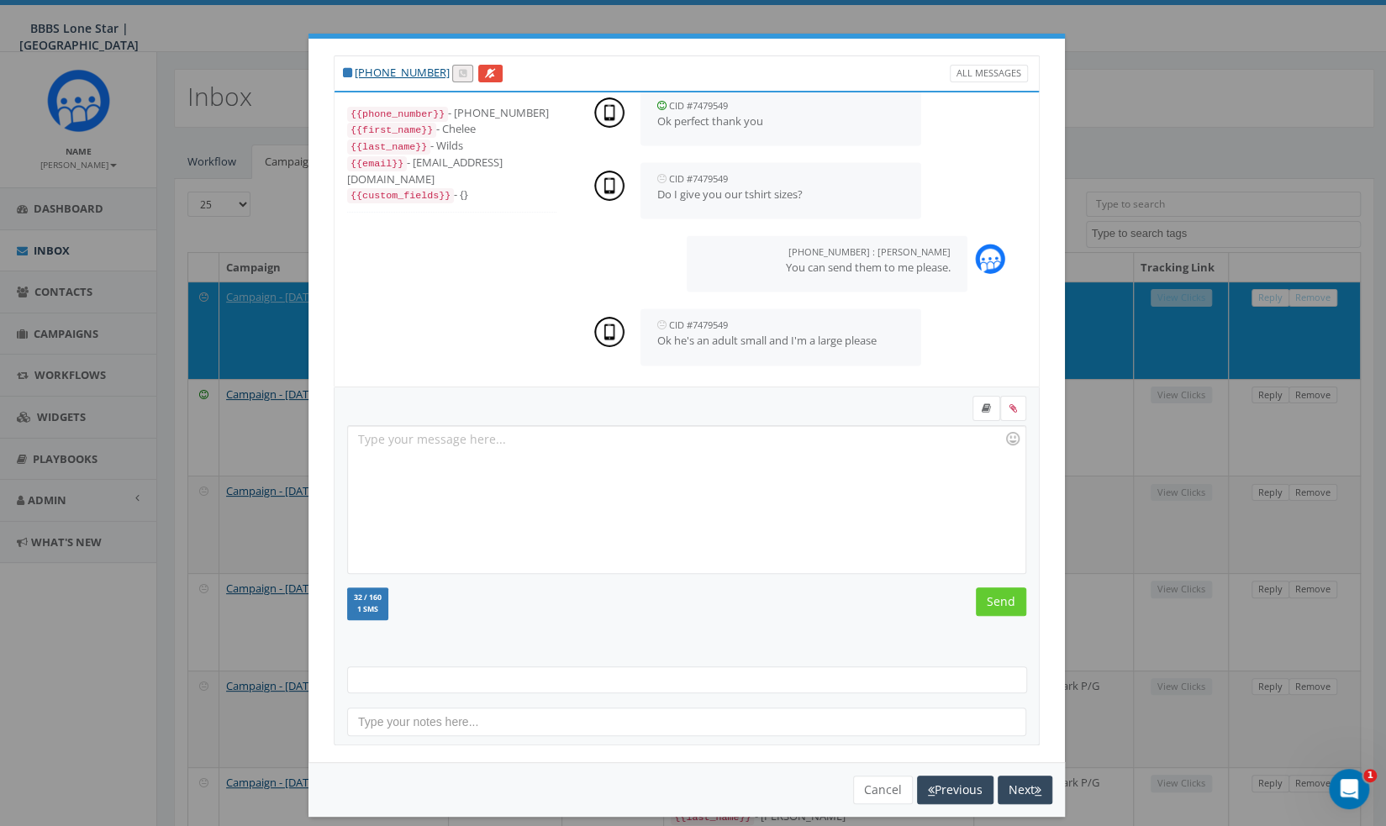
scroll to position [12, 0]
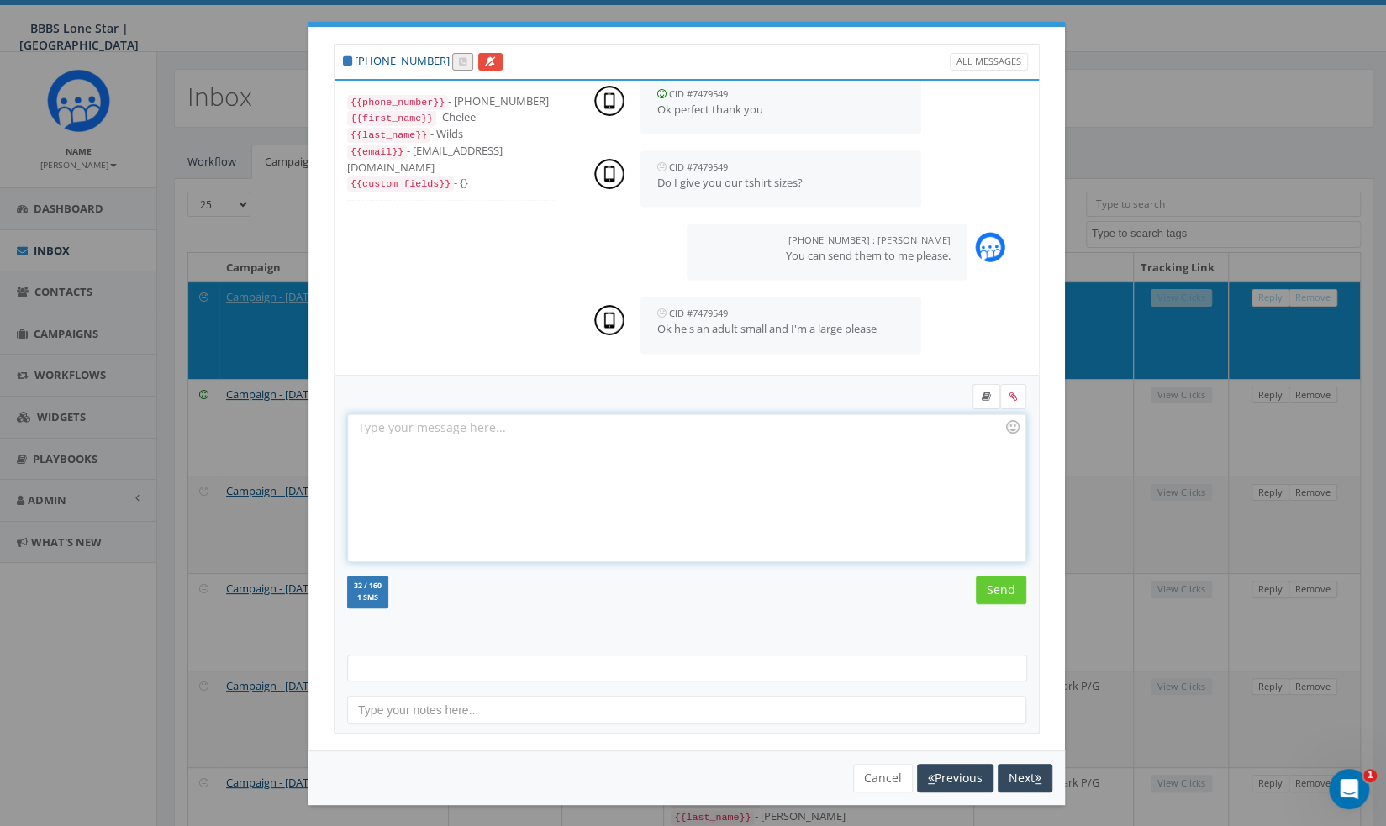
click at [802, 533] on div at bounding box center [686, 487] width 676 height 147
click at [990, 589] on input "Send" at bounding box center [1001, 590] width 50 height 29
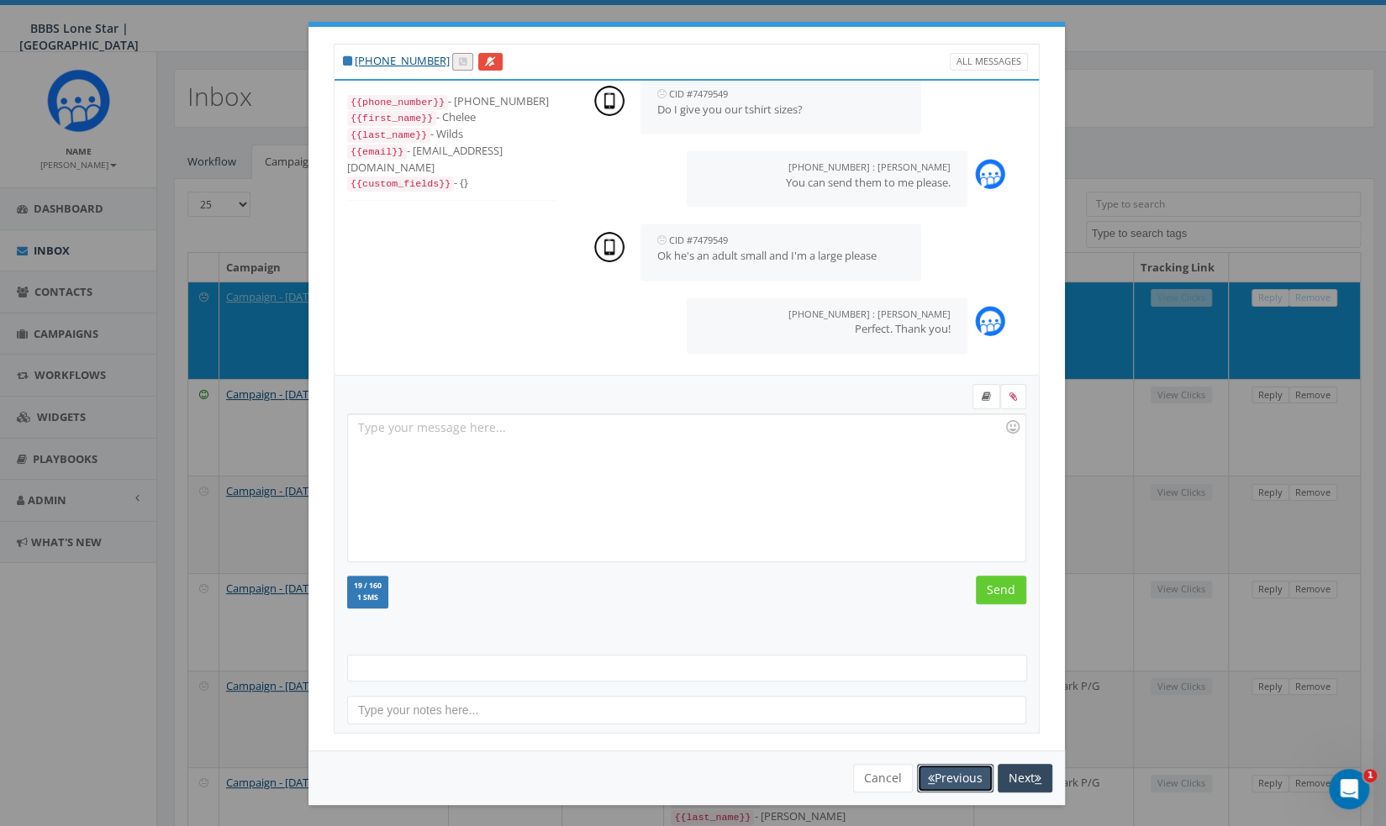
click at [946, 774] on button "Previous" at bounding box center [955, 778] width 76 height 29
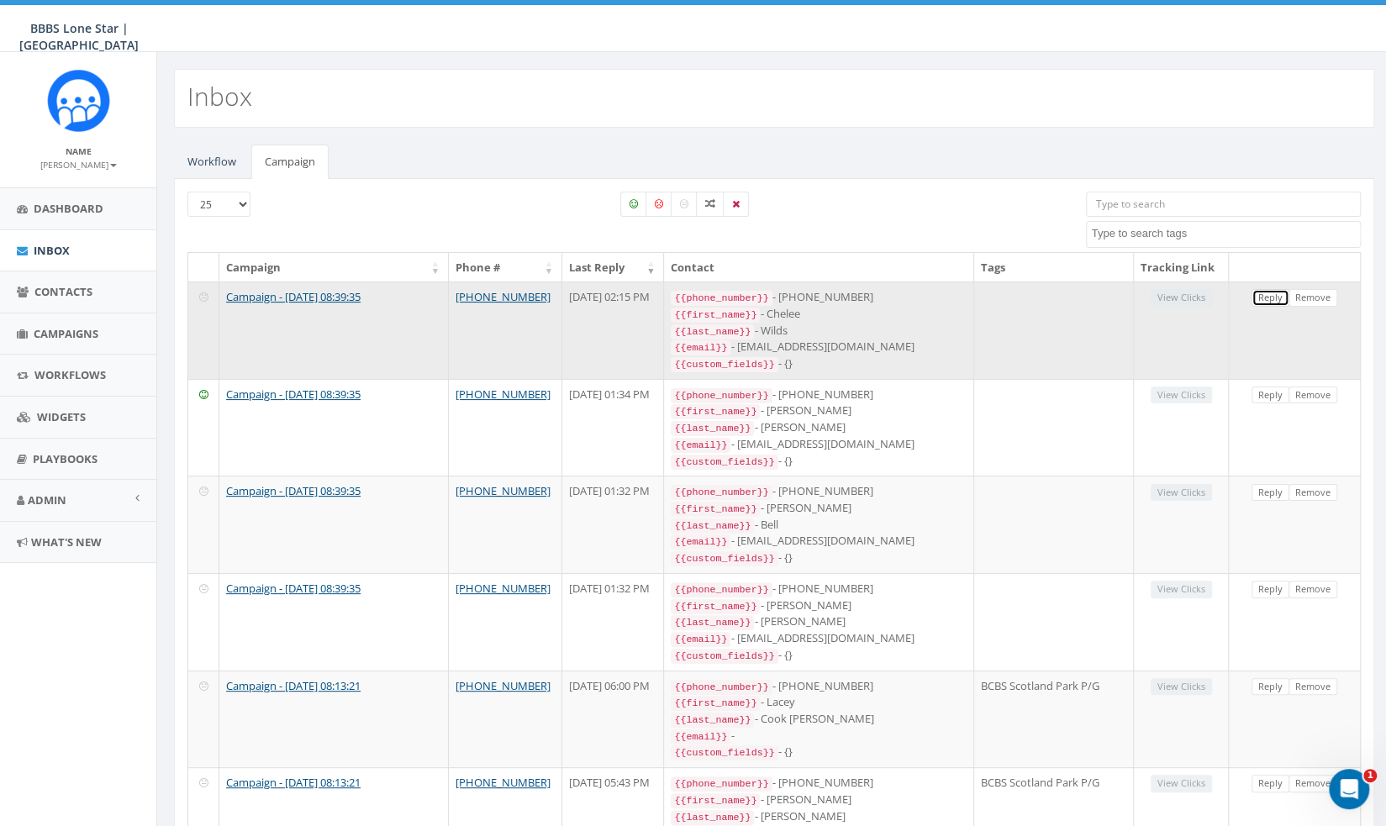
click at [1280, 291] on link "Reply" at bounding box center [1270, 298] width 38 height 18
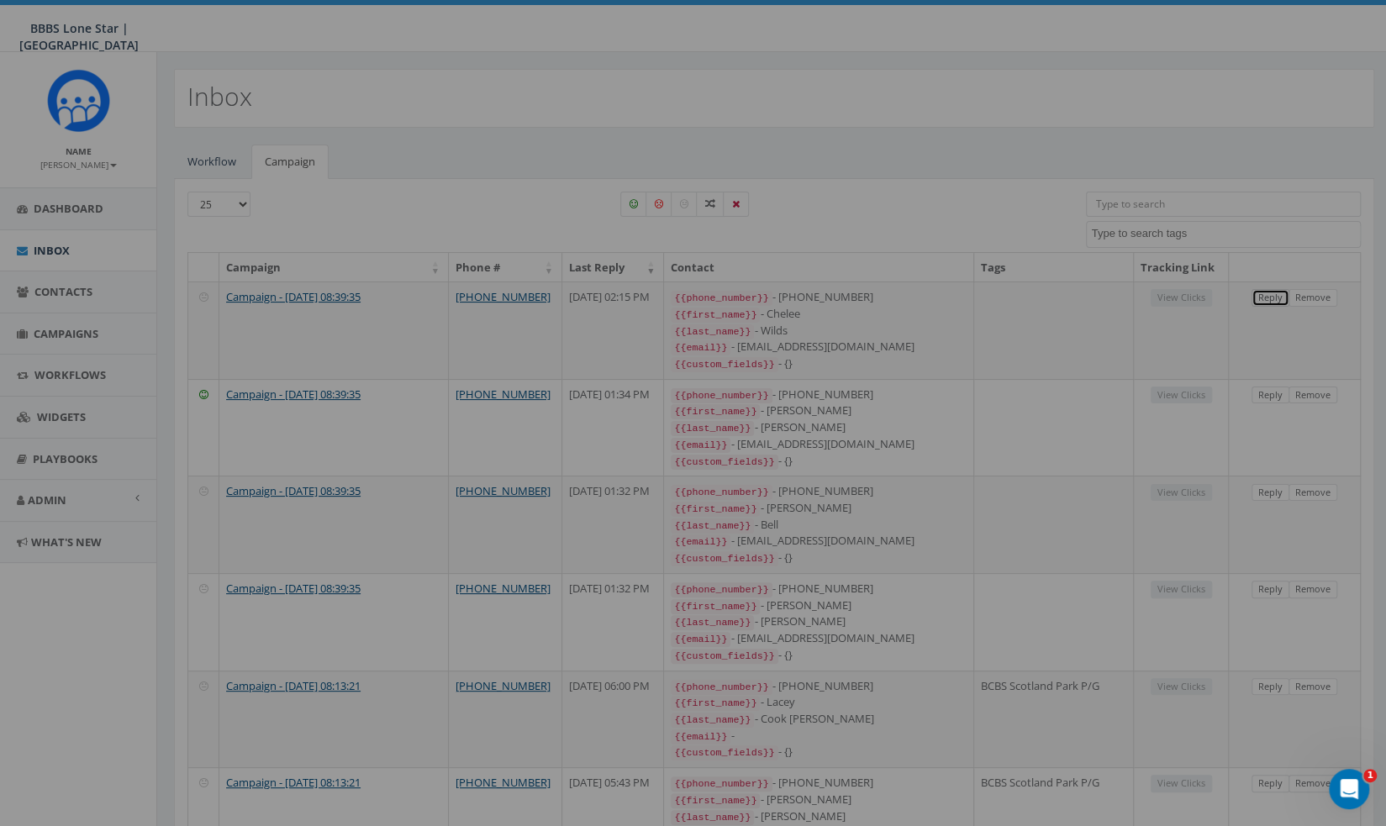
scroll to position [0, 0]
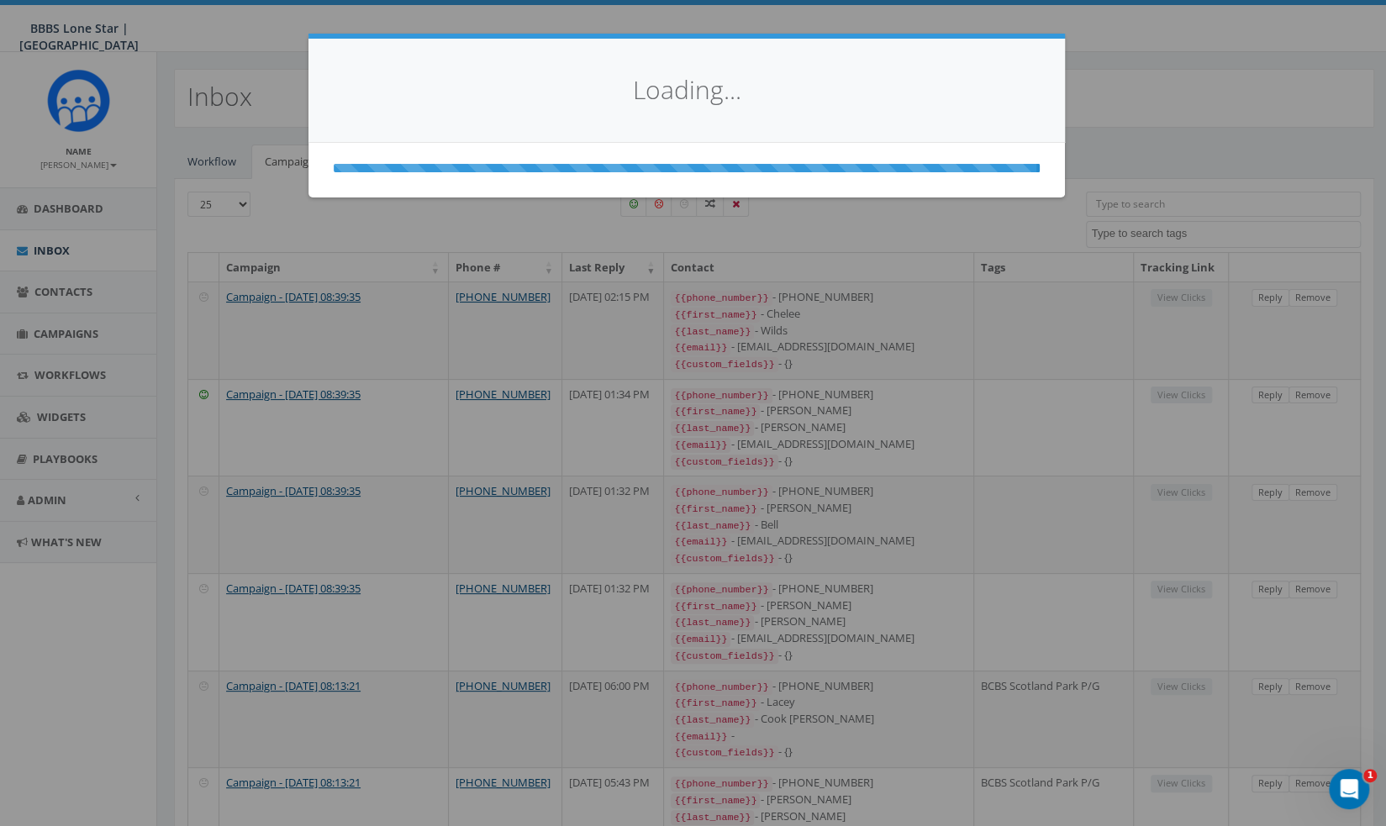
select select
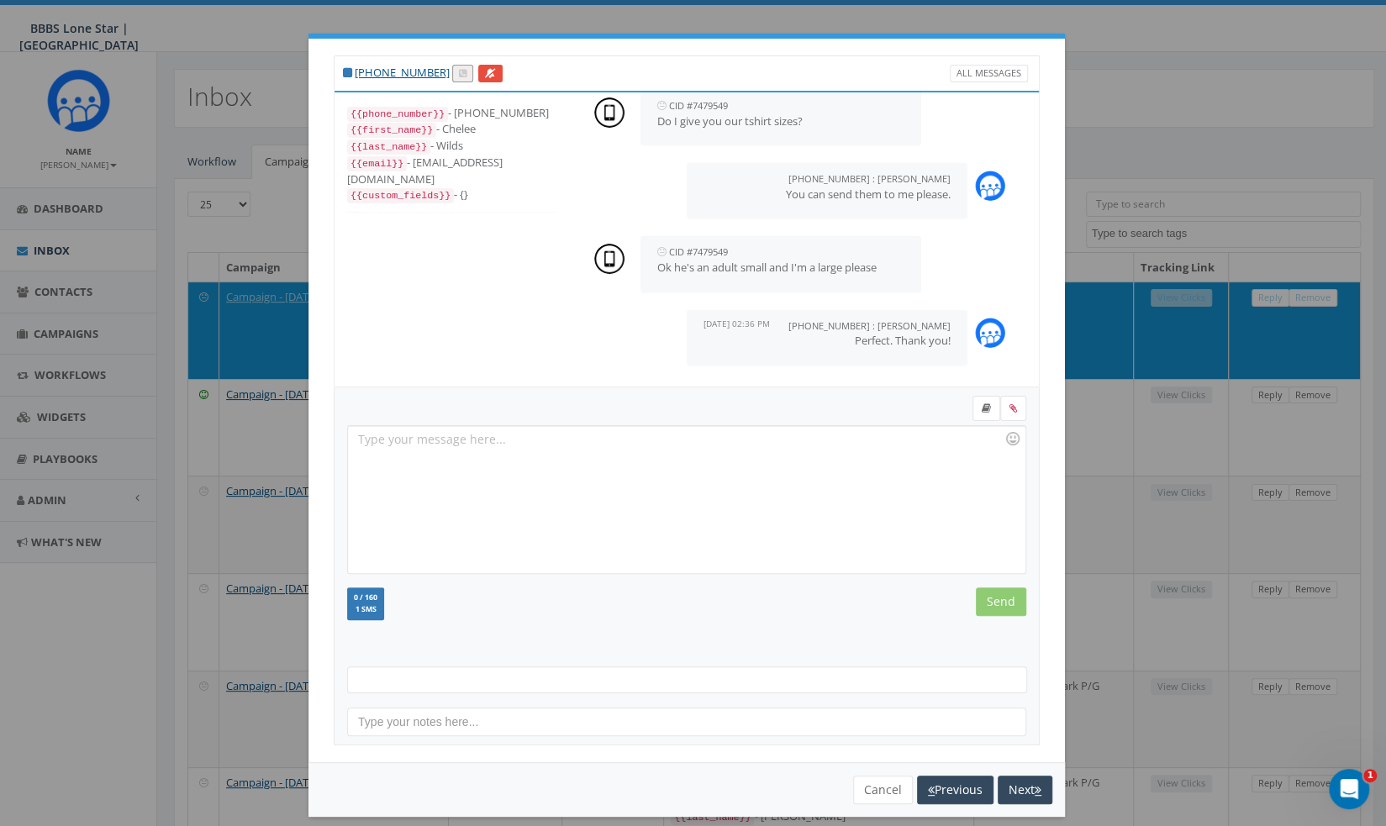
scroll to position [12, 0]
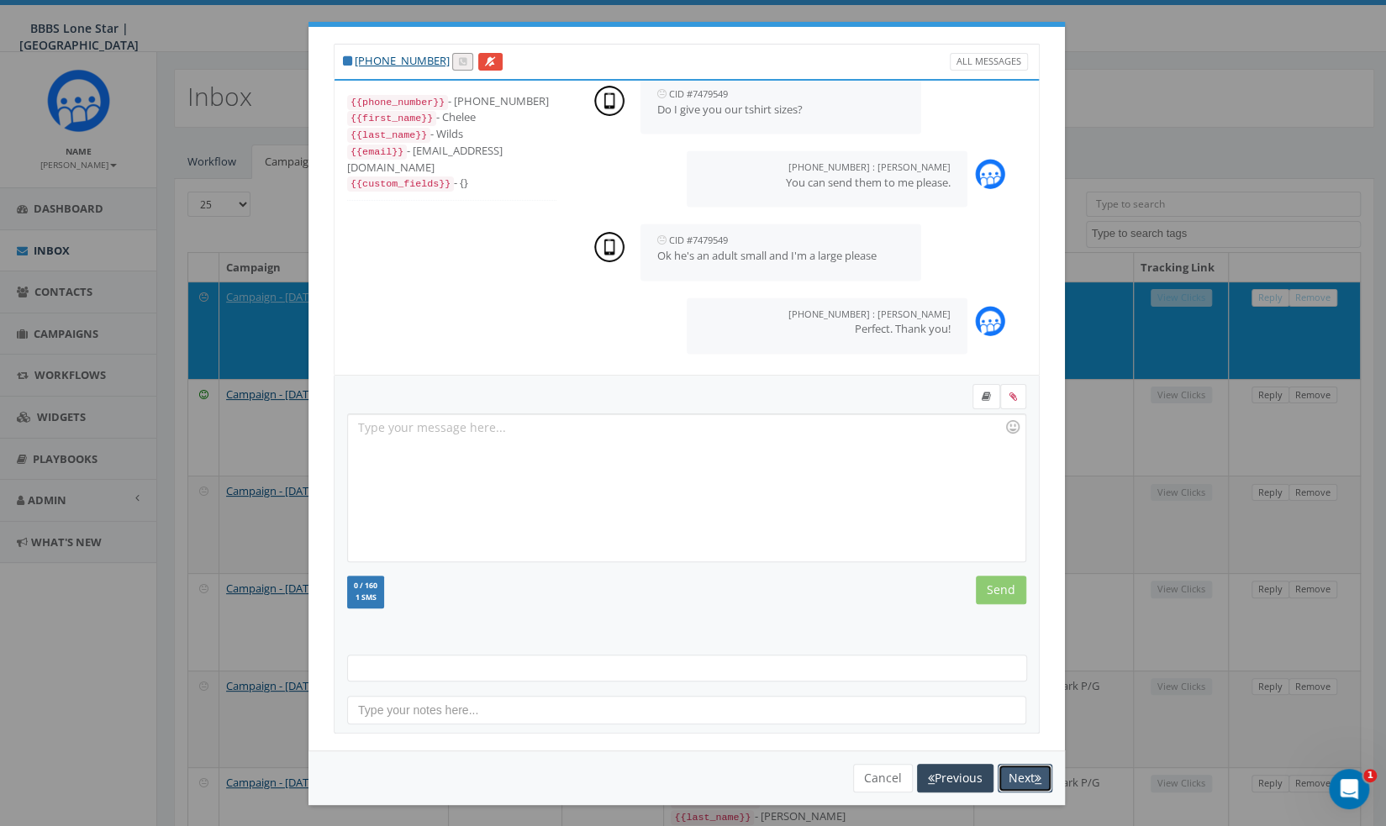
click at [1013, 773] on button "Next" at bounding box center [1025, 778] width 55 height 29
select select
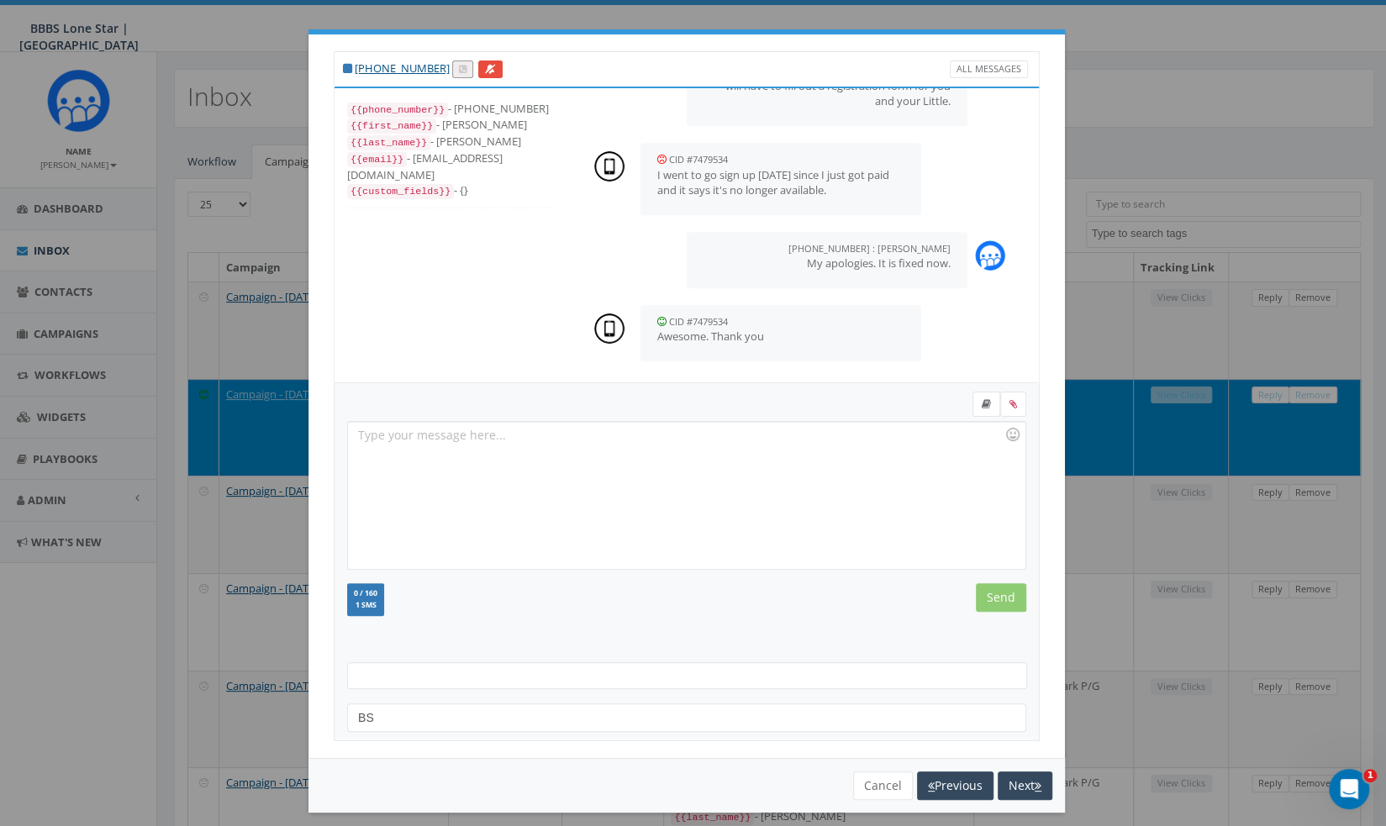
scroll to position [509, 0]
click at [1017, 782] on button "Next" at bounding box center [1025, 785] width 55 height 29
select select
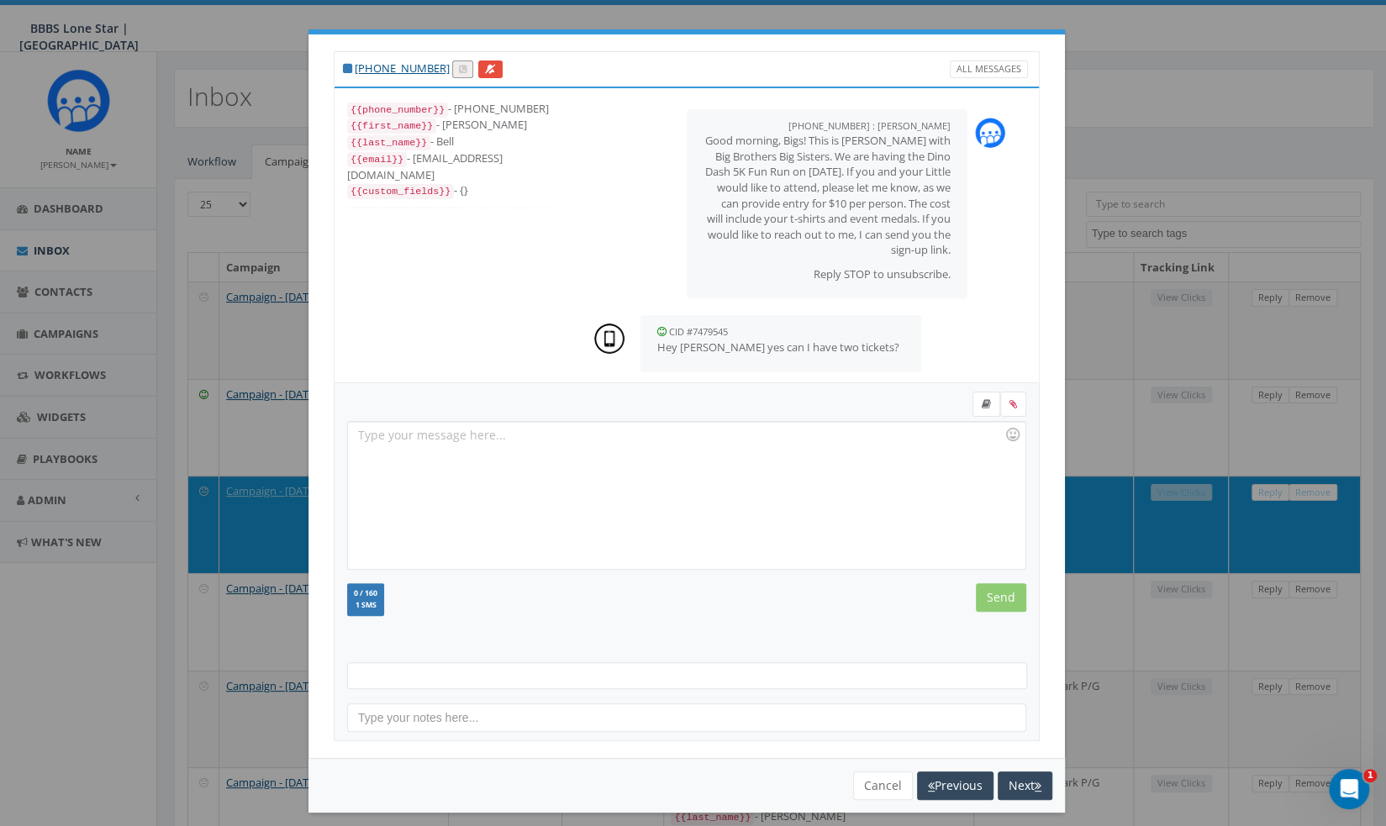
scroll to position [277, 0]
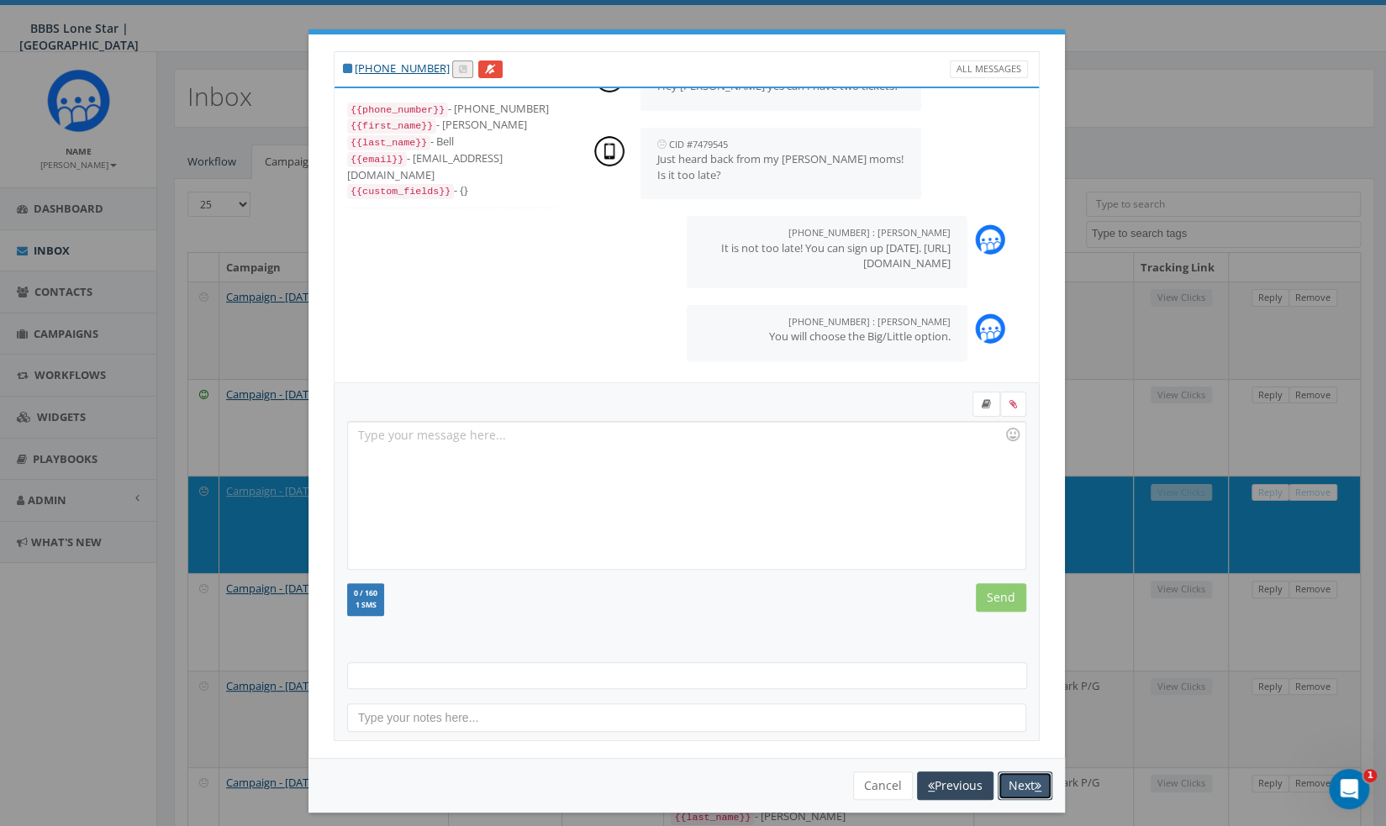
click at [1017, 782] on button "Next" at bounding box center [1025, 785] width 55 height 29
select select
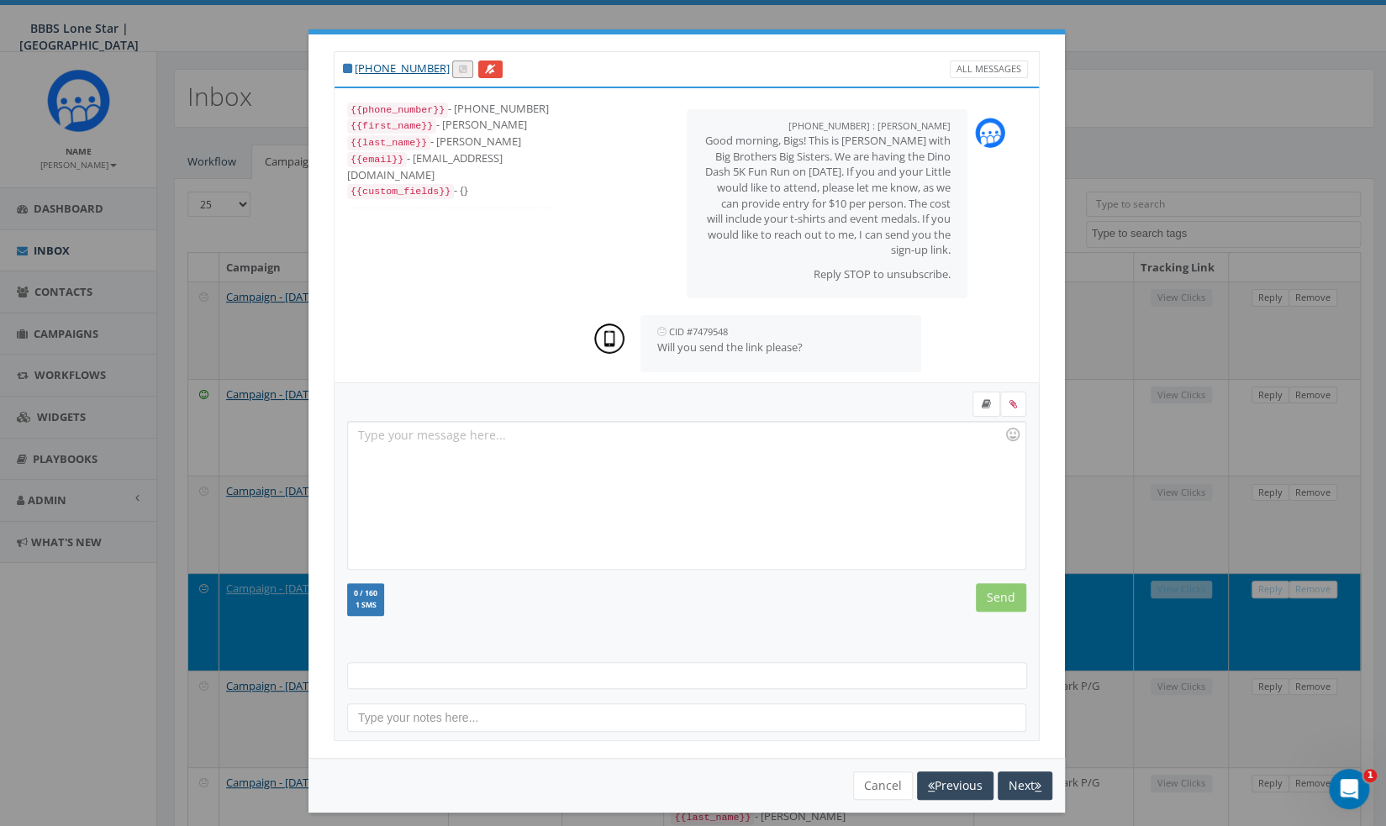
scroll to position [172, 0]
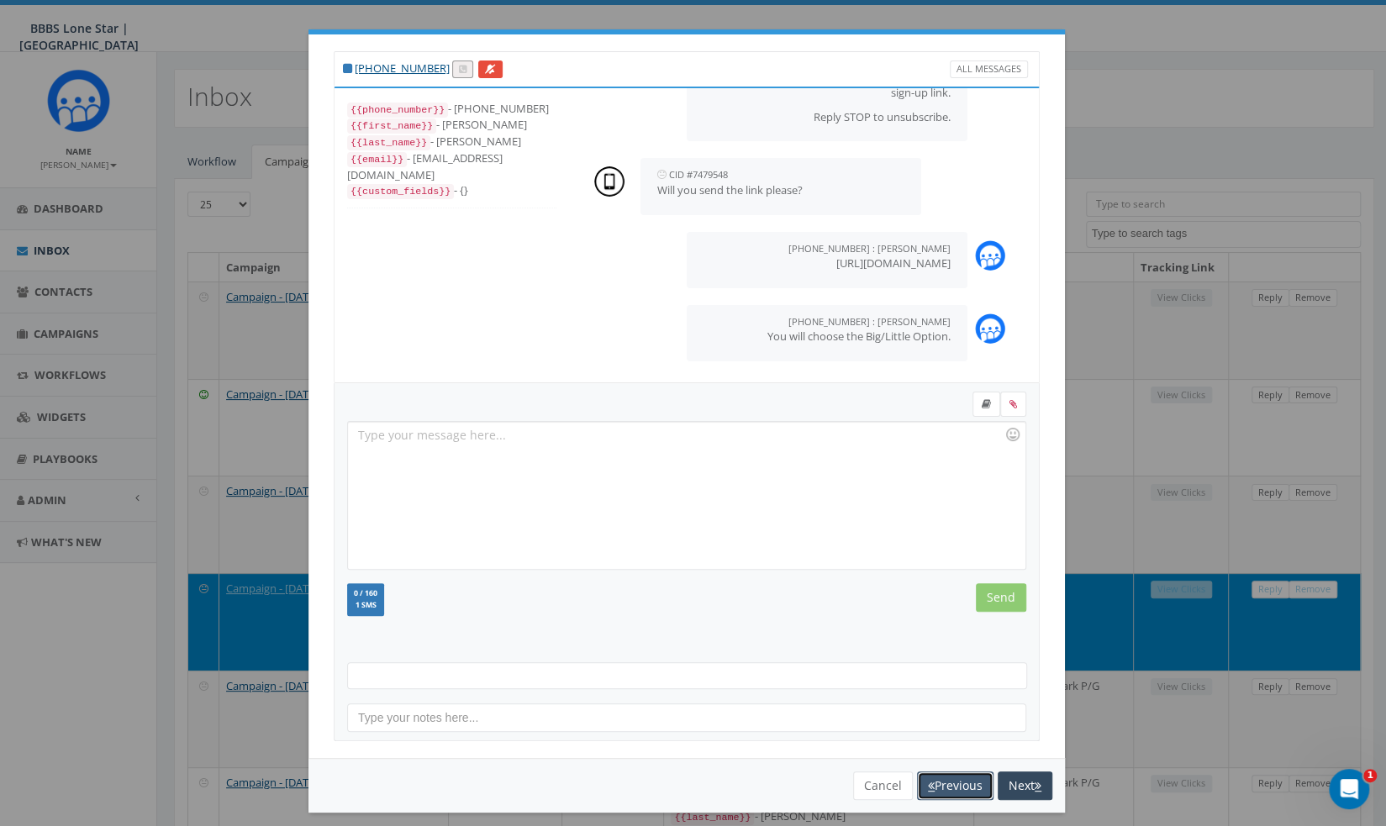
click at [946, 781] on button "Previous" at bounding box center [955, 785] width 76 height 29
select select
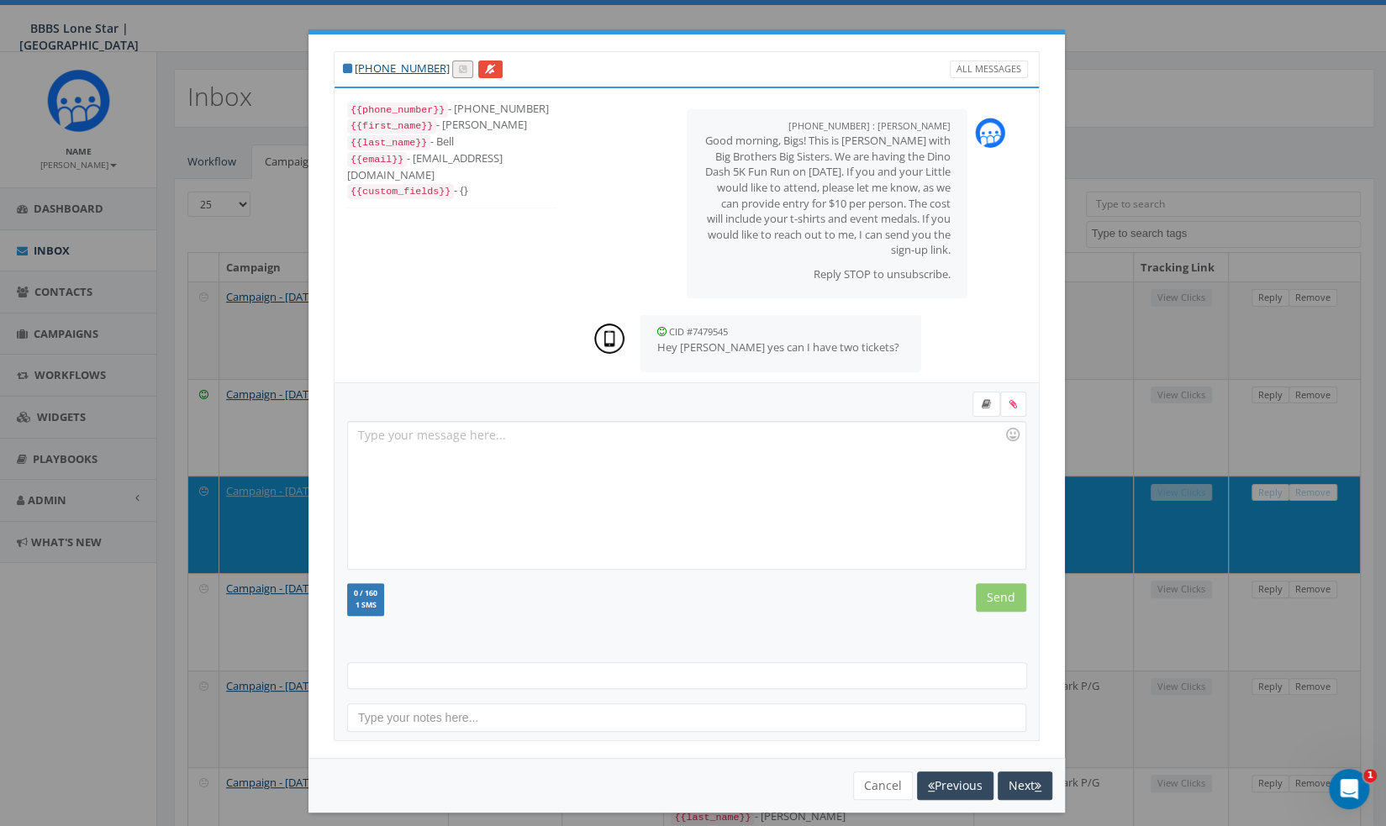
scroll to position [277, 0]
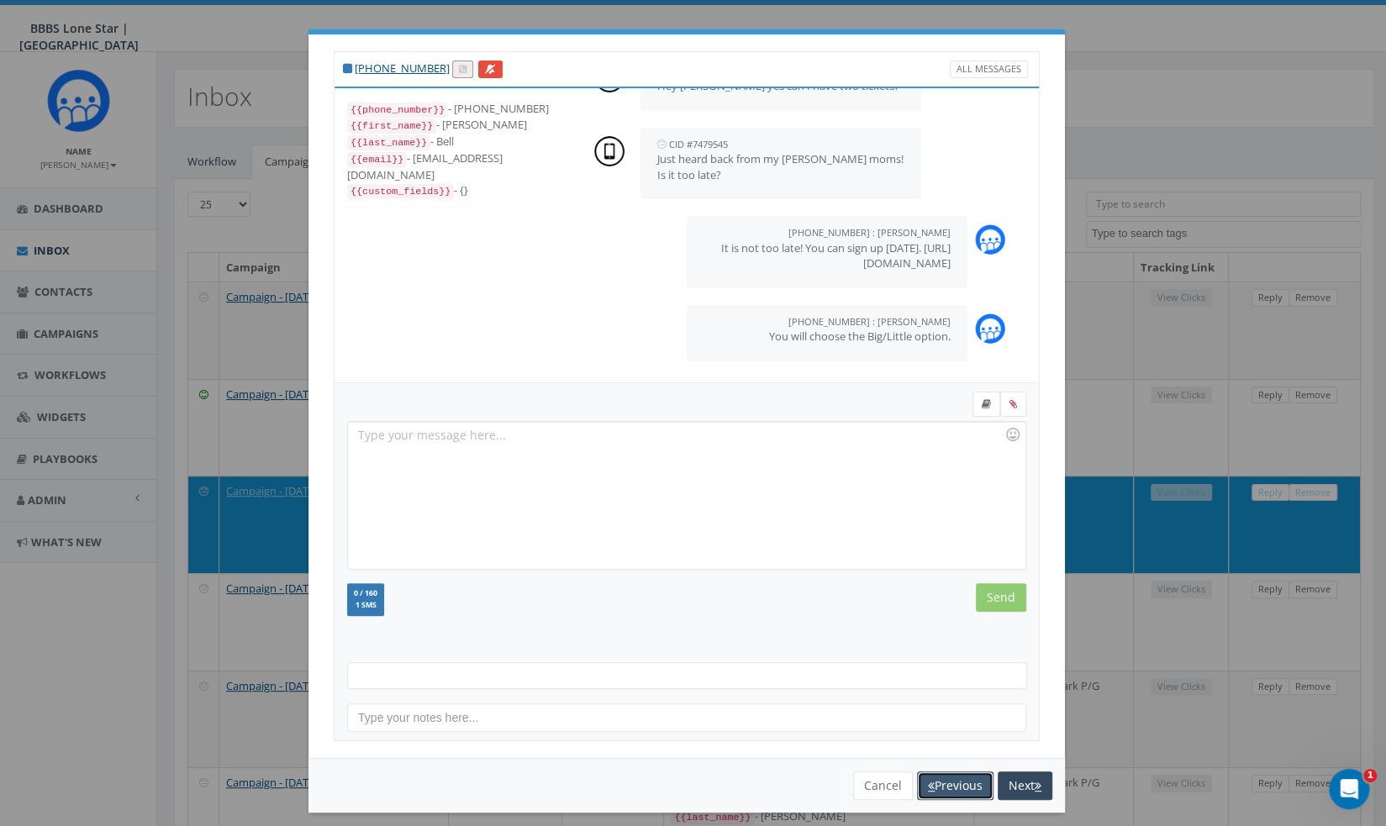
click at [946, 781] on button "Previous" at bounding box center [955, 785] width 76 height 29
select select
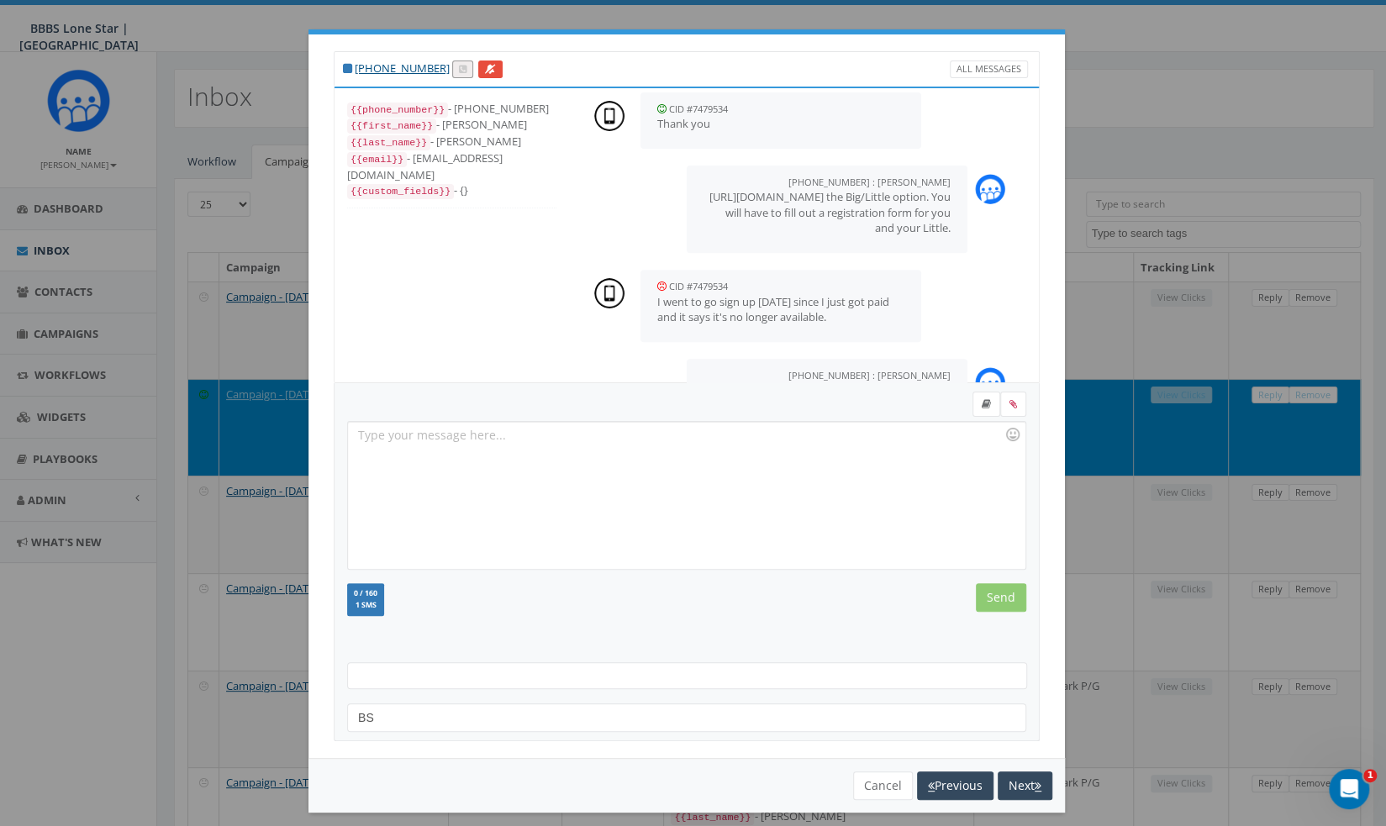
scroll to position [509, 0]
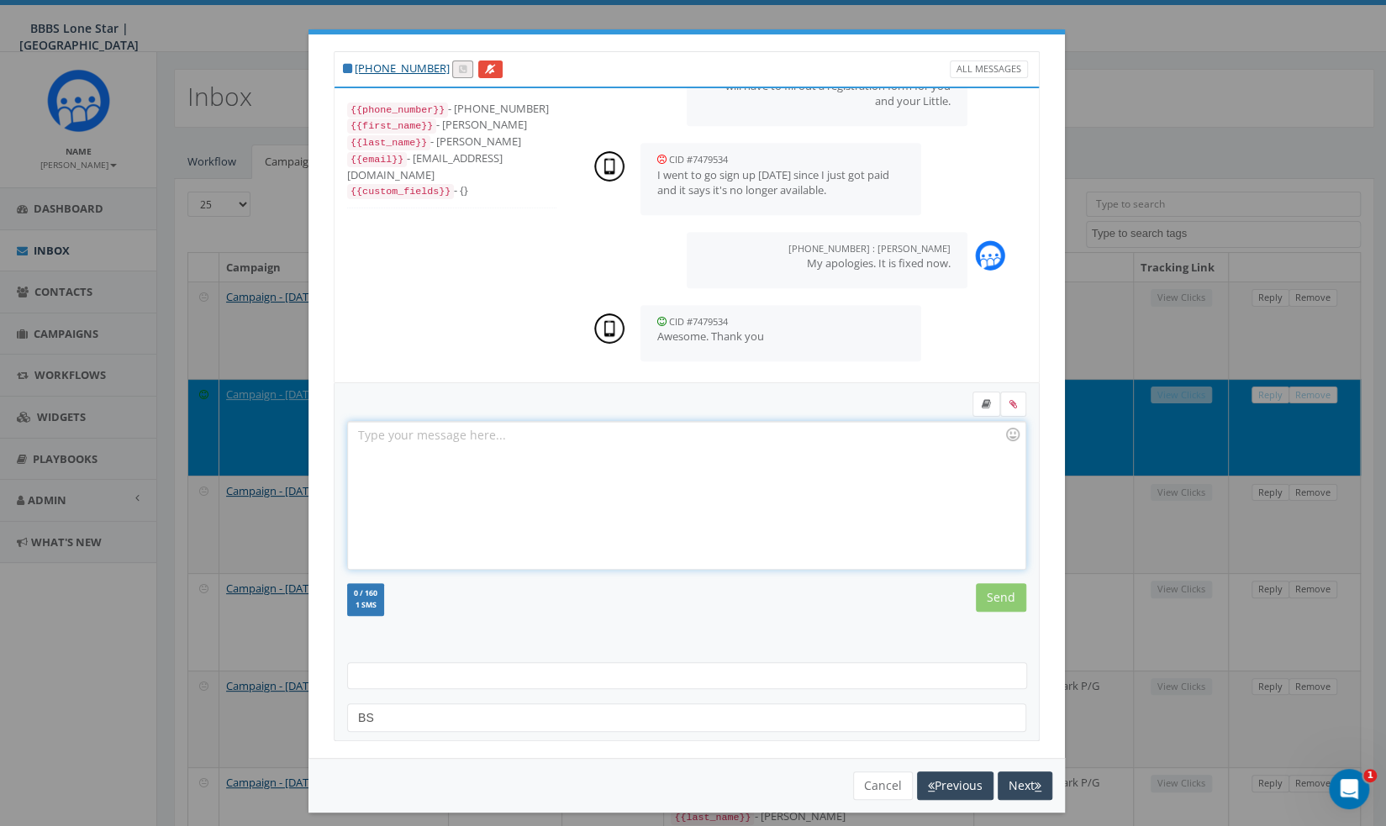
click at [802, 485] on div at bounding box center [686, 495] width 676 height 147
click at [877, 788] on button "Cancel" at bounding box center [883, 785] width 60 height 29
